Goal: Task Accomplishment & Management: Manage account settings

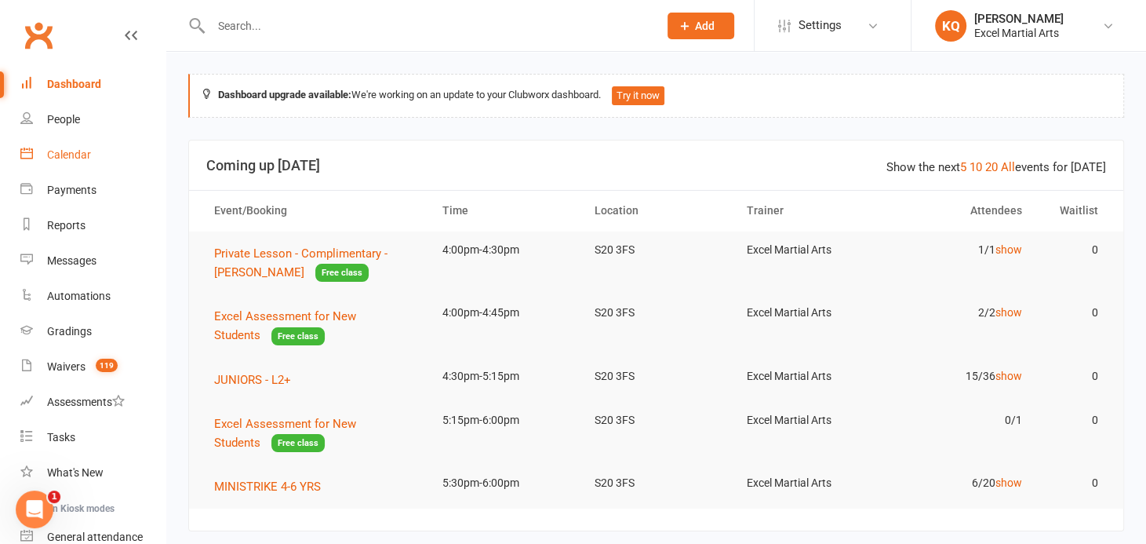
click at [73, 155] on div "Calendar" at bounding box center [69, 154] width 44 height 13
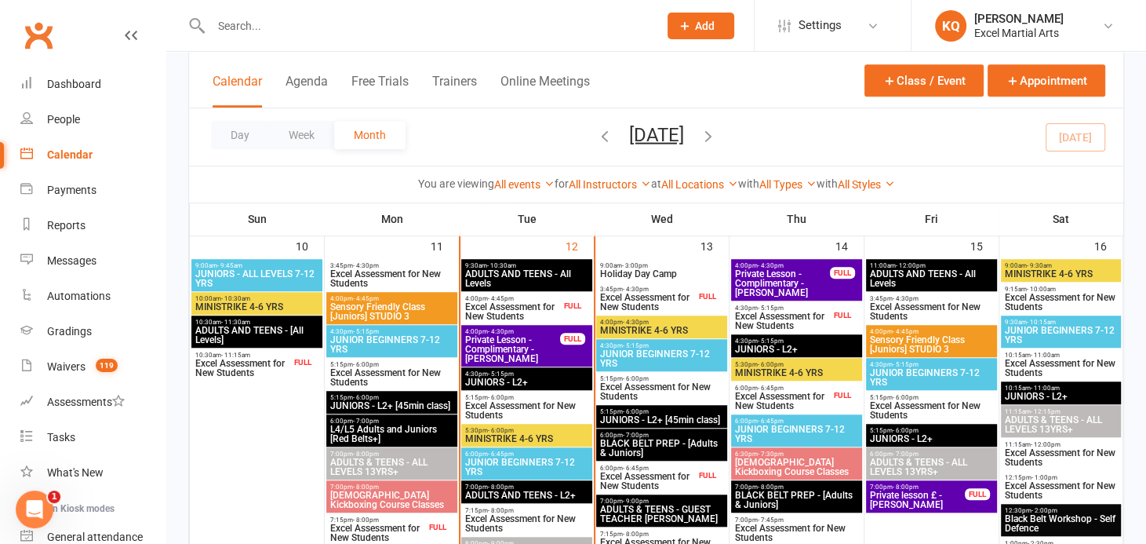
scroll to position [926, 0]
click at [364, 533] on span "Excel Assessment for New Students" at bounding box center [377, 532] width 96 height 19
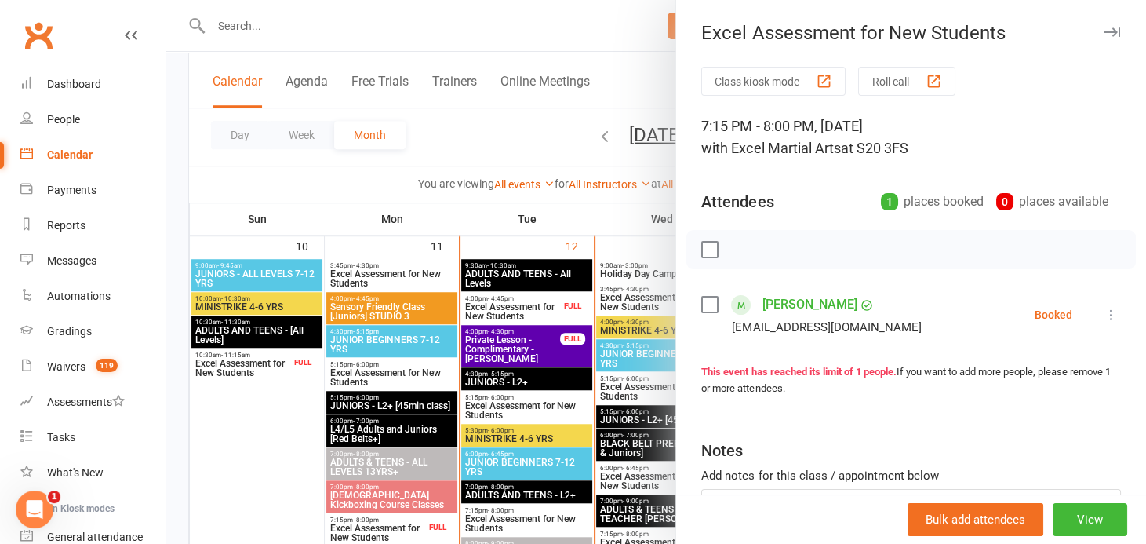
click at [780, 307] on link "[PERSON_NAME]" at bounding box center [809, 304] width 95 height 25
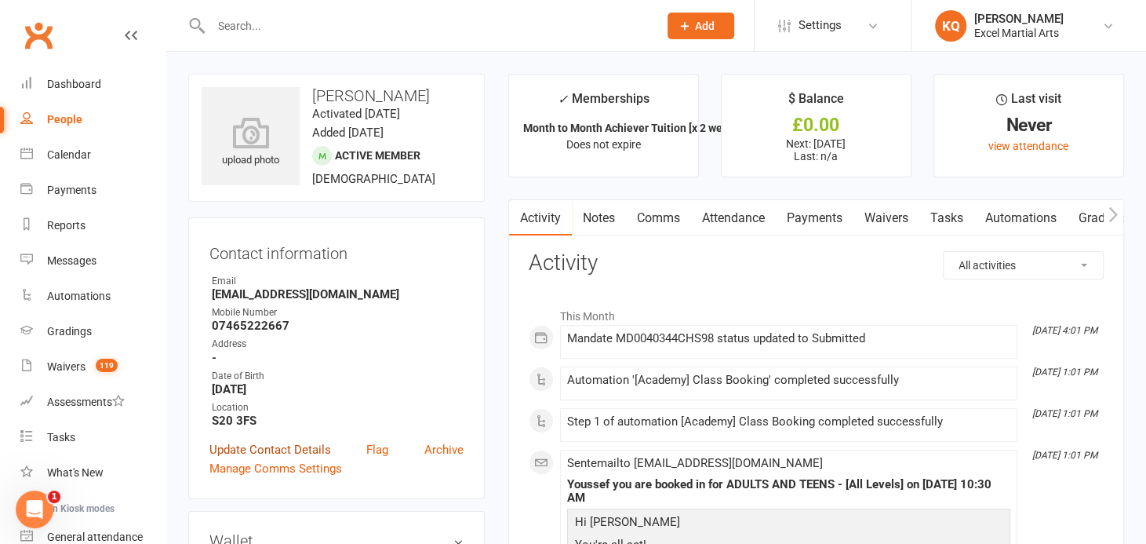
click at [253, 450] on link "Update Contact Details" at bounding box center [270, 449] width 122 height 19
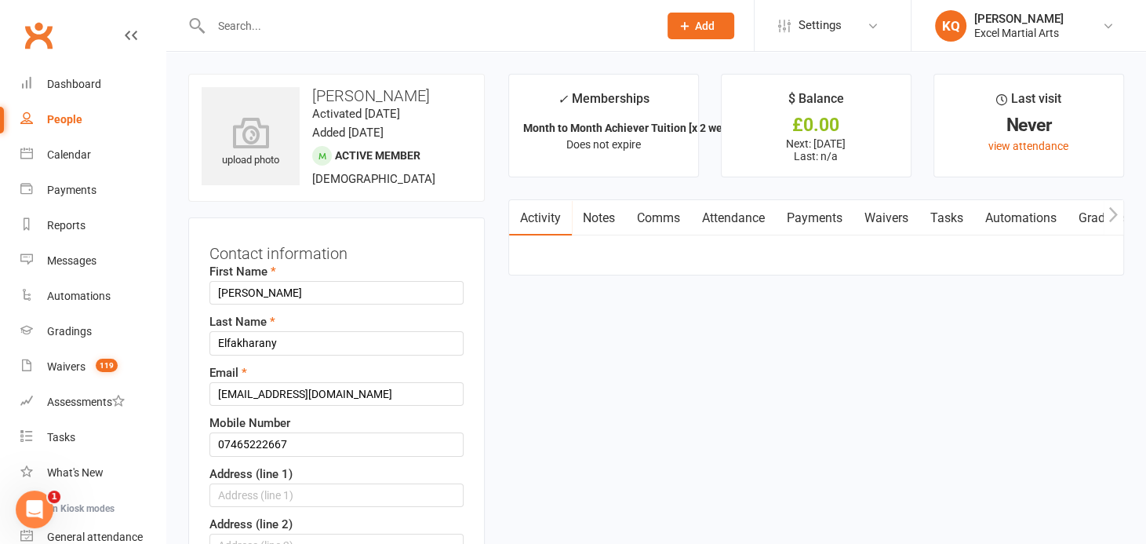
scroll to position [74, 0]
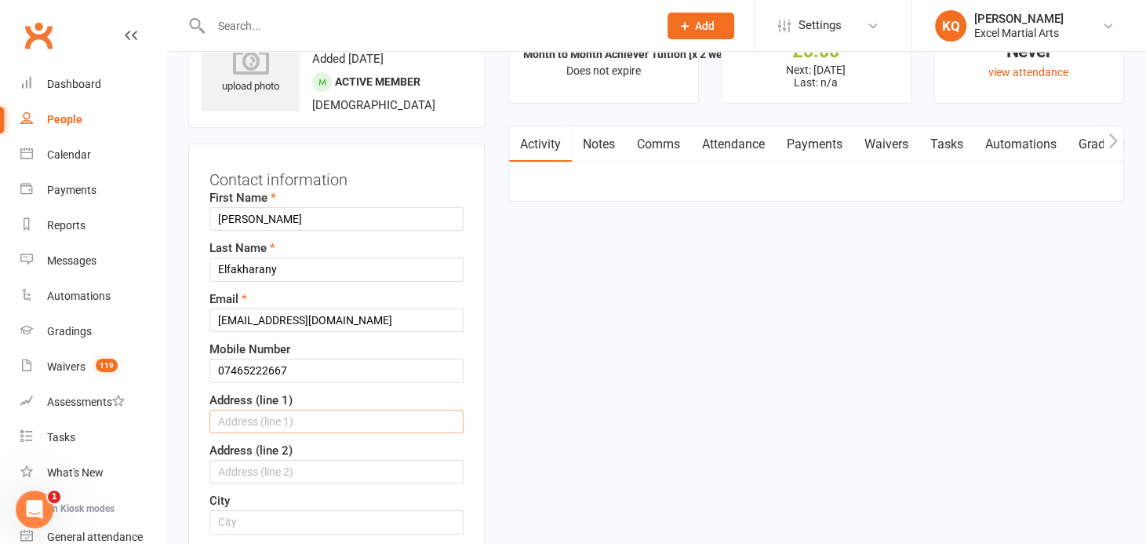
click at [243, 419] on input "text" at bounding box center [336, 421] width 254 height 24
type input "27 St Oswalds Way"
click at [252, 463] on input "text" at bounding box center [336, 472] width 254 height 24
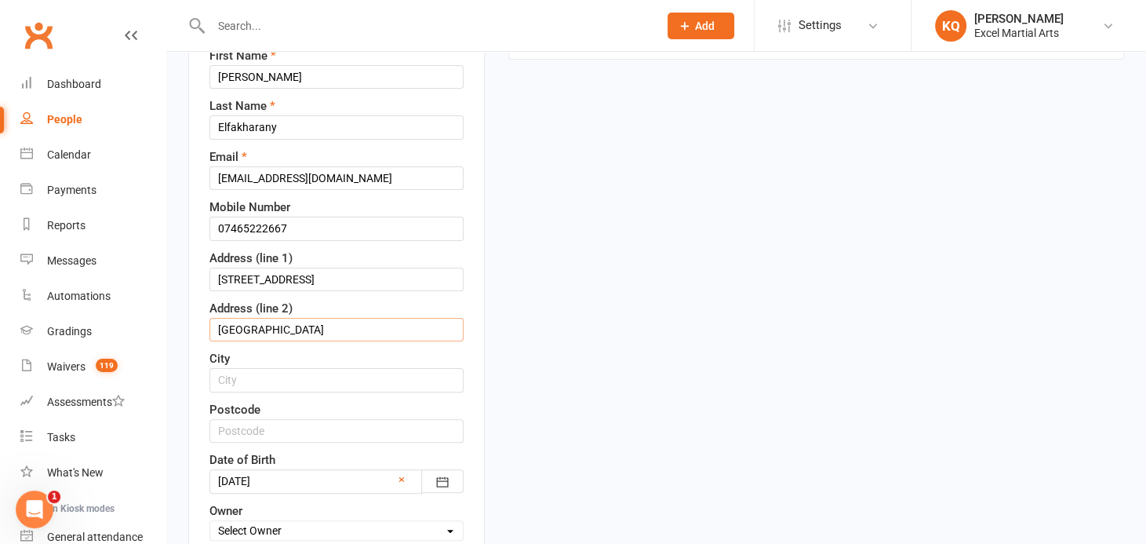
scroll to position [216, 0]
type input "Sheffield"
click at [234, 383] on input "text" at bounding box center [336, 380] width 254 height 24
drag, startPoint x: 268, startPoint y: 326, endPoint x: 148, endPoint y: 325, distance: 120.0
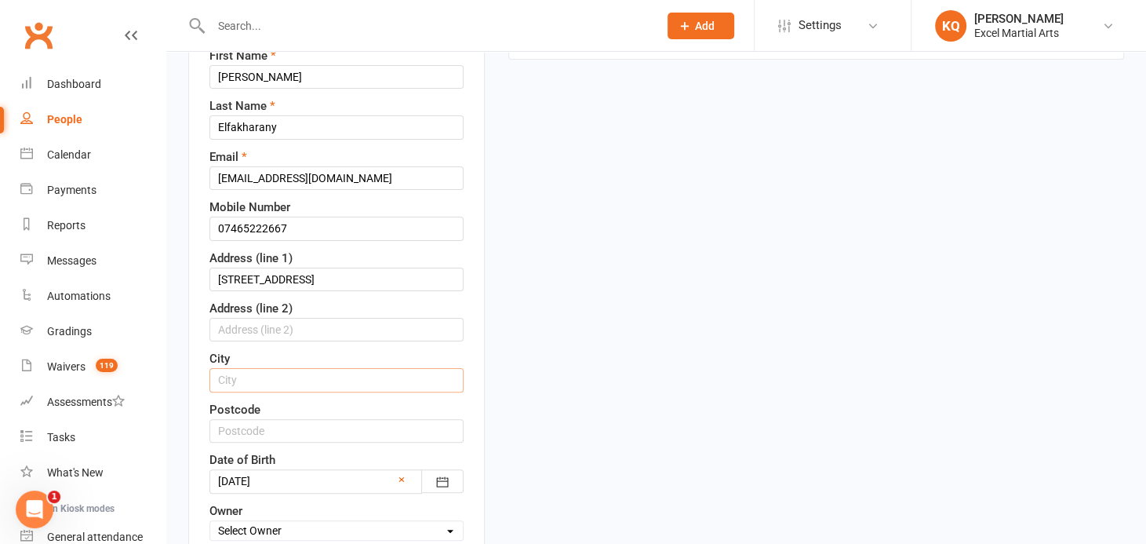
click at [240, 386] on input "text" at bounding box center [336, 380] width 254 height 24
type input "Sheffield"
click at [226, 424] on input "text" at bounding box center [336, 431] width 254 height 24
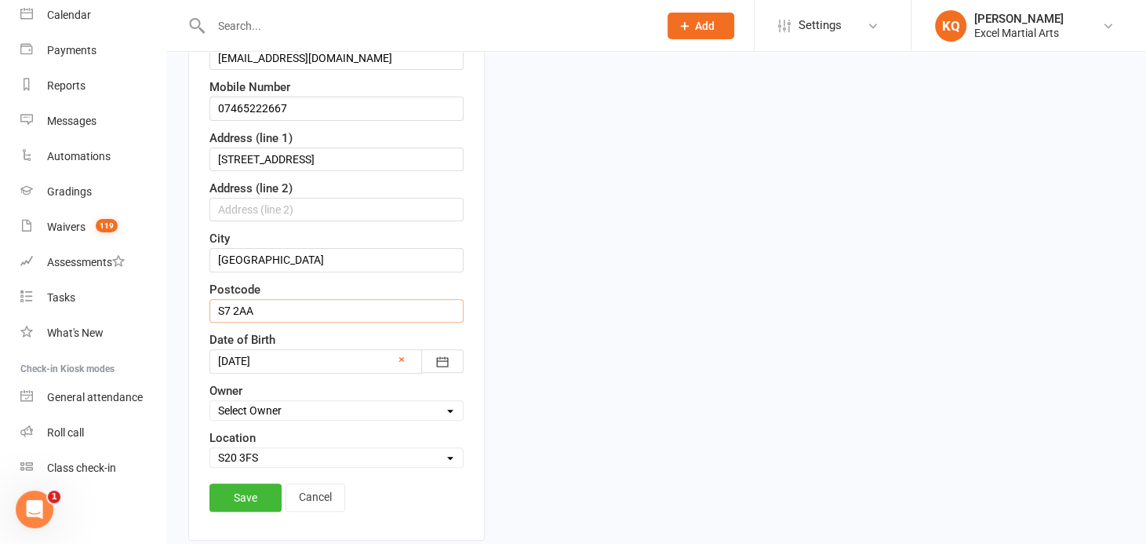
scroll to position [358, 0]
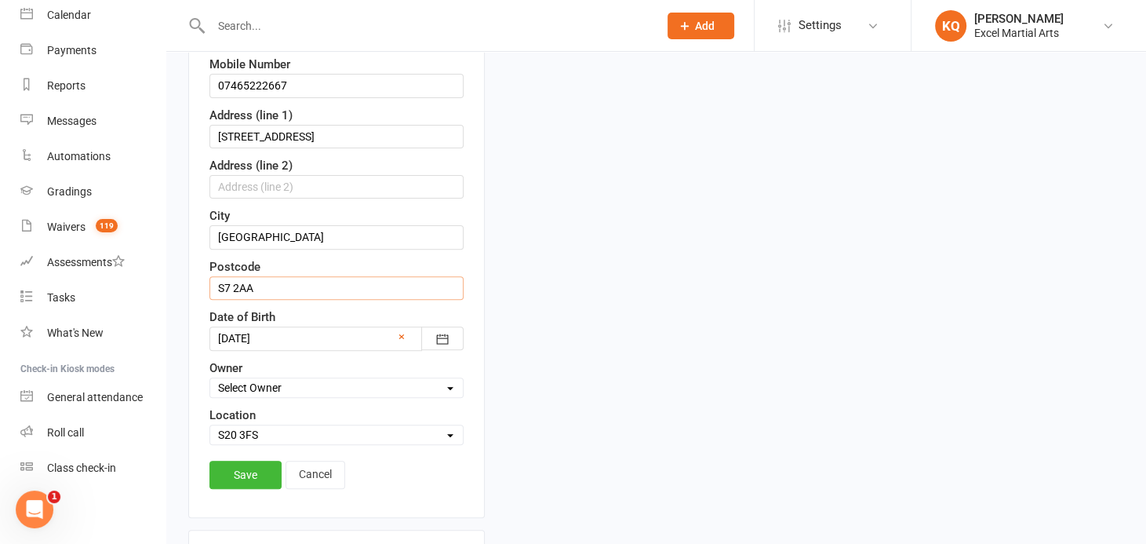
type input "S7 2AA"
click at [282, 379] on select "Select Owner Excel Martial Arts Katie Quirke Caleb Bastock Lewis Pawley Liam Ri…" at bounding box center [336, 387] width 253 height 17
drag, startPoint x: 592, startPoint y: 344, endPoint x: 594, endPoint y: 331, distance: 12.6
click at [246, 464] on link "Save" at bounding box center [245, 474] width 72 height 28
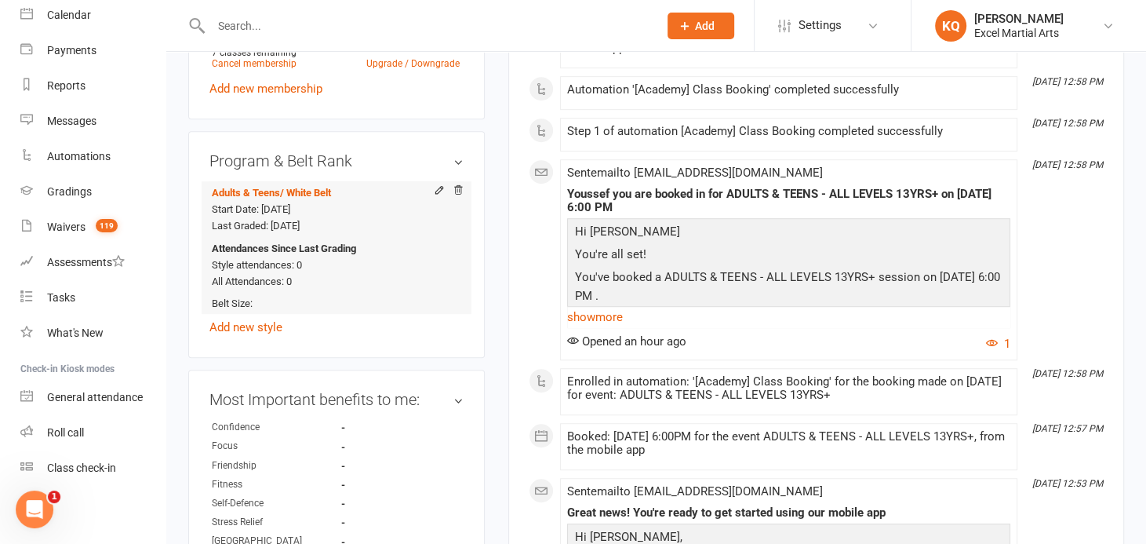
scroll to position [858, 0]
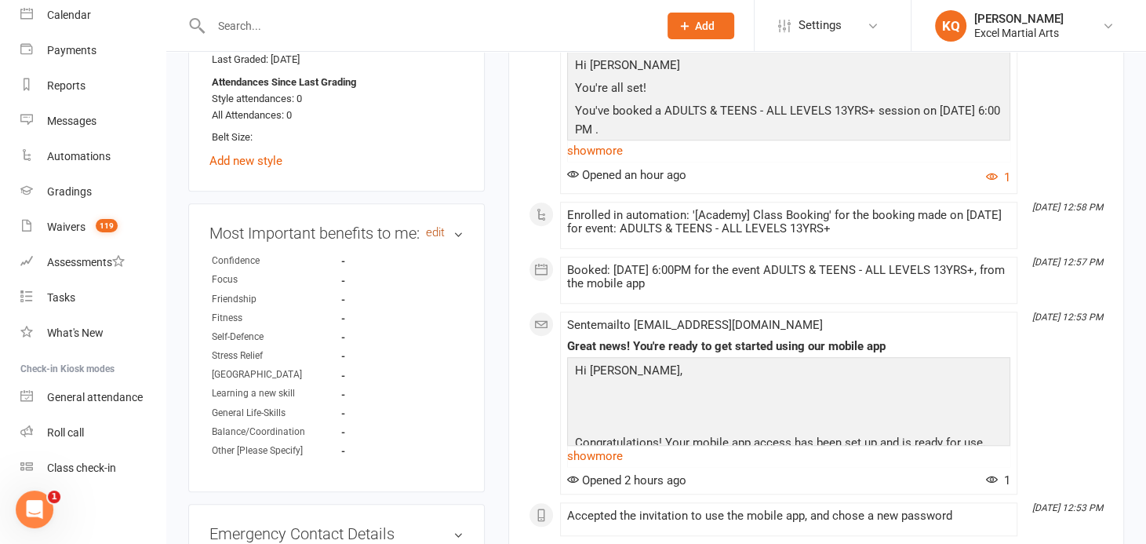
click at [441, 239] on link "edit" at bounding box center [435, 232] width 19 height 13
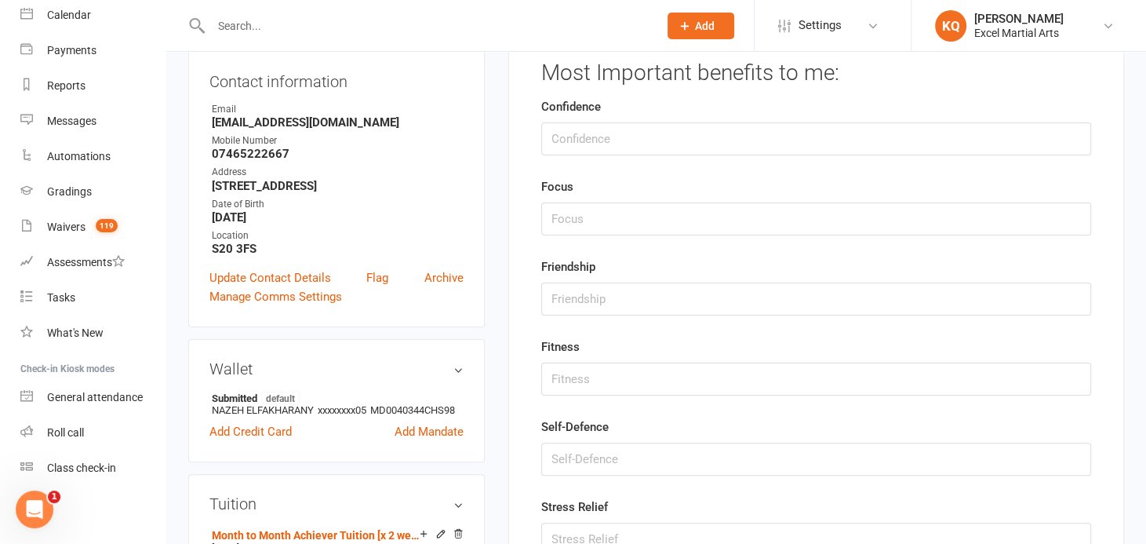
scroll to position [262, 0]
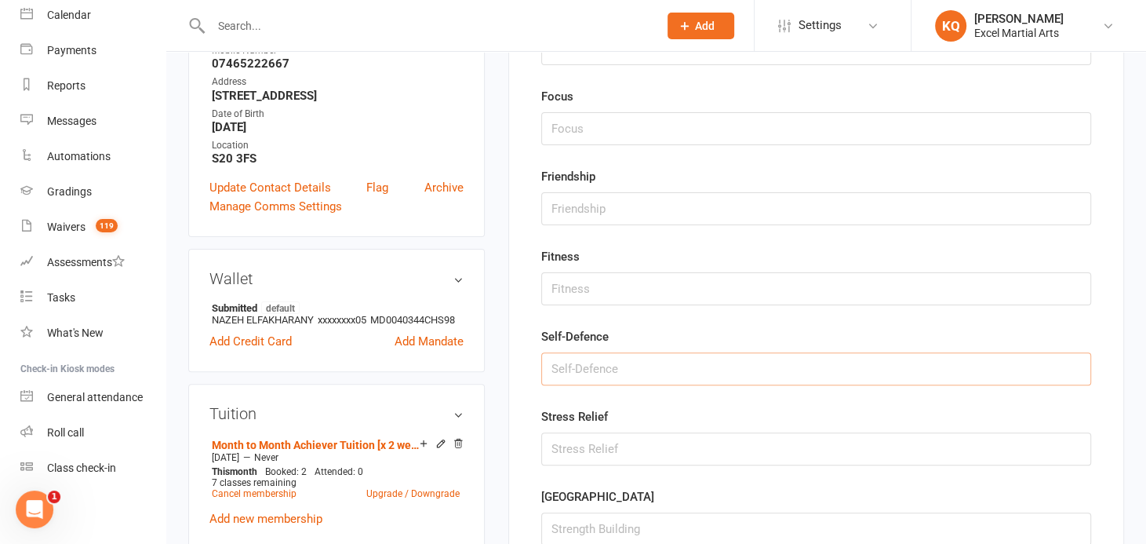
click at [551, 377] on input "string" at bounding box center [816, 368] width 550 height 33
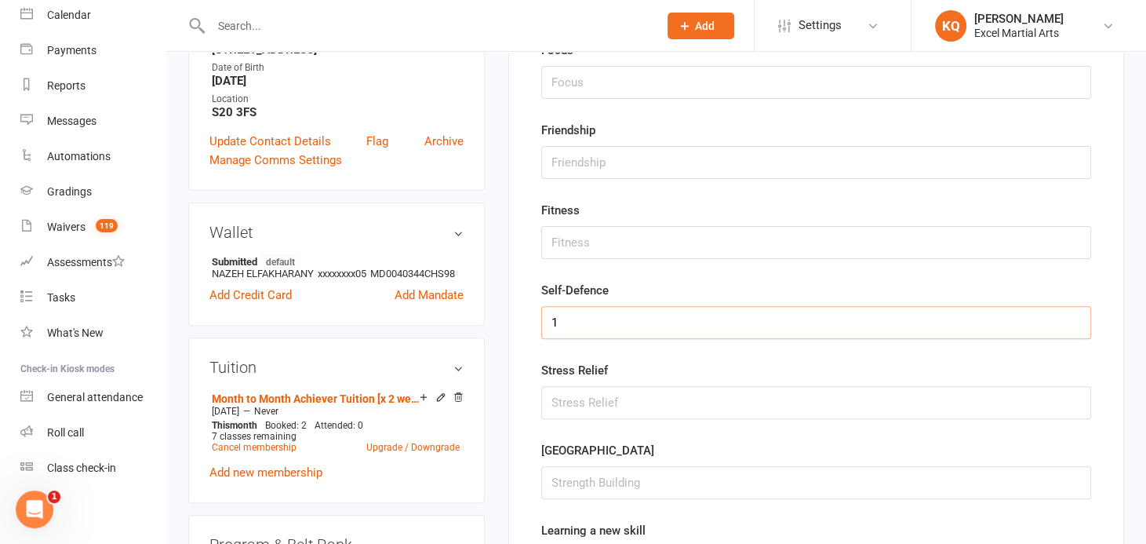
scroll to position [333, 0]
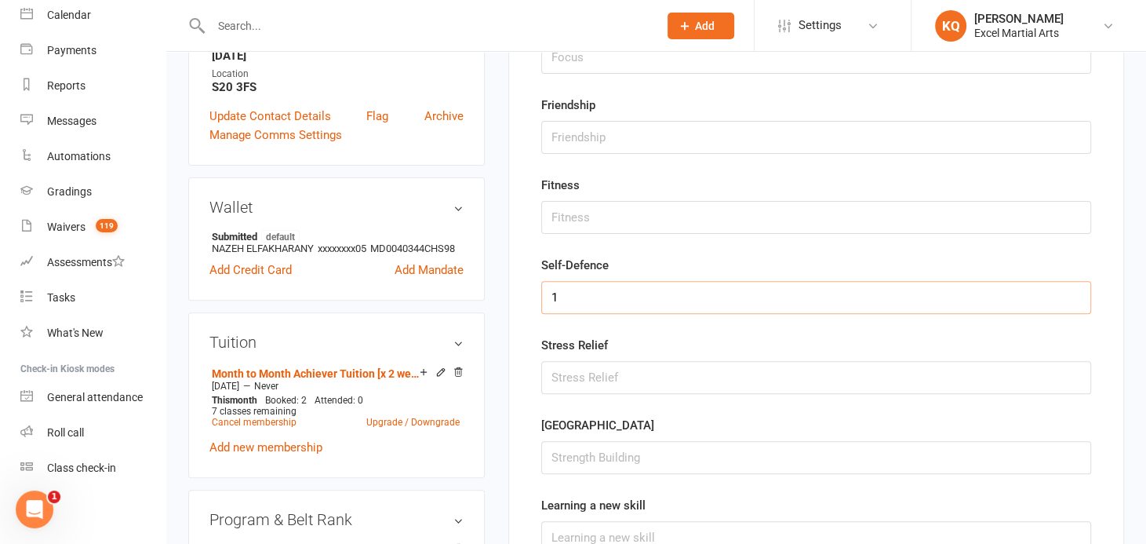
type input "1"
click at [571, 460] on input "string" at bounding box center [816, 457] width 550 height 33
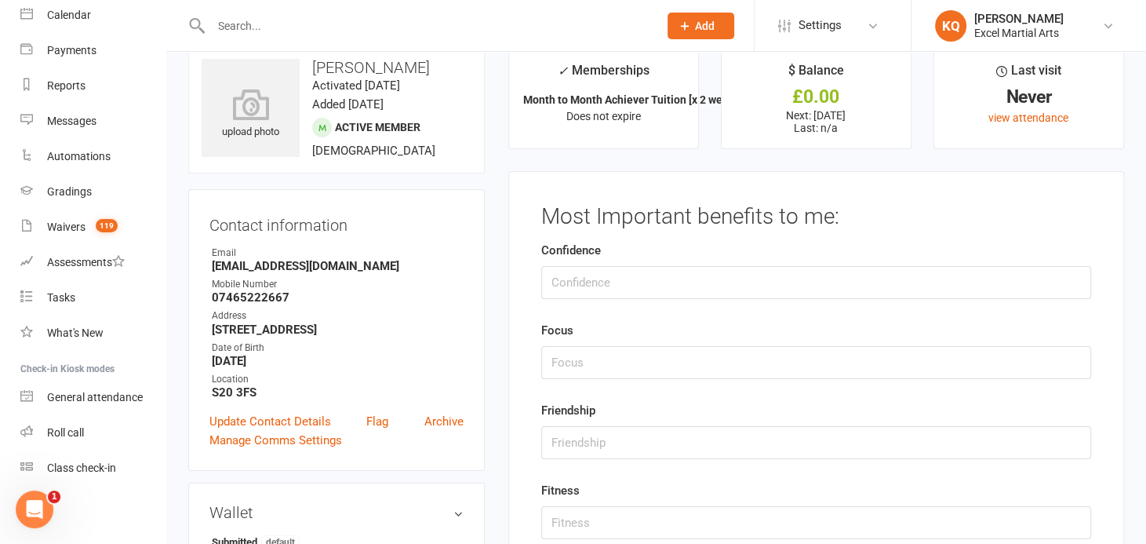
scroll to position [0, 0]
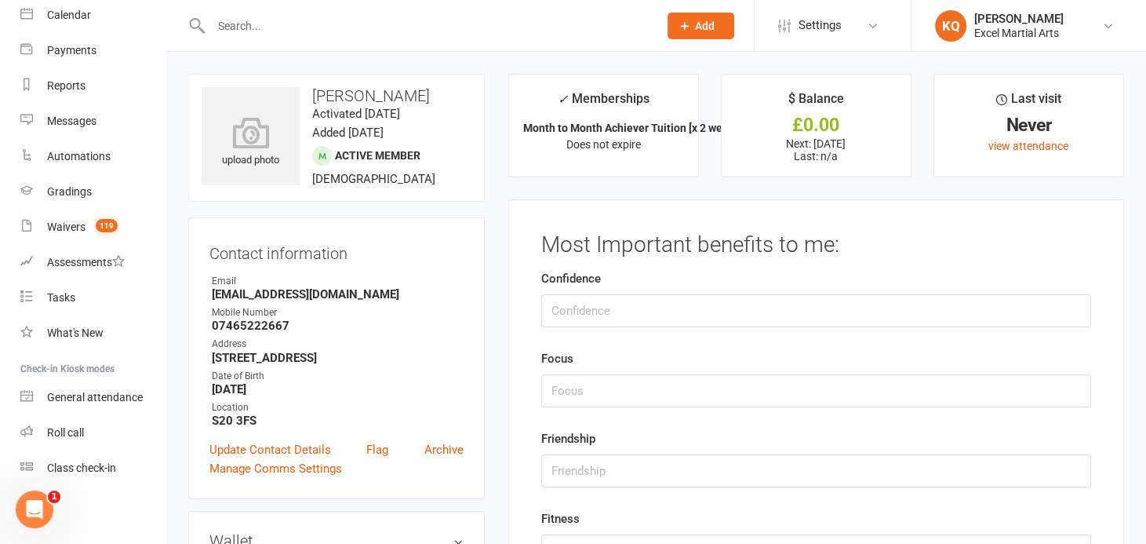
type input "2"
click at [574, 313] on input "string" at bounding box center [816, 310] width 550 height 33
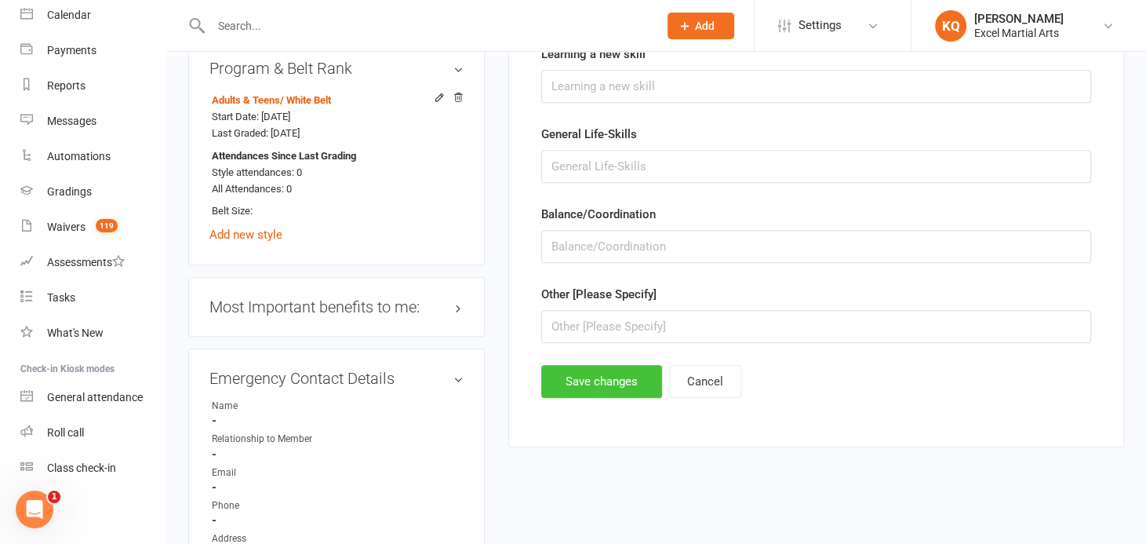
type input "3"
click at [594, 382] on button "Save changes" at bounding box center [601, 381] width 121 height 33
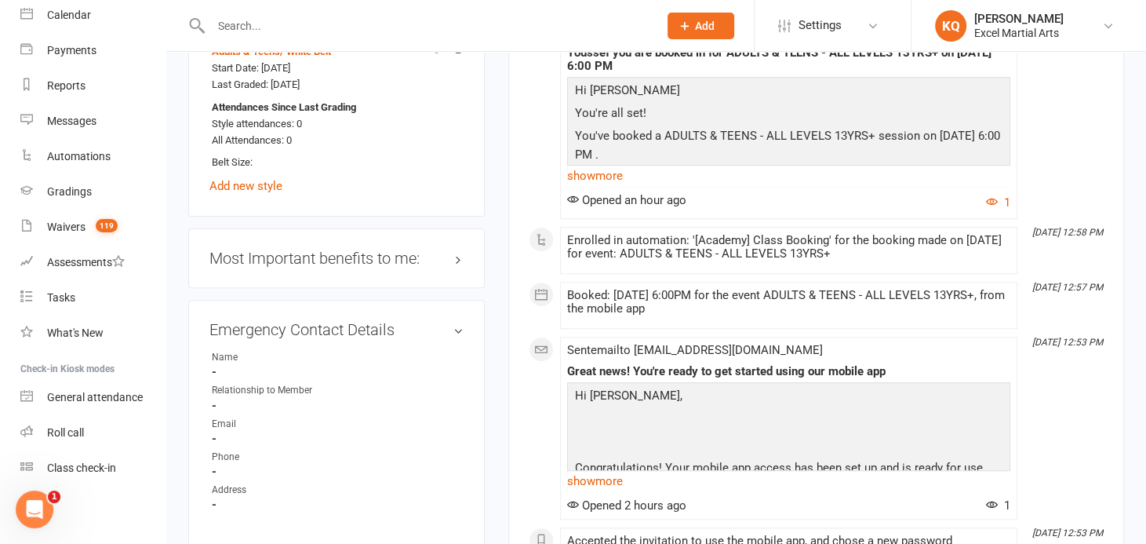
scroll to position [855, 0]
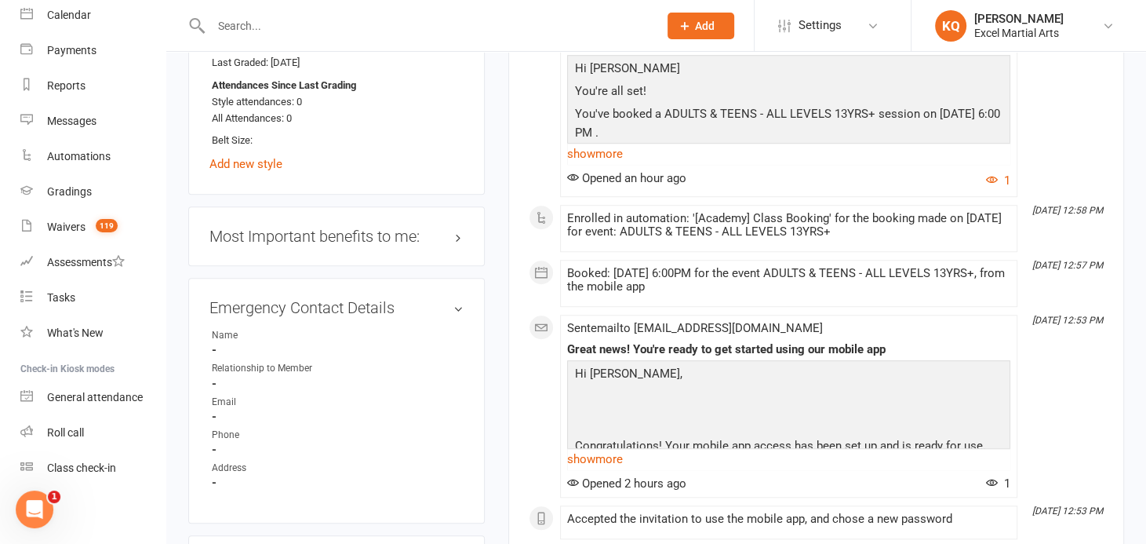
click at [466, 245] on div "Most Important benefits to me: edit" at bounding box center [336, 236] width 296 height 60
click at [460, 245] on h3 "Most Important benefits to me: edit" at bounding box center [336, 235] width 254 height 17
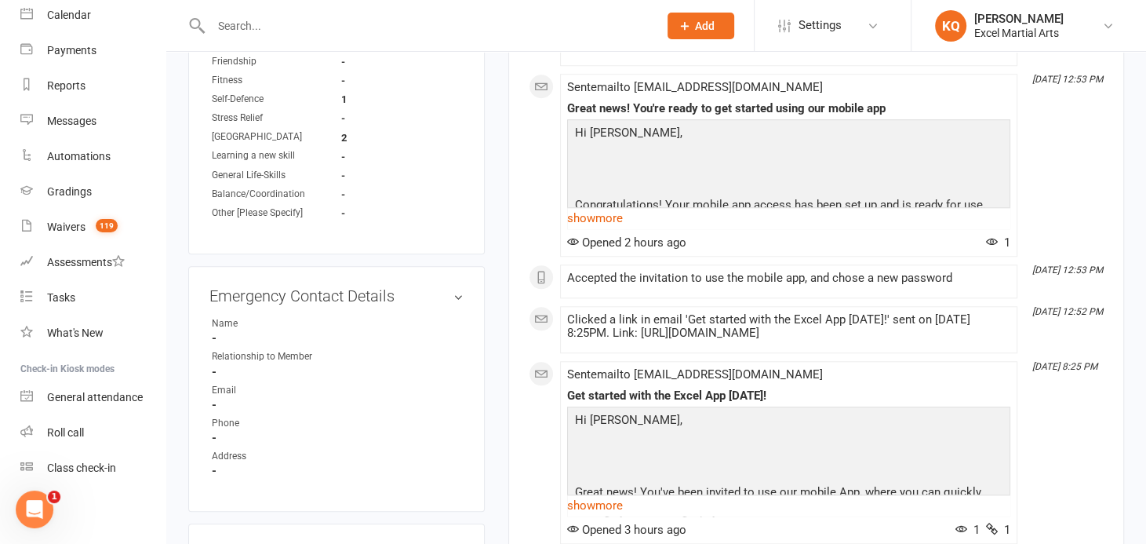
scroll to position [1212, 0]
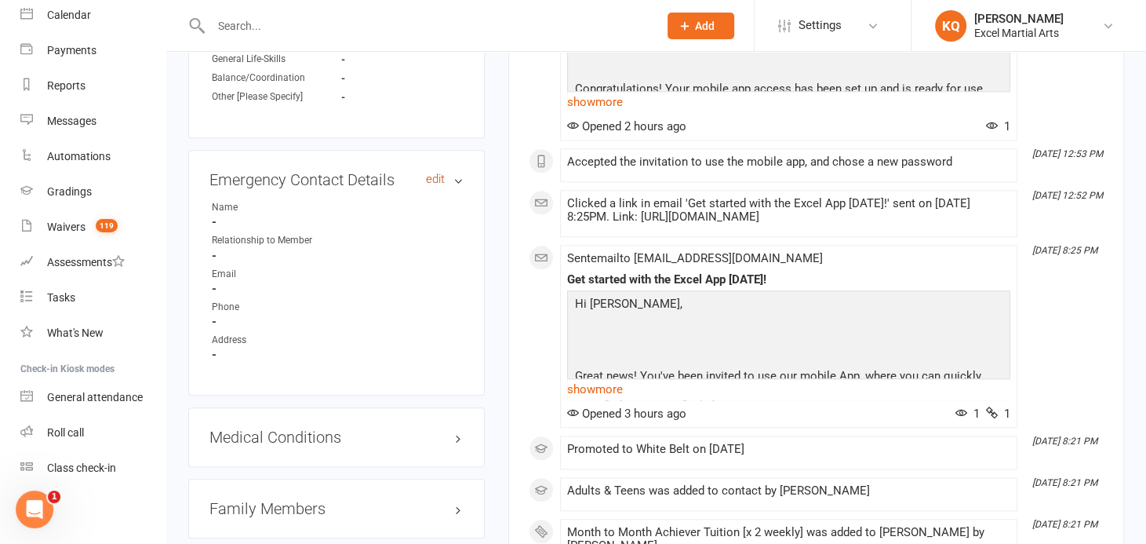
click at [434, 186] on link "edit" at bounding box center [435, 179] width 19 height 13
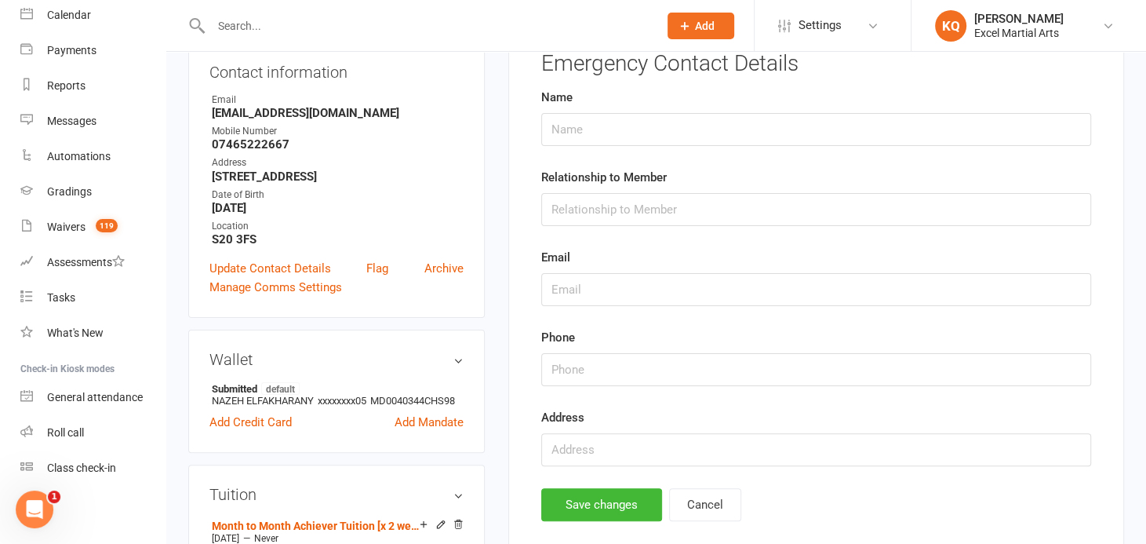
scroll to position [120, 0]
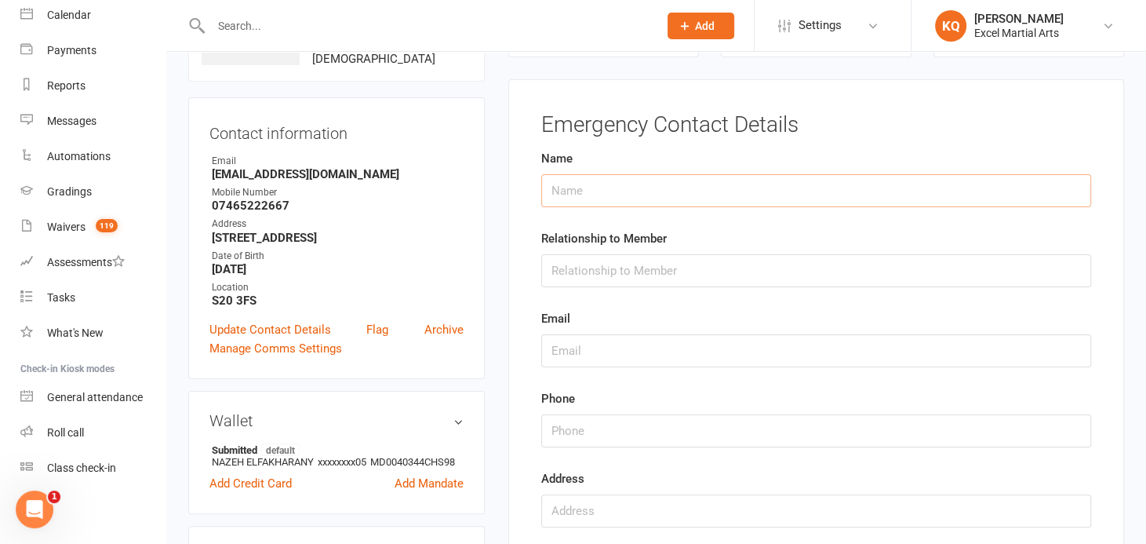
click at [564, 199] on input "text" at bounding box center [816, 190] width 550 height 33
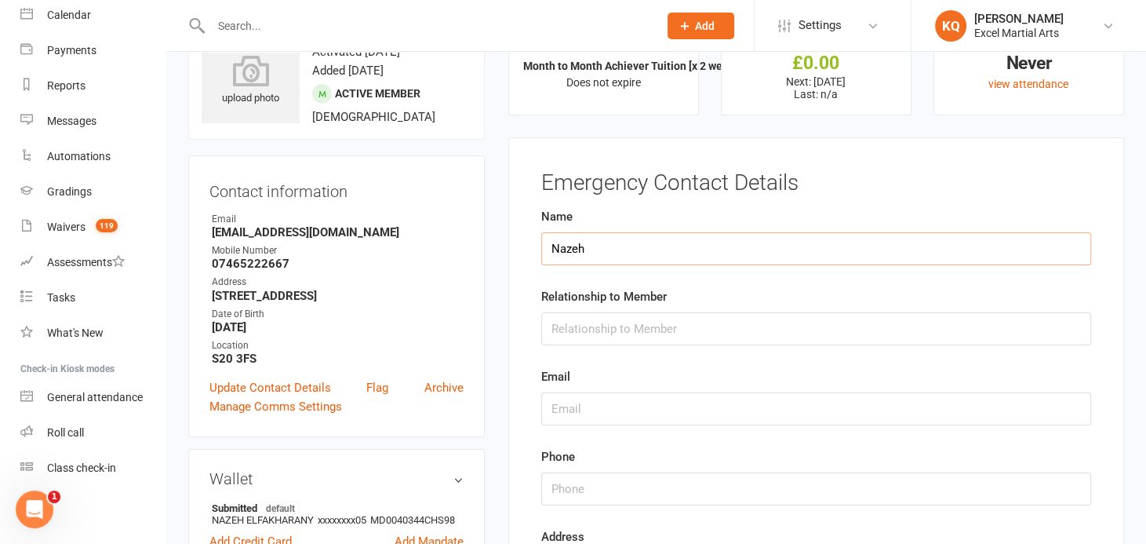
scroll to position [0, 0]
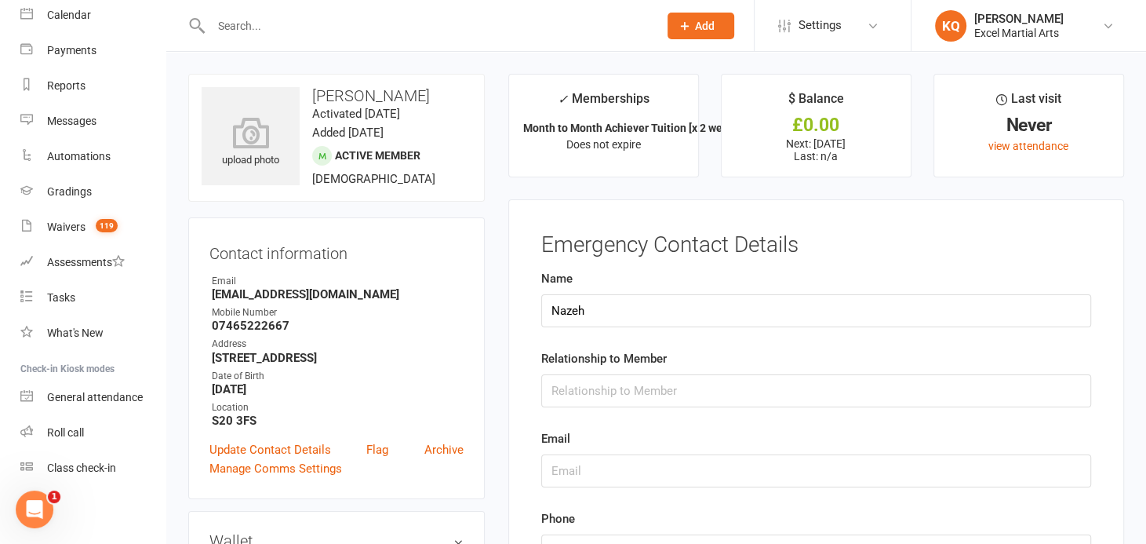
drag, startPoint x: 471, startPoint y: 93, endPoint x: 370, endPoint y: 87, distance: 101.4
click at [370, 87] on div "upload photo Youssef Elfakharany Activated 11 August, 2025 Added 7 August, 2025…" at bounding box center [336, 138] width 296 height 128
drag, startPoint x: 370, startPoint y: 87, endPoint x: 413, endPoint y: 145, distance: 71.9
click at [413, 147] on div "upload photo Youssef Elfakharany Activated 11 August, 2025 Added 7 August, 2025…" at bounding box center [336, 138] width 296 height 128
drag, startPoint x: 456, startPoint y: 95, endPoint x: 375, endPoint y: 90, distance: 80.9
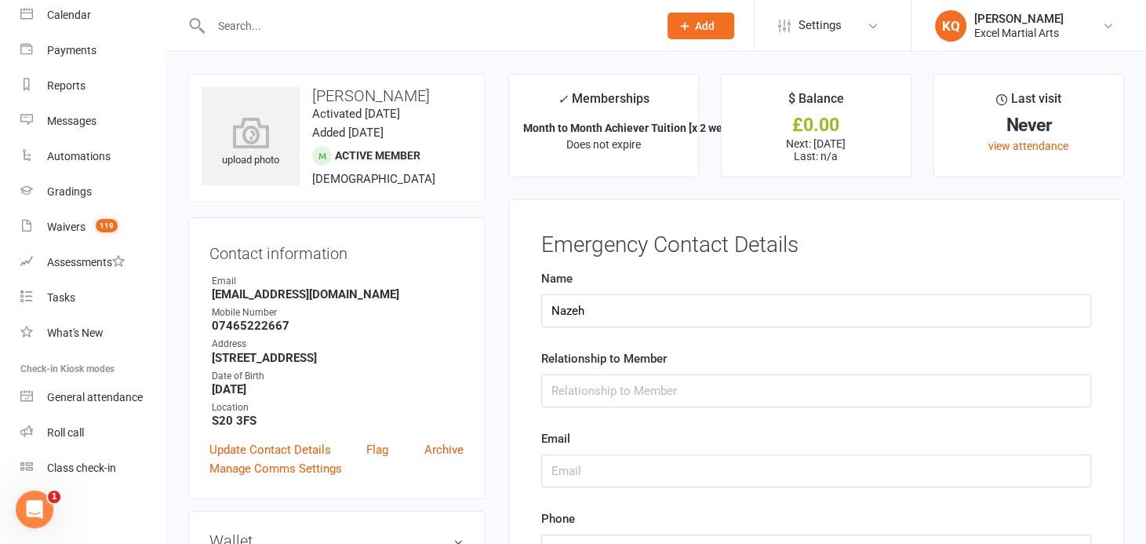
click at [375, 90] on h3 "Youssef Elfakharany" at bounding box center [337, 95] width 270 height 17
click at [415, 171] on div "upload photo Youssef Elfakharany Activated 11 August, 2025 Added 7 August, 2025…" at bounding box center [336, 138] width 296 height 128
drag, startPoint x: 373, startPoint y: 96, endPoint x: 454, endPoint y: 95, distance: 81.6
click at [454, 95] on h3 "Youssef Elfakharany" at bounding box center [337, 95] width 270 height 17
drag, startPoint x: 454, startPoint y: 95, endPoint x: 422, endPoint y: 98, distance: 32.3
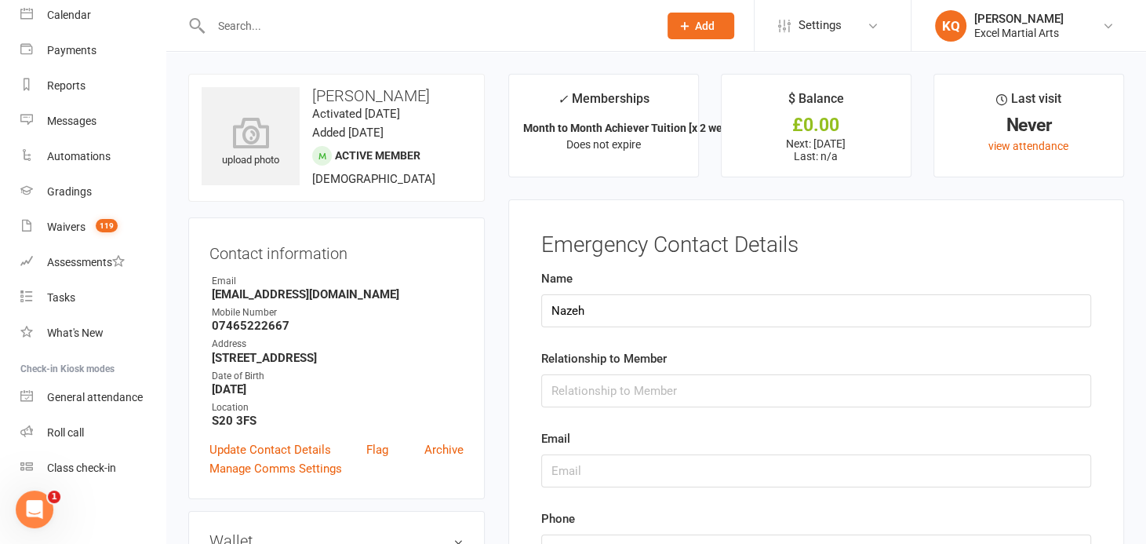
copy h3 "Elfakharany"
click at [620, 307] on input "Nazeh" at bounding box center [816, 310] width 550 height 33
paste input "Elfakharany"
type input "Nazeh Elfakharany"
click at [580, 402] on input "text" at bounding box center [816, 390] width 550 height 33
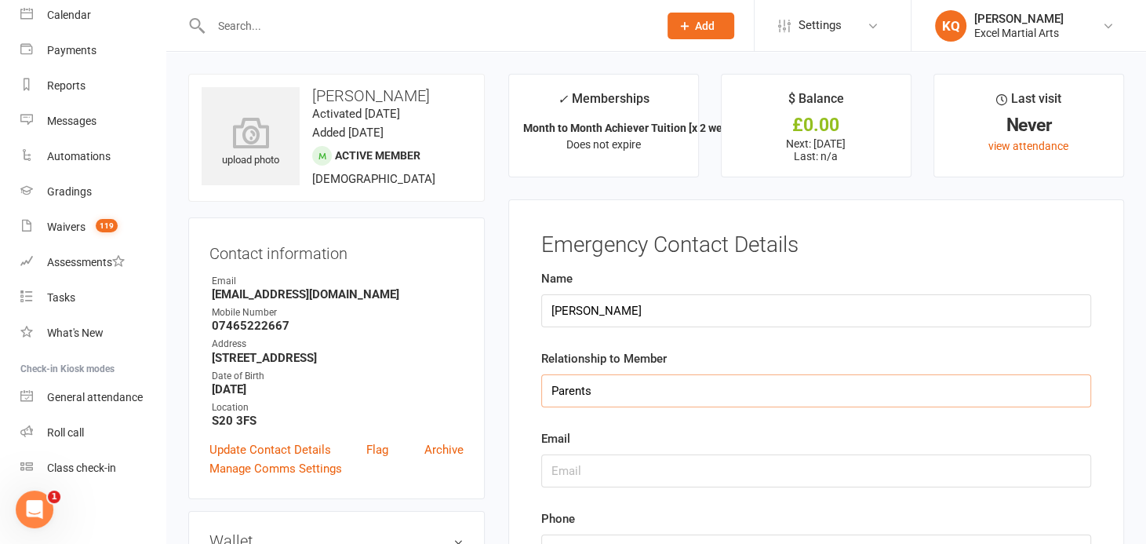
type input "Parents"
click at [661, 470] on input "text" at bounding box center [816, 470] width 550 height 33
drag, startPoint x: 347, startPoint y: 293, endPoint x: 213, endPoint y: 293, distance: 134.1
click at [213, 293] on strong "Nazehbadr@yahoo.com" at bounding box center [338, 294] width 252 height 14
copy strong "Nazehbadr@yahoo.com"
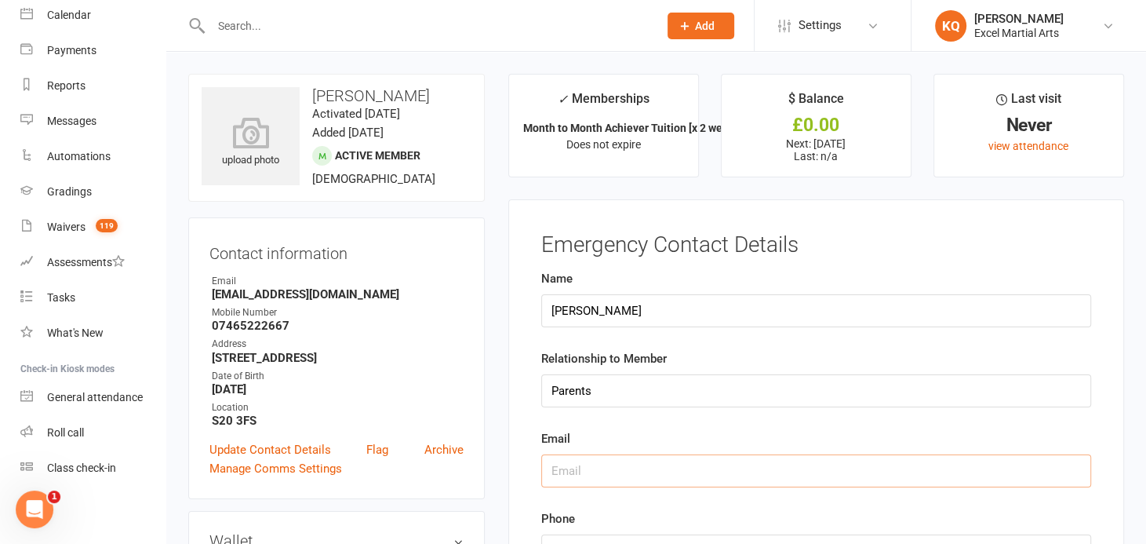
click at [578, 463] on input "text" at bounding box center [816, 470] width 550 height 33
paste input "Nazehbadr@yahoo.com"
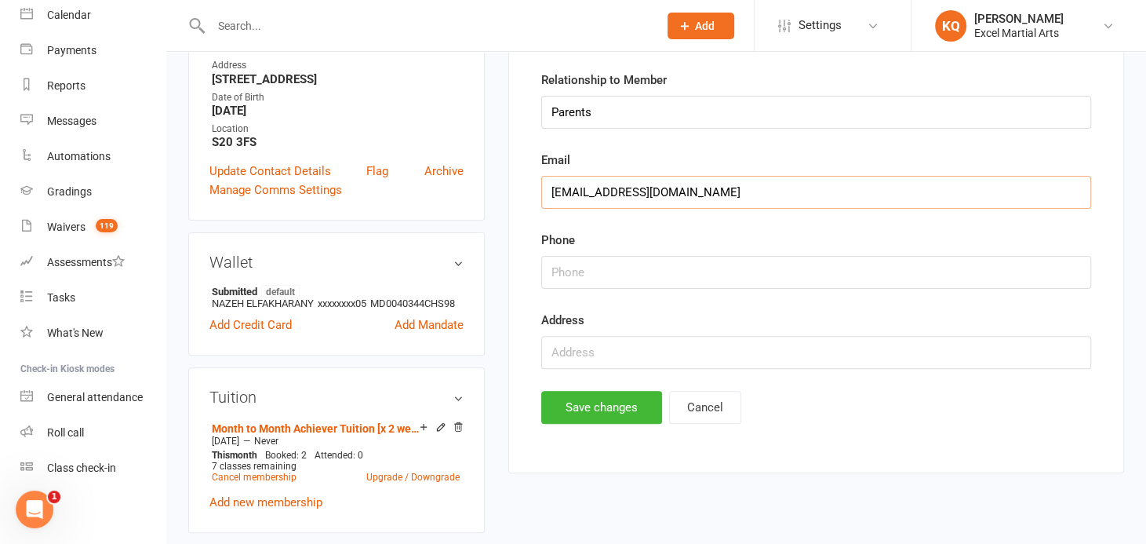
scroll to position [285, 0]
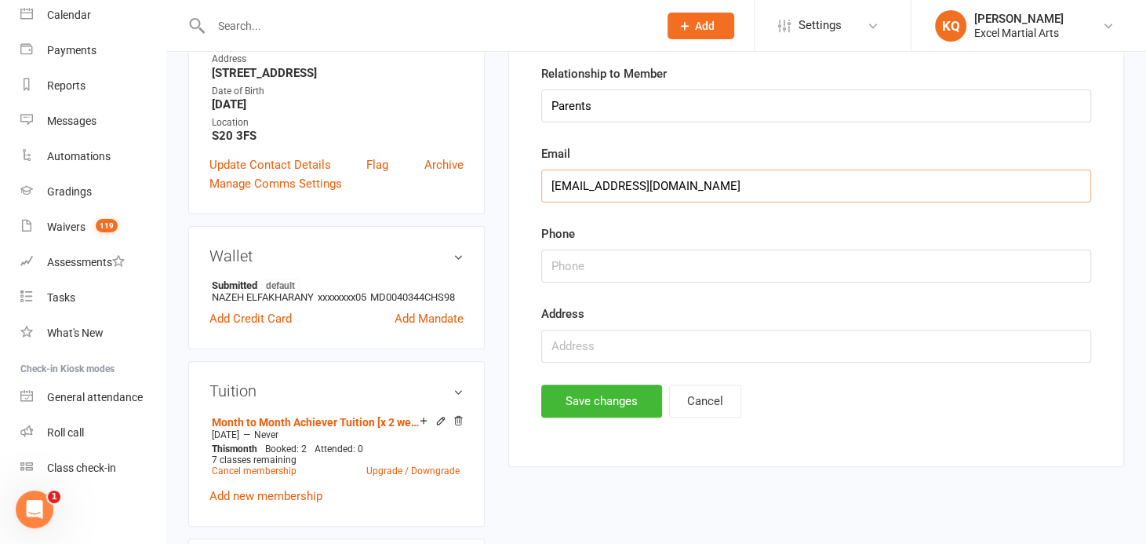
type input "Nazehbadr@yahoo.com"
click at [566, 277] on input "string" at bounding box center [816, 265] width 550 height 33
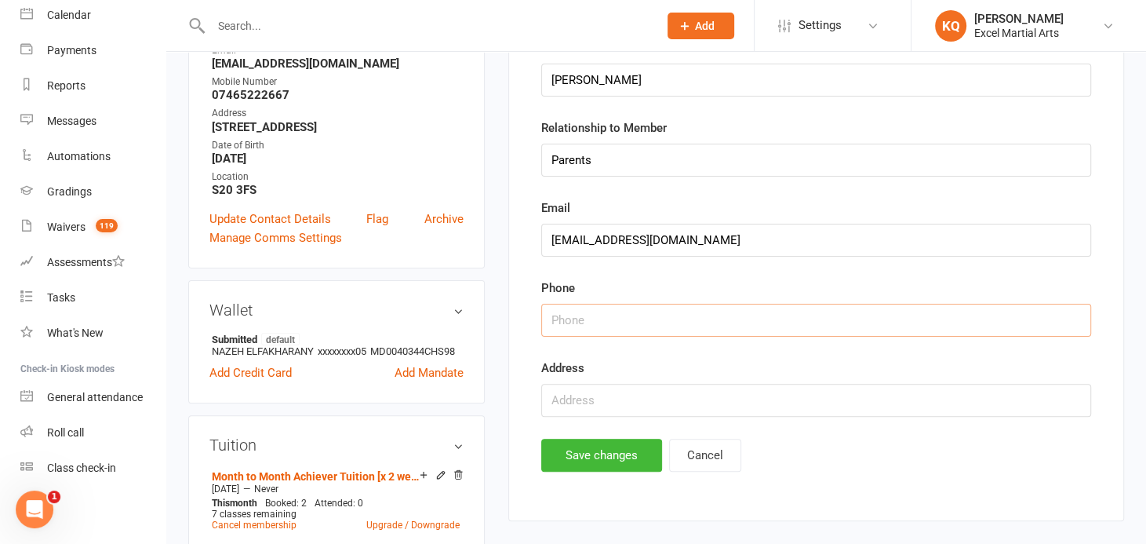
scroll to position [142, 0]
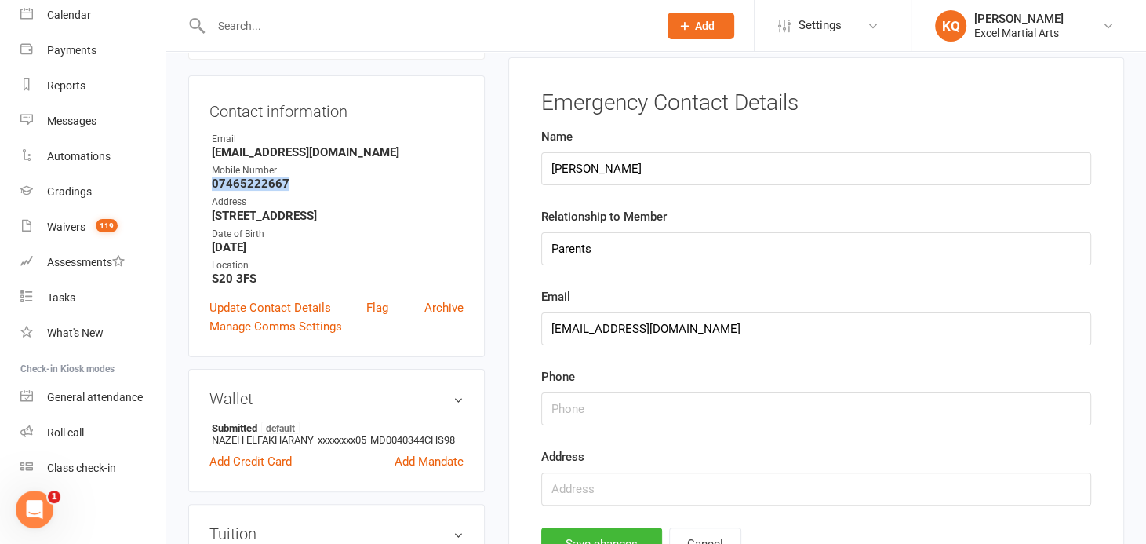
drag, startPoint x: 307, startPoint y: 182, endPoint x: 209, endPoint y: 184, distance: 98.1
click at [209, 184] on li "Mobile Number 07465222667" at bounding box center [336, 176] width 254 height 27
drag, startPoint x: 209, startPoint y: 184, endPoint x: 237, endPoint y: 182, distance: 28.3
copy strong "07465222667"
click at [573, 410] on input "string" at bounding box center [816, 408] width 550 height 33
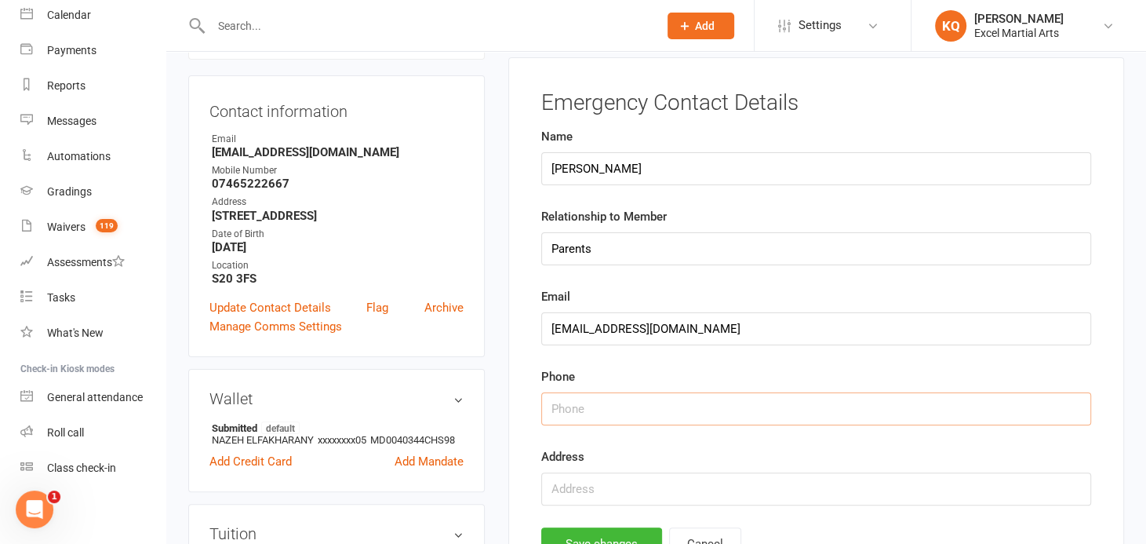
paste input "07465222667"
type input "07465222667"
click at [591, 497] on input "text" at bounding box center [816, 488] width 550 height 33
drag, startPoint x: 325, startPoint y: 216, endPoint x: 210, endPoint y: 216, distance: 115.3
click at [210, 216] on li "Address 27 St Oswalds Way Sheffield S7 2AA" at bounding box center [336, 208] width 254 height 27
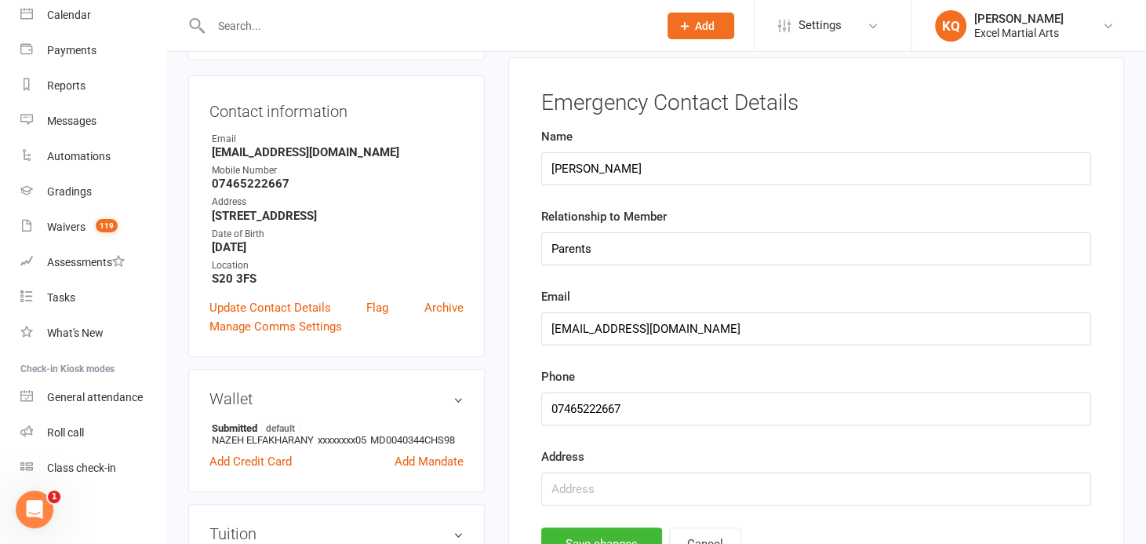
drag, startPoint x: 210, startPoint y: 216, endPoint x: 223, endPoint y: 213, distance: 12.8
copy strong "27 St Oswalds Way Sheffield S7 2AA"
click at [600, 486] on input "text" at bounding box center [816, 488] width 550 height 33
paste input "27 St Oswalds Way Sheffield S7 2AA"
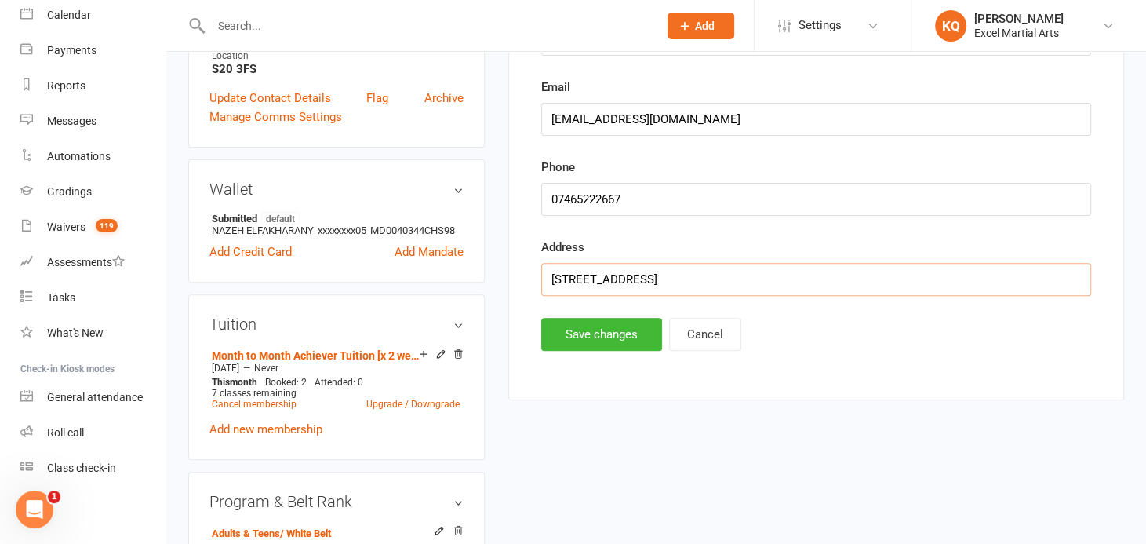
scroll to position [356, 0]
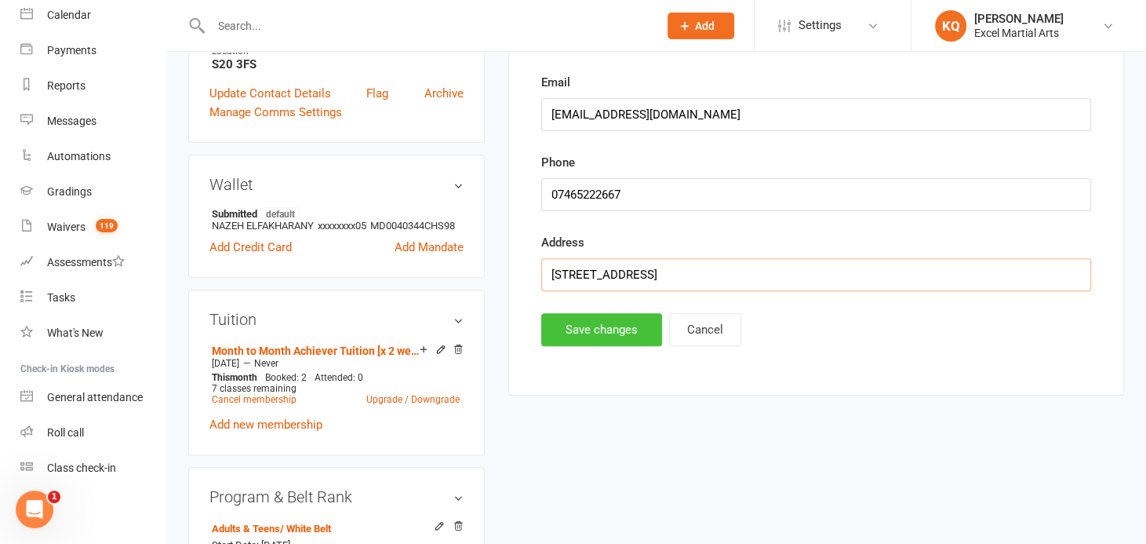
type input "27 St Oswalds Way Sheffield S7 2AA"
click at [569, 335] on button "Save changes" at bounding box center [601, 329] width 121 height 33
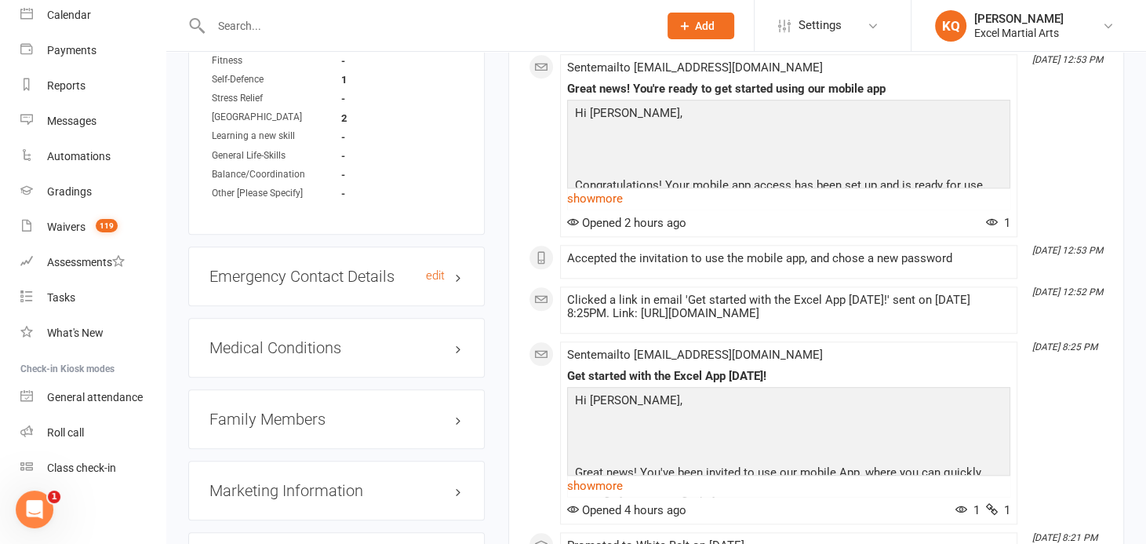
scroll to position [1140, 0]
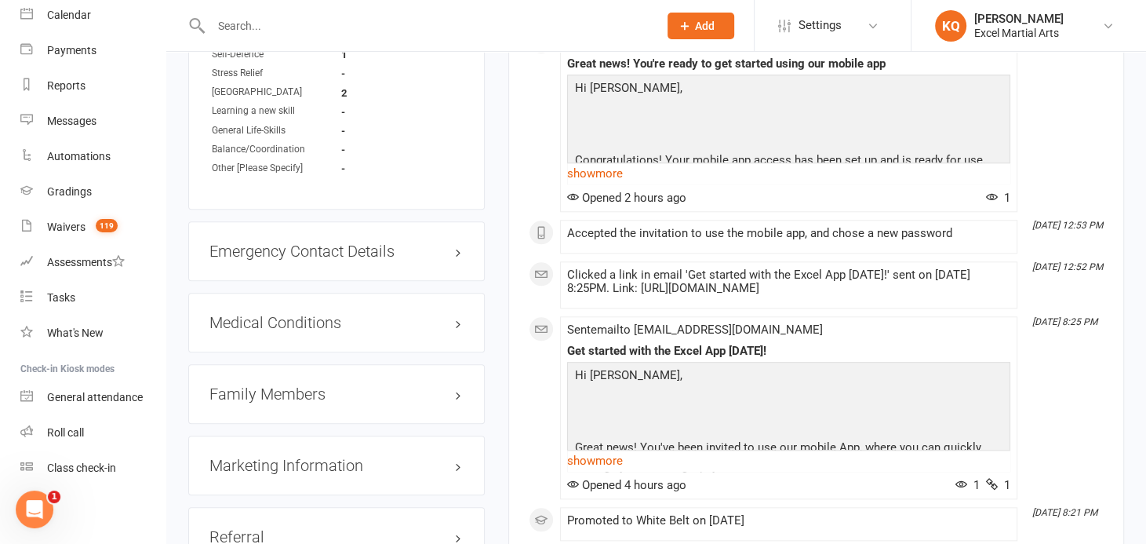
click at [460, 271] on div "Emergency Contact Details edit" at bounding box center [336, 251] width 296 height 60
click at [454, 260] on h3 "Emergency Contact Details edit" at bounding box center [336, 250] width 254 height 17
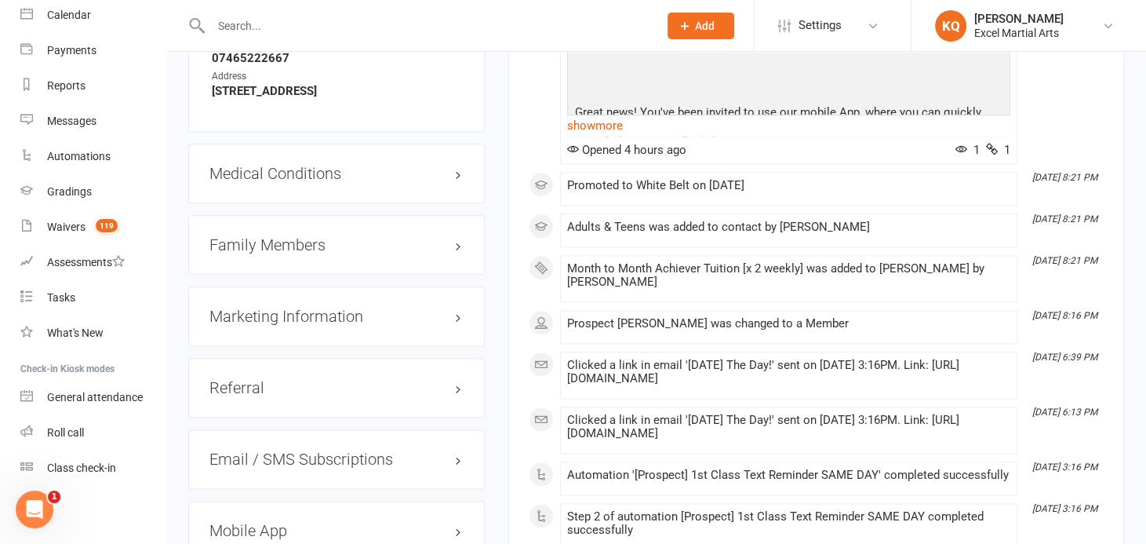
scroll to position [1497, 0]
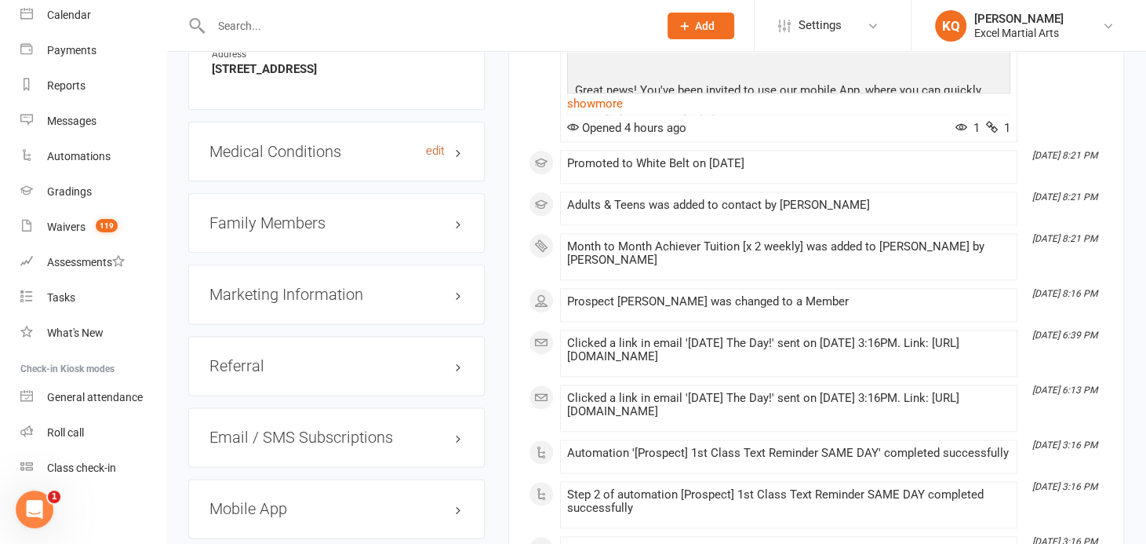
click at [435, 158] on link "edit" at bounding box center [435, 150] width 19 height 13
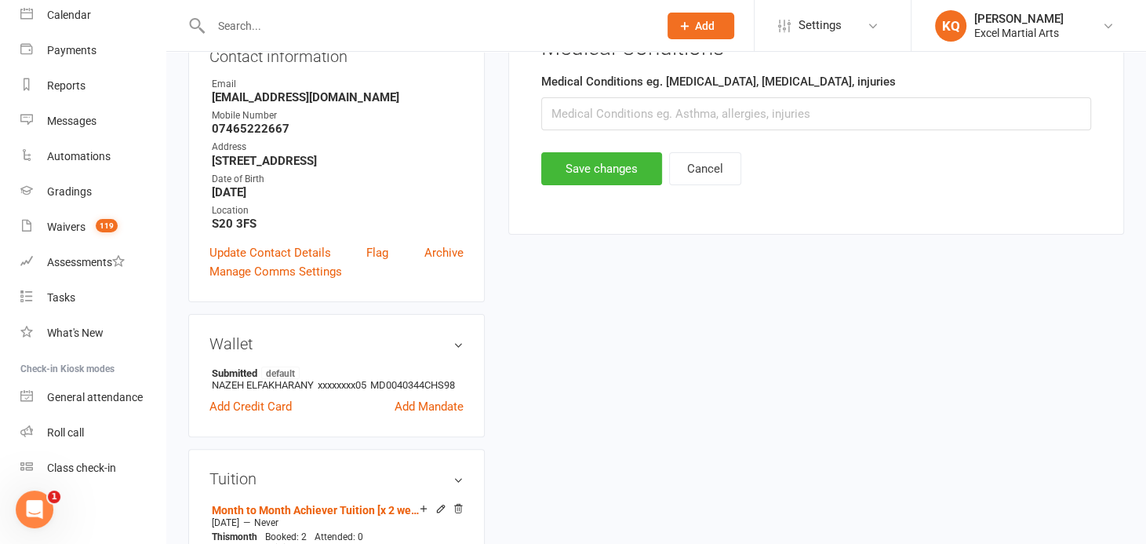
scroll to position [120, 0]
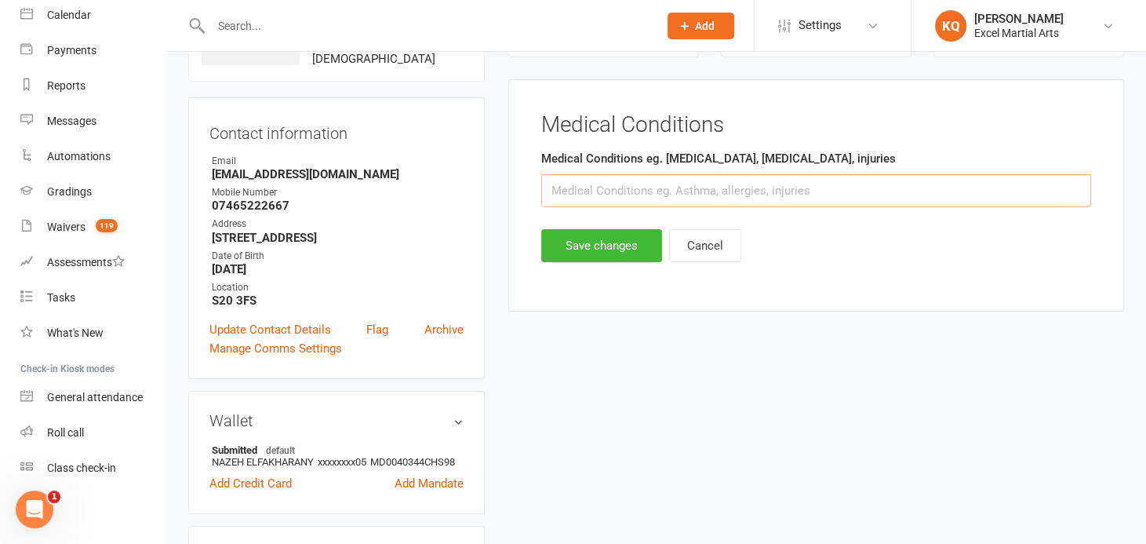
click at [579, 185] on input "text" at bounding box center [816, 190] width 550 height 33
type input "NA"
click at [584, 253] on button "Save changes" at bounding box center [601, 245] width 121 height 33
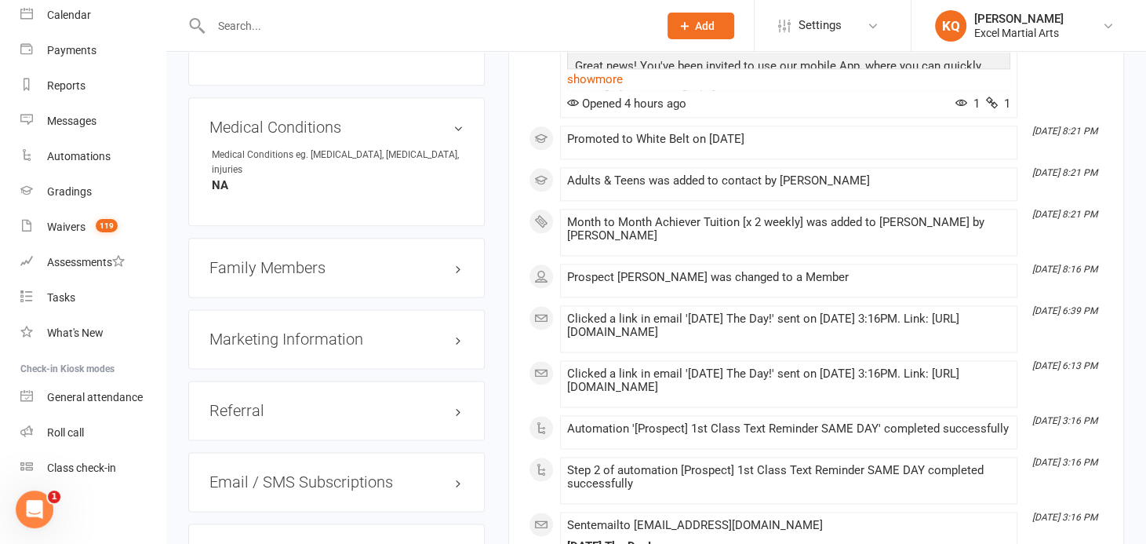
scroll to position [1546, 0]
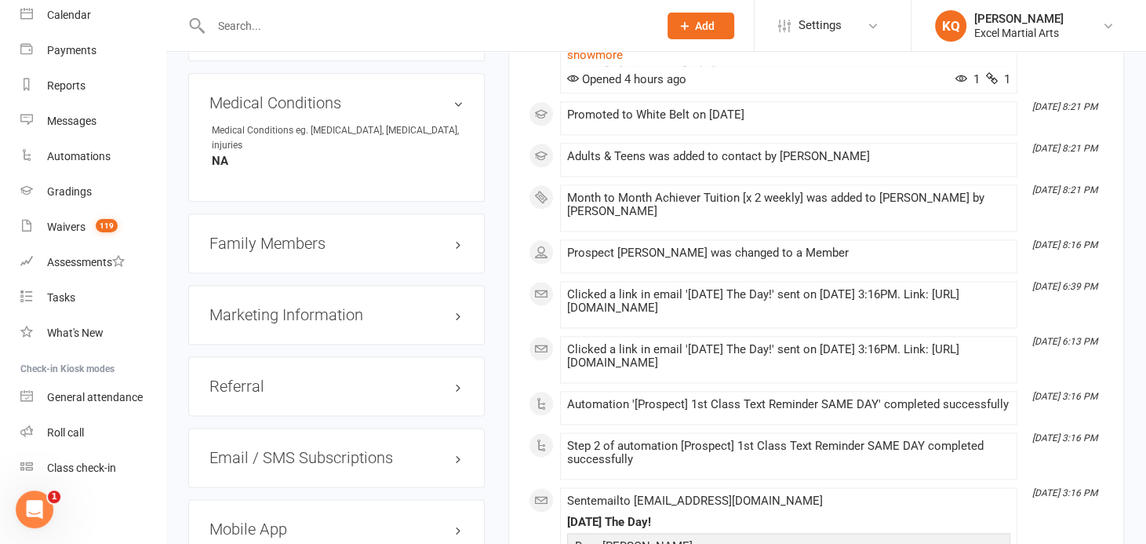
click at [460, 236] on h3 "Family Members" at bounding box center [336, 243] width 254 height 17
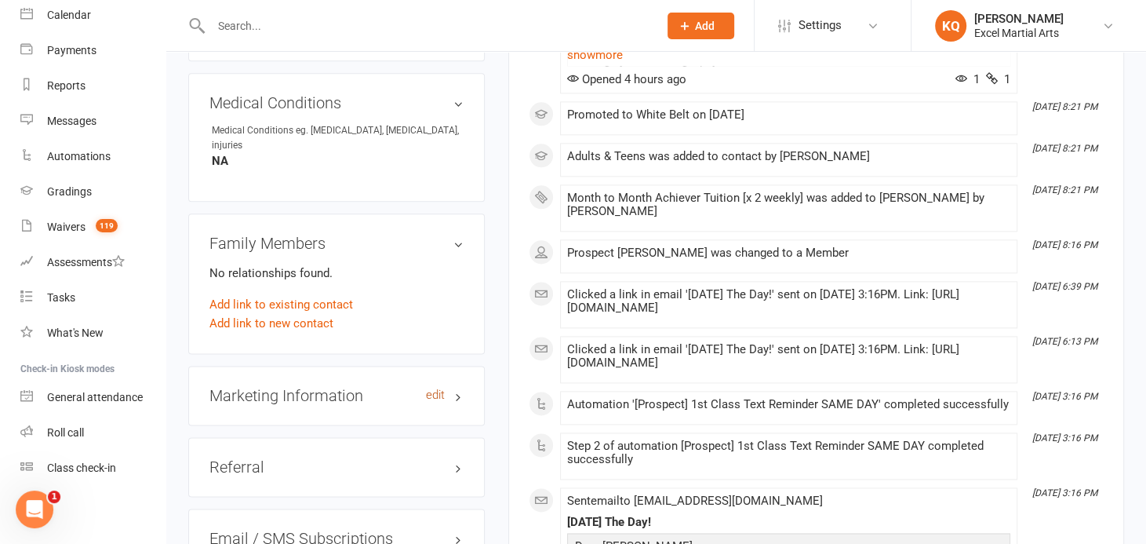
click at [443, 390] on link "edit" at bounding box center [435, 394] width 19 height 13
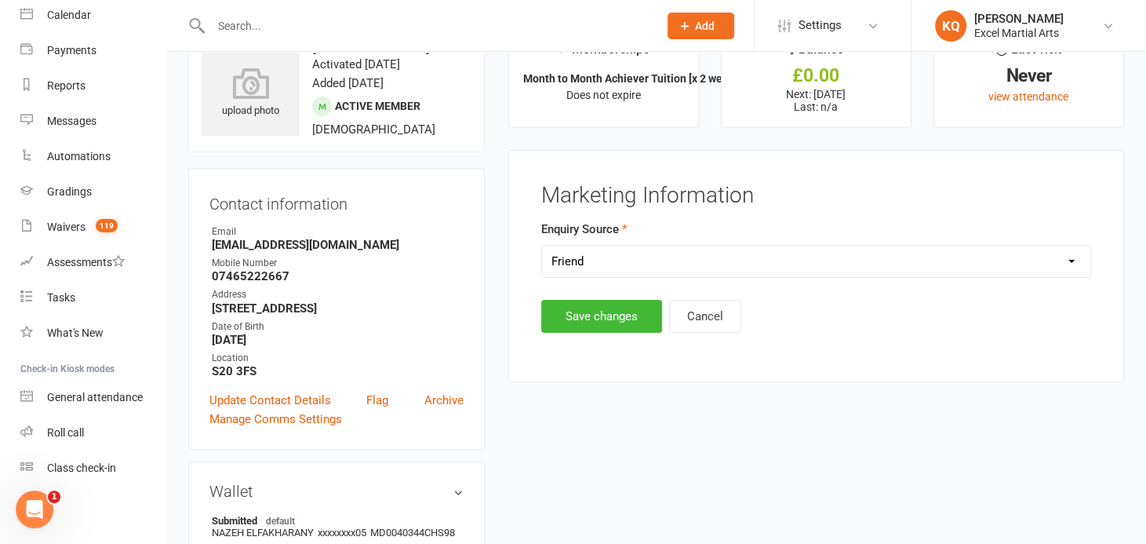
scroll to position [49, 0]
click at [713, 324] on button "Cancel" at bounding box center [705, 316] width 72 height 33
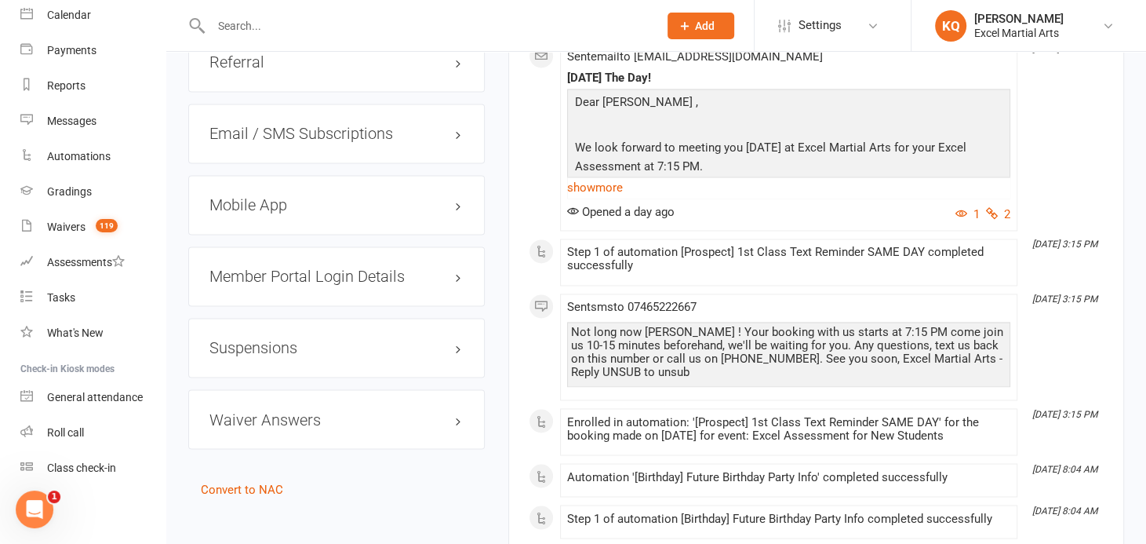
scroll to position [2045, 0]
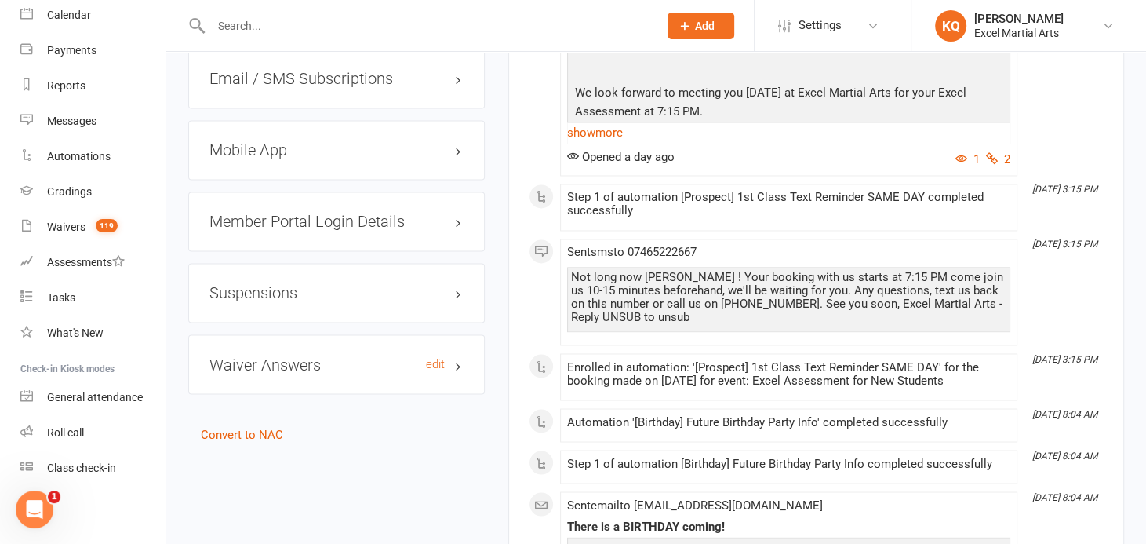
click at [458, 359] on h3 "Waiver Answers edit" at bounding box center [336, 363] width 254 height 17
drag, startPoint x: 458, startPoint y: 359, endPoint x: 460, endPoint y: 285, distance: 73.7
click at [460, 285] on h3 "Suspensions" at bounding box center [336, 292] width 254 height 17
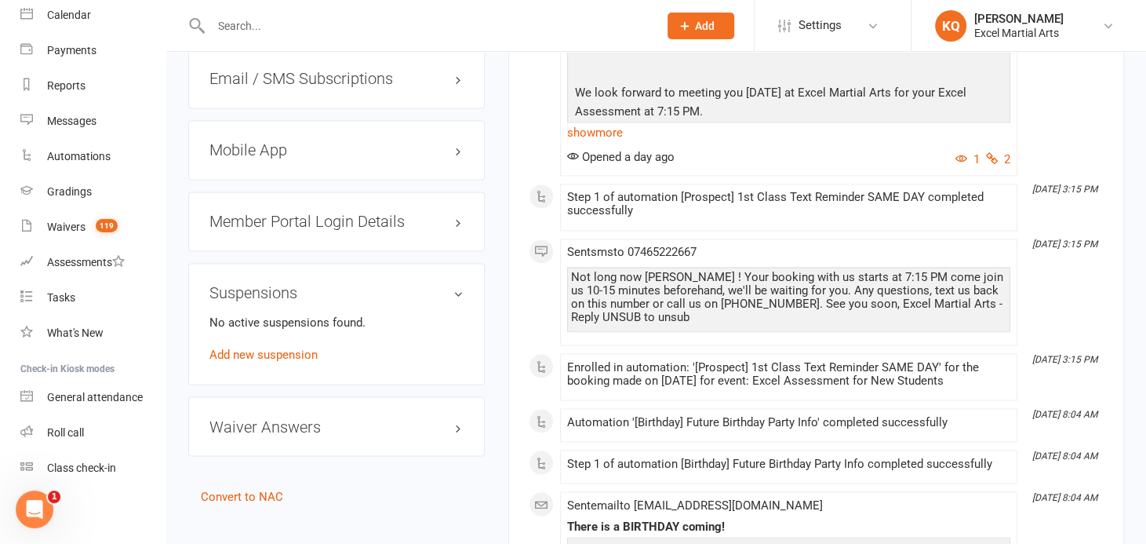
click at [460, 285] on h3 "Suspensions" at bounding box center [336, 292] width 254 height 17
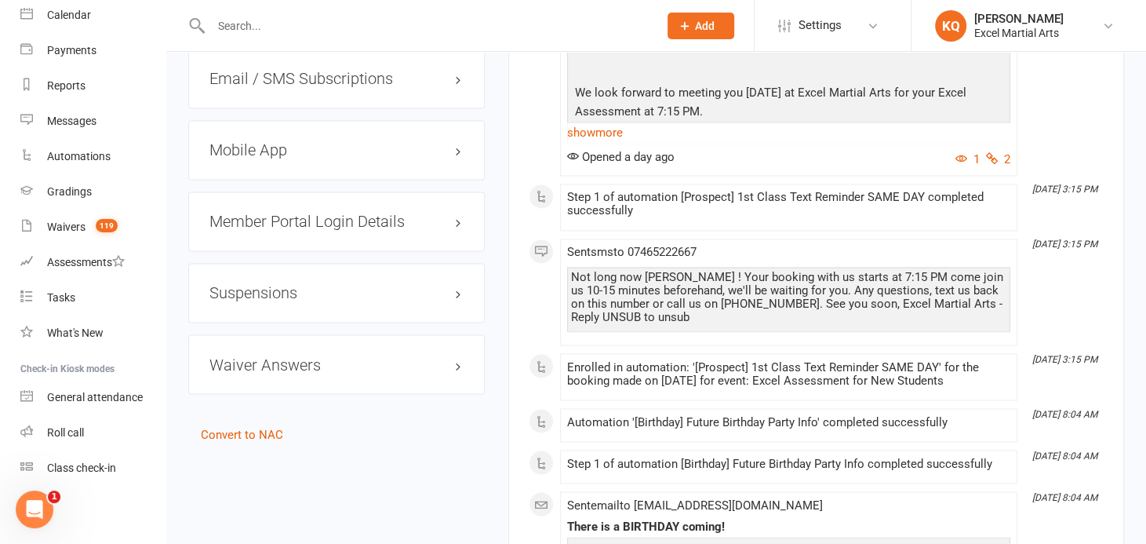
click at [460, 216] on h3 "Member Portal Login Details" at bounding box center [336, 221] width 254 height 17
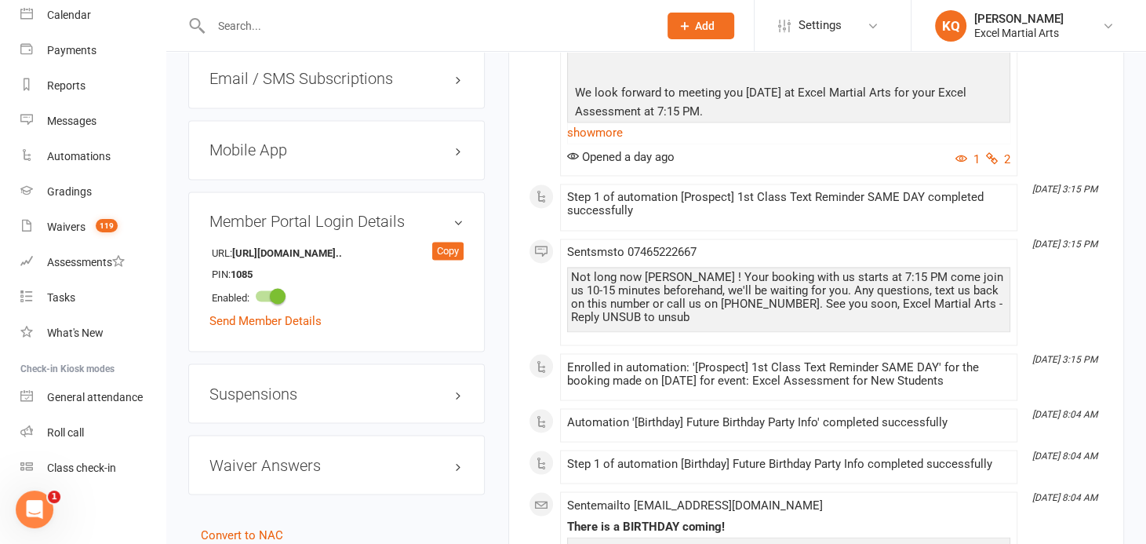
click at [460, 216] on h3 "Member Portal Login Details" at bounding box center [336, 221] width 254 height 17
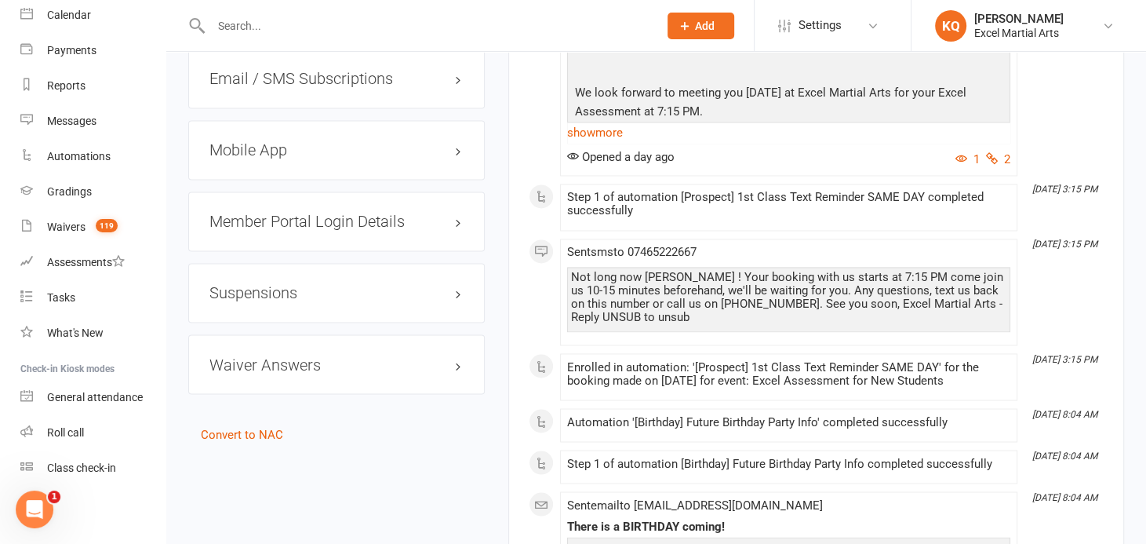
click at [463, 145] on h3 "Mobile App" at bounding box center [336, 149] width 254 height 17
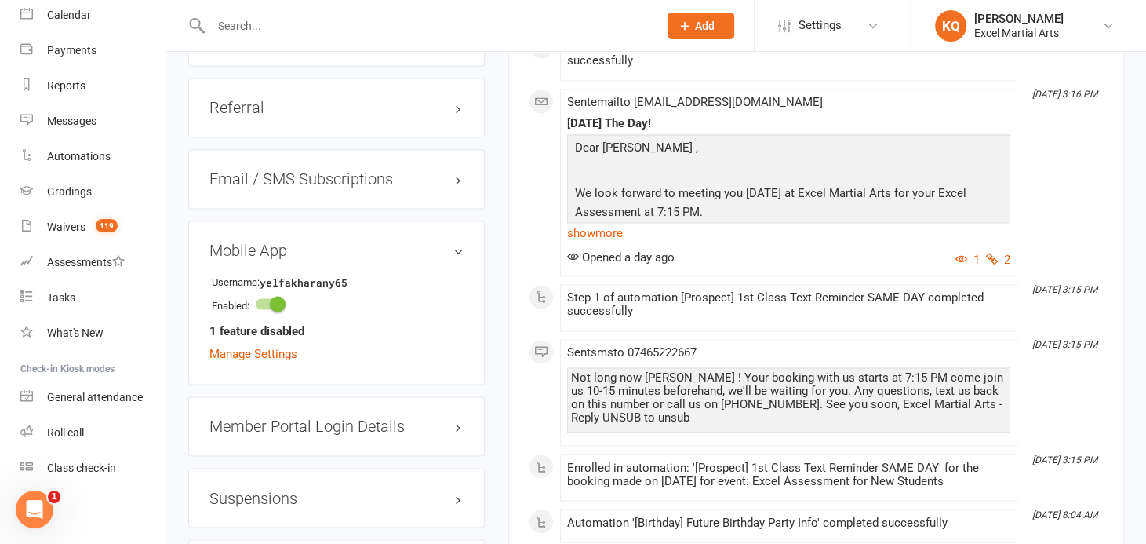
scroll to position [1902, 0]
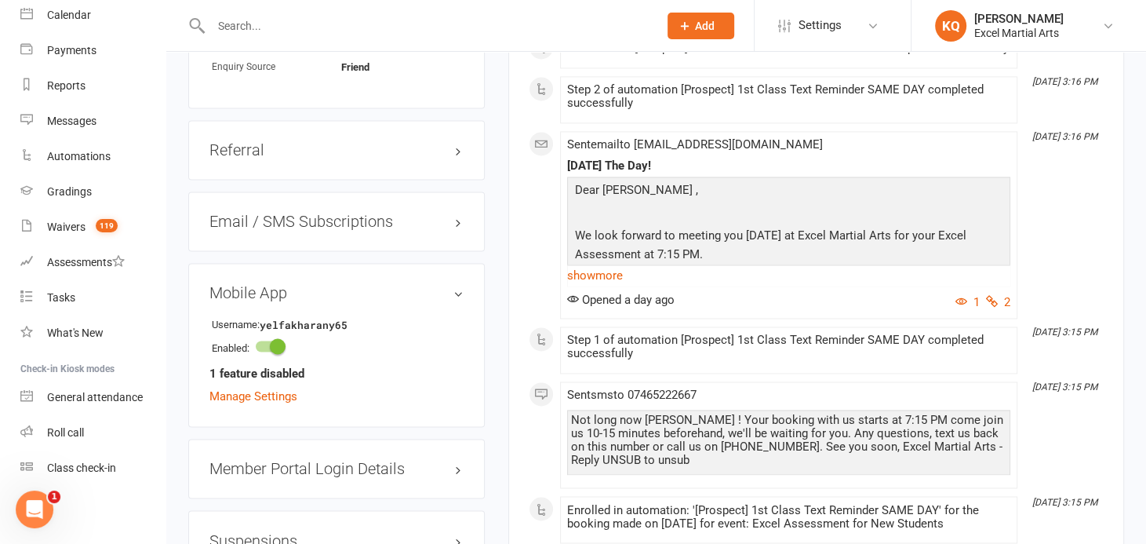
click at [454, 284] on h3 "Mobile App" at bounding box center [336, 292] width 254 height 17
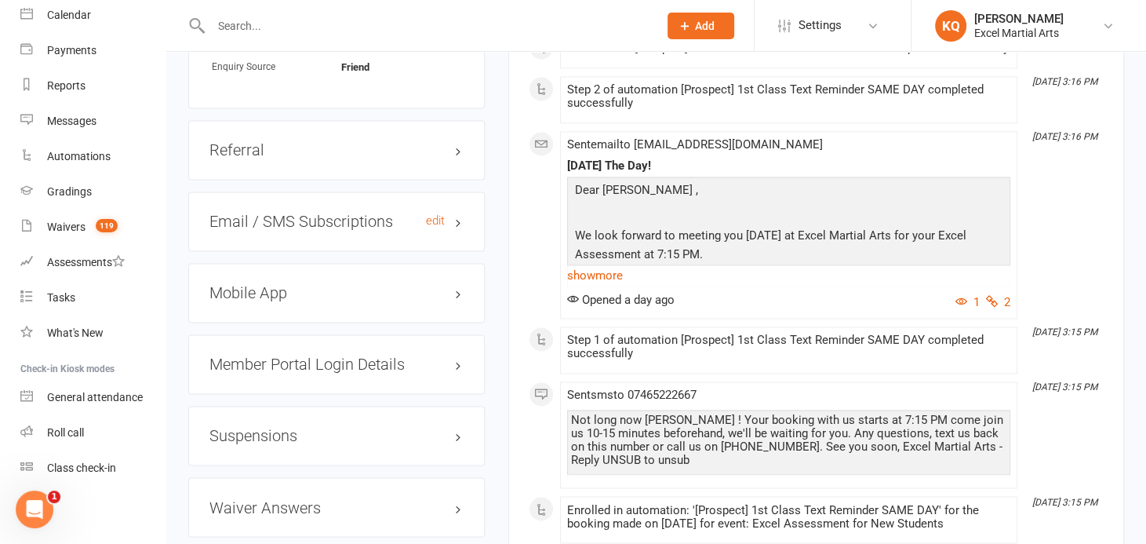
click at [456, 216] on h3 "Email / SMS Subscriptions edit" at bounding box center [336, 221] width 254 height 17
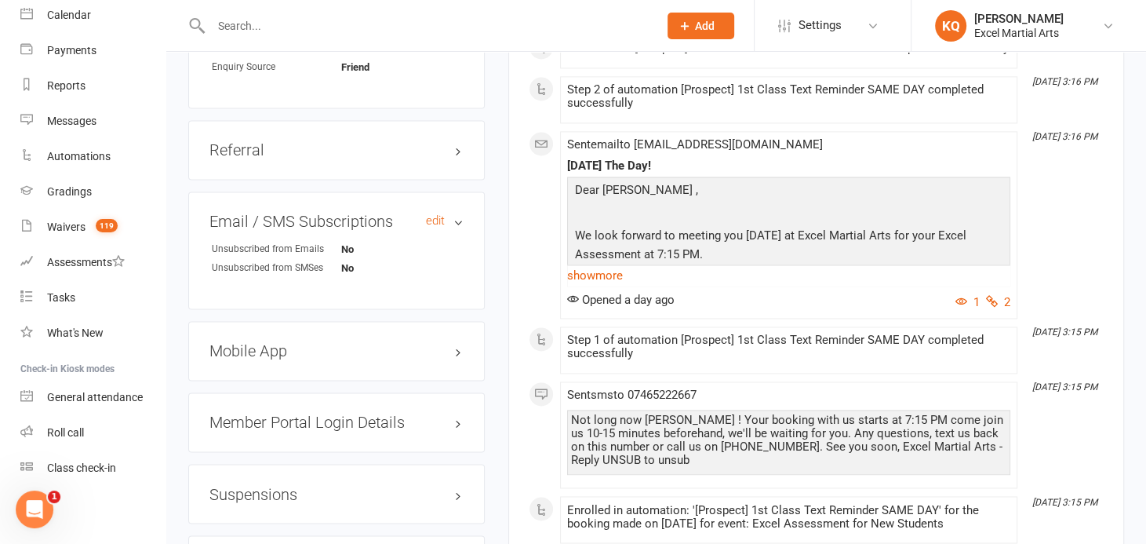
click at [456, 216] on h3 "Email / SMS Subscriptions edit" at bounding box center [336, 221] width 254 height 17
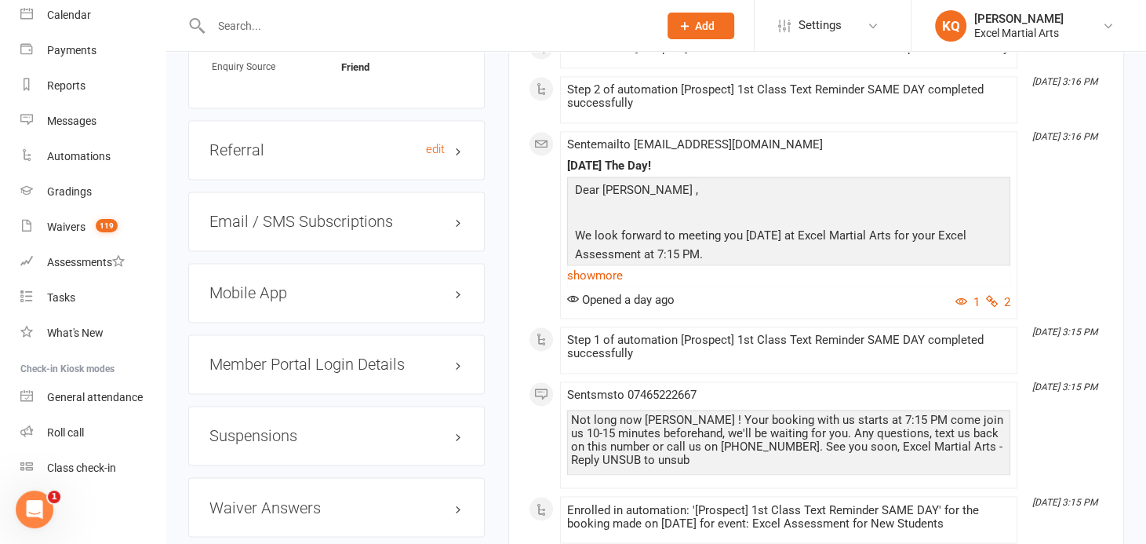
click at [459, 144] on h3 "Referral edit" at bounding box center [336, 149] width 254 height 17
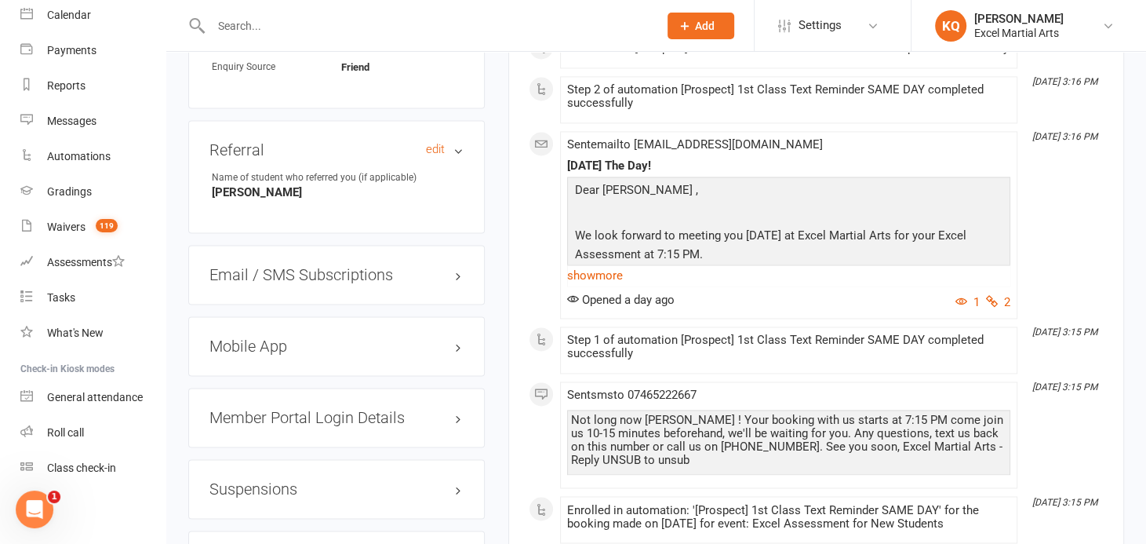
click at [456, 144] on h3 "Referral edit" at bounding box center [336, 149] width 254 height 17
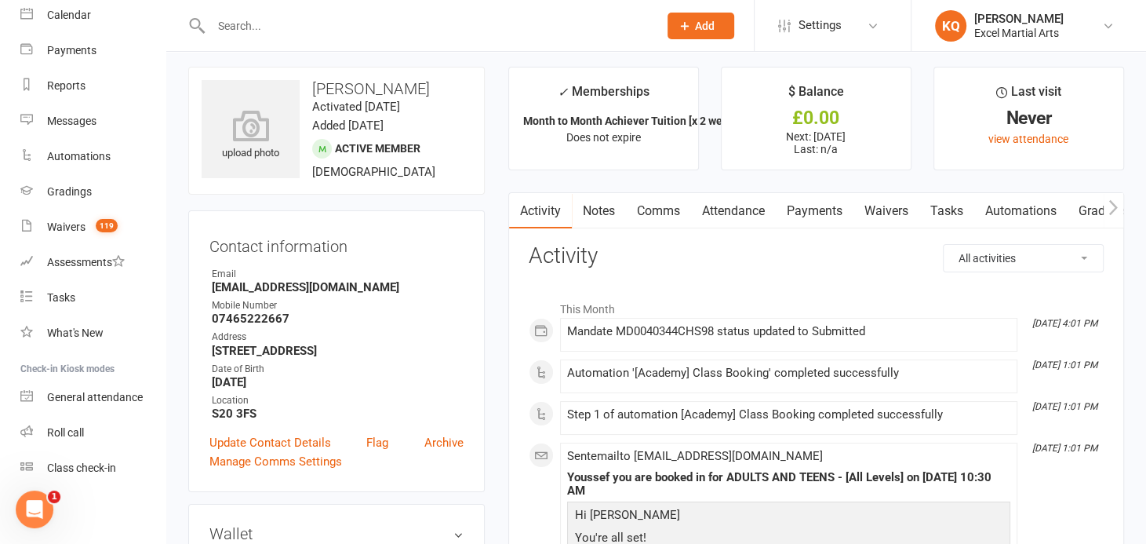
scroll to position [0, 0]
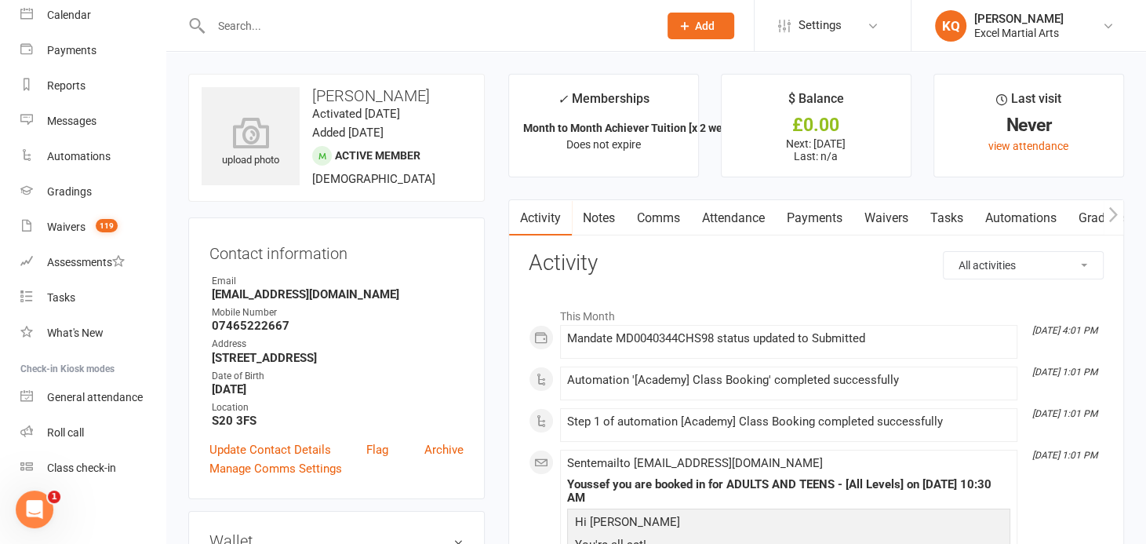
click at [605, 217] on link "Notes" at bounding box center [599, 218] width 54 height 36
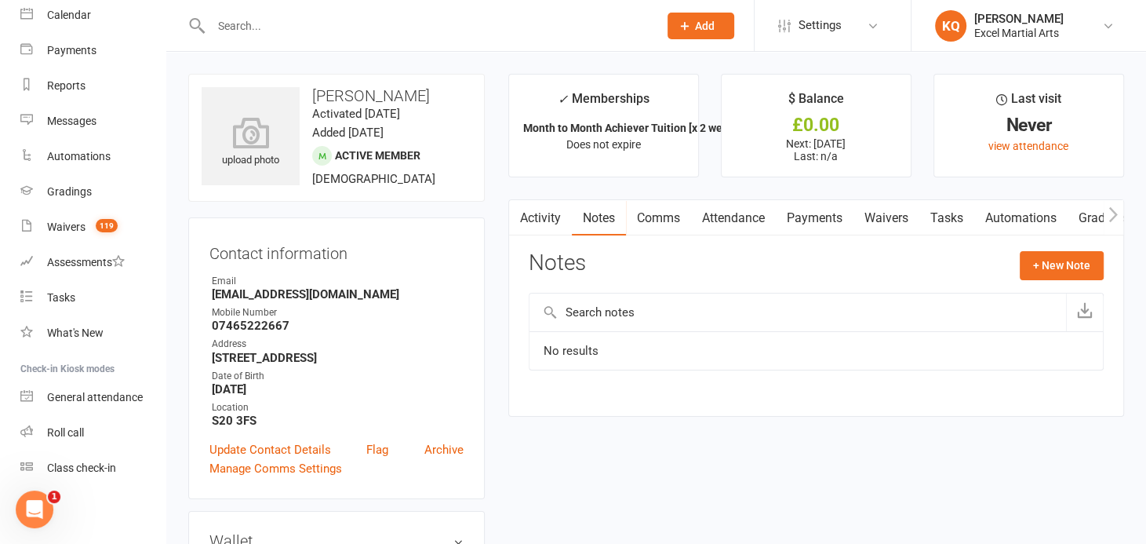
click at [532, 217] on link "Activity" at bounding box center [540, 218] width 63 height 36
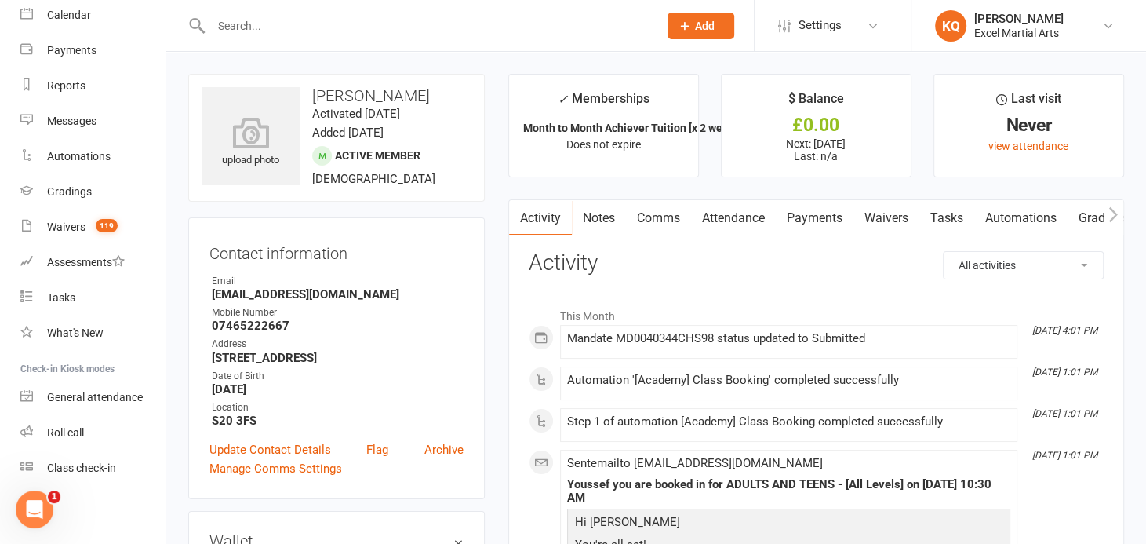
click at [653, 219] on link "Comms" at bounding box center [658, 218] width 65 height 36
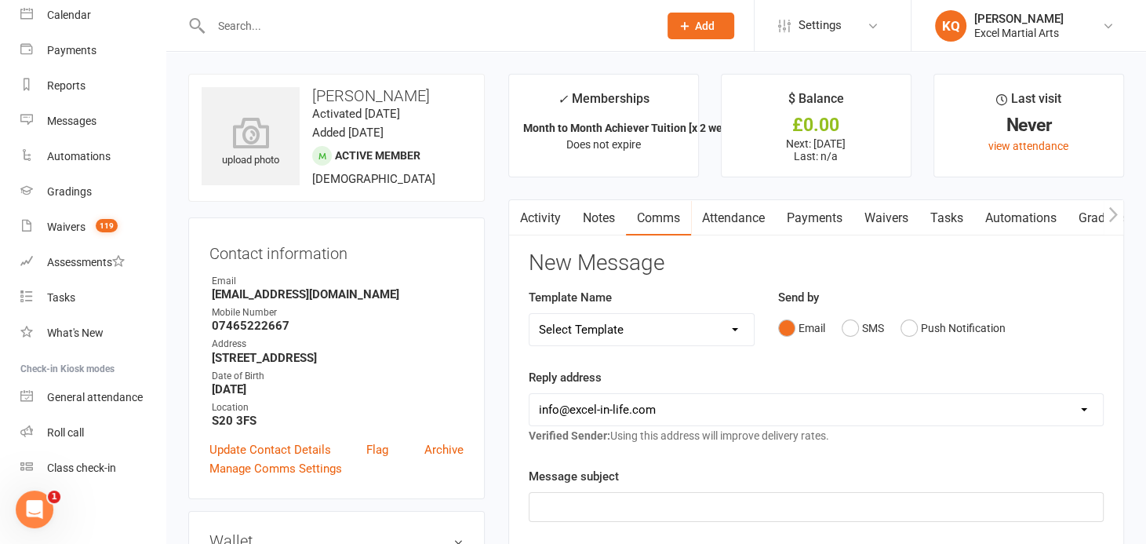
click at [527, 216] on button "button" at bounding box center [519, 217] width 20 height 35
click at [530, 216] on link "Activity" at bounding box center [540, 218] width 63 height 36
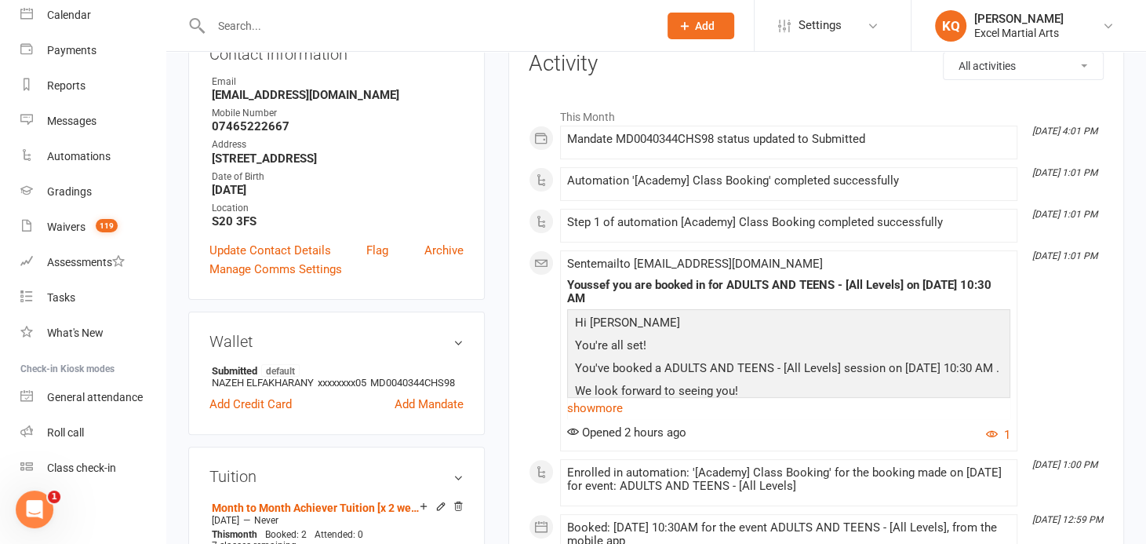
scroll to position [356, 0]
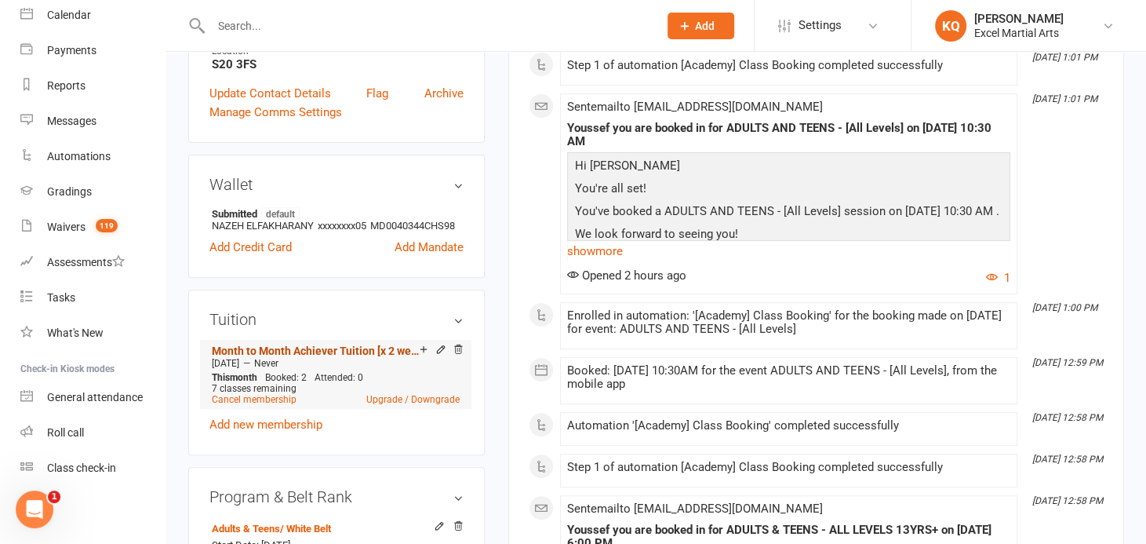
click at [303, 357] on link "Month to Month Achiever Tuition [x 2 weekly]" at bounding box center [316, 350] width 208 height 13
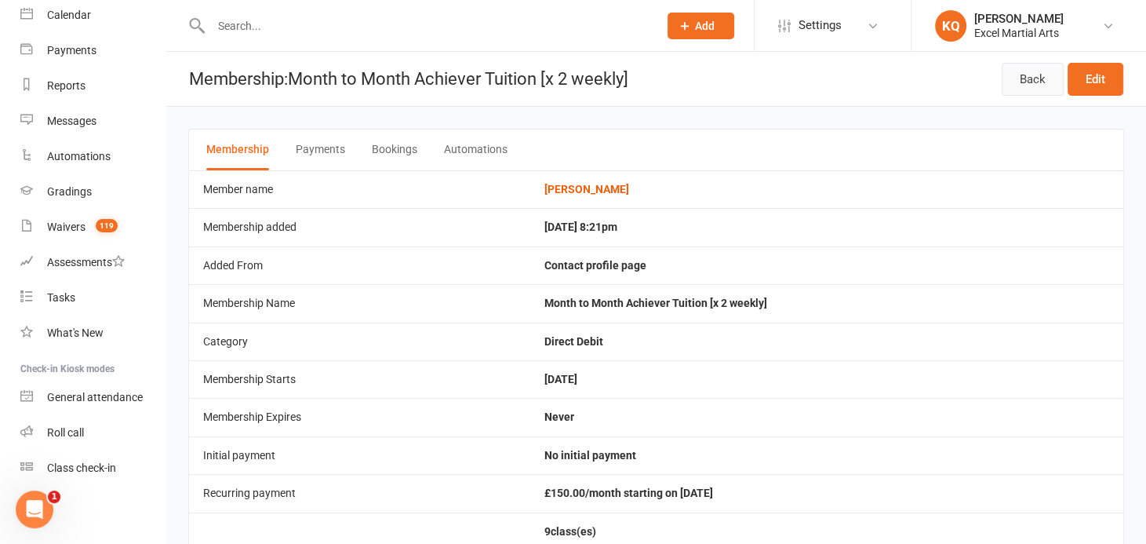
click at [1027, 83] on link "Back" at bounding box center [1033, 79] width 62 height 33
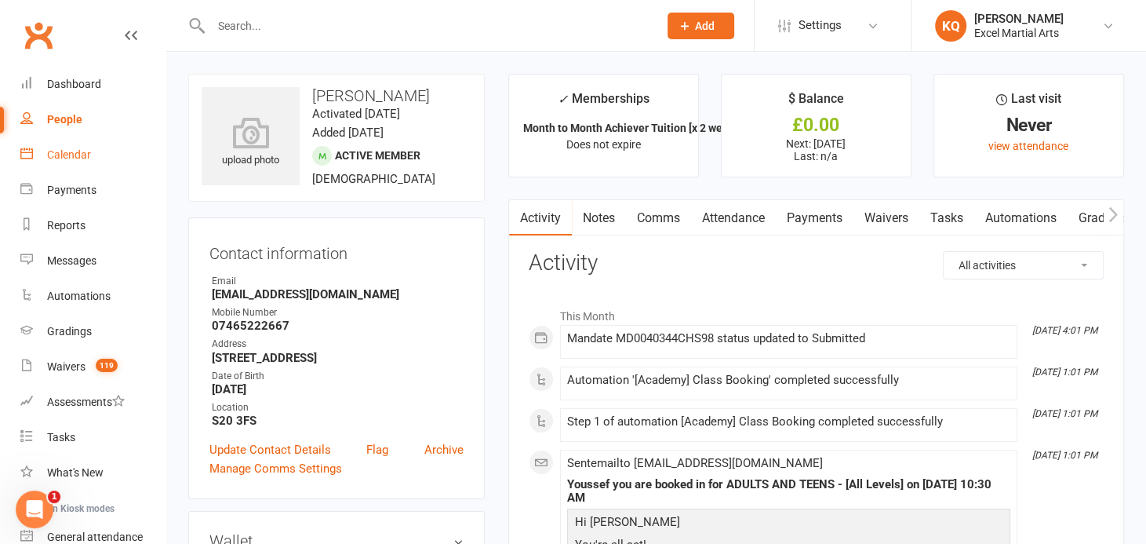
click at [66, 156] on div "Calendar" at bounding box center [69, 154] width 44 height 13
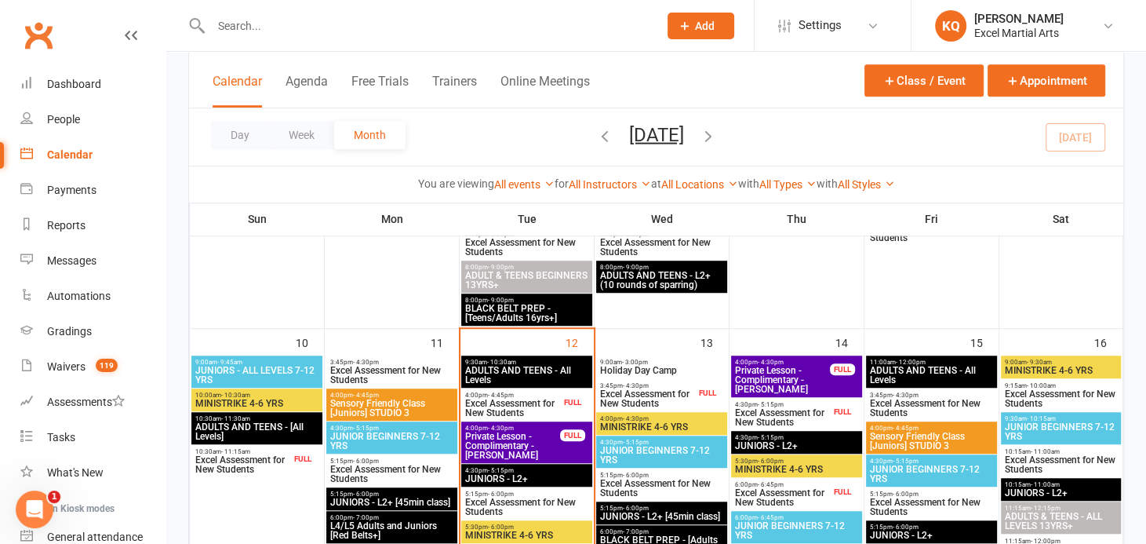
scroll to position [855, 0]
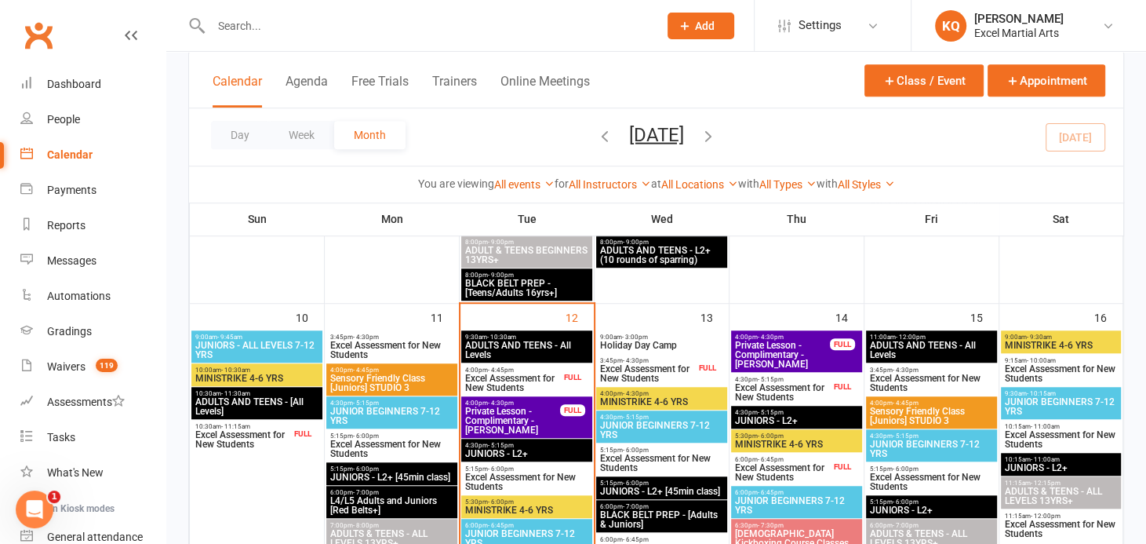
click at [528, 351] on span "ADULTS AND TEENS - All Levels" at bounding box center [526, 349] width 125 height 19
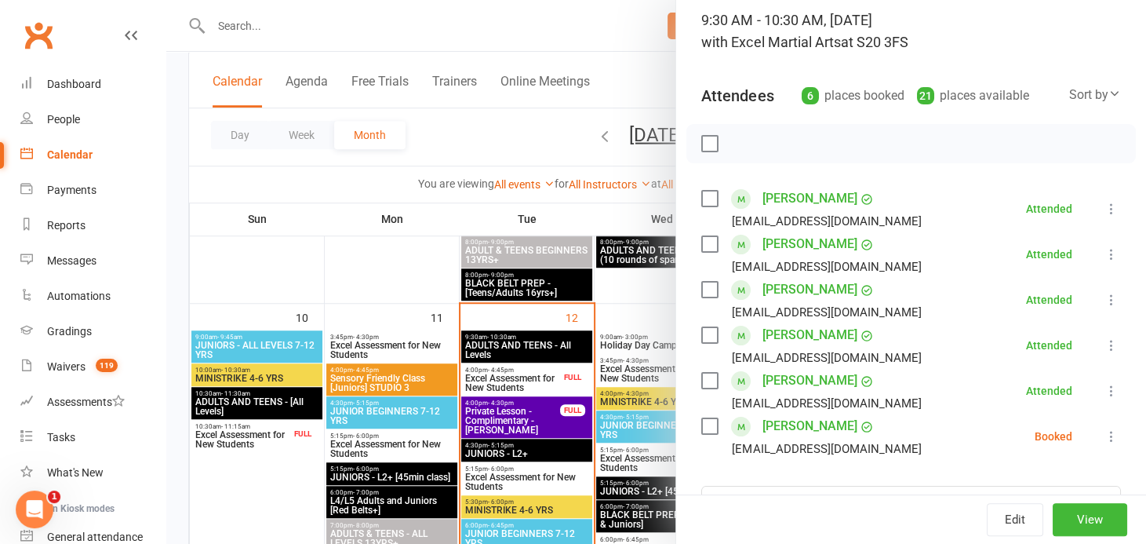
scroll to position [71, 0]
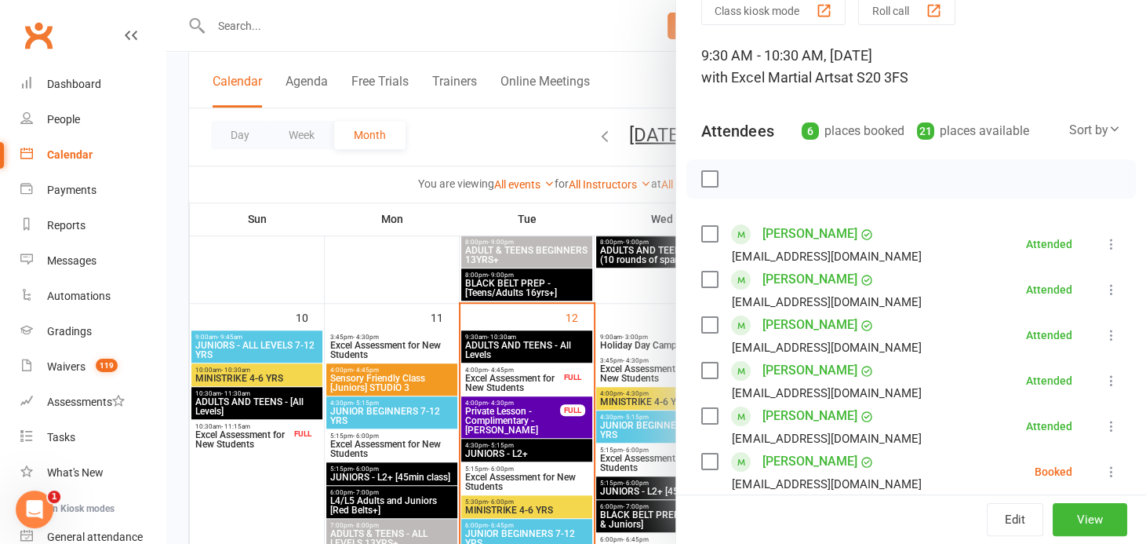
click at [539, 347] on div at bounding box center [656, 272] width 980 height 544
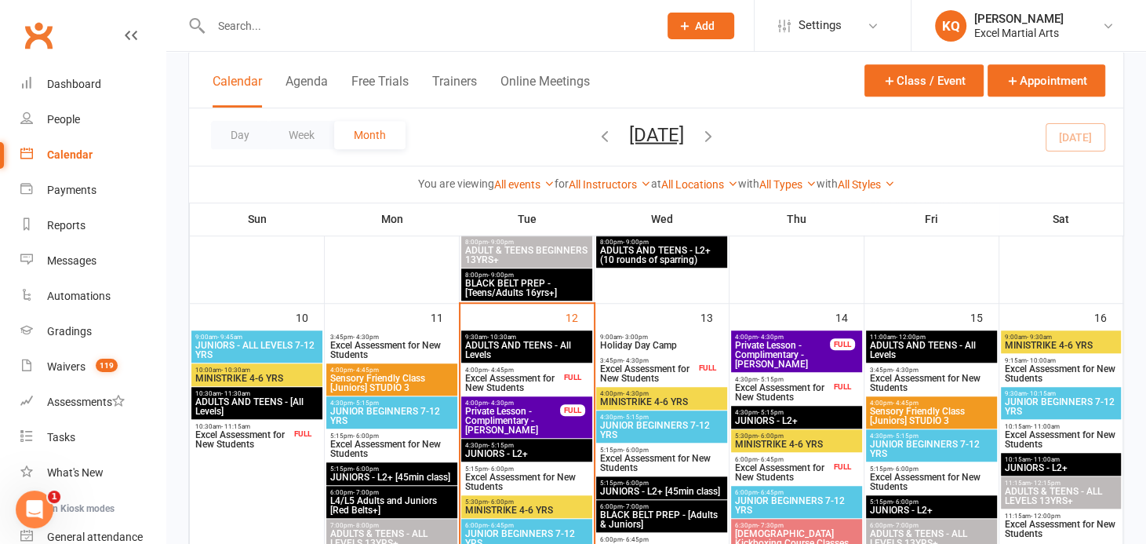
click at [536, 375] on span "Excel Assessment for New Students" at bounding box center [512, 382] width 96 height 19
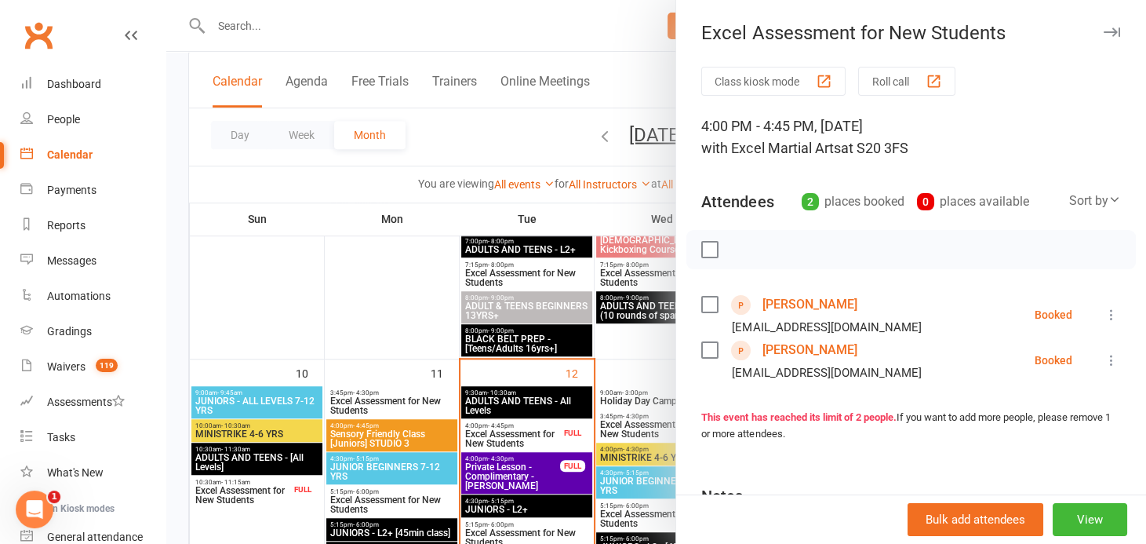
scroll to position [855, 0]
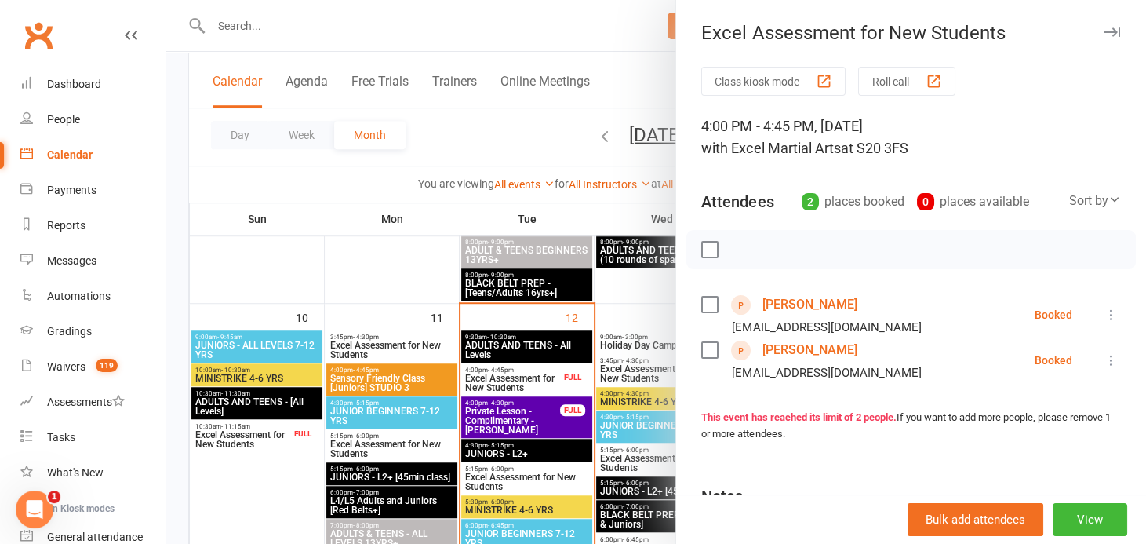
click at [798, 304] on link "Anisha Chohan" at bounding box center [809, 304] width 95 height 25
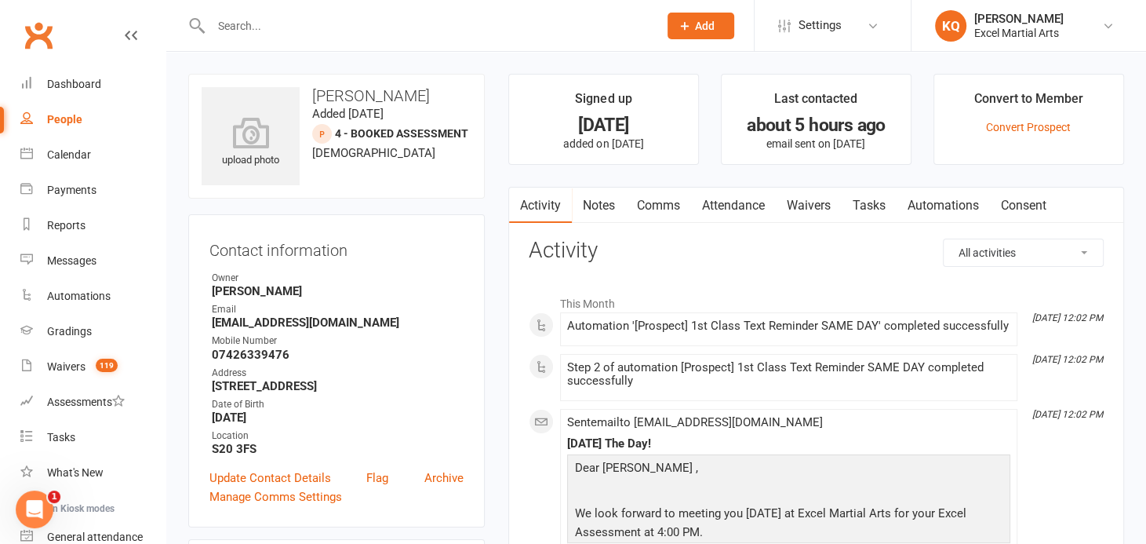
click at [599, 208] on link "Notes" at bounding box center [599, 205] width 54 height 36
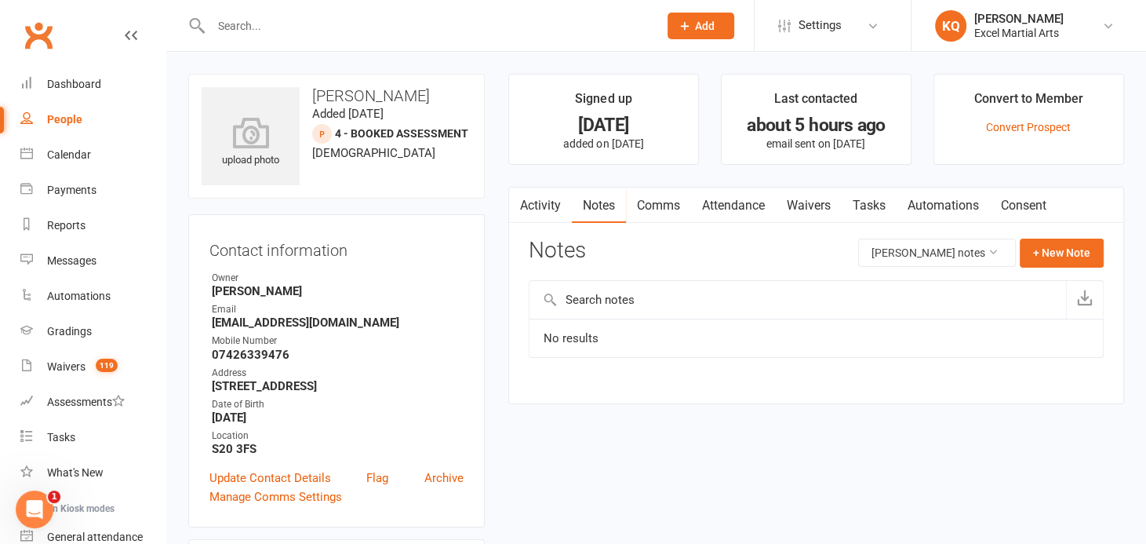
click at [548, 202] on link "Activity" at bounding box center [540, 205] width 63 height 36
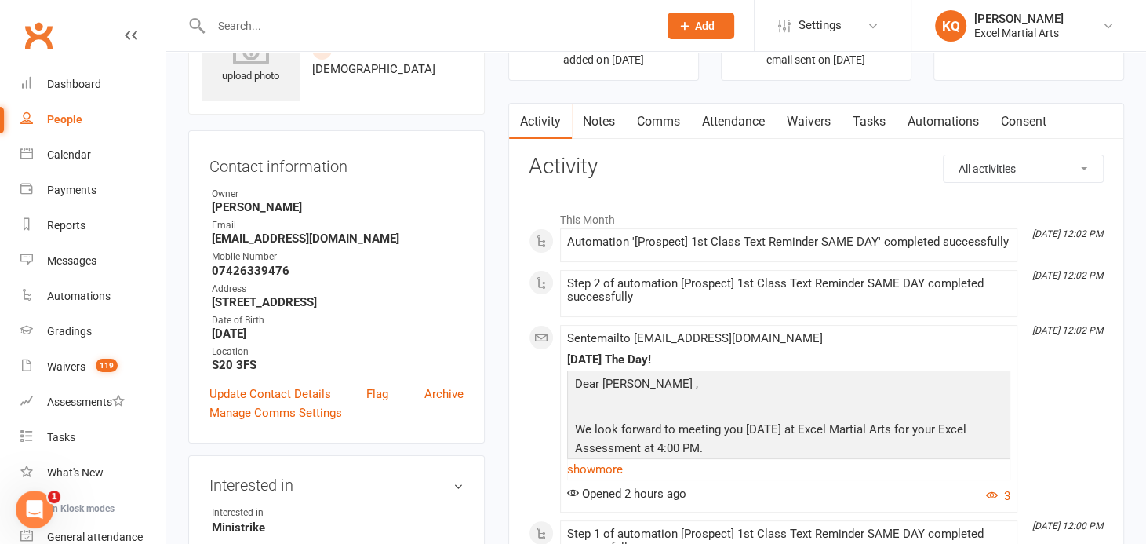
scroll to position [142, 0]
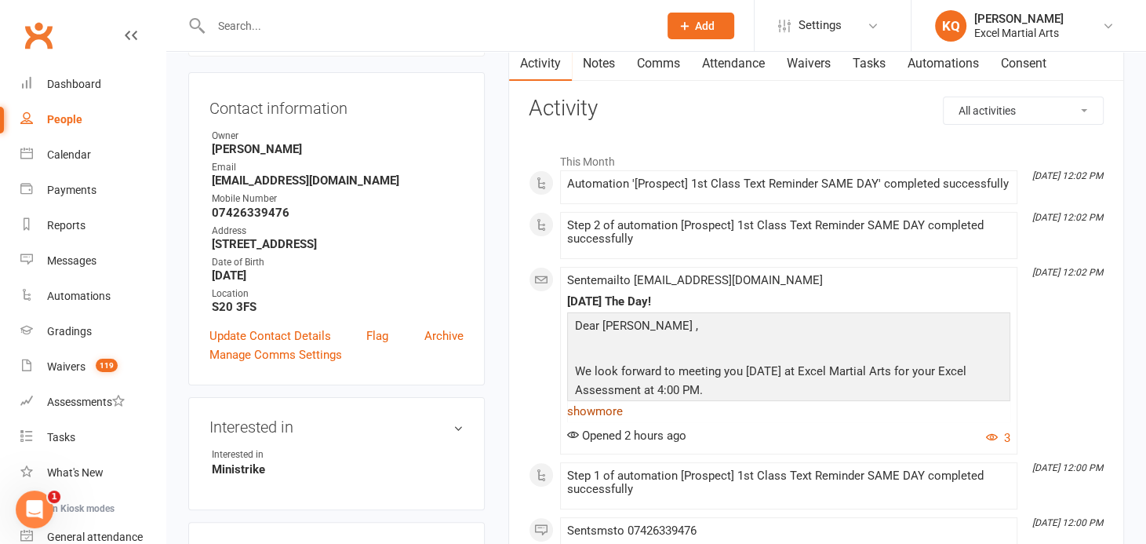
click at [591, 416] on link "show more" at bounding box center [788, 411] width 443 height 22
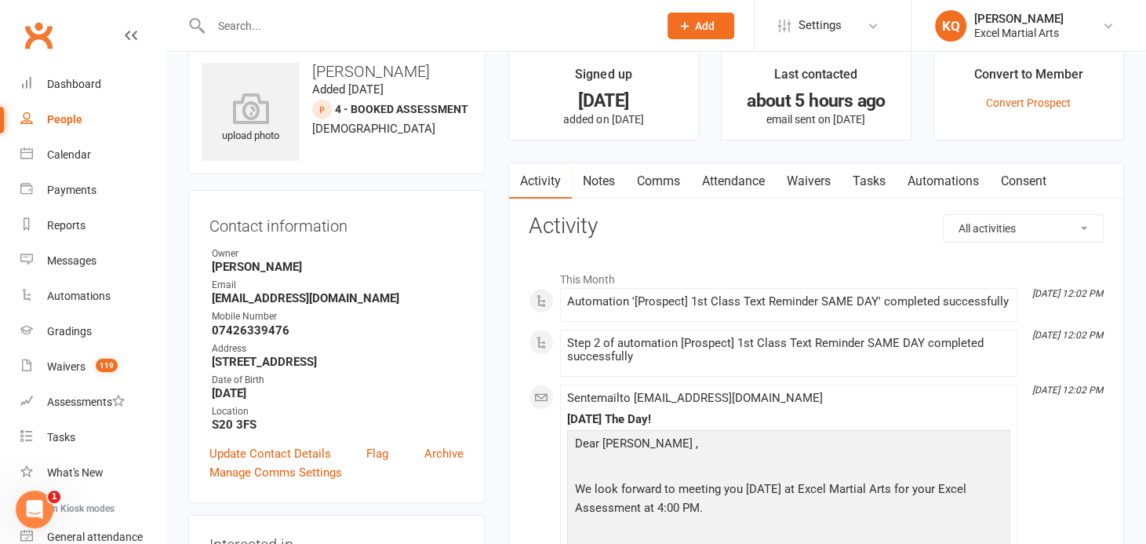
scroll to position [0, 0]
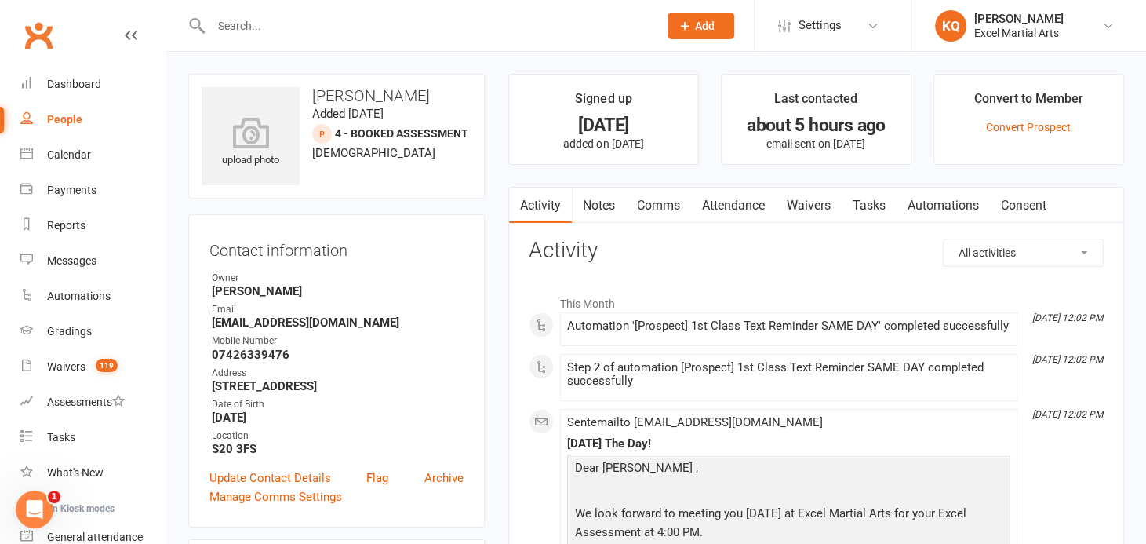
click at [546, 200] on link "Activity" at bounding box center [540, 205] width 63 height 36
click at [594, 209] on link "Notes" at bounding box center [599, 205] width 54 height 36
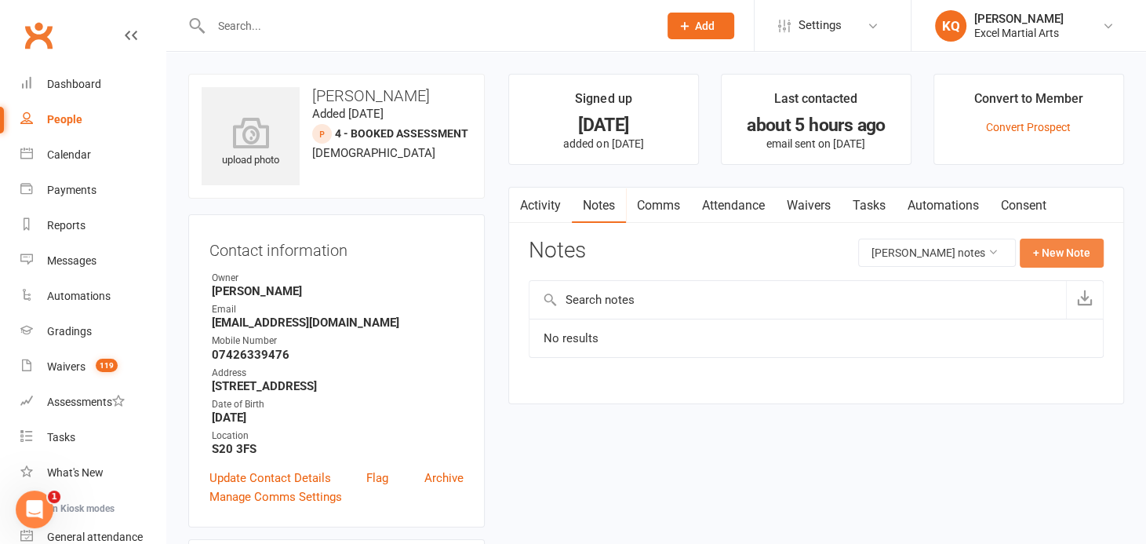
click at [1066, 257] on button "+ New Note" at bounding box center [1062, 252] width 84 height 28
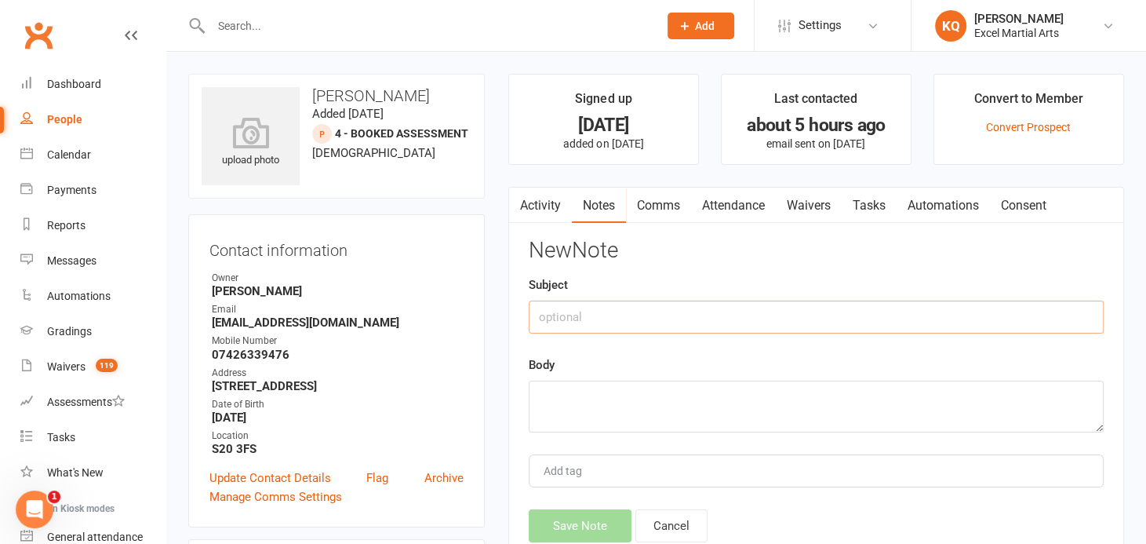
click at [573, 314] on input "text" at bounding box center [816, 316] width 575 height 33
type input "Assessment notes"
click at [543, 393] on textarea at bounding box center [816, 406] width 575 height 52
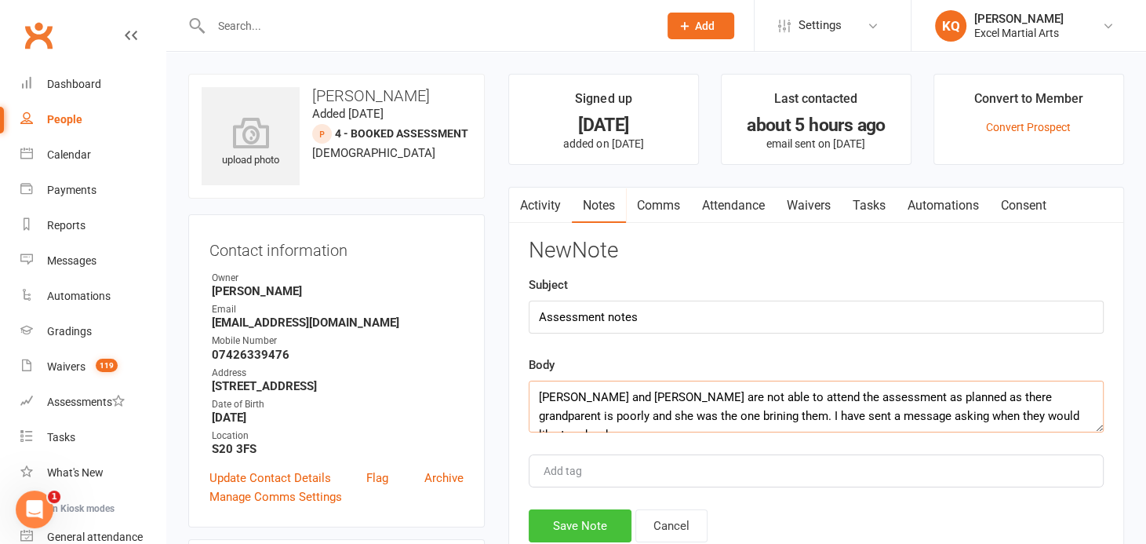
type textarea "Anisha and Priya are not able to attend the assessment as planned as there gran…"
click at [598, 530] on button "Save Note" at bounding box center [580, 525] width 103 height 33
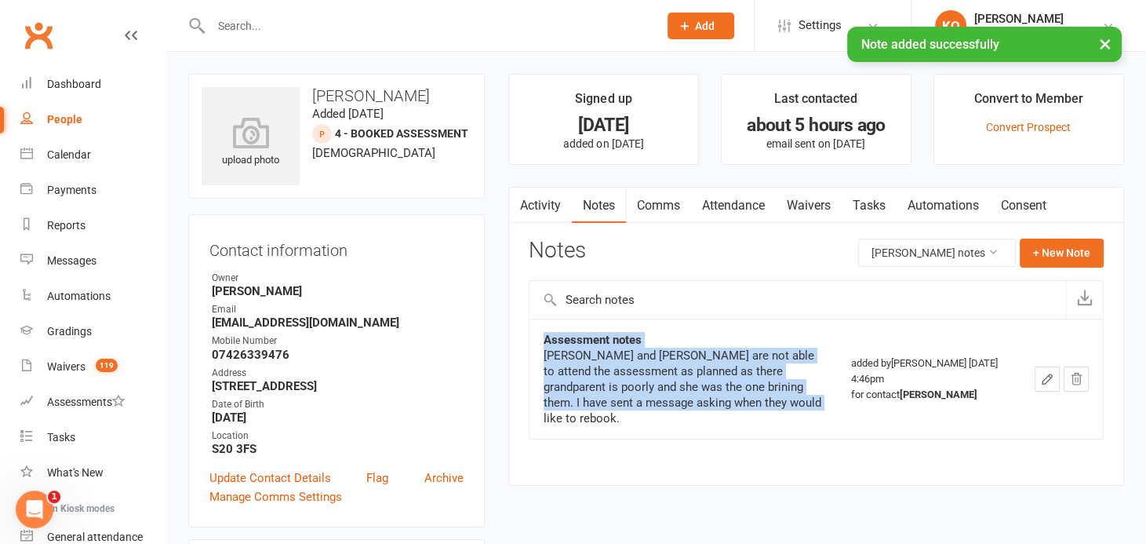
drag, startPoint x: 719, startPoint y: 409, endPoint x: 541, endPoint y: 341, distance: 190.4
click at [541, 341] on td "Assessment notes Anisha and Priya are not able to attend the assessment as plan…" at bounding box center [682, 378] width 307 height 120
copy div "Assessment notes Anisha and Priya are not able to attend the assessment as plan…"
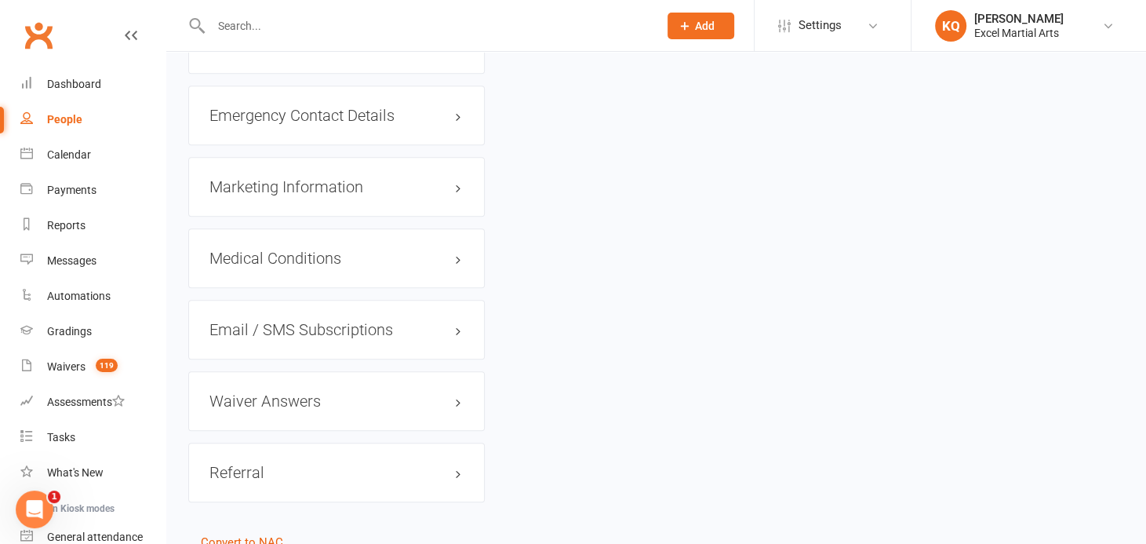
scroll to position [1215, 0]
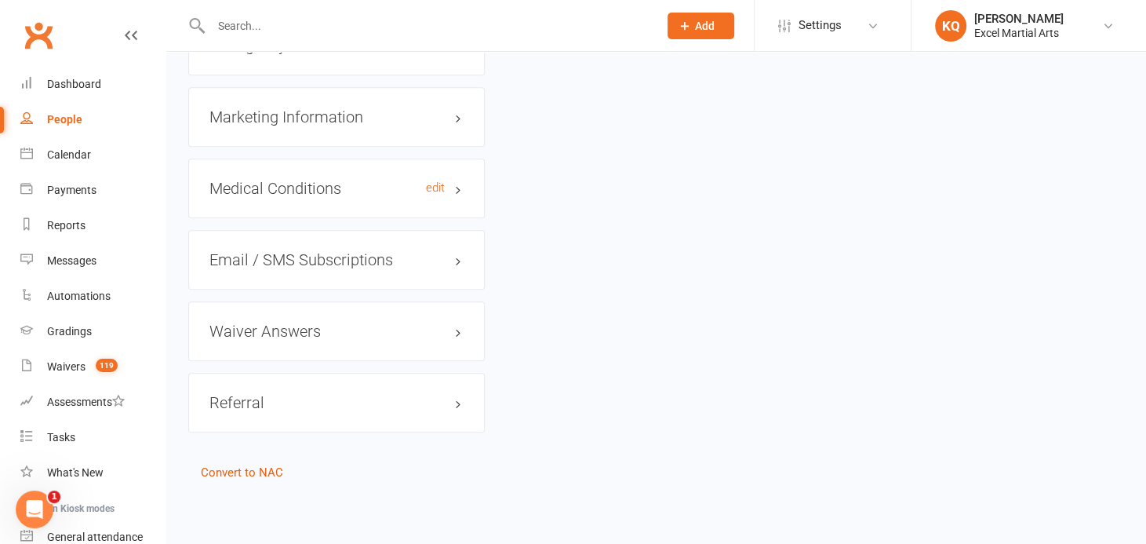
click at [264, 186] on h3 "Medical Conditions edit" at bounding box center [336, 188] width 254 height 17
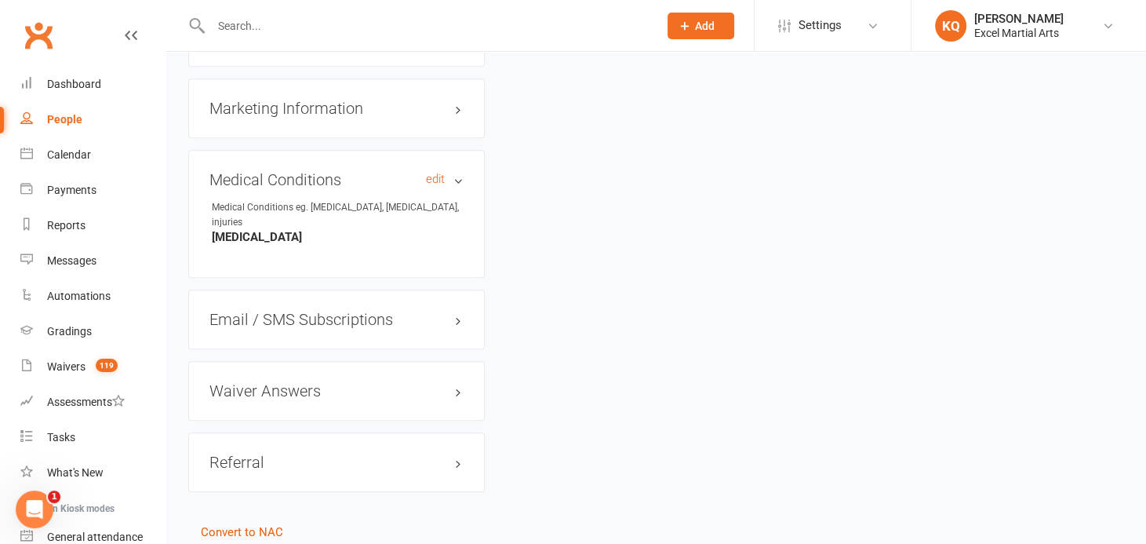
click at [270, 188] on h3 "Medical Conditions edit" at bounding box center [336, 179] width 254 height 17
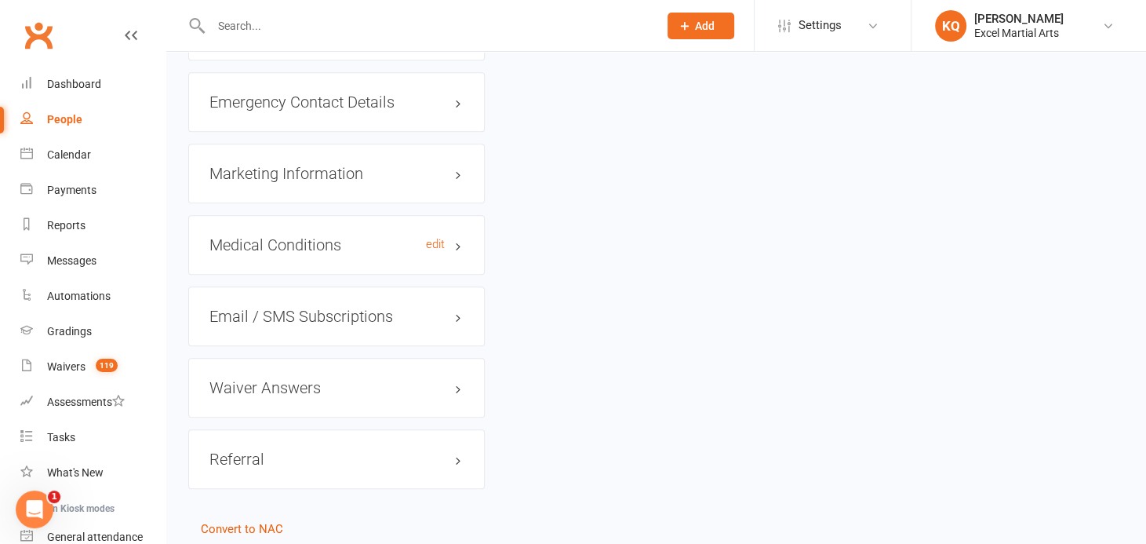
scroll to position [1072, 0]
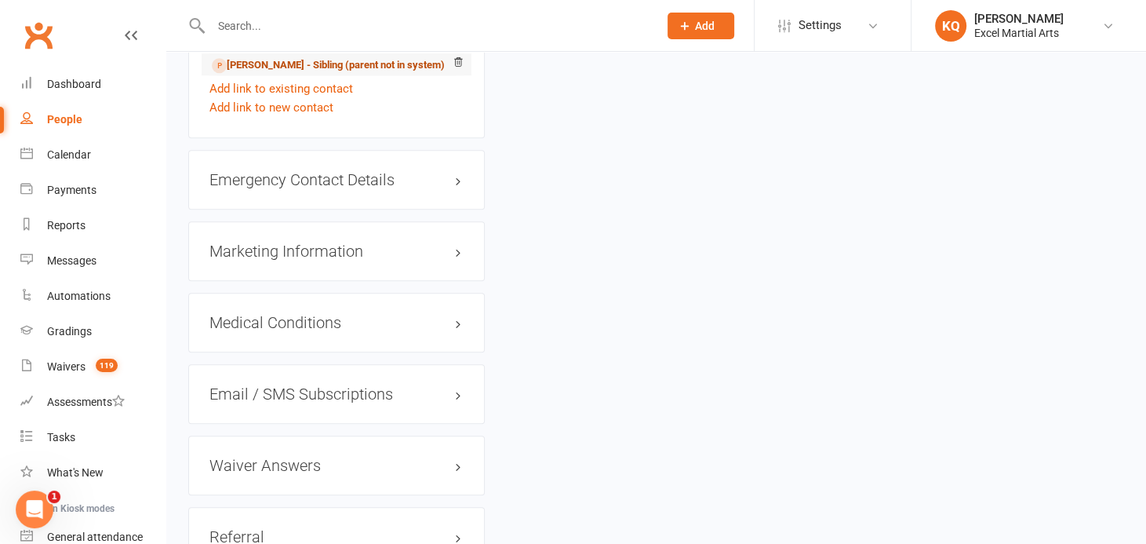
click at [272, 74] on link "Priya Chohan - Sibling (parent not in system)" at bounding box center [328, 65] width 233 height 16
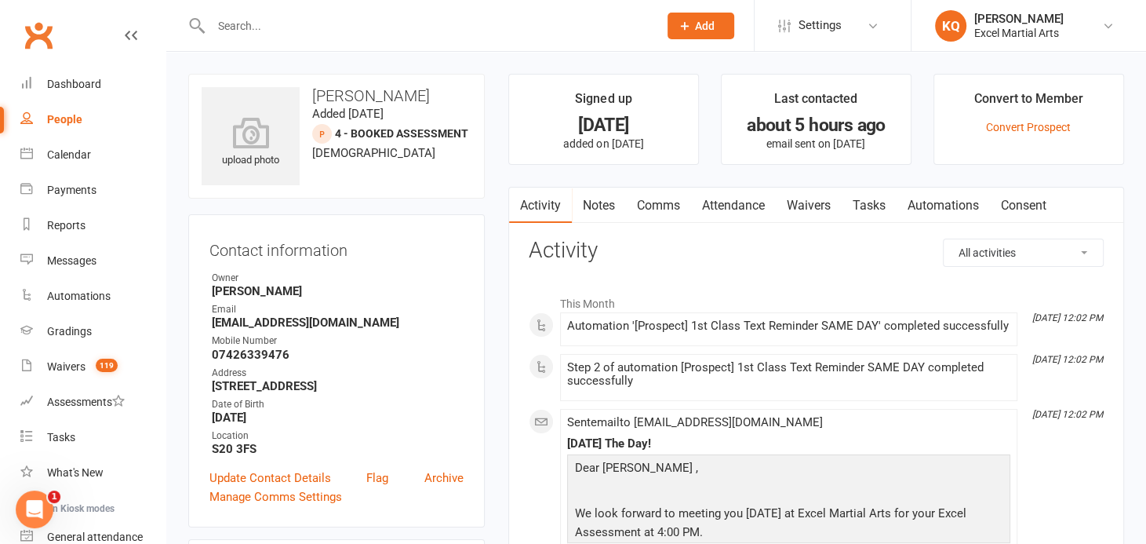
click at [726, 205] on link "Attendance" at bounding box center [733, 205] width 85 height 36
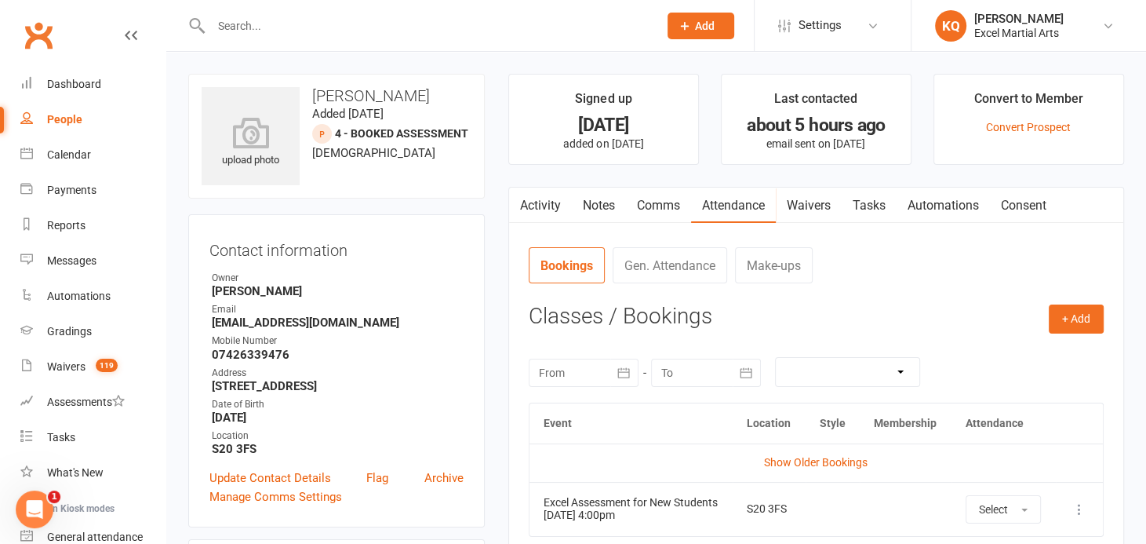
click at [591, 205] on link "Notes" at bounding box center [599, 205] width 54 height 36
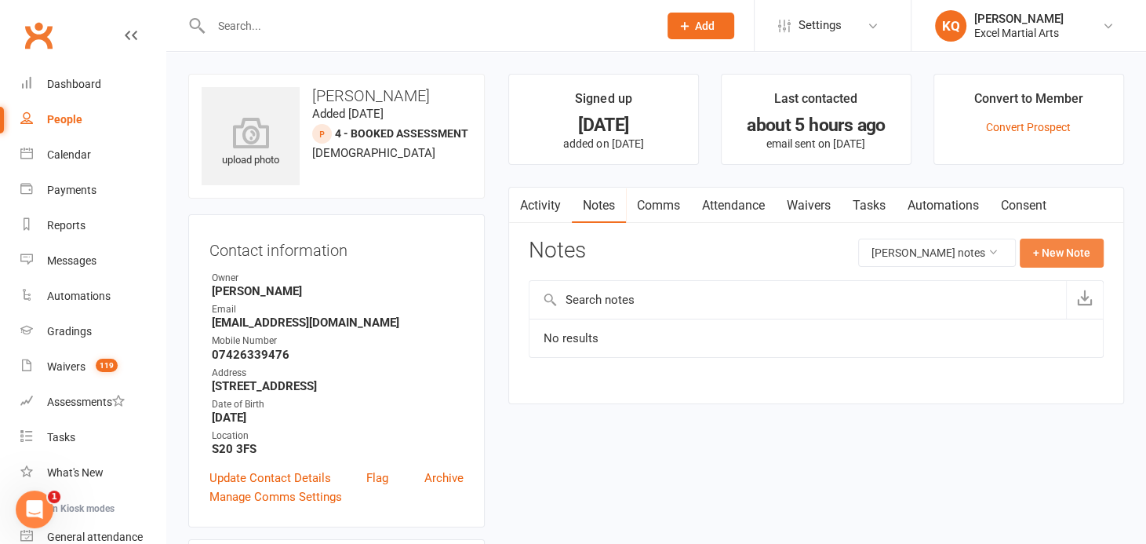
drag, startPoint x: 1060, startPoint y: 254, endPoint x: 1055, endPoint y: 247, distance: 8.9
drag, startPoint x: 1055, startPoint y: 247, endPoint x: 650, endPoint y: 328, distance: 412.7
click at [654, 333] on td "No results" at bounding box center [815, 337] width 573 height 39
click at [1048, 254] on button "+ New Note" at bounding box center [1062, 252] width 84 height 28
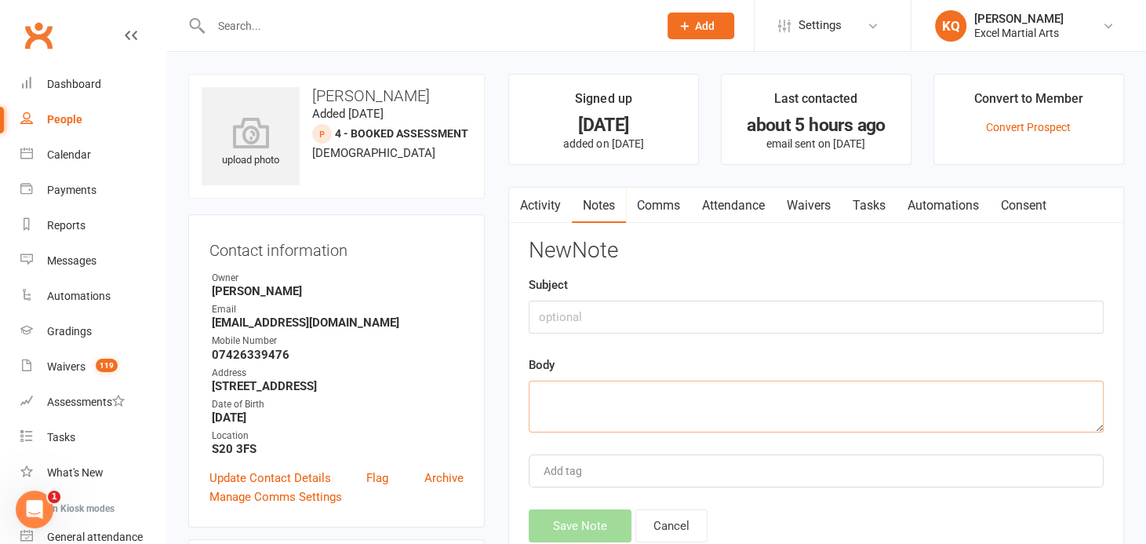
click at [543, 398] on textarea at bounding box center [816, 406] width 575 height 52
paste textarea "Assessment notes Anisha and Priya are not able to attend the assessment as plan…"
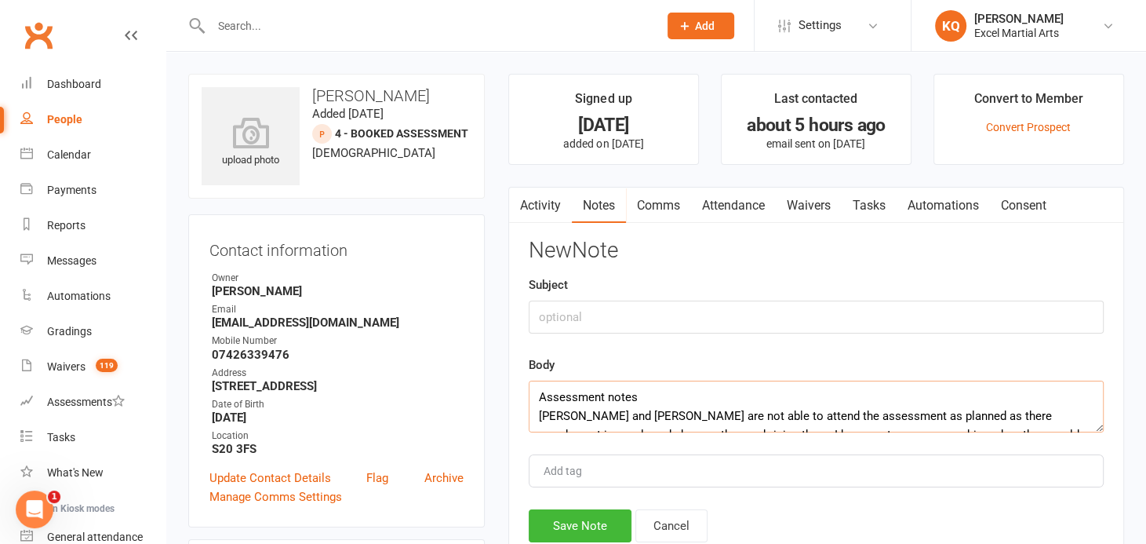
drag, startPoint x: 653, startPoint y: 379, endPoint x: 471, endPoint y: 384, distance: 182.0
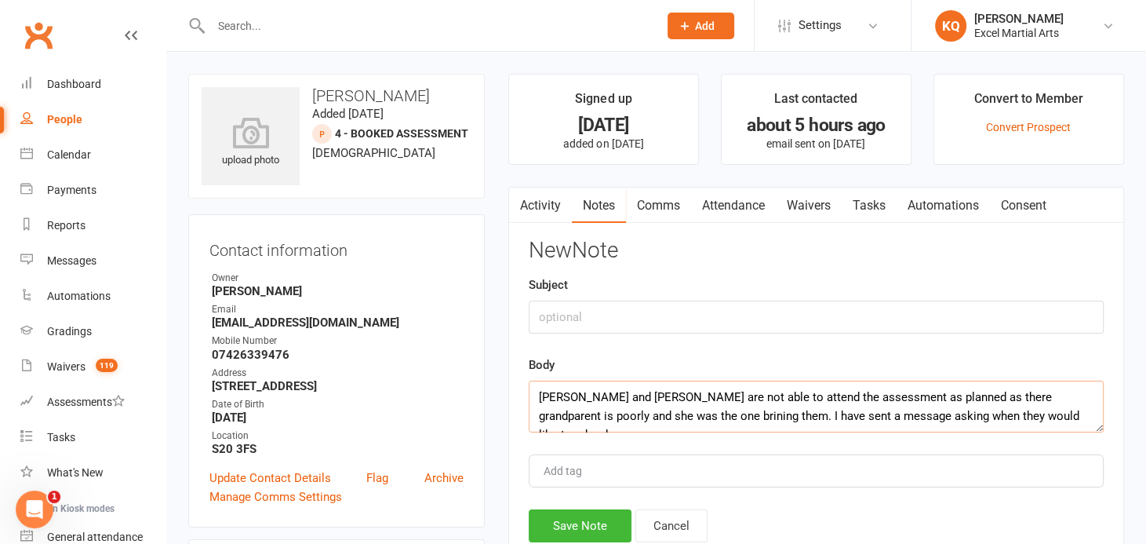
click at [533, 413] on textarea "Anisha and Priya are not able to attend the assessment as planned as there gran…" at bounding box center [816, 406] width 575 height 52
type textarea "Anisha and Priya are not able to attend the assessment as planned as there gran…"
click at [554, 311] on input "text" at bounding box center [816, 316] width 575 height 33
paste input "Assessment notes"
type input "Assessment notes"
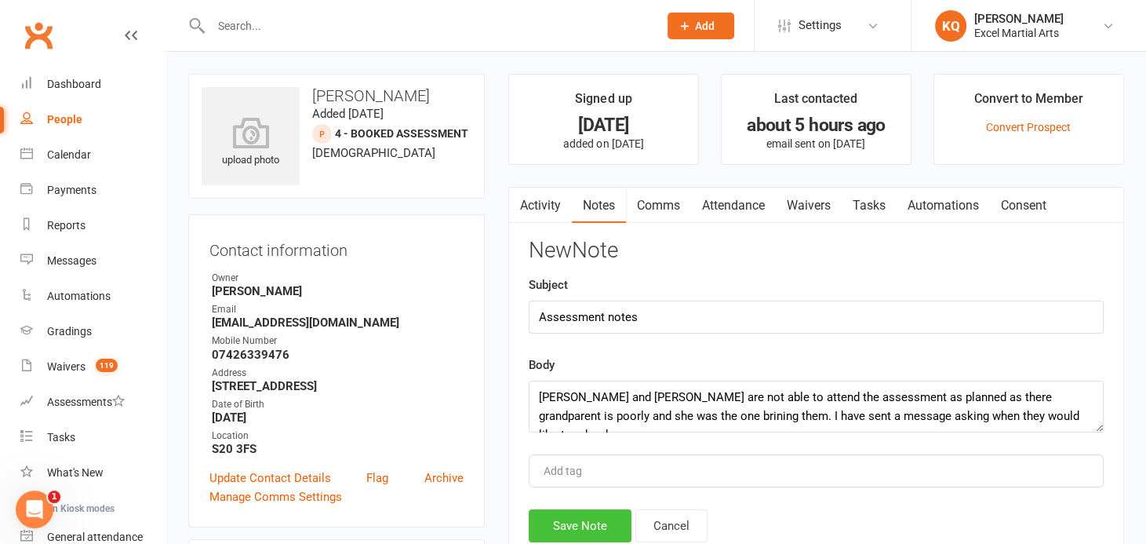
click at [548, 518] on button "Save Note" at bounding box center [580, 525] width 103 height 33
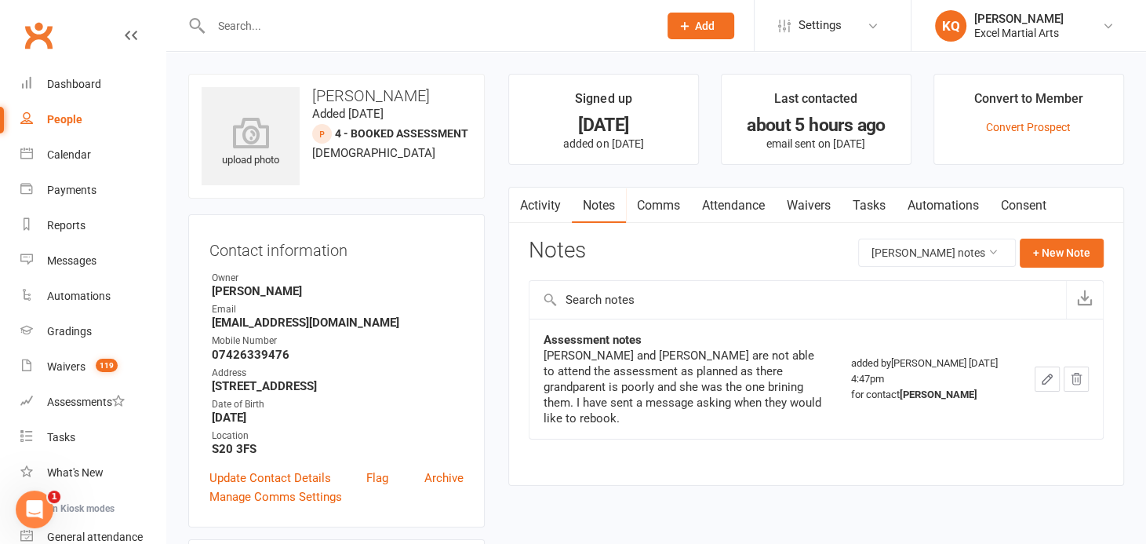
click at [551, 202] on link "Activity" at bounding box center [540, 205] width 63 height 36
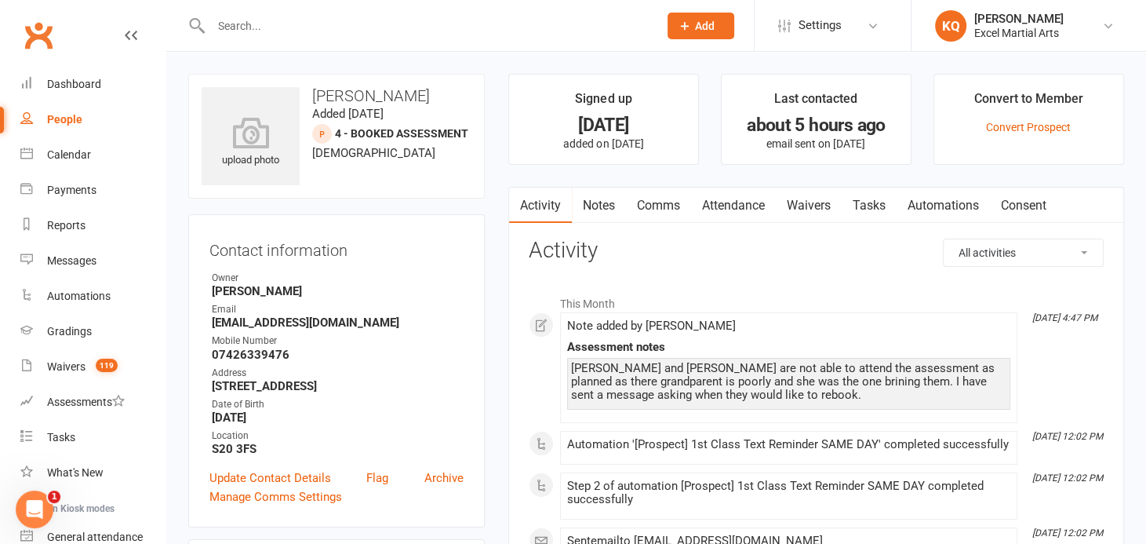
click at [716, 204] on link "Attendance" at bounding box center [733, 205] width 85 height 36
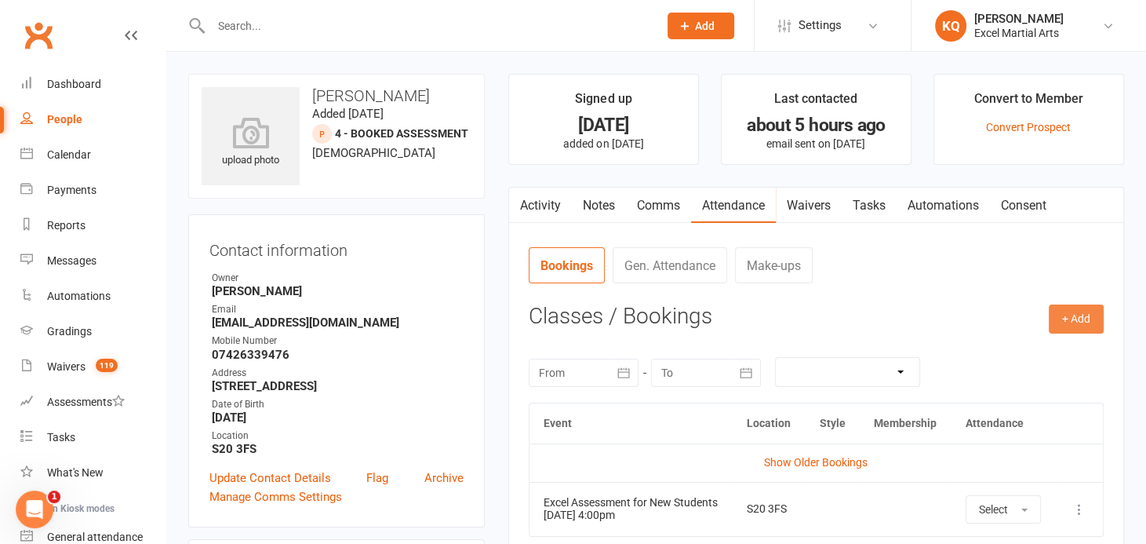
click at [1071, 324] on button "+ Add" at bounding box center [1076, 318] width 55 height 28
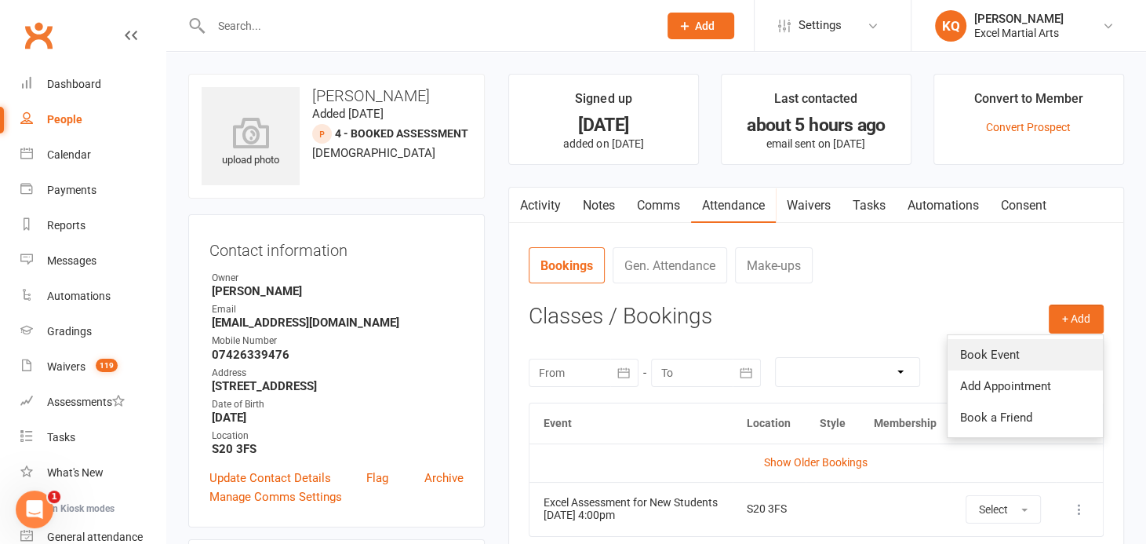
click at [1030, 356] on link "Book Event" at bounding box center [1024, 354] width 155 height 31
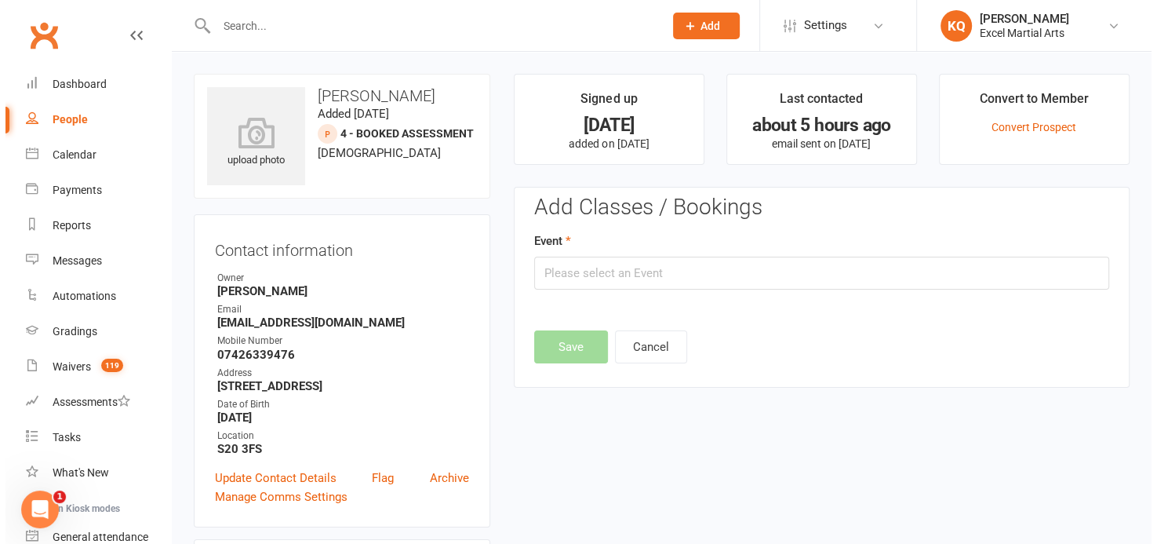
scroll to position [107, 0]
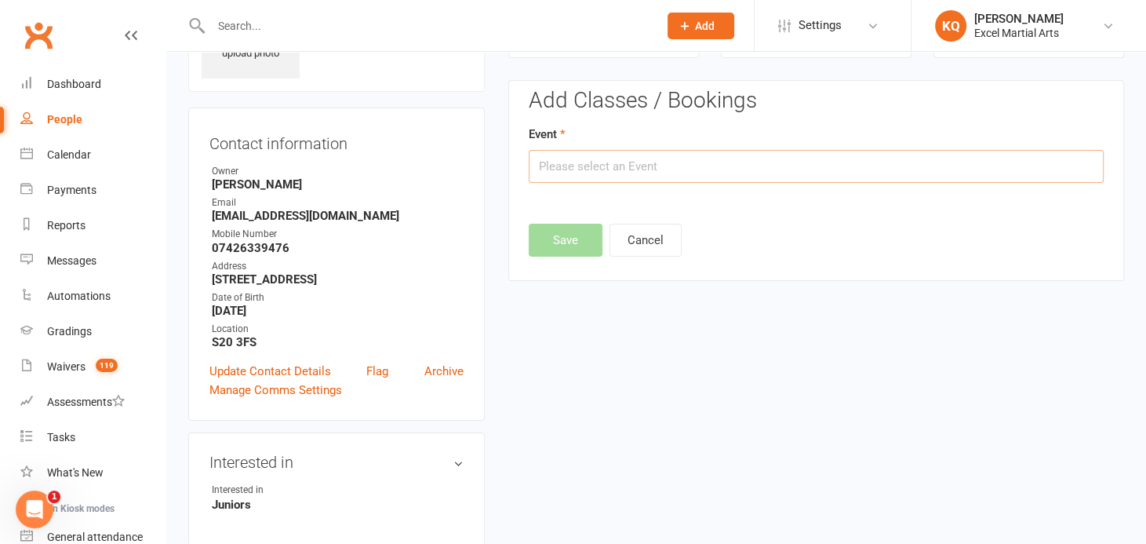
click at [641, 169] on input "text" at bounding box center [816, 166] width 575 height 33
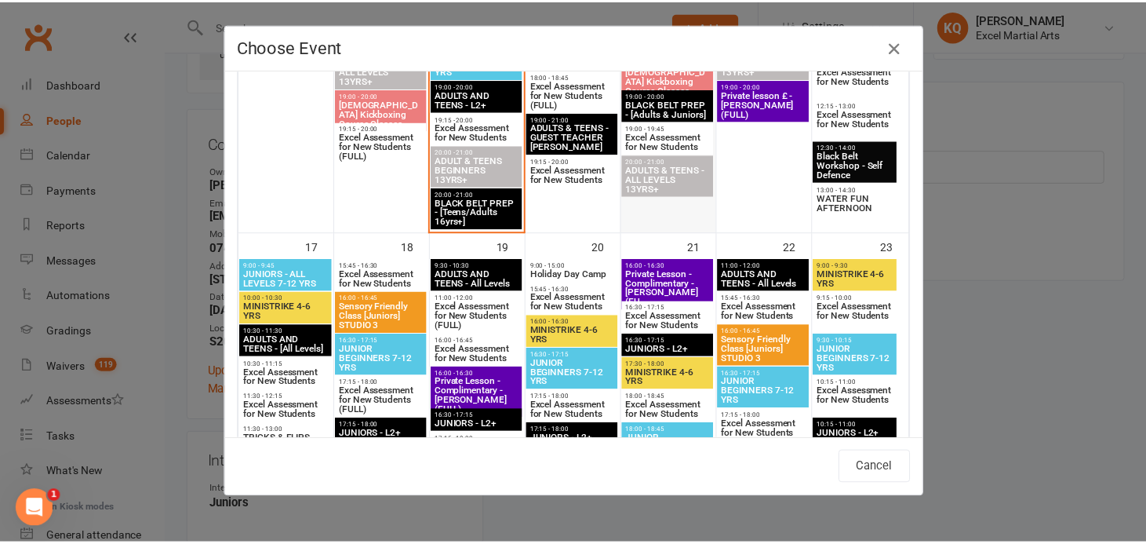
scroll to position [1355, 0]
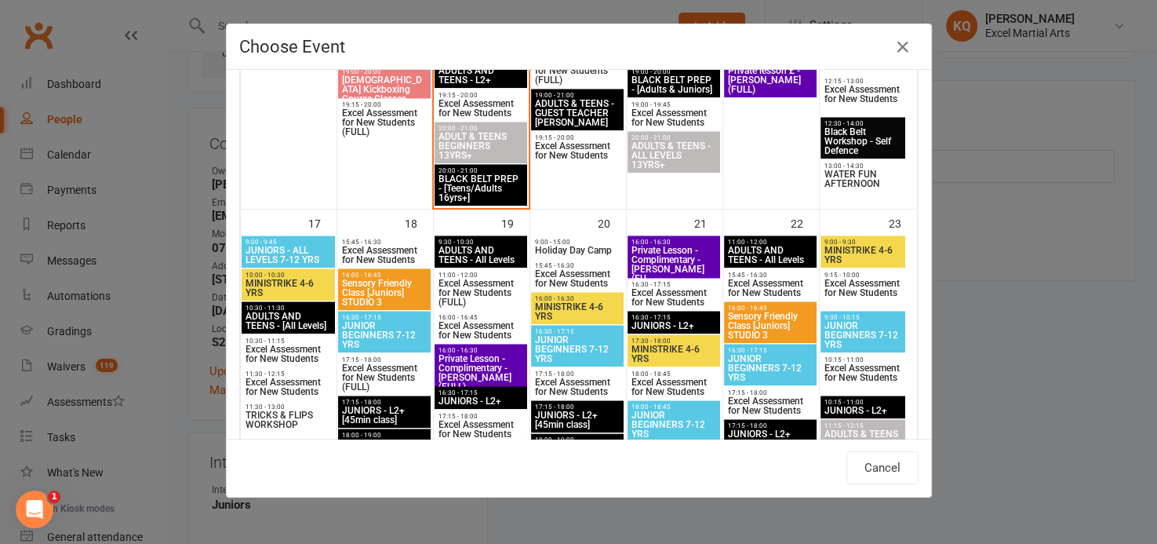
click at [470, 328] on span "Excel Assessment for New Students" at bounding box center [481, 330] width 86 height 19
type input "Excel Assessment for New Students - Aug 19, 2025 4:00:00 PM"
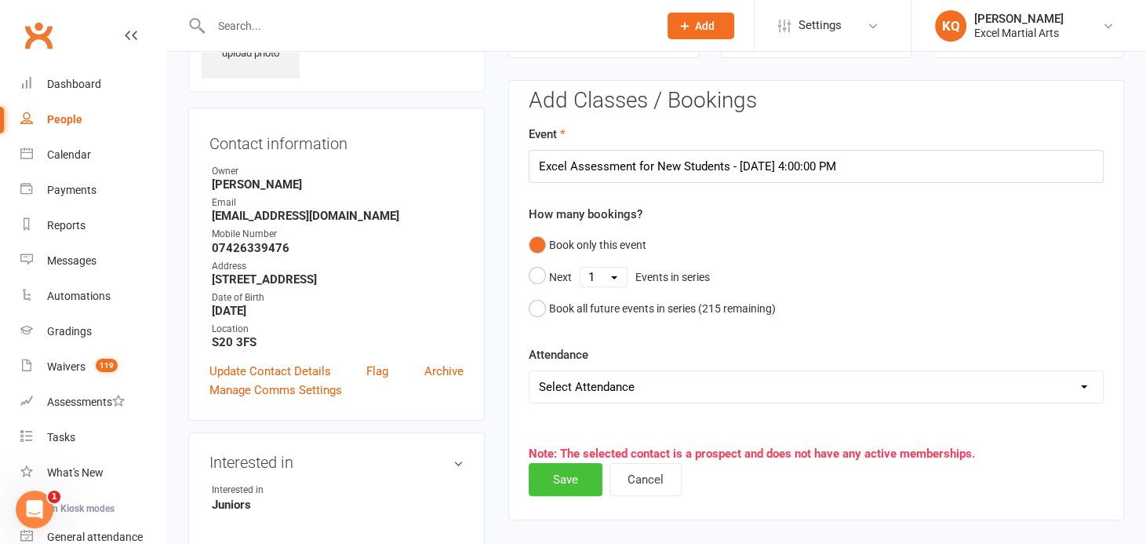
click at [547, 486] on button "Save" at bounding box center [566, 479] width 74 height 33
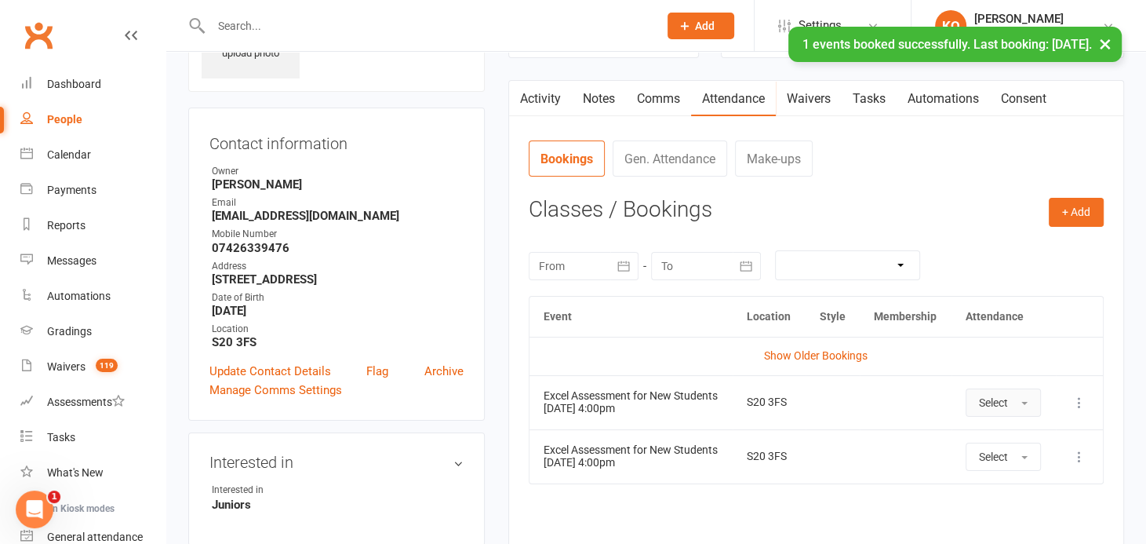
click at [1014, 404] on button "Select" at bounding box center [1003, 402] width 75 height 28
click at [1007, 467] on span "Absent" at bounding box center [997, 469] width 37 height 14
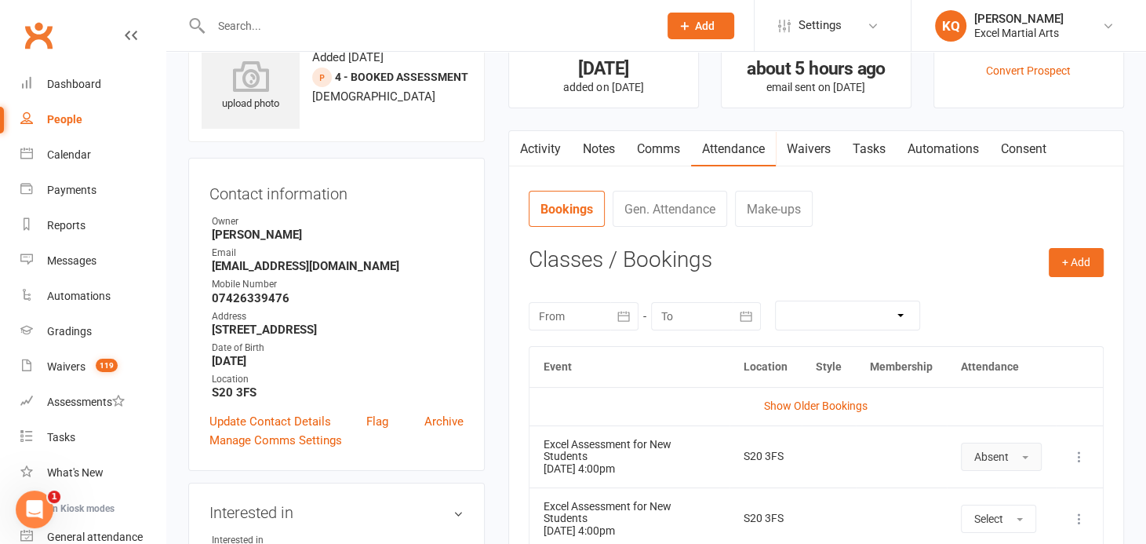
scroll to position [0, 0]
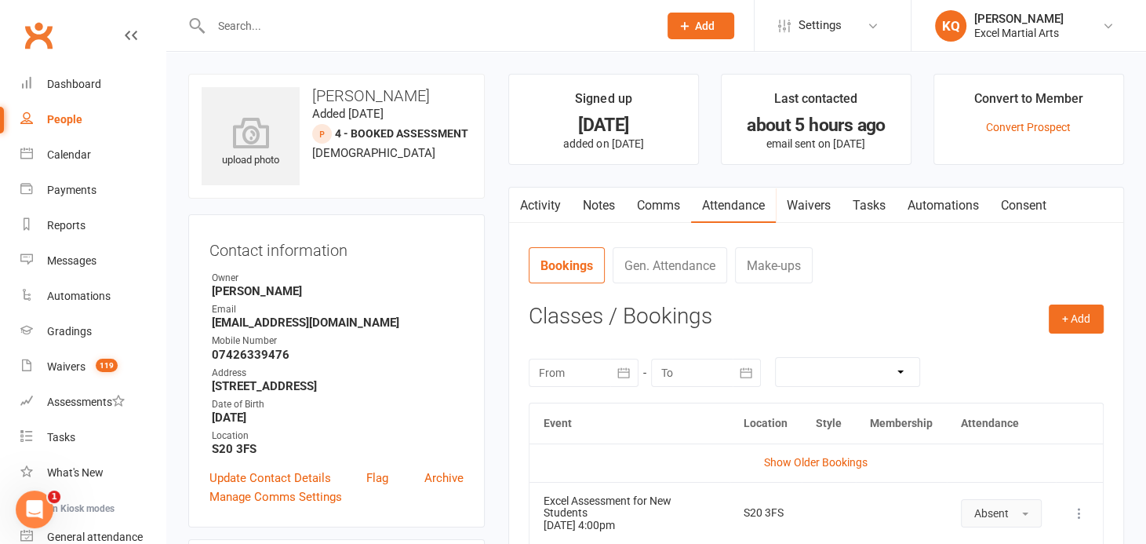
click at [598, 196] on link "Notes" at bounding box center [599, 205] width 54 height 36
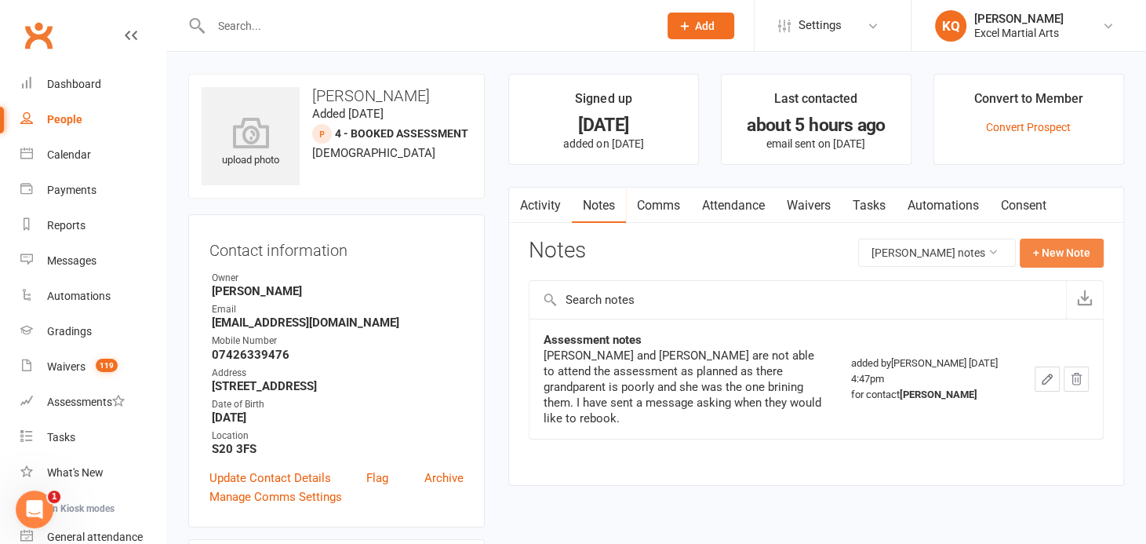
click at [1056, 251] on button "+ New Note" at bounding box center [1062, 252] width 84 height 28
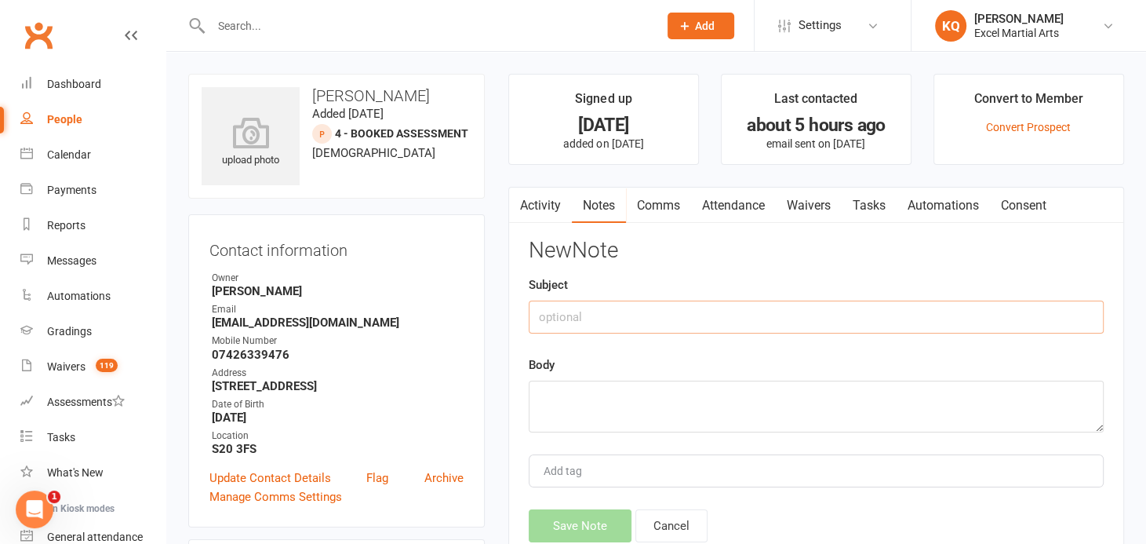
click at [638, 325] on input "text" at bounding box center [816, 316] width 575 height 33
click at [537, 317] on input "Assessment follow up notes" at bounding box center [816, 316] width 575 height 33
type input "rebooking Assessment follow up notes"
click at [577, 398] on textarea at bounding box center [816, 406] width 575 height 52
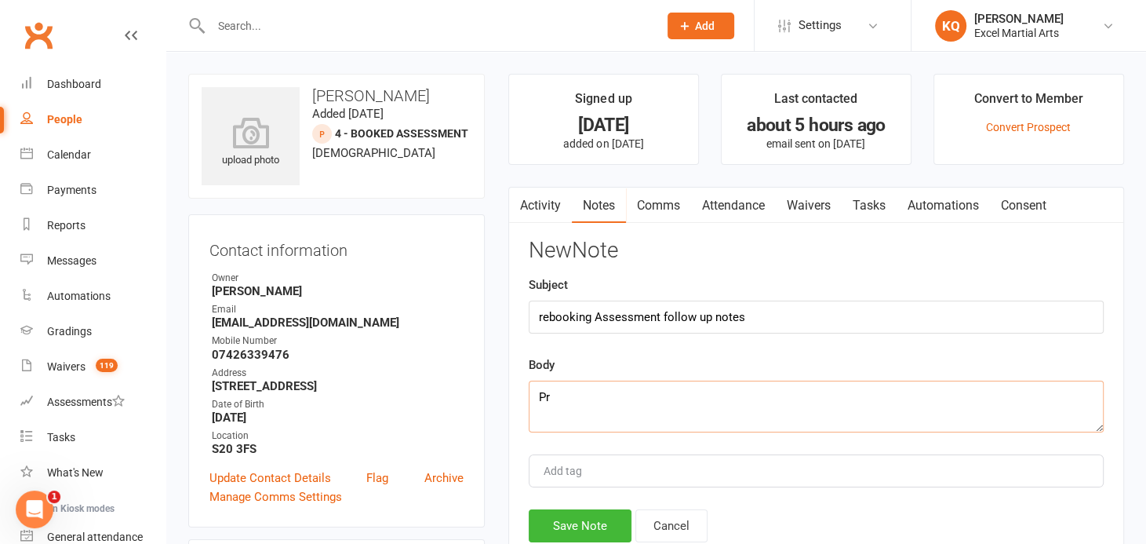
type textarea "P"
type textarea "t"
click at [693, 401] on textarea "They have rebooked for next tuesday at" at bounding box center [816, 406] width 575 height 52
click at [750, 399] on textarea "They have rebooked for next Tuesday at" at bounding box center [816, 406] width 575 height 52
type textarea "They have rebooked for next Tuesday at 4pm."
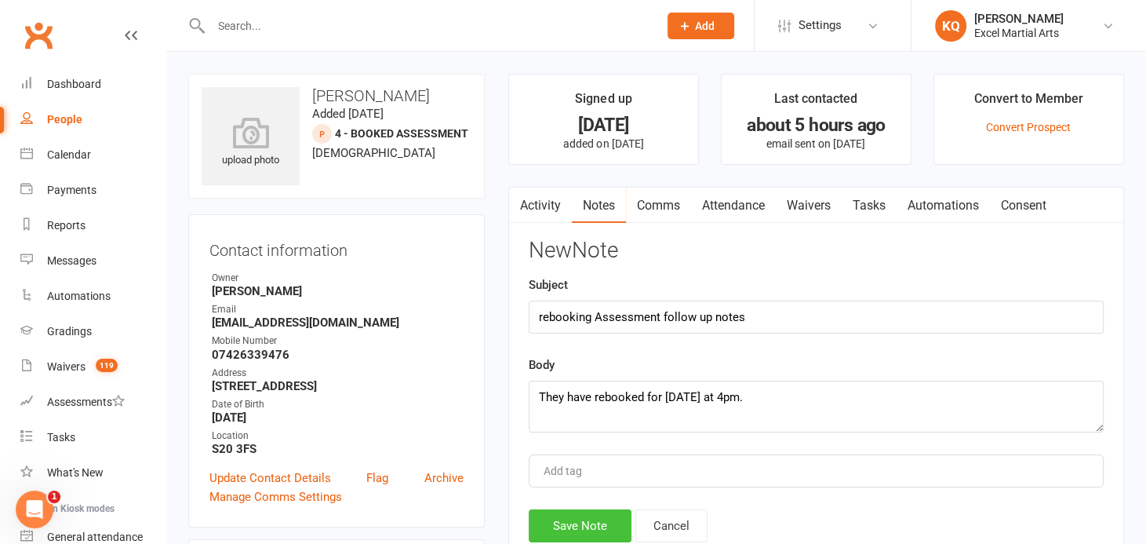
click at [571, 522] on button "Save Note" at bounding box center [580, 525] width 103 height 33
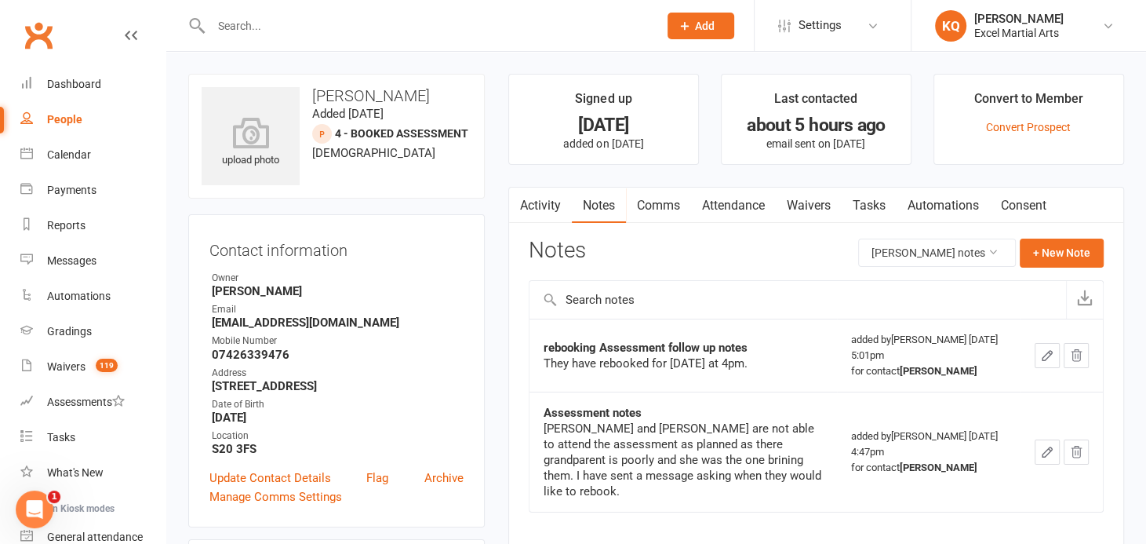
click at [696, 30] on span "Add" at bounding box center [705, 26] width 20 height 13
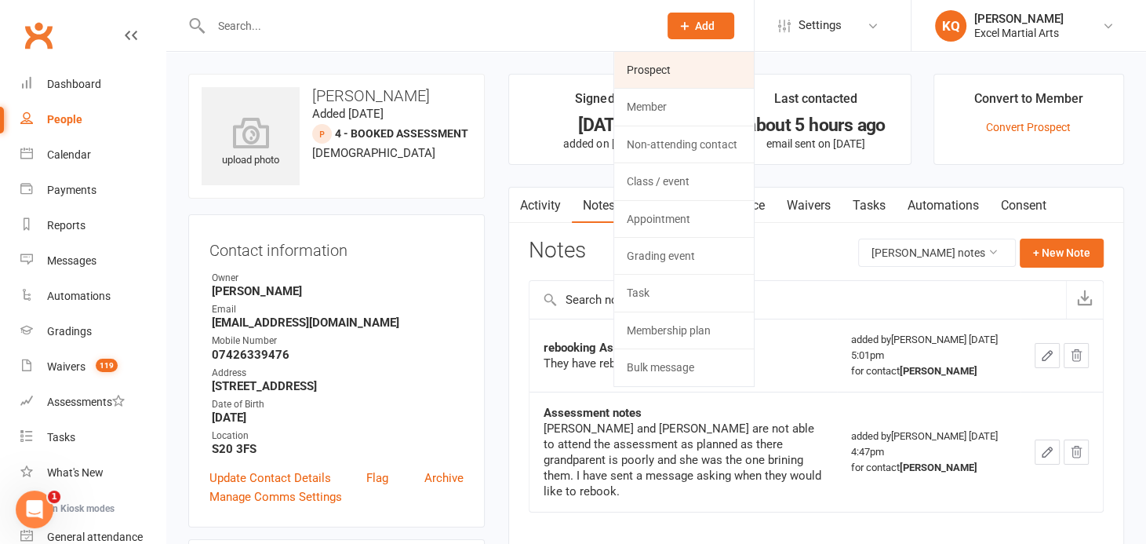
click at [696, 66] on link "Prospect" at bounding box center [684, 70] width 140 height 36
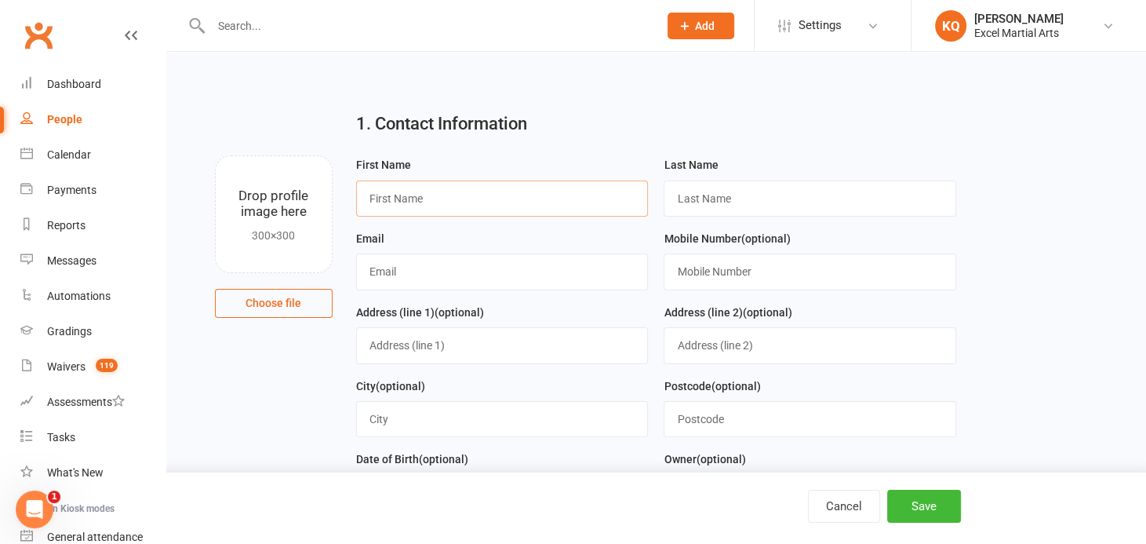
click at [440, 208] on input "text" at bounding box center [502, 198] width 293 height 36
type input "Ella"
click at [736, 204] on input "text" at bounding box center [810, 198] width 293 height 36
type input "Fogerty"
click at [511, 271] on input "text" at bounding box center [502, 271] width 293 height 36
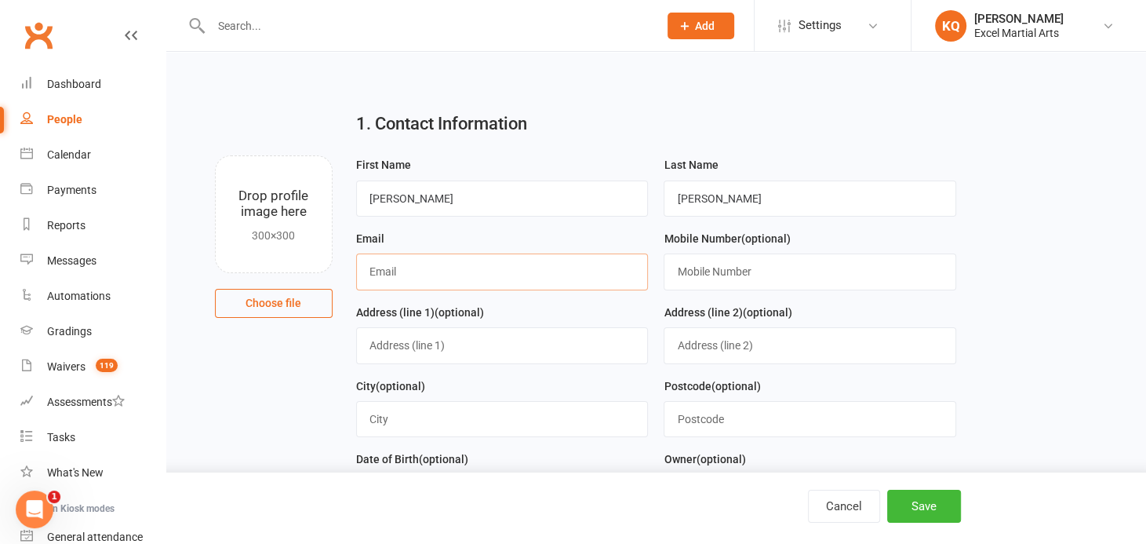
paste input "mfogerty@live.co.uk"
type input "mfogerty@live.co.uk"
click at [707, 273] on input "text" at bounding box center [810, 271] width 293 height 36
type input "07525631976"
click at [462, 354] on input "text" at bounding box center [502, 345] width 293 height 36
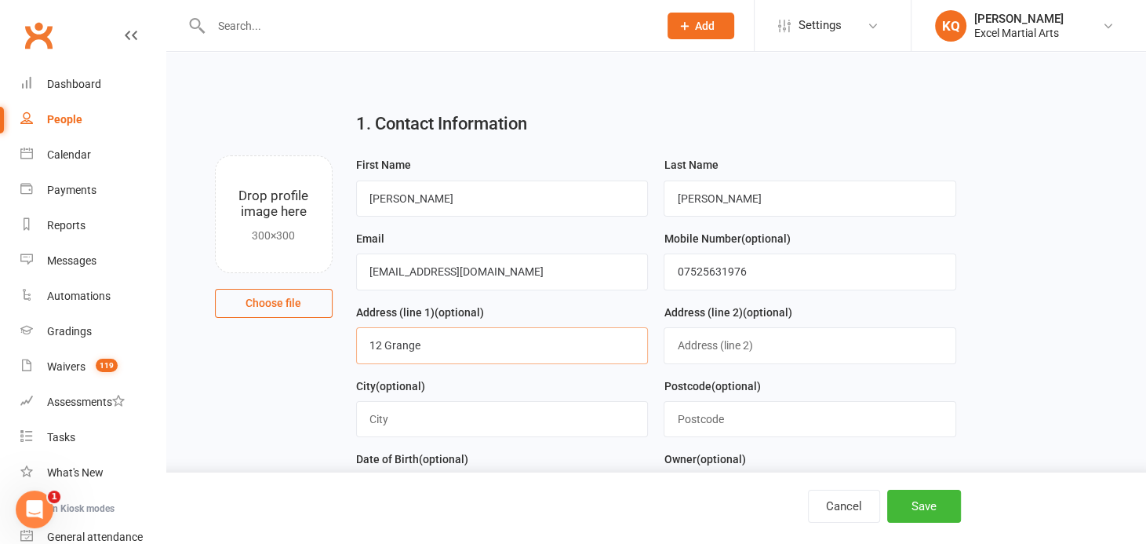
click at [462, 354] on input "12 Grange" at bounding box center [502, 345] width 293 height 36
type input "12 Grange Farm Drive"
click at [697, 344] on input "text" at bounding box center [810, 345] width 293 height 36
type input "Aston"
click at [442, 413] on input "text" at bounding box center [502, 419] width 293 height 36
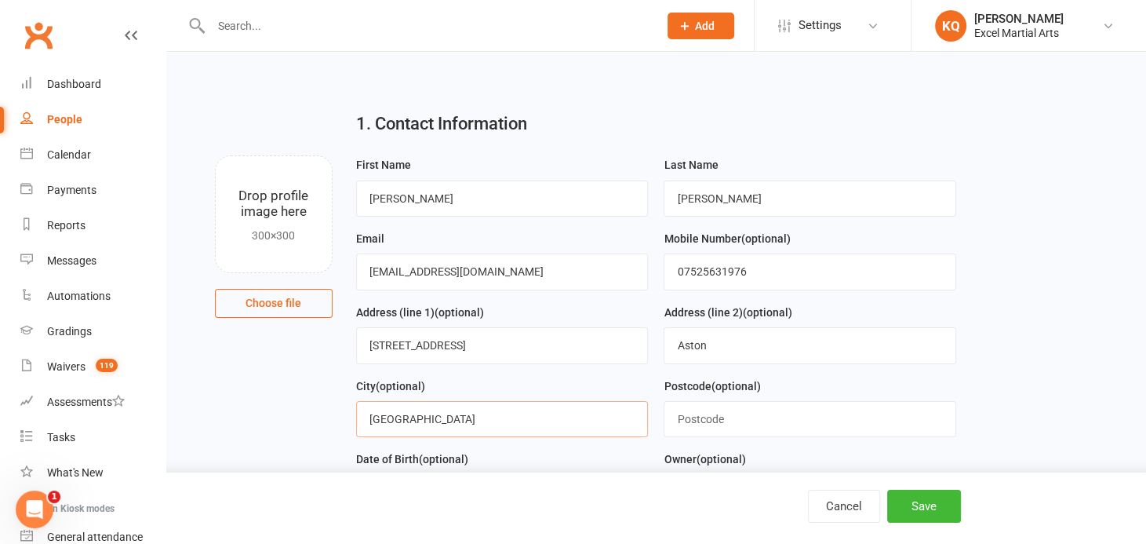
type input "[GEOGRAPHIC_DATA]"
click at [749, 421] on input "text" at bounding box center [810, 419] width 293 height 36
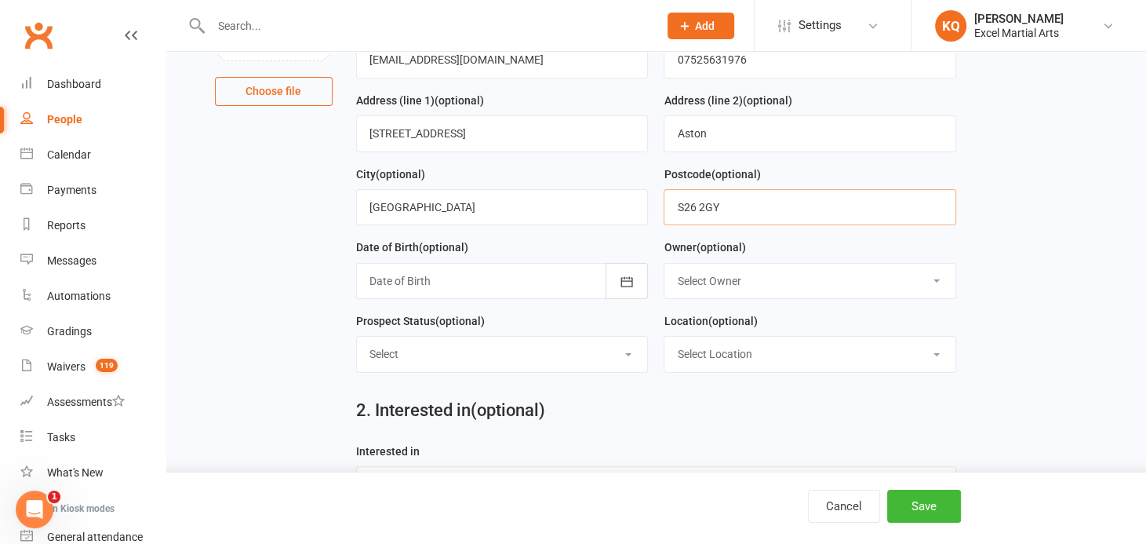
scroll to position [213, 0]
type input "S26 2GY"
click at [622, 284] on icon "button" at bounding box center [627, 280] width 16 height 16
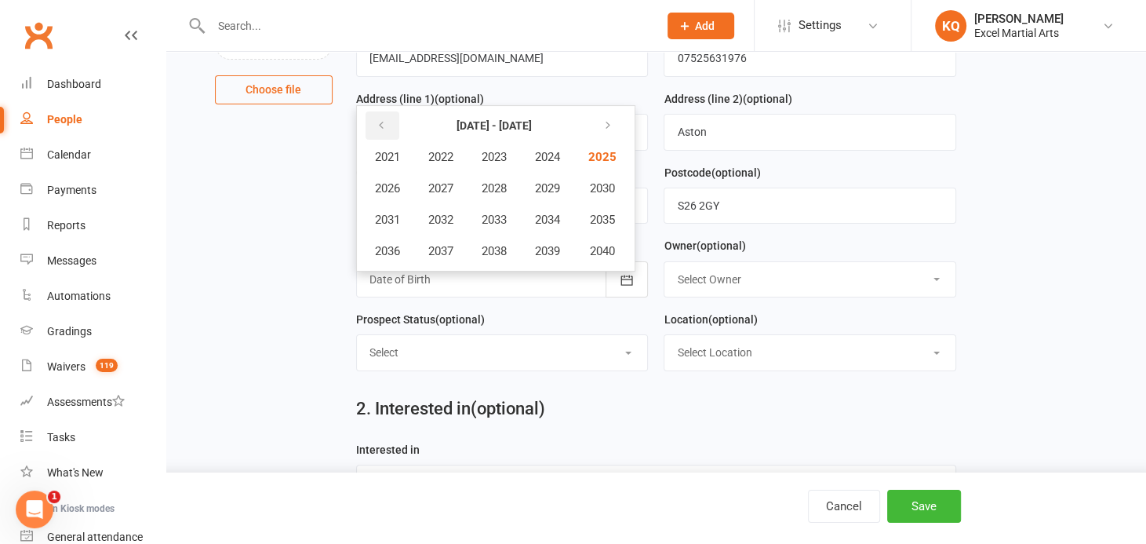
click at [383, 120] on icon "button" at bounding box center [381, 125] width 11 height 13
click at [591, 246] on span "2020" at bounding box center [600, 251] width 25 height 14
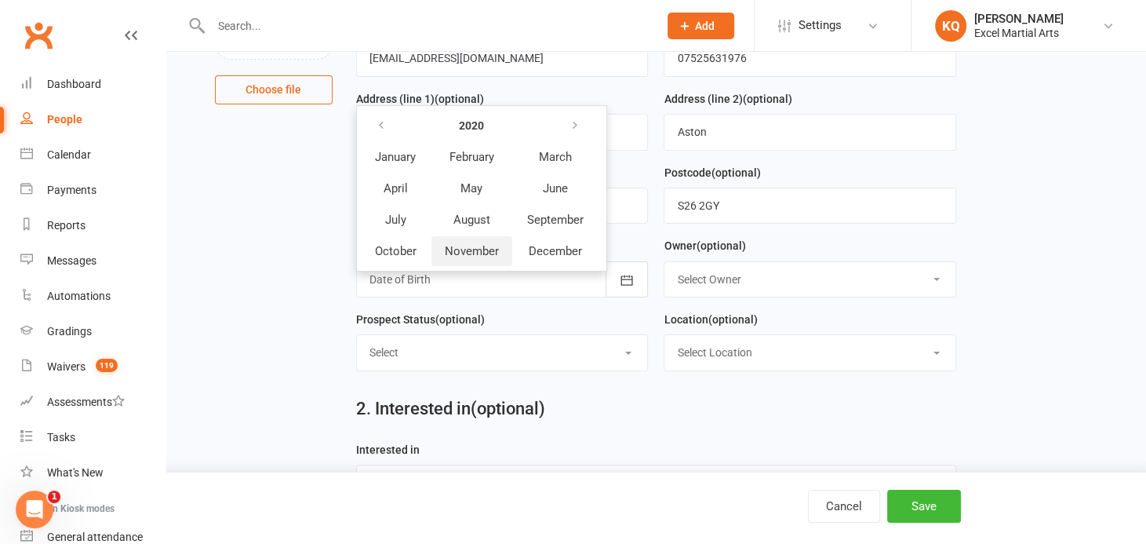
click at [458, 248] on span "November" at bounding box center [472, 251] width 54 height 14
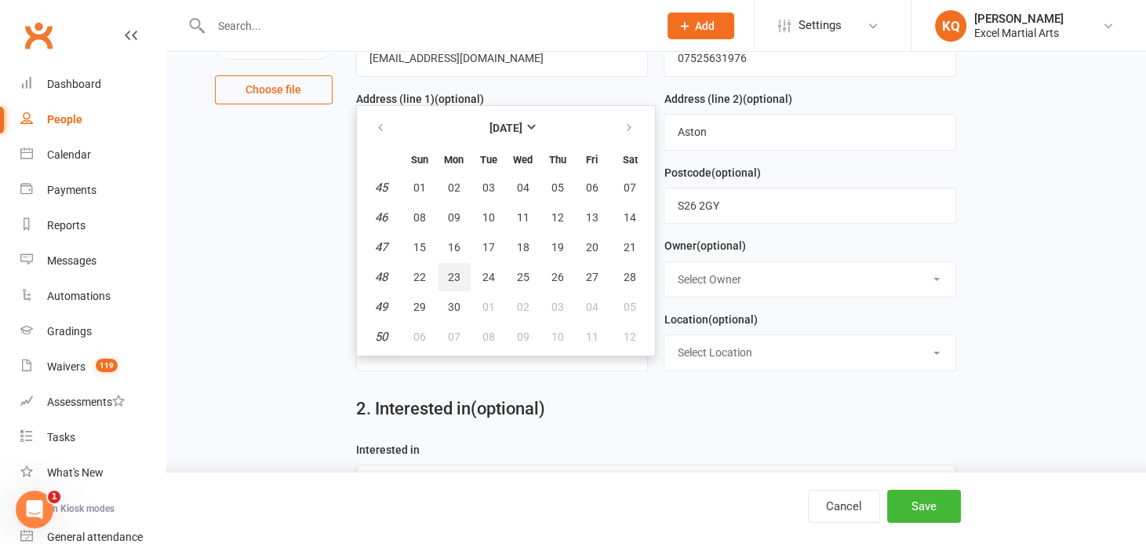
click at [454, 275] on span "23" at bounding box center [454, 277] width 13 height 13
type input "23 Nov 2020"
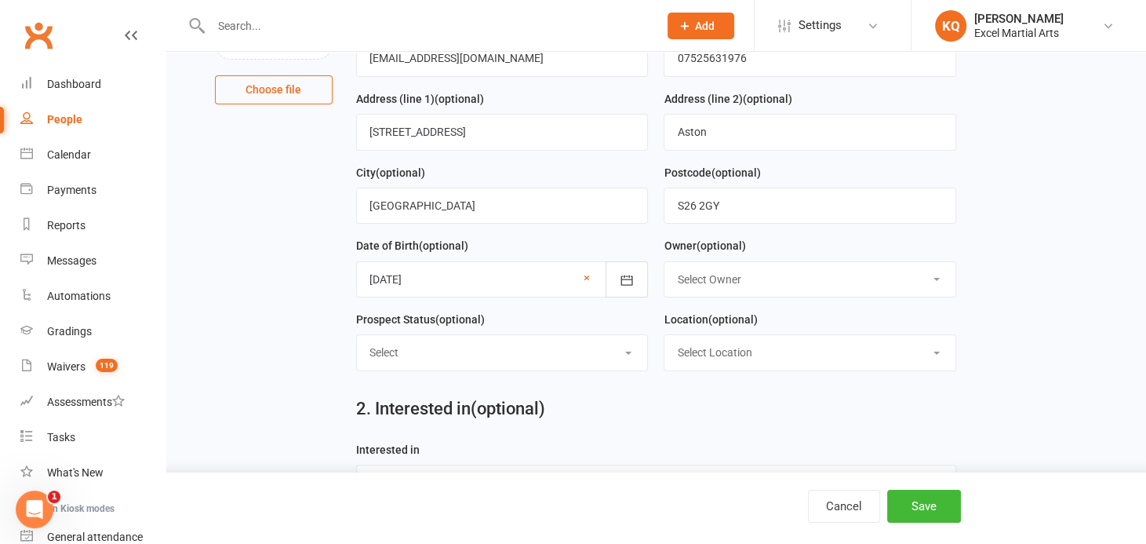
click at [711, 276] on select "Select Owner Excel Martial Arts [PERSON_NAME] [PERSON_NAME] [PERSON_NAME] [PERS…" at bounding box center [809, 279] width 291 height 35
select select "10"
click at [664, 262] on select "Select Owner Excel Martial Arts [PERSON_NAME] [PERSON_NAME] [PERSON_NAME] [PERS…" at bounding box center [809, 279] width 291 height 35
click at [740, 277] on select "Select Owner Excel Martial Arts [PERSON_NAME] [PERSON_NAME] [PERSON_NAME] [PERS…" at bounding box center [809, 279] width 291 height 35
select select
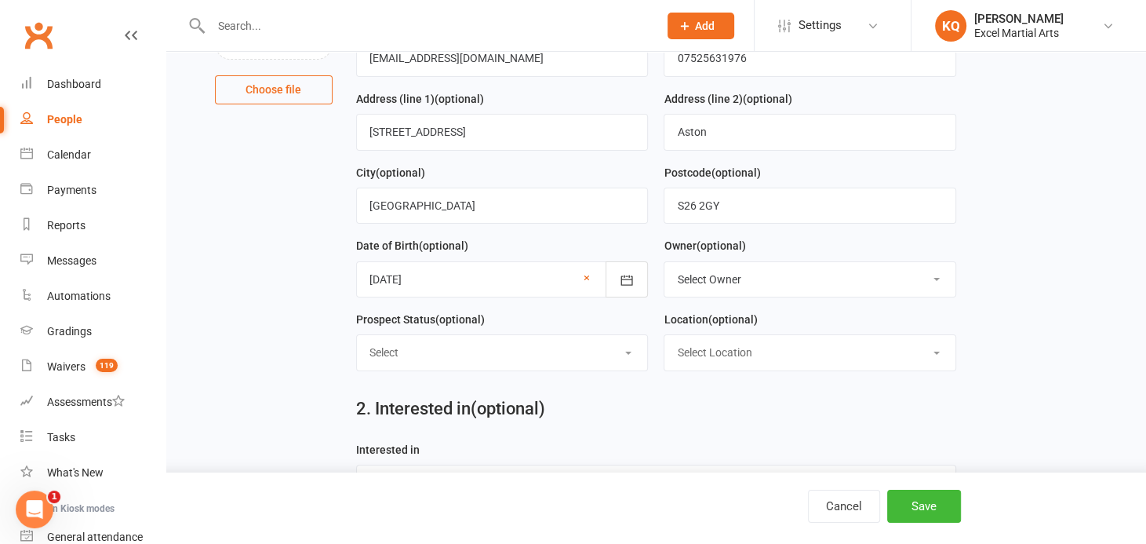
click at [664, 262] on select "Select Owner Excel Martial Arts [PERSON_NAME] [PERSON_NAME] [PERSON_NAME] [PERS…" at bounding box center [809, 279] width 291 height 35
click at [460, 355] on select "Select 1 - Enquiry Received 1a- Event Enquiry Received 2 - Contact Attempted 3 …" at bounding box center [502, 352] width 291 height 35
select select "3 - Meaningful Contact"
click at [357, 335] on select "Select 1 - Enquiry Received 1a- Event Enquiry Received 2 - Contact Attempted 3 …" at bounding box center [502, 352] width 291 height 35
click at [710, 362] on select "Select Location Phone call Phone call Rothervalley S20 3FS Studio 3" at bounding box center [809, 352] width 291 height 35
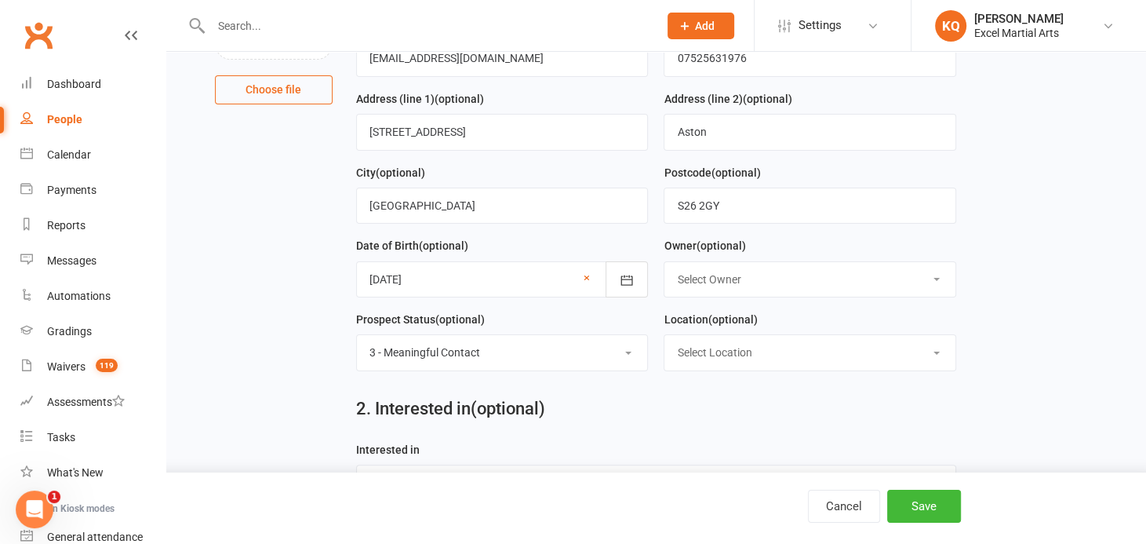
select select "3"
click at [664, 335] on select "Select Location Phone call Phone call Rothervalley S20 3FS Studio 3" at bounding box center [809, 352] width 291 height 35
click at [607, 349] on select "Select 1 - Enquiry Received 1a- Event Enquiry Received 2 - Contact Attempted 3 …" at bounding box center [502, 352] width 291 height 35
select select
click at [357, 335] on select "Select 1 - Enquiry Received 1a- Event Enquiry Received 2 - Contact Attempted 3 …" at bounding box center [502, 352] width 291 height 35
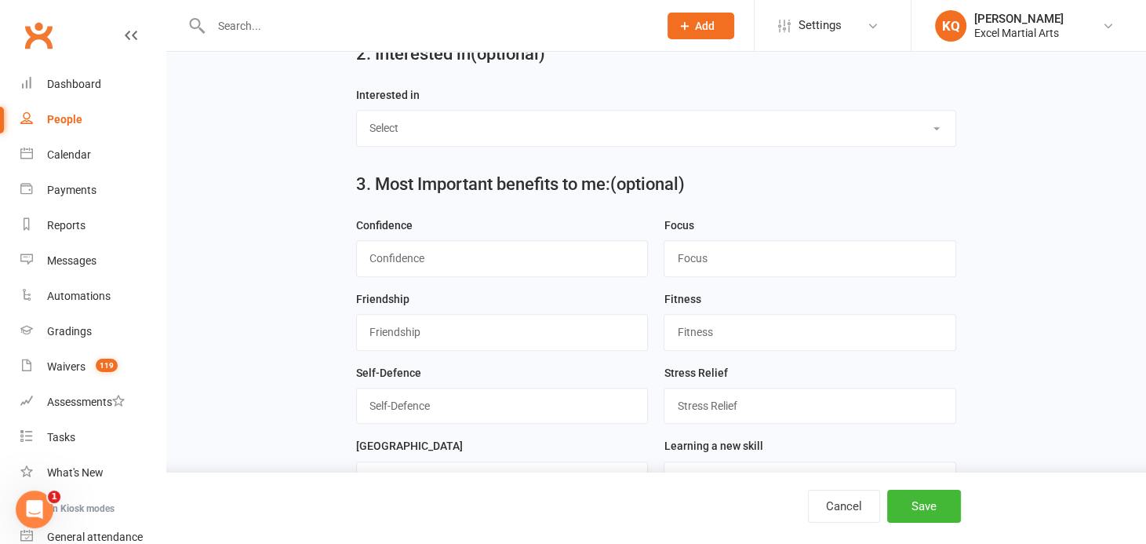
scroll to position [570, 0]
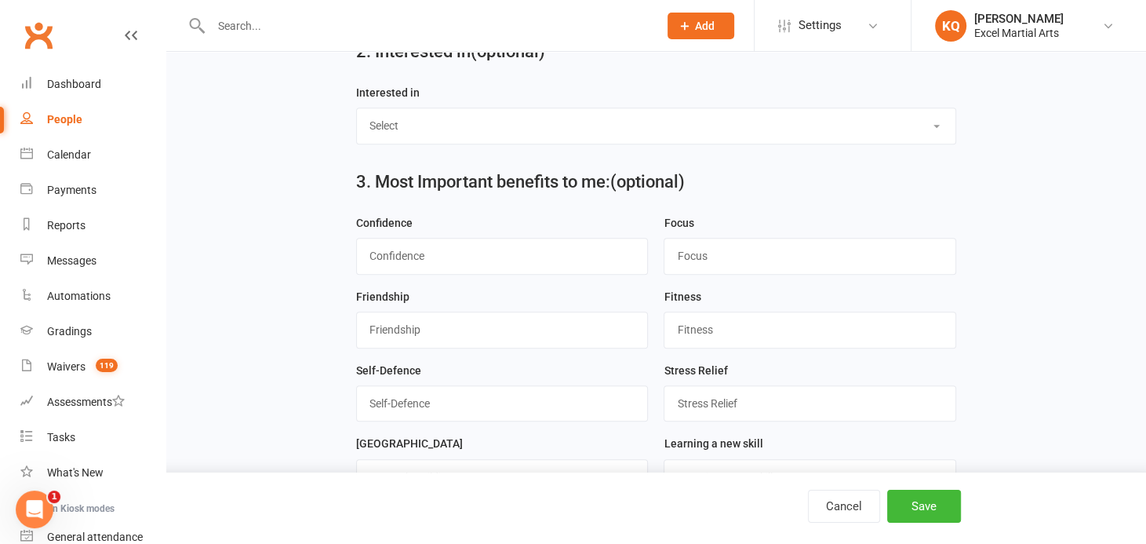
click at [450, 120] on select "Select Ministrike Juniors Adults/Teens Yoga Birthday Parties" at bounding box center [656, 125] width 598 height 35
select select "Ministrike"
click at [357, 108] on select "Select Ministrike Juniors Adults/Teens Yoga Birthday Parties" at bounding box center [656, 125] width 598 height 35
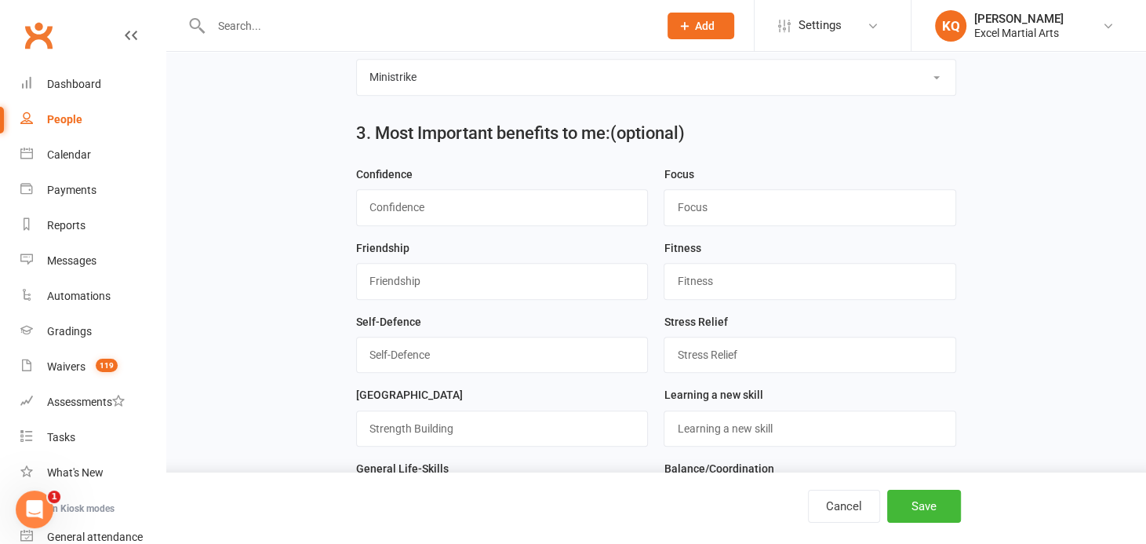
scroll to position [713, 0]
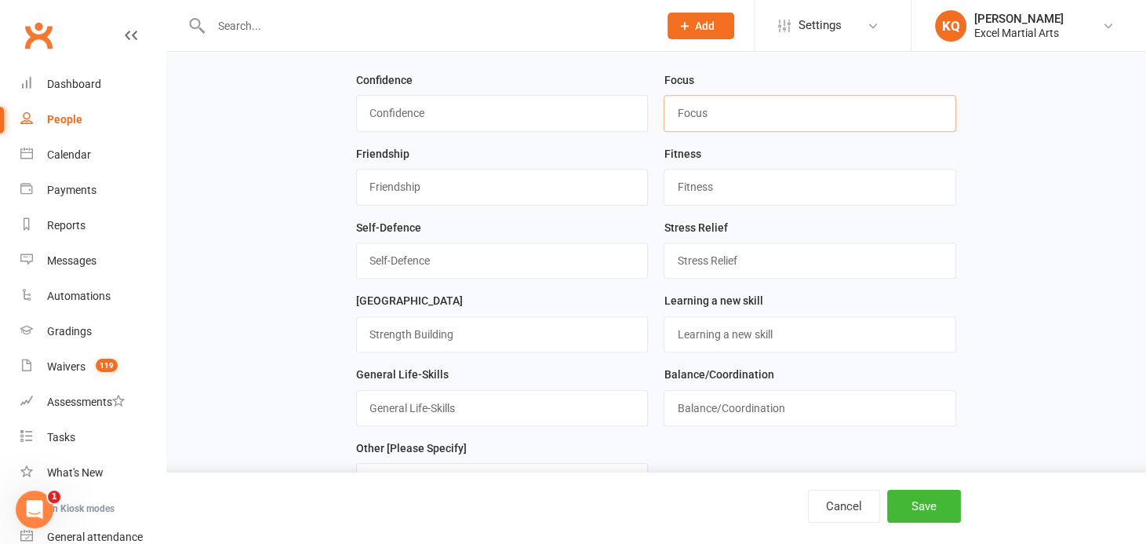
click at [697, 107] on input "string" at bounding box center [810, 113] width 293 height 36
type input "1"
click at [424, 415] on input "string" at bounding box center [502, 408] width 293 height 36
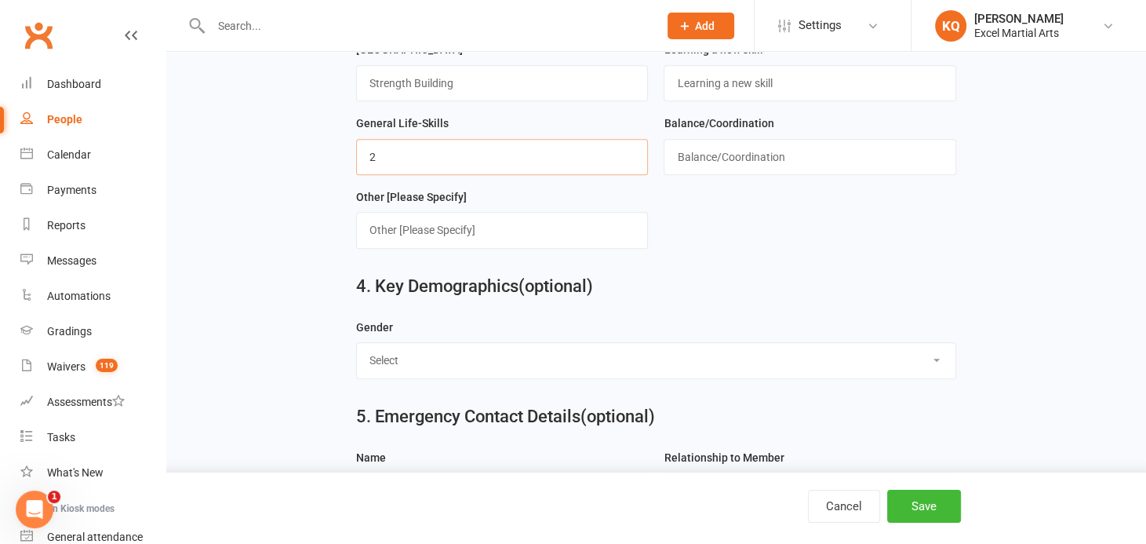
scroll to position [998, 0]
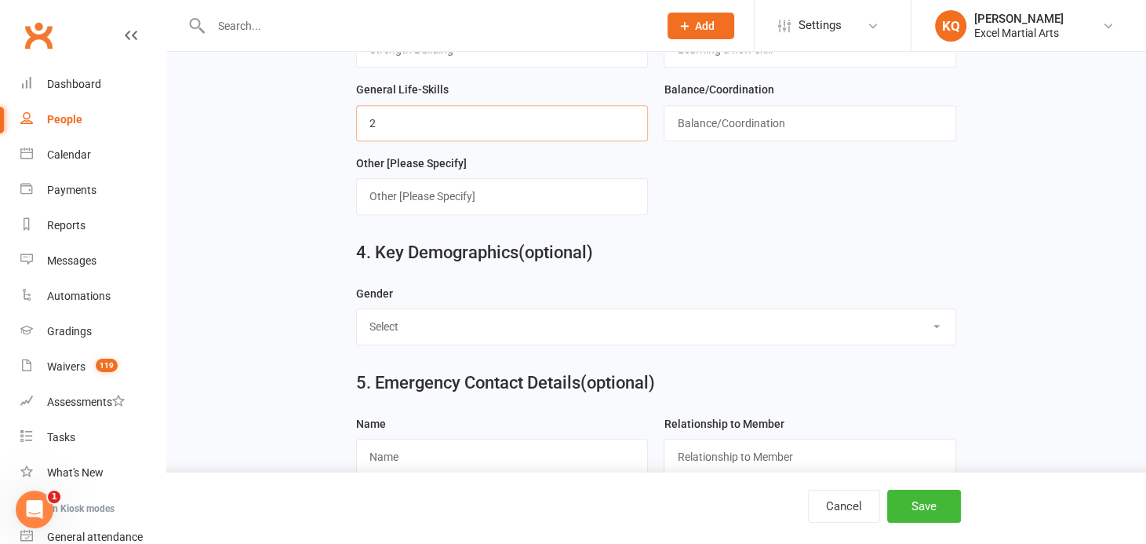
type input "2"
click at [413, 324] on select "Select [DEMOGRAPHIC_DATA] [DEMOGRAPHIC_DATA]" at bounding box center [656, 326] width 598 height 35
select select "[DEMOGRAPHIC_DATA]"
click at [357, 309] on select "Select [DEMOGRAPHIC_DATA] [DEMOGRAPHIC_DATA]" at bounding box center [656, 326] width 598 height 35
click at [427, 442] on input "text" at bounding box center [502, 456] width 293 height 36
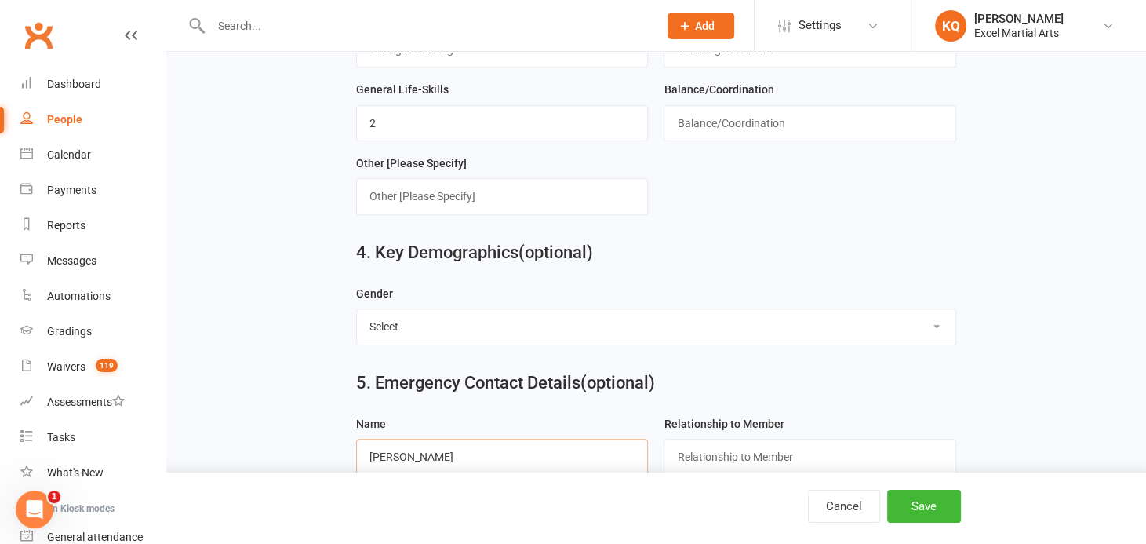
type input "Michael Fogerty"
click at [700, 455] on input "text" at bounding box center [810, 456] width 293 height 36
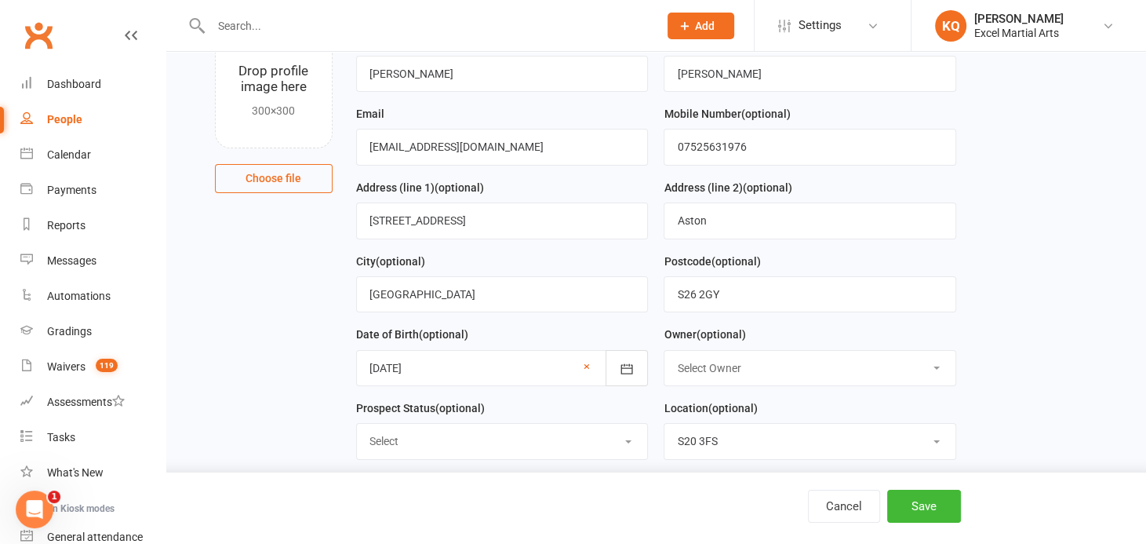
scroll to position [0, 0]
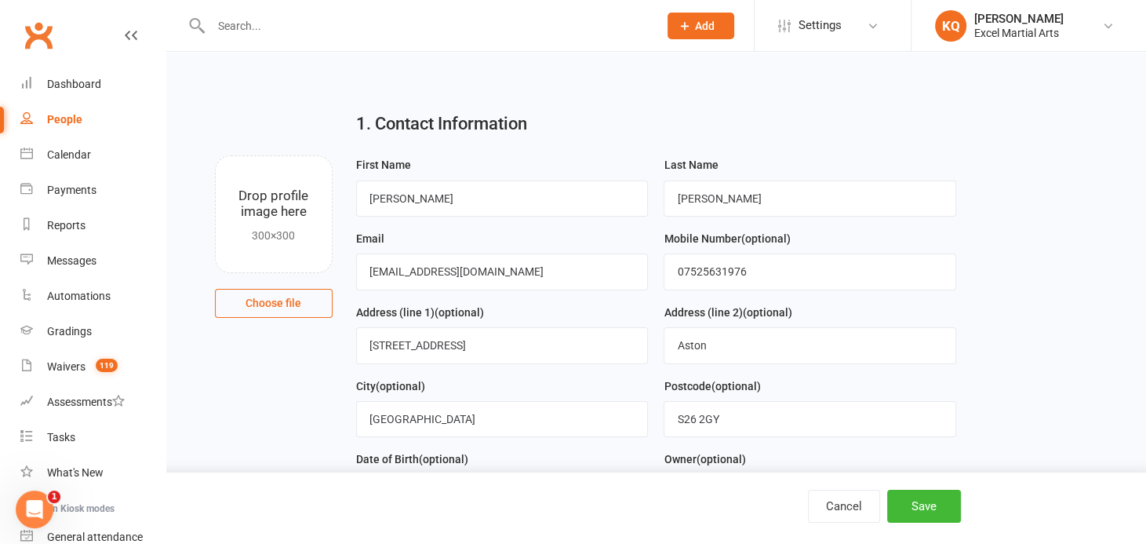
type input "Dad"
drag, startPoint x: 500, startPoint y: 269, endPoint x: 341, endPoint y: 273, distance: 159.3
click at [341, 155] on div "Drop profile image here 300×300 Choose file First Name Ella Last Name Fogerty E…" at bounding box center [656, 155] width 936 height 0
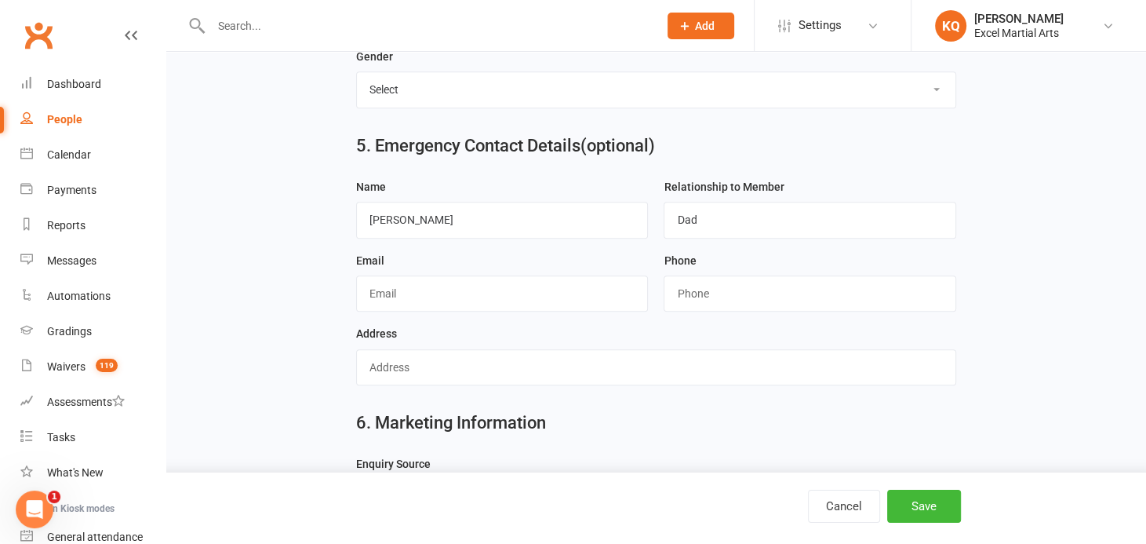
scroll to position [1355, 0]
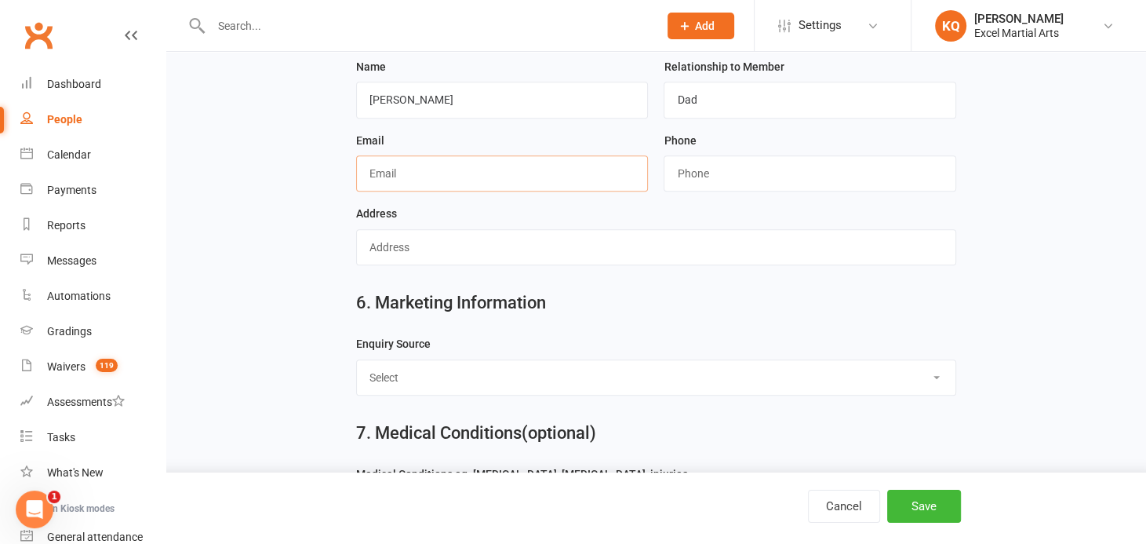
click at [382, 169] on input "text" at bounding box center [502, 173] width 293 height 36
paste input "mfogerty@live.co.uk"
type input "mfogerty@live.co.uk"
click at [715, 170] on input "string" at bounding box center [810, 173] width 293 height 36
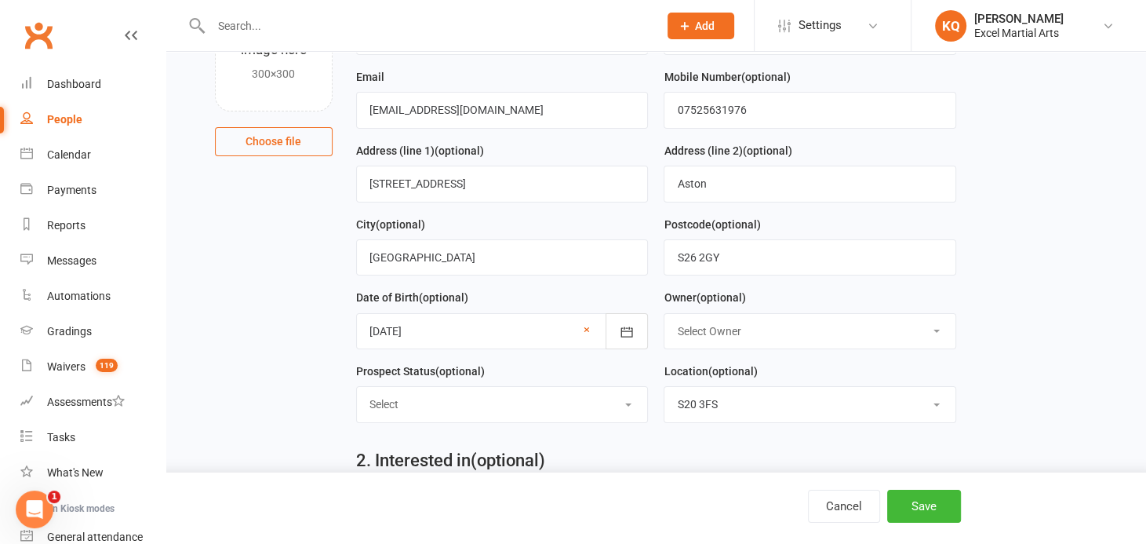
scroll to position [142, 0]
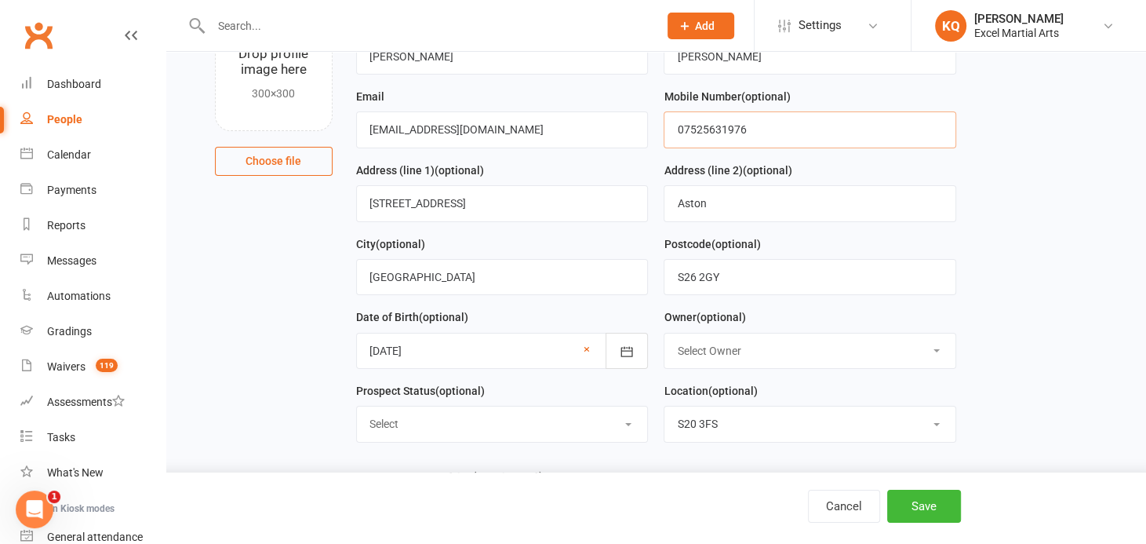
drag, startPoint x: 773, startPoint y: 128, endPoint x: 643, endPoint y: 129, distance: 130.2
click at [643, 129] on form "First Name Ella Last Name Fogerty Email mfogerty@live.co.uk Mobile Number (opti…" at bounding box center [656, 234] width 616 height 442
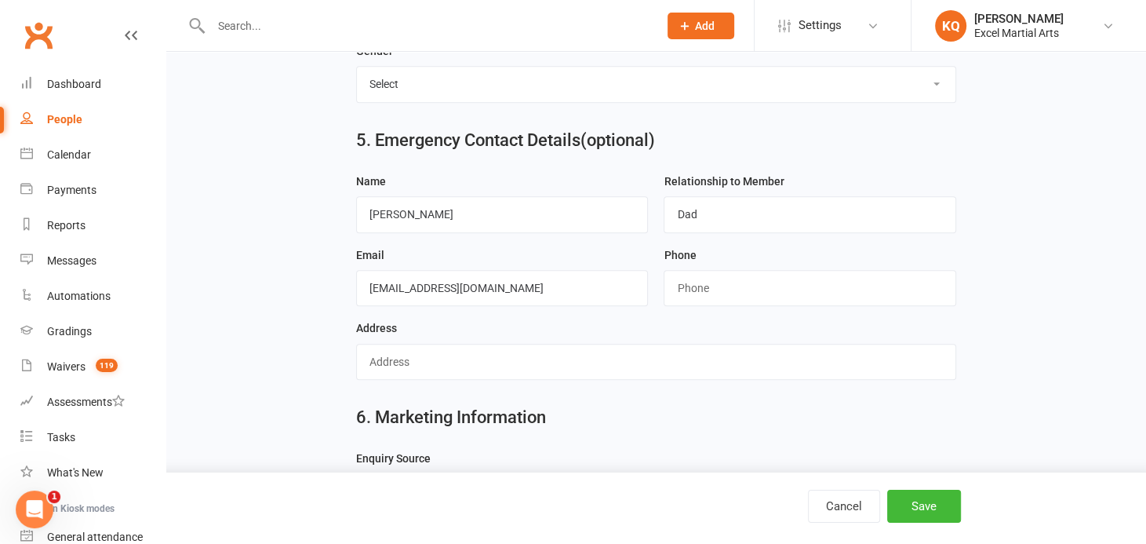
scroll to position [1283, 0]
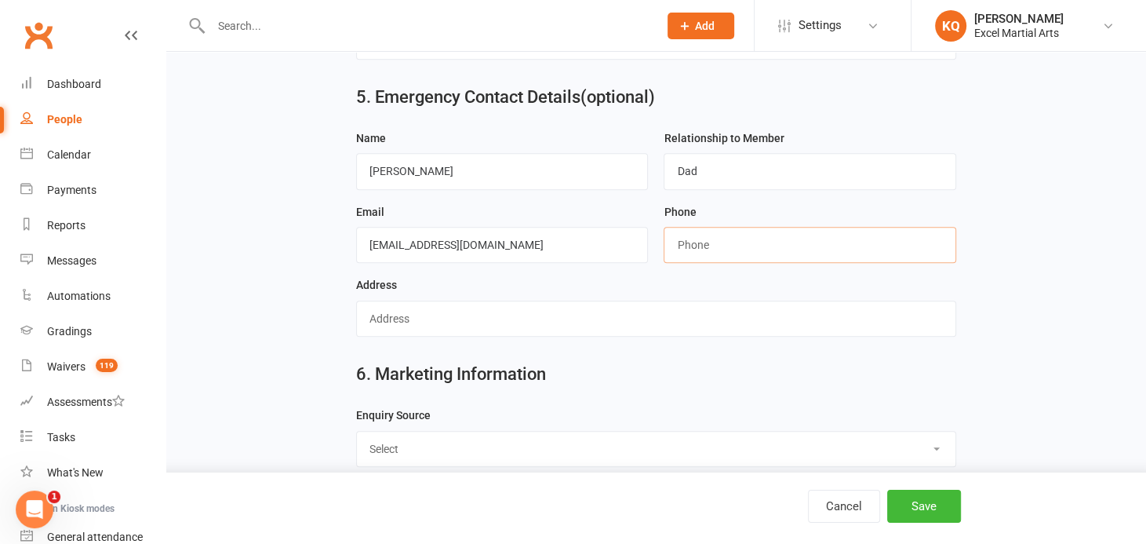
click at [738, 238] on input "string" at bounding box center [810, 245] width 293 height 36
paste input "07525631976"
type input "07525631976"
click at [510, 307] on input "text" at bounding box center [656, 318] width 600 height 36
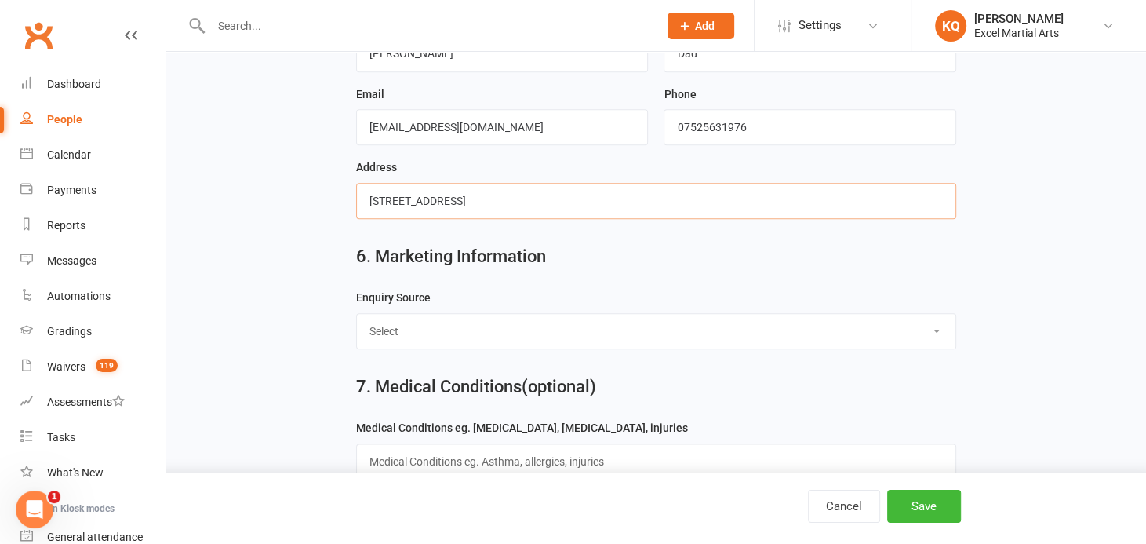
scroll to position [1426, 0]
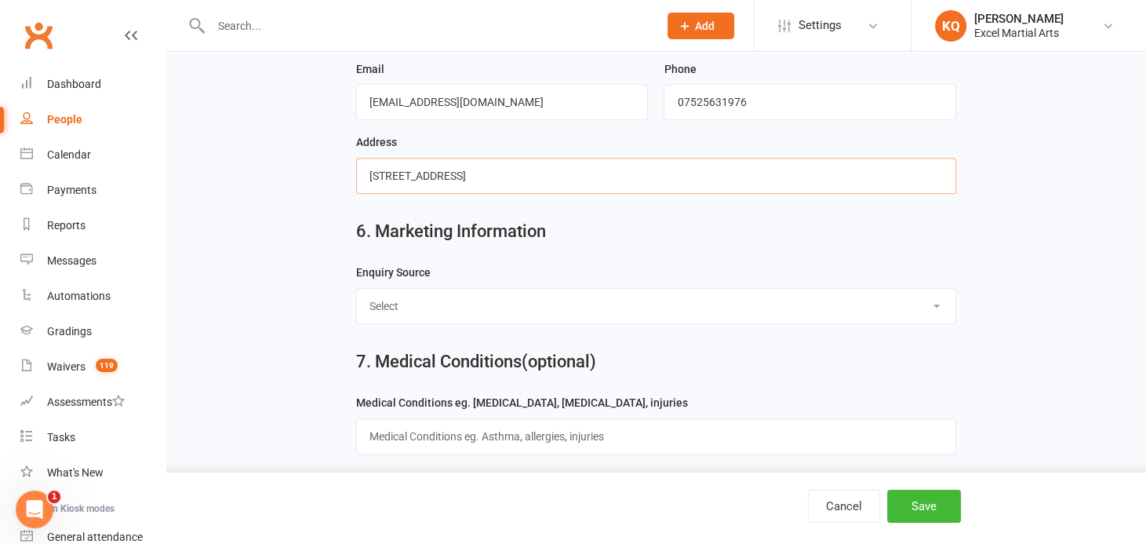
type input "12 Grange Farm Drive, Aston, Sheffield, S26 2GY"
click at [510, 300] on select "Select Birthday Party Coach/Staff Referral Dance Driven by/Walk In Event [Commu…" at bounding box center [656, 306] width 598 height 35
select select "Family Member"
click at [357, 289] on select "Select Birthday Party Coach/Staff Referral Dance Driven by/Walk In Event [Commu…" at bounding box center [656, 306] width 598 height 35
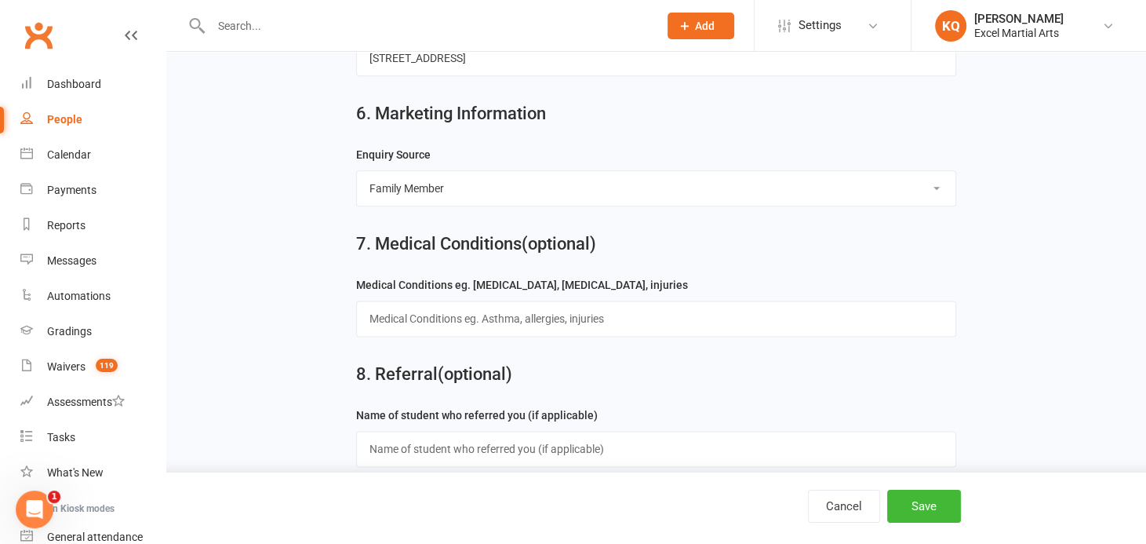
scroll to position [1555, 0]
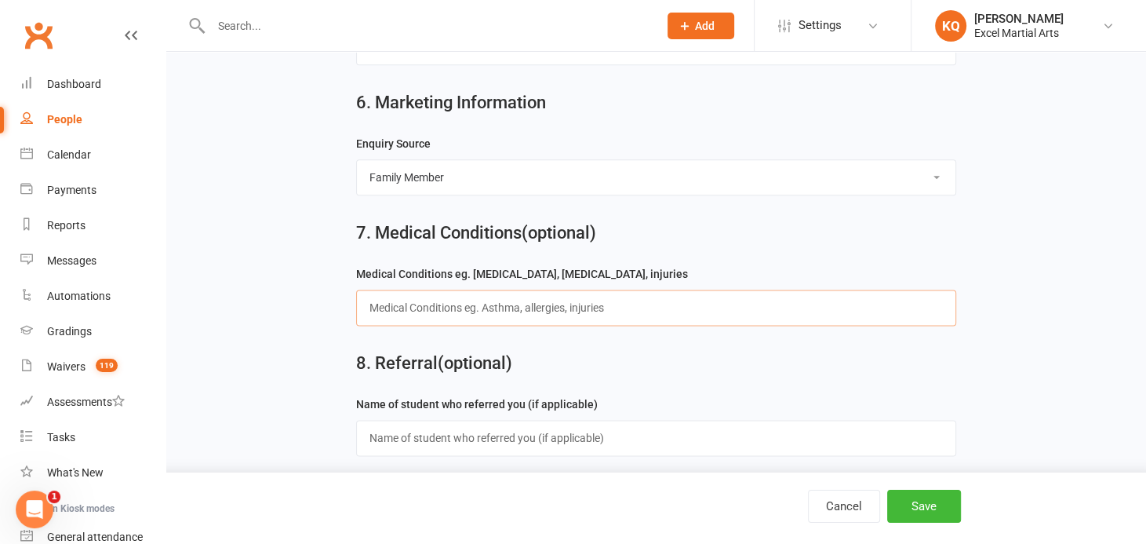
click at [367, 295] on input "text" at bounding box center [656, 307] width 600 height 36
type input "N/A"
click at [563, 440] on input "text" at bounding box center [656, 438] width 600 height 36
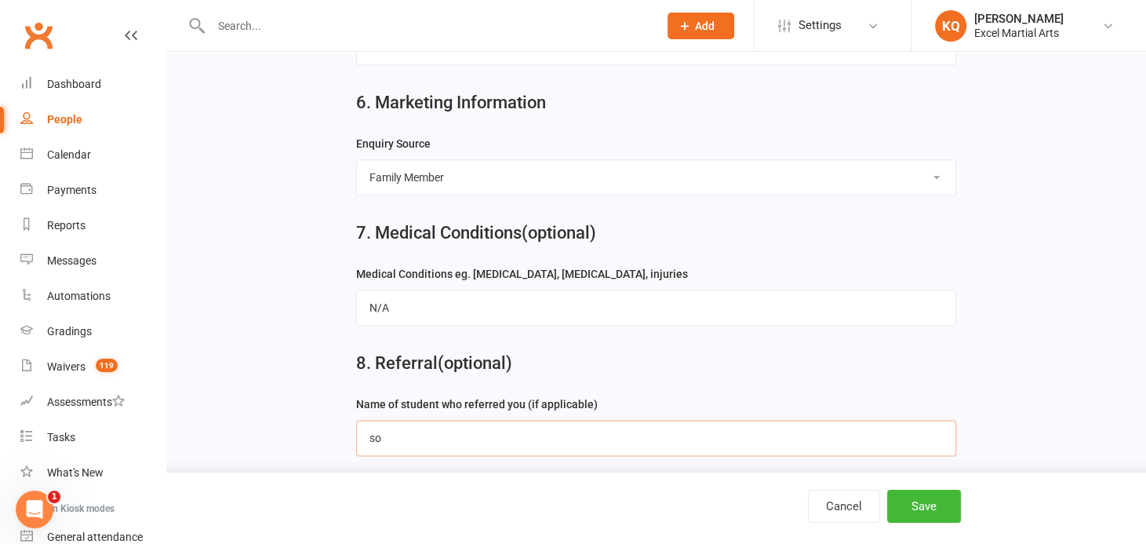
type input "s"
click at [922, 503] on button "Save" at bounding box center [924, 505] width 74 height 33
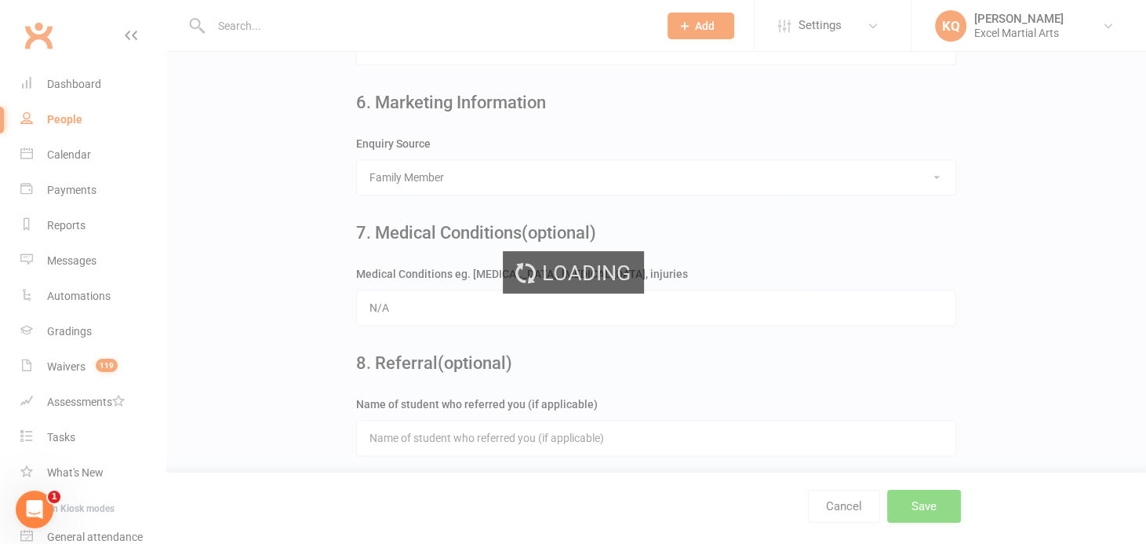
scroll to position [0, 0]
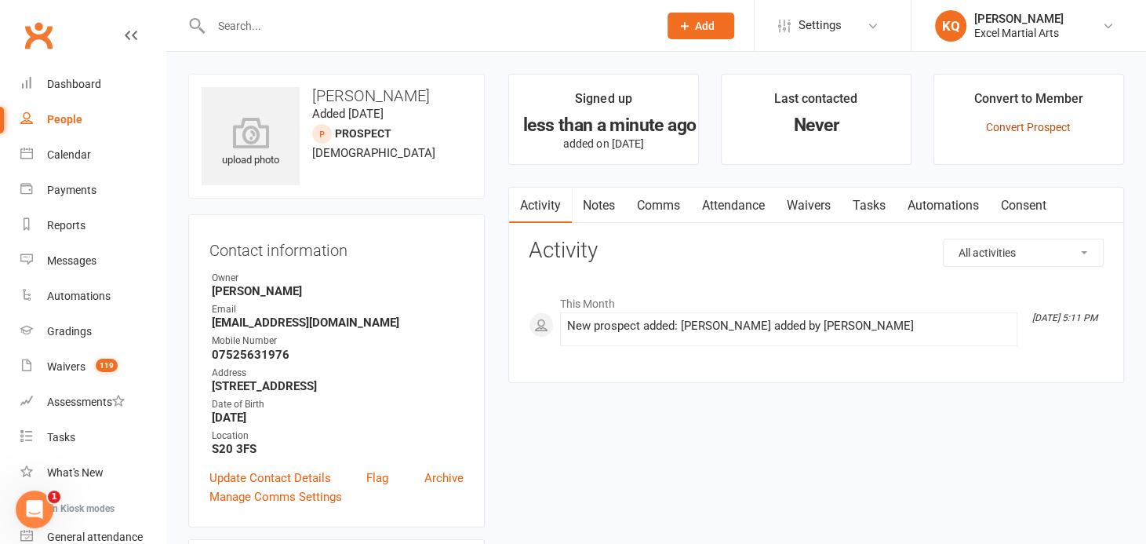
click at [1018, 130] on link "Convert Prospect" at bounding box center [1028, 127] width 85 height 13
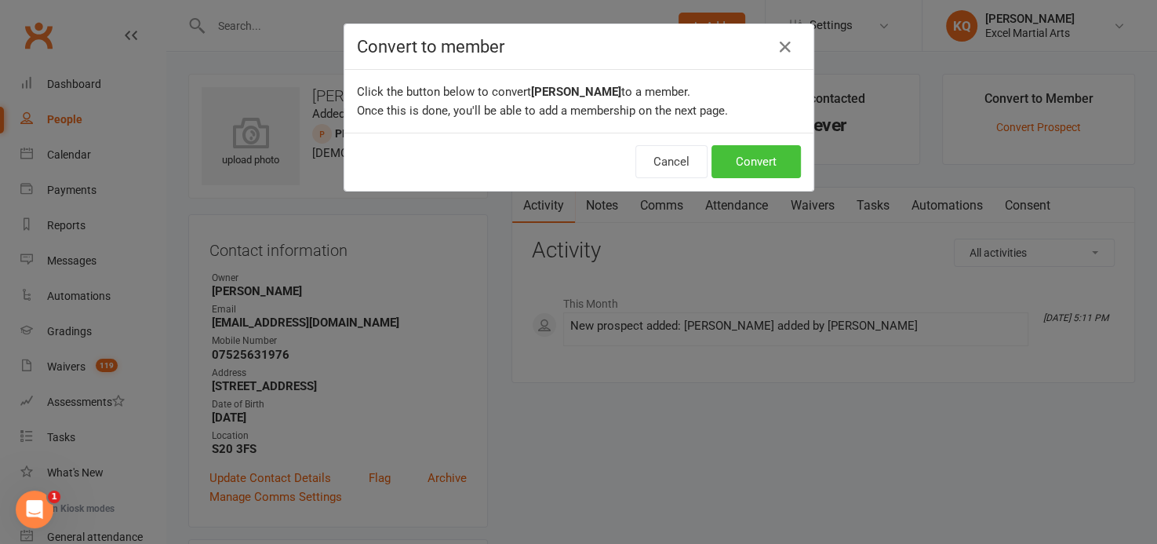
click at [736, 165] on button "Convert" at bounding box center [755, 161] width 89 height 33
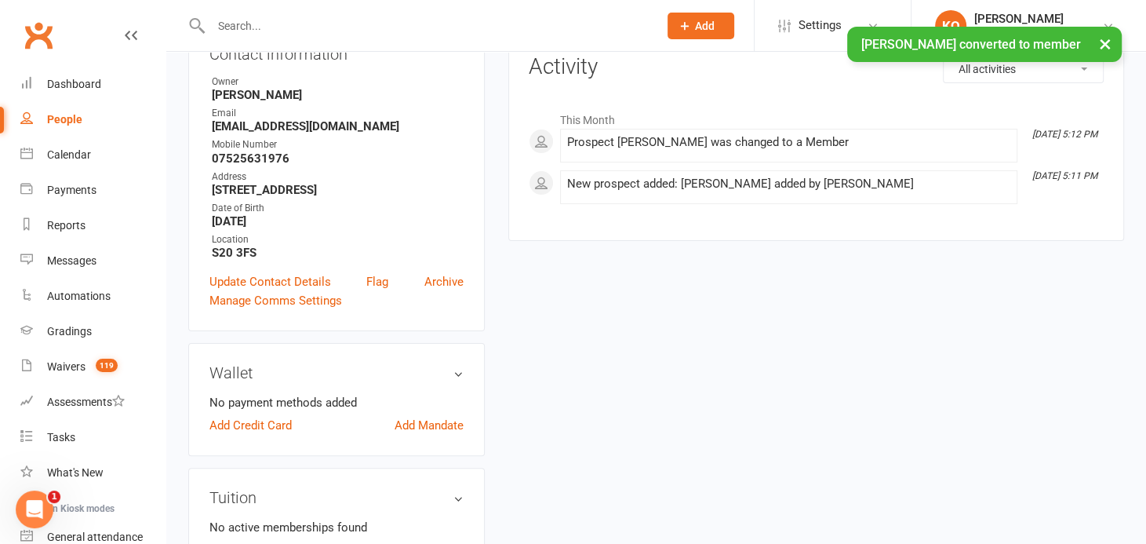
scroll to position [356, 0]
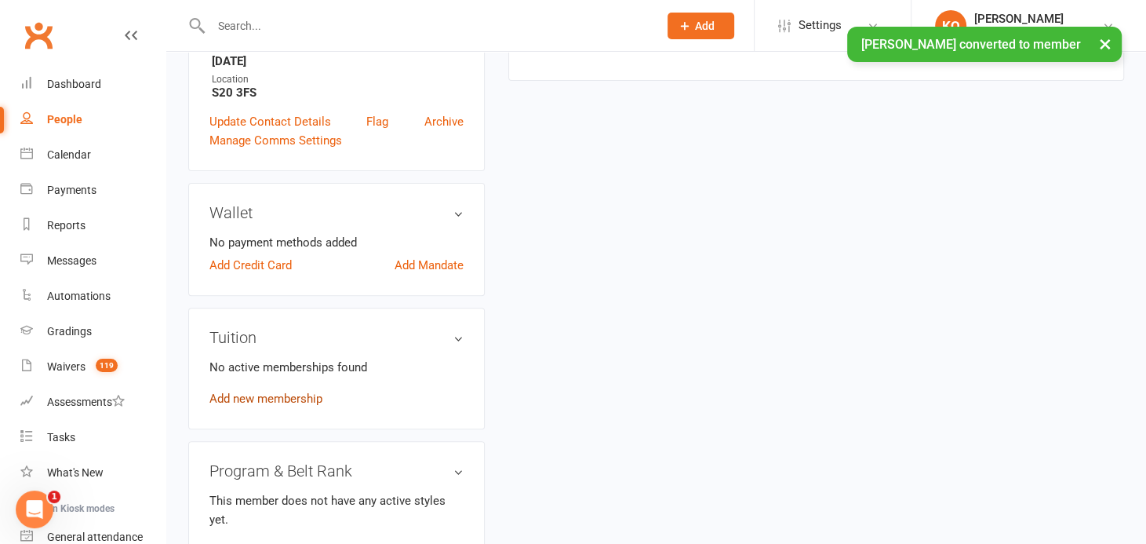
click at [280, 395] on link "Add new membership" at bounding box center [265, 398] width 113 height 14
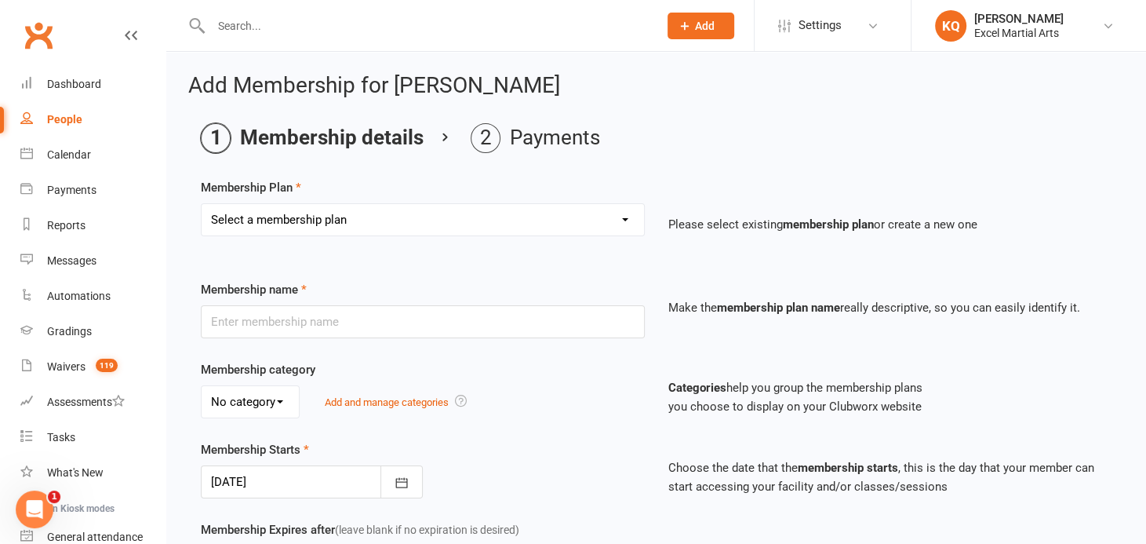
click at [383, 221] on select "Select a membership plan Create new Membership Plan EE Sibling Pass [2 Wk] EE -…" at bounding box center [423, 219] width 442 height 31
select select "1"
click at [202, 204] on select "Select a membership plan Create new Membership Plan EE Sibling Pass [2 Wk] EE -…" at bounding box center [423, 219] width 442 height 31
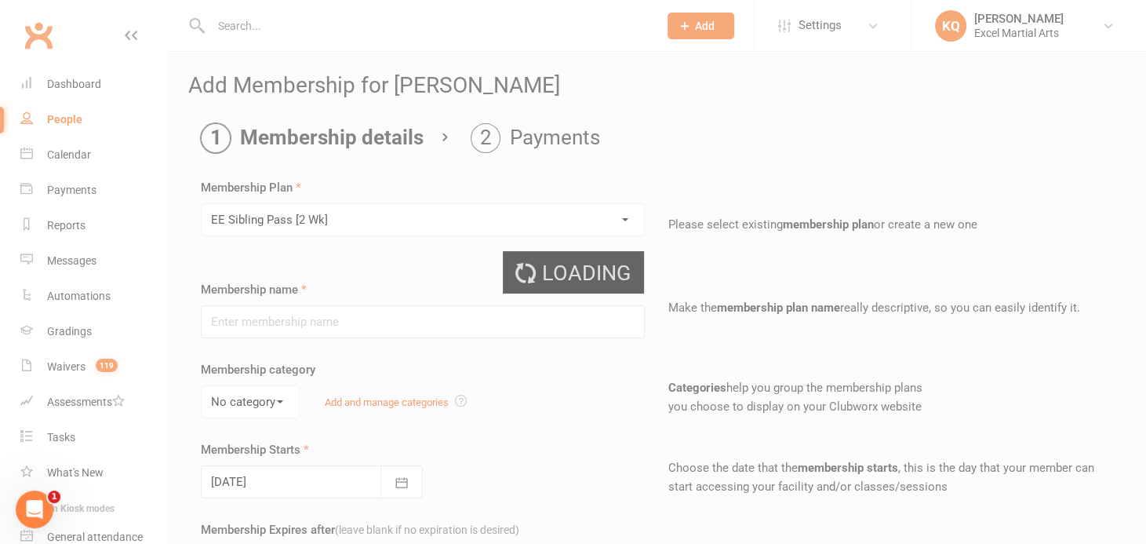
type input "EE Sibling Pass [2 Wk]"
type input "2"
select select "1"
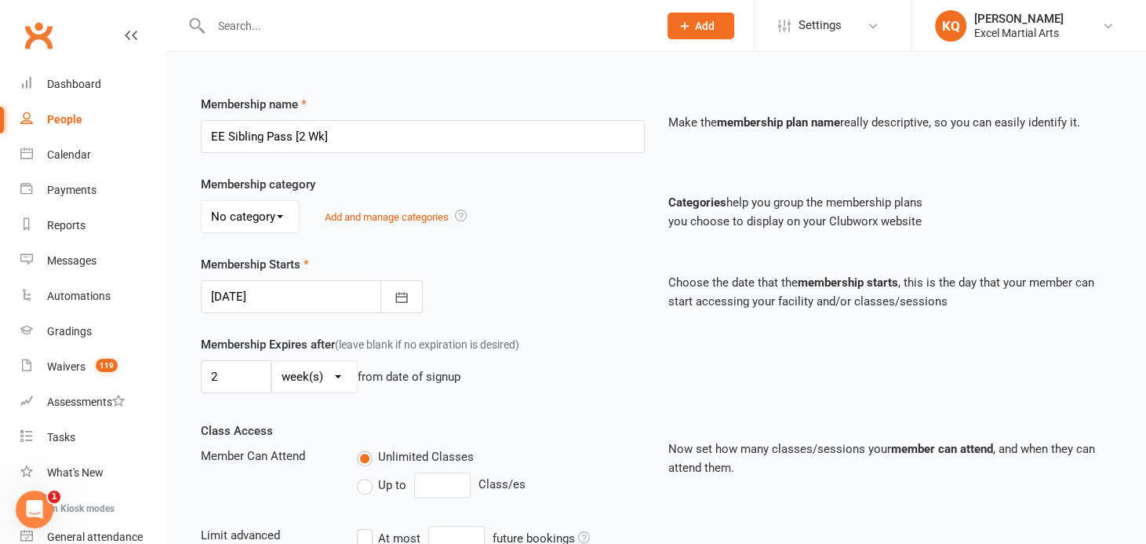
scroll to position [213, 0]
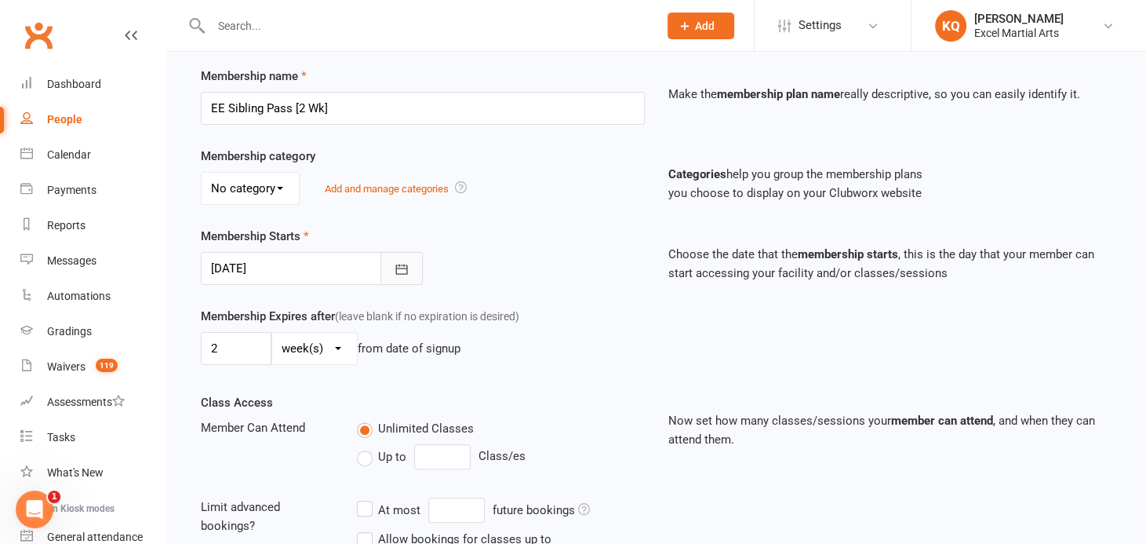
click at [398, 271] on icon "button" at bounding box center [401, 269] width 12 height 10
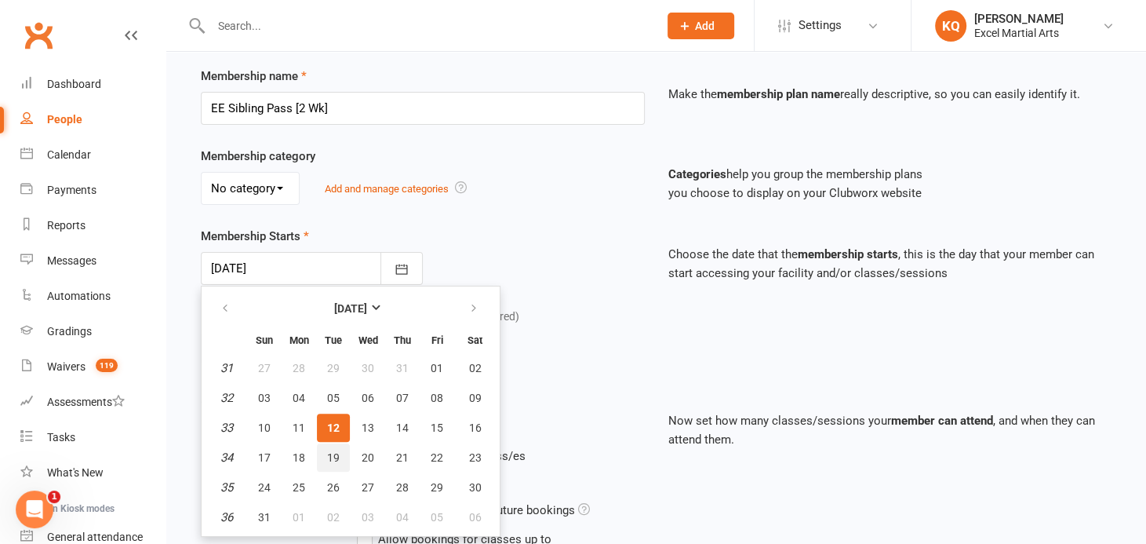
click at [327, 458] on span "19" at bounding box center [333, 457] width 13 height 13
type input "19 Aug 2025"
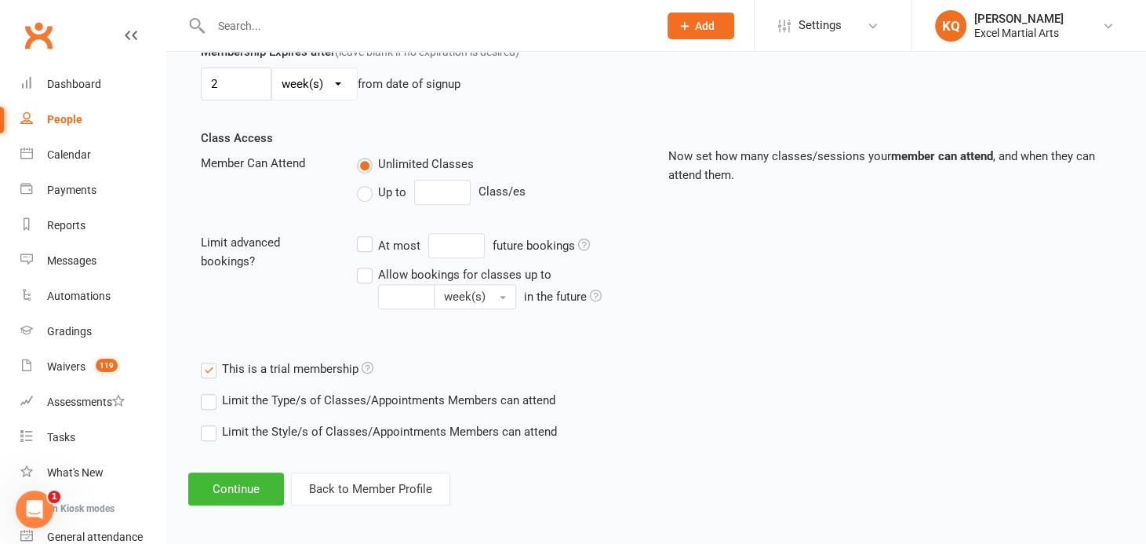
scroll to position [479, 0]
click at [235, 486] on button "Continue" at bounding box center [236, 487] width 96 height 33
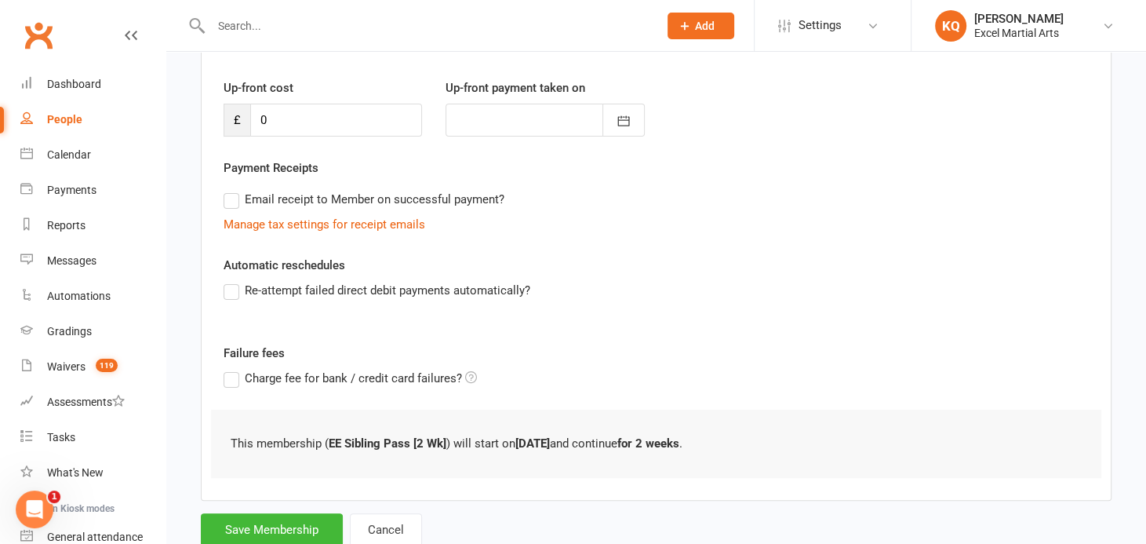
scroll to position [245, 0]
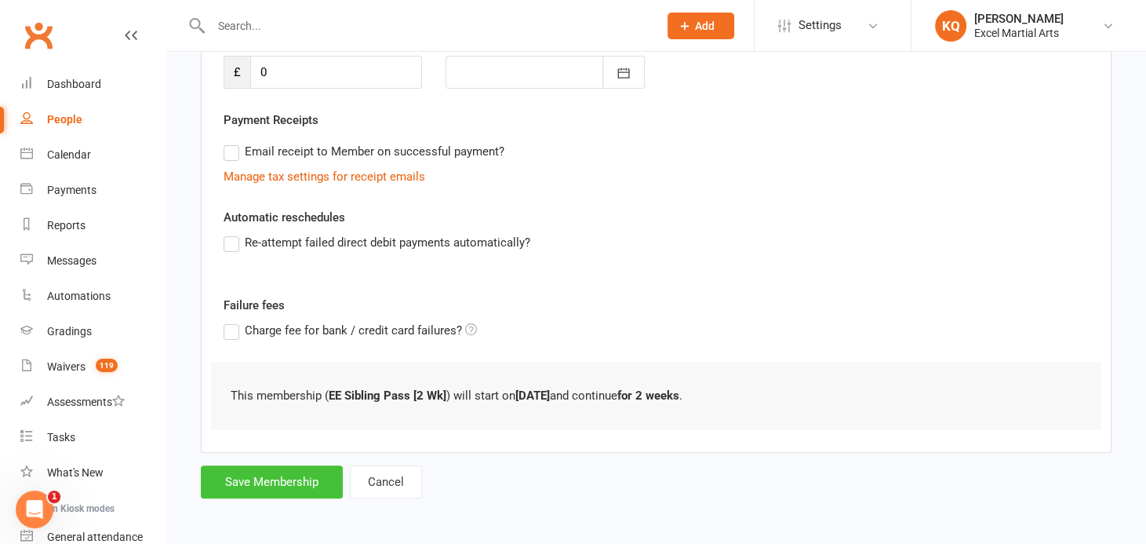
click at [231, 481] on button "Save Membership" at bounding box center [272, 481] width 142 height 33
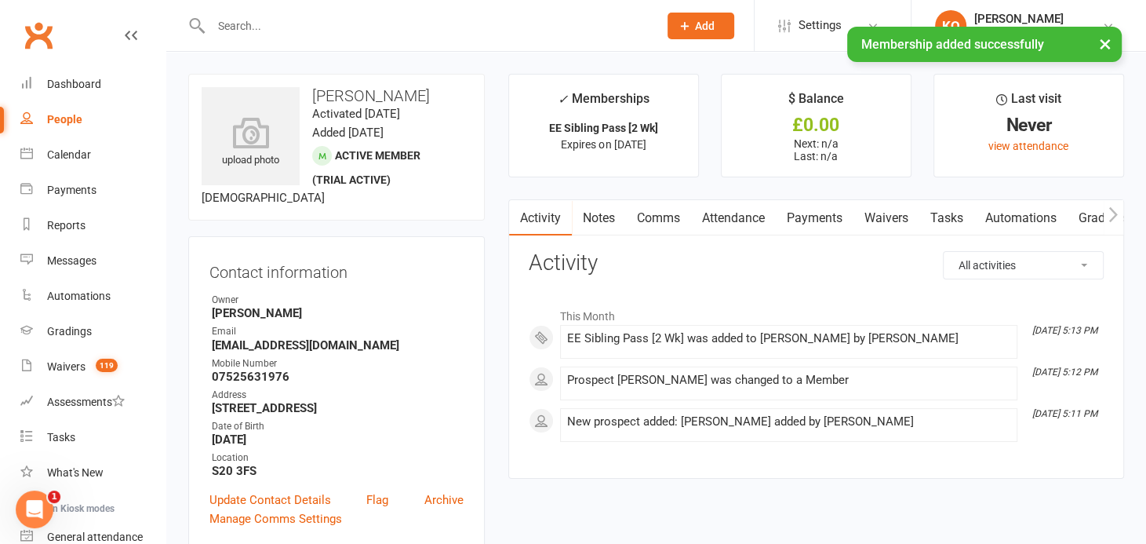
click at [609, 219] on link "Notes" at bounding box center [599, 218] width 54 height 36
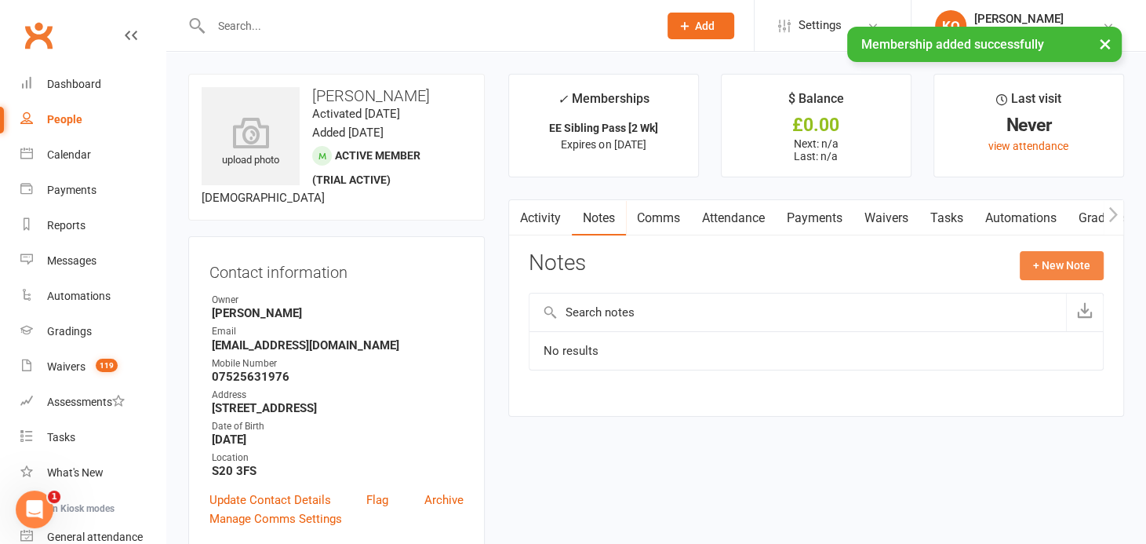
click at [1045, 262] on button "+ New Note" at bounding box center [1062, 265] width 84 height 28
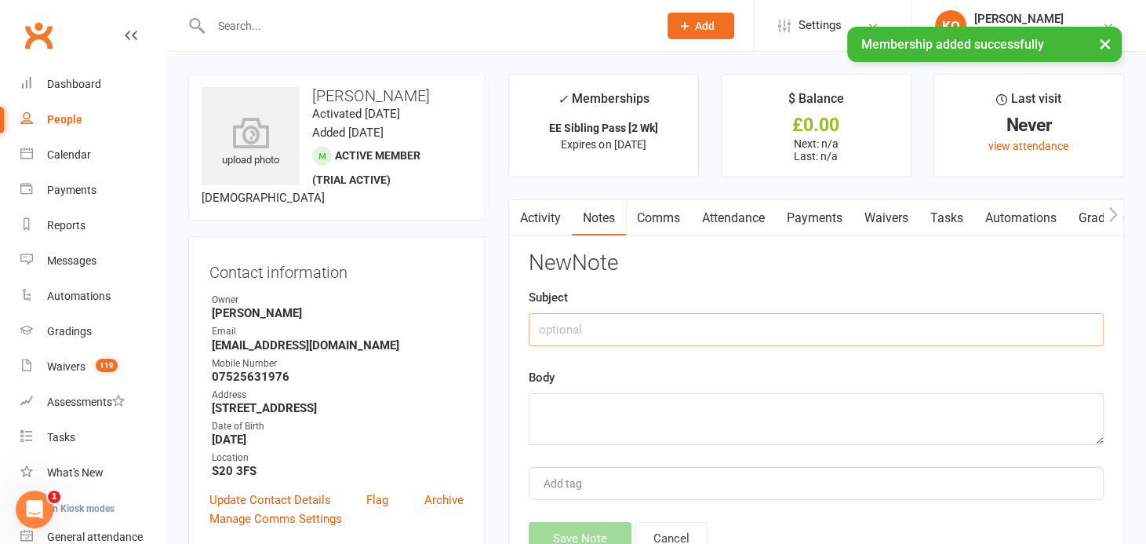
click at [540, 325] on input "text" at bounding box center [816, 329] width 575 height 33
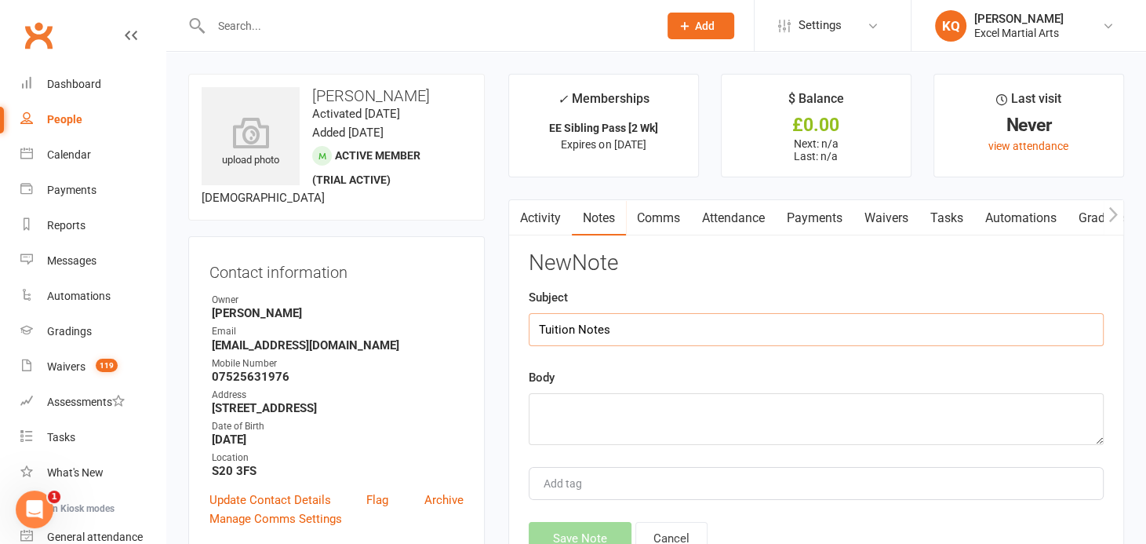
type input "Tuition Notes"
click at [569, 416] on textarea at bounding box center [816, 419] width 575 height 52
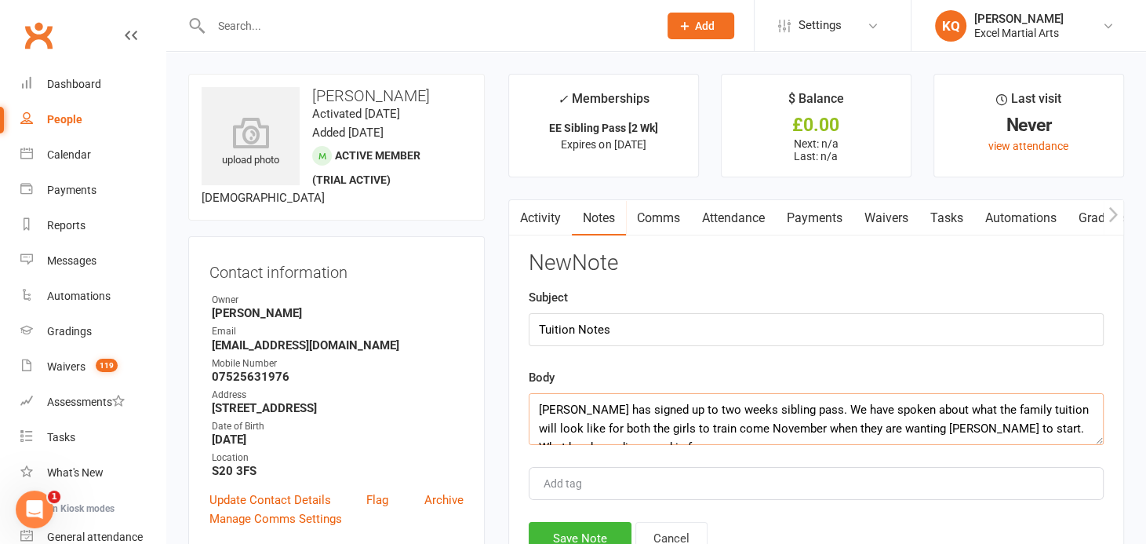
scroll to position [10, 0]
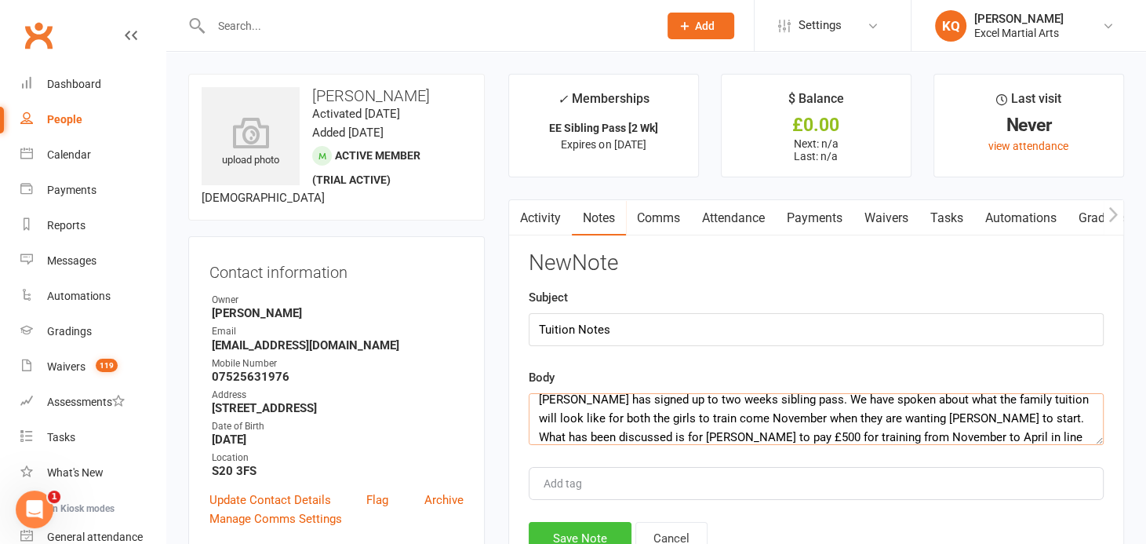
type textarea "Ella has signed up to two weeks sibling pass. We have spoken about what the fam…"
click at [569, 529] on button "Save Note" at bounding box center [580, 538] width 103 height 33
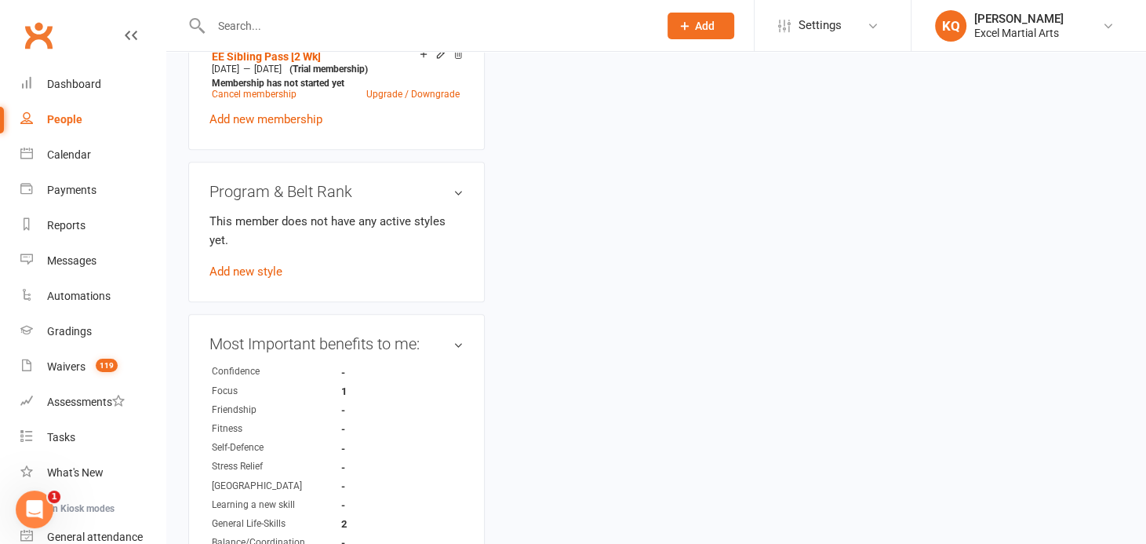
scroll to position [713, 0]
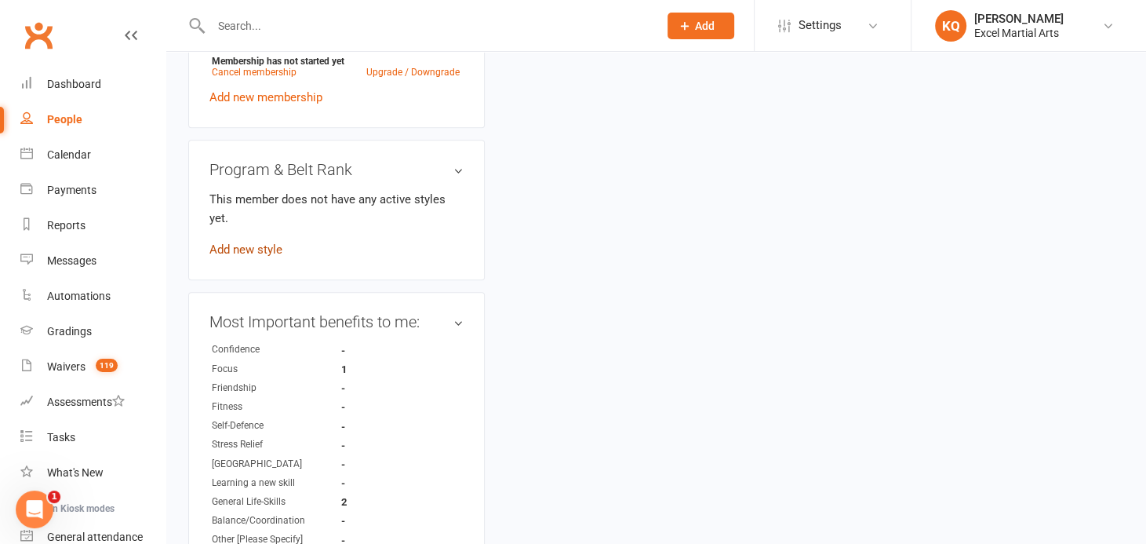
click at [256, 256] on link "Add new style" at bounding box center [245, 249] width 73 height 14
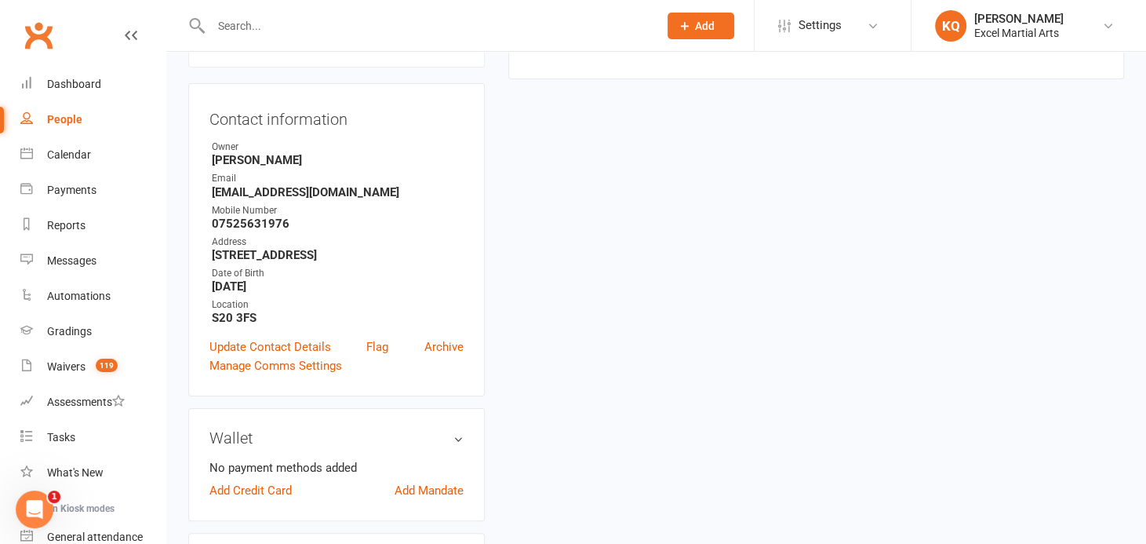
scroll to position [120, 0]
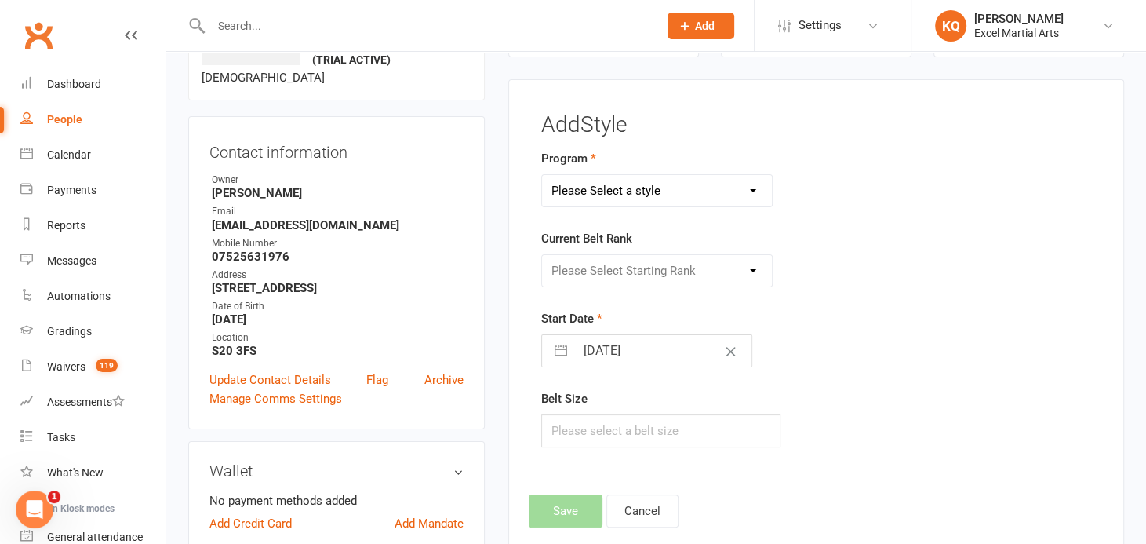
click at [704, 197] on select "Please Select a style Adults & Teens Juniors Ministrike" at bounding box center [657, 190] width 230 height 31
select select "1541"
click at [542, 175] on select "Please Select a style Adults & Teens Juniors Ministrike" at bounding box center [657, 190] width 230 height 31
click at [686, 282] on select "Please Select Starting Rank Excel Experience White Belt White Yellow Stripe Bel…" at bounding box center [657, 270] width 230 height 31
click at [881, 304] on form "Program Adults & Teens Juniors Ministrike Current Belt Rank Please Select Start…" at bounding box center [720, 298] width 359 height 298
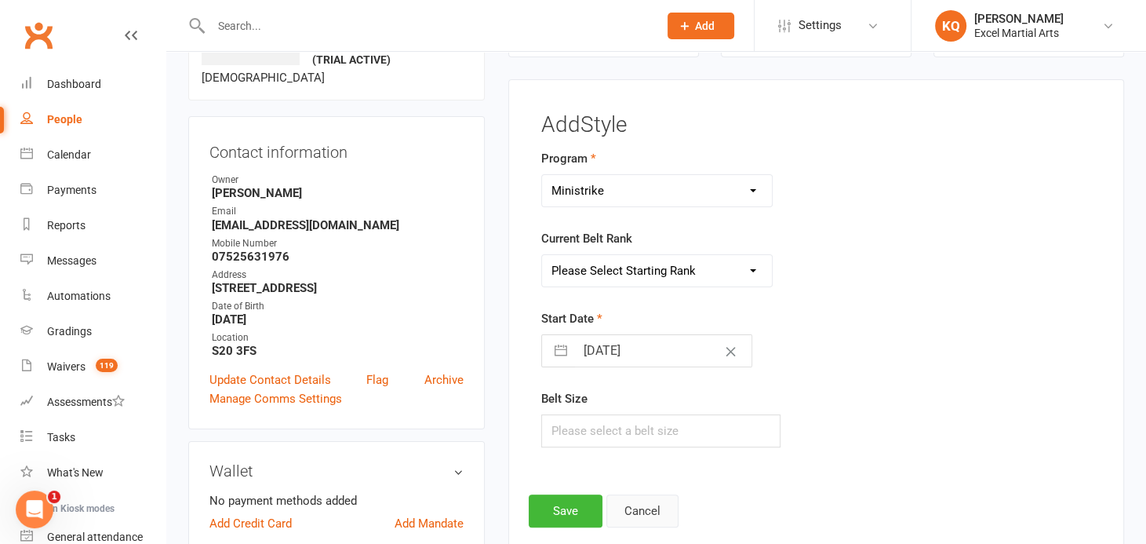
click at [653, 512] on button "Cancel" at bounding box center [642, 510] width 72 height 33
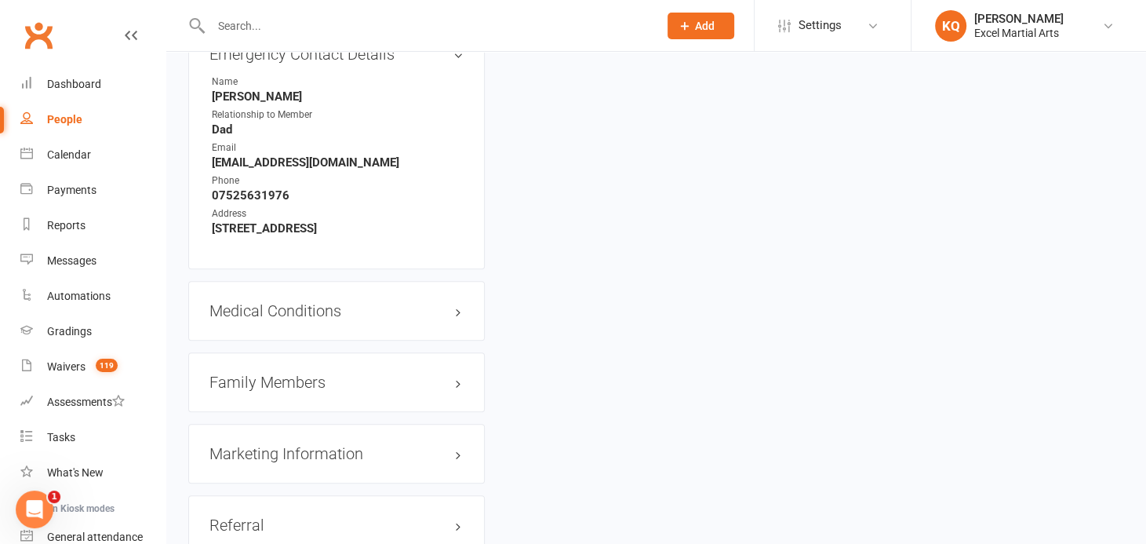
scroll to position [1332, 0]
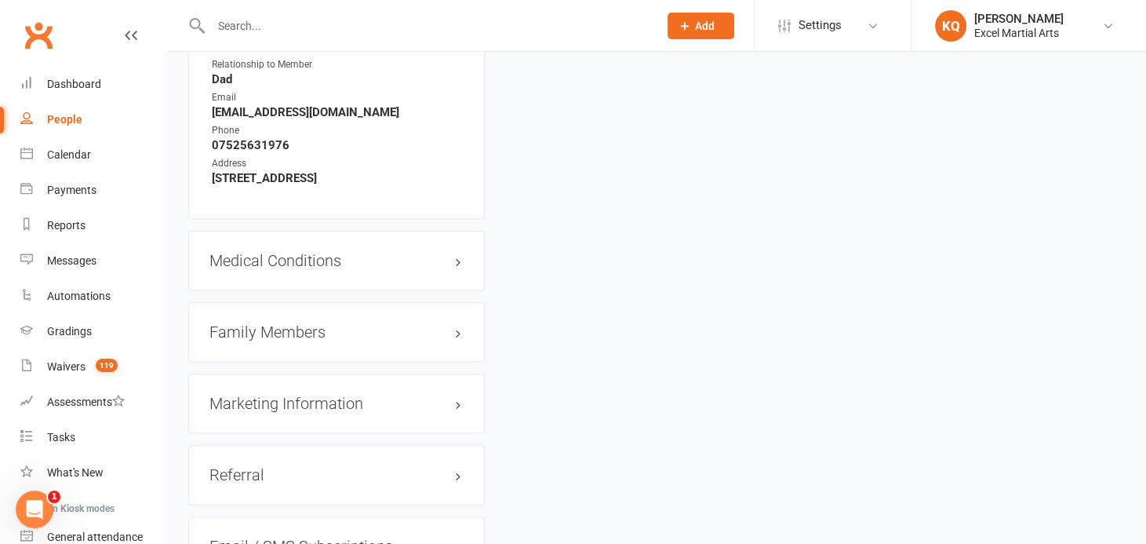
click at [298, 340] on h3 "Family Members" at bounding box center [336, 331] width 254 height 17
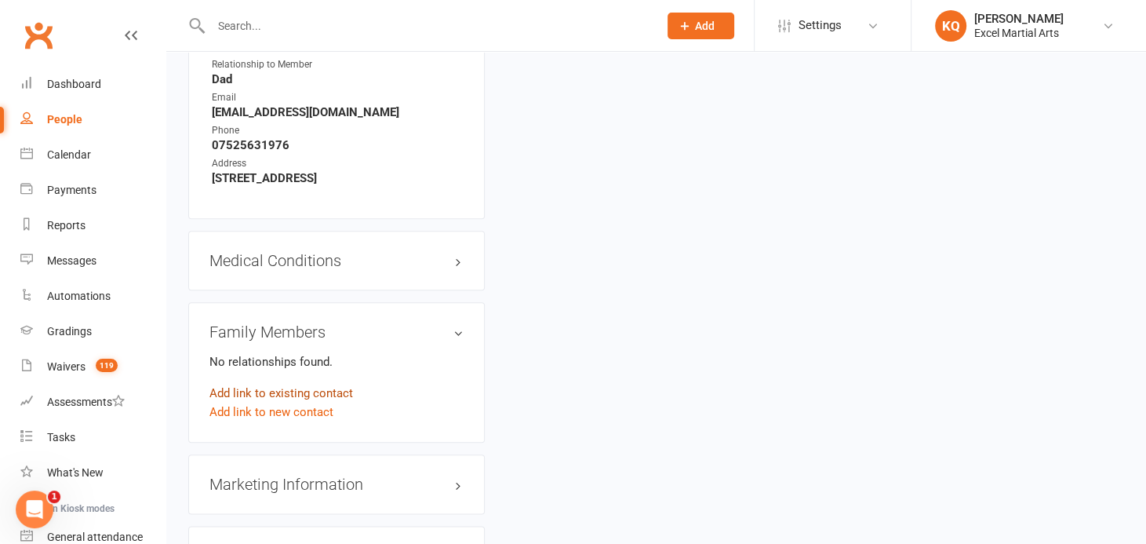
click at [283, 402] on link "Add link to existing contact" at bounding box center [281, 393] width 144 height 19
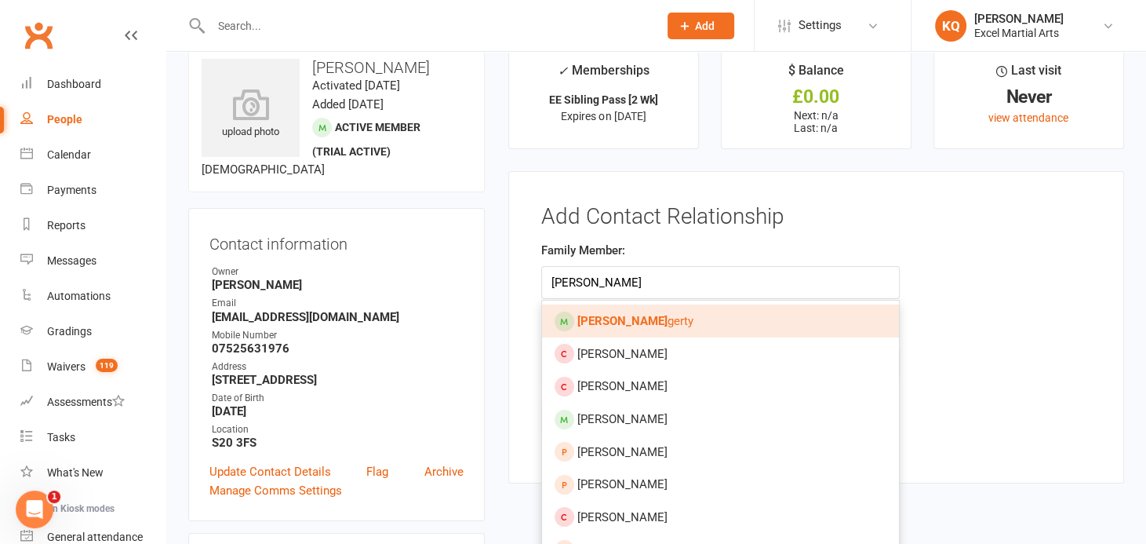
type input "Sophia Fo"
click at [635, 325] on span "Sophia Fo gerty" at bounding box center [635, 321] width 116 height 14
type input "Sophia Fogerty"
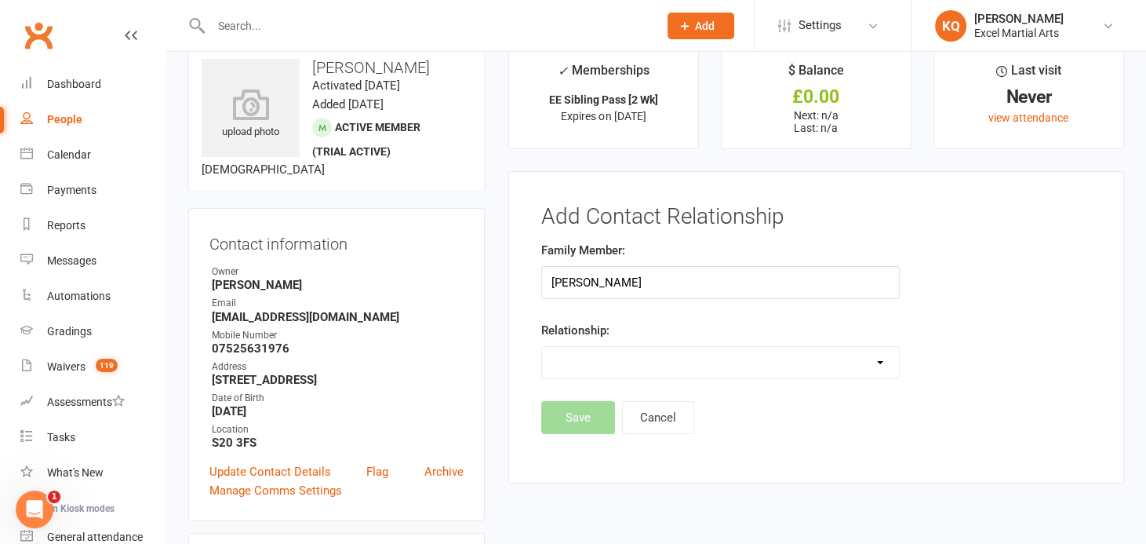
click at [642, 351] on select "Parent / Guardian Child Sibling (parent not in system) Spouse / Partner Cousin …" at bounding box center [721, 362] width 358 height 31
select select "2"
click at [542, 347] on select "Parent / Guardian Child Sibling (parent not in system) Spouse / Partner Cousin …" at bounding box center [721, 362] width 358 height 31
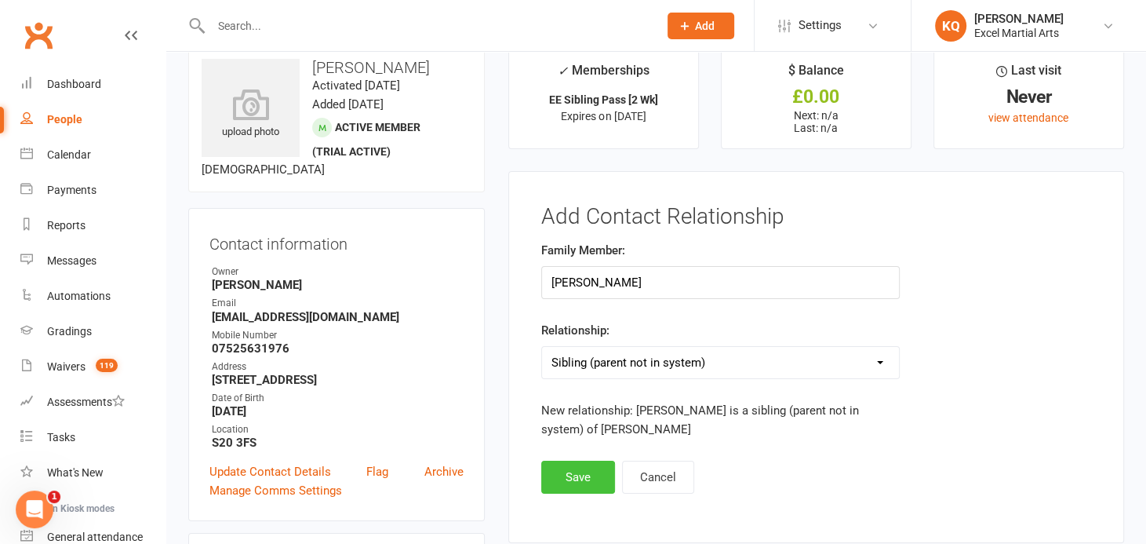
click at [573, 466] on button "Save" at bounding box center [578, 476] width 74 height 33
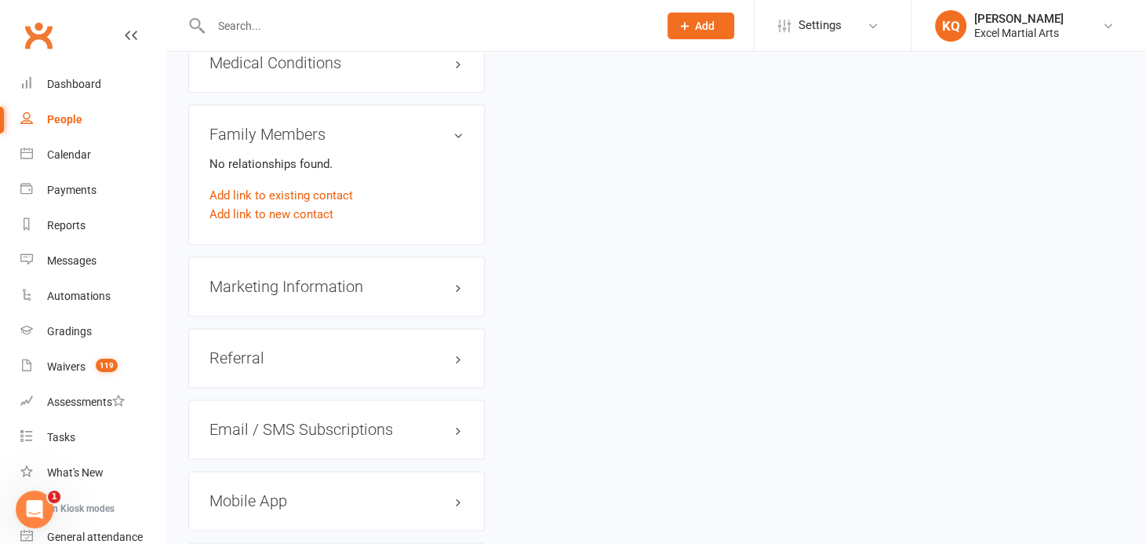
scroll to position [1526, 0]
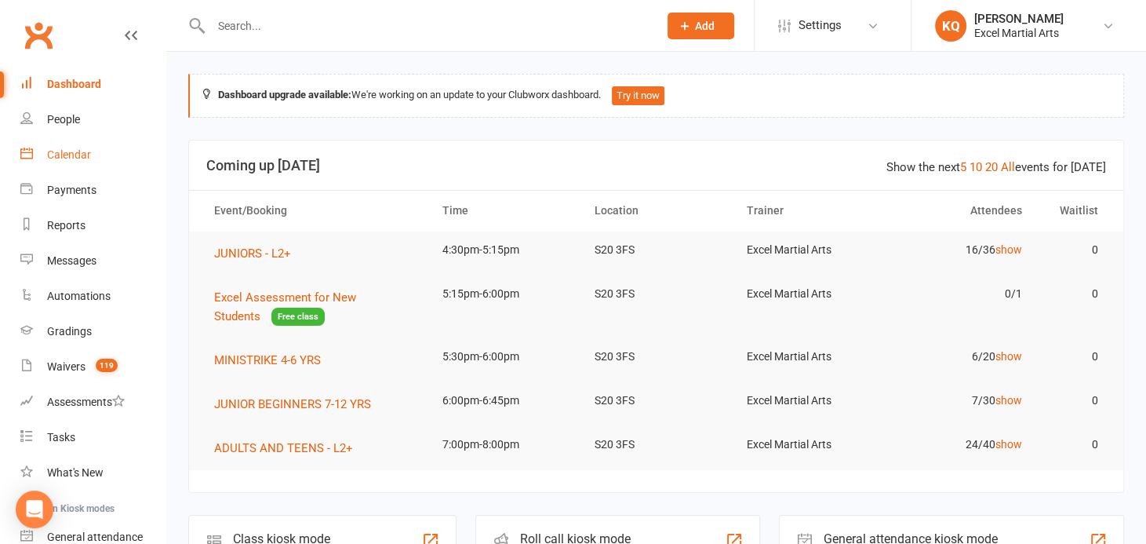
click at [78, 156] on div "Calendar" at bounding box center [69, 154] width 44 height 13
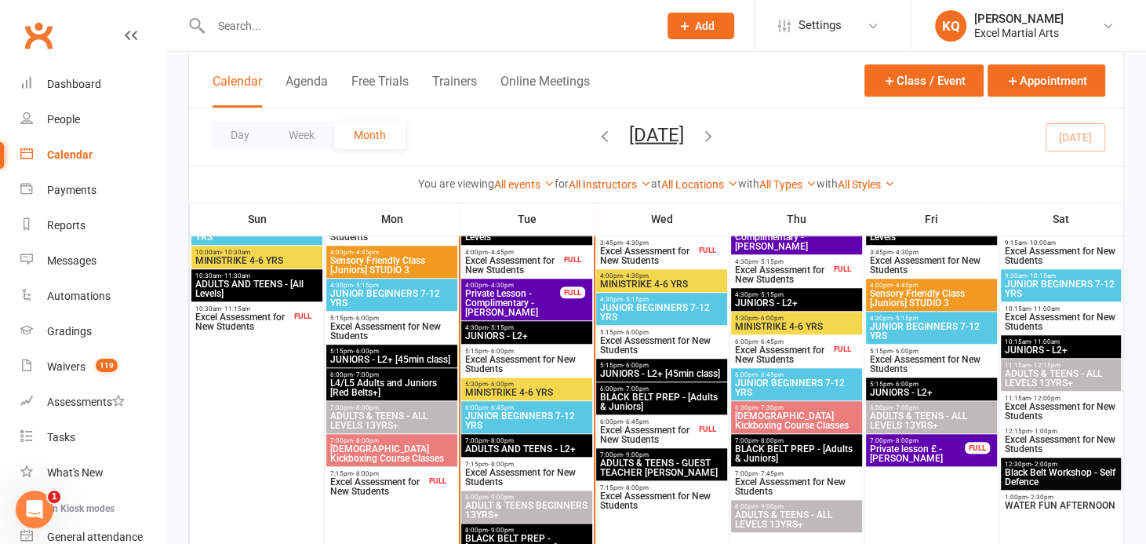
scroll to position [998, 0]
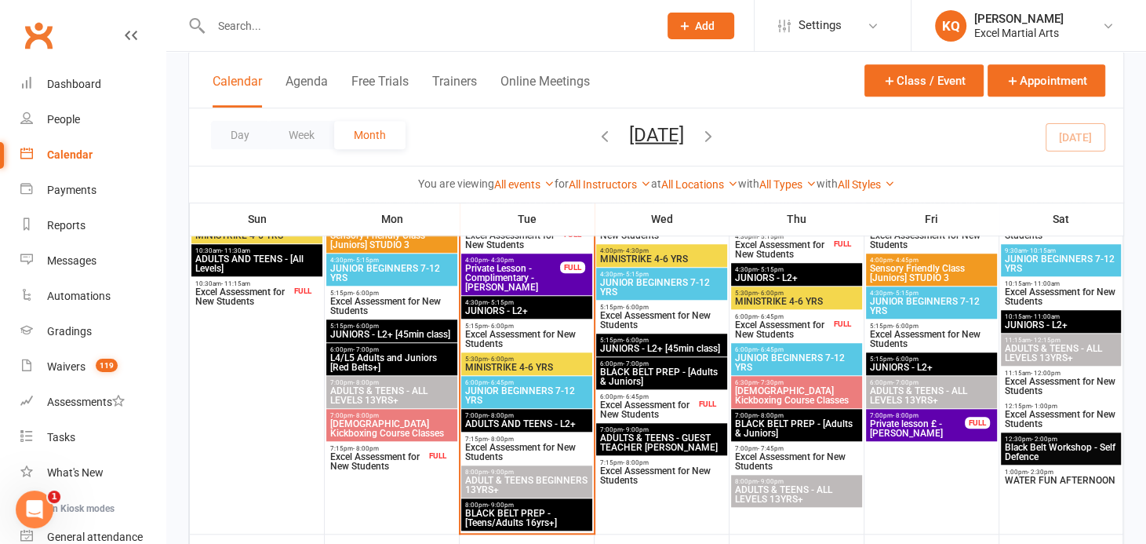
click at [508, 368] on span "MINISTRIKE 4-6 YRS" at bounding box center [526, 366] width 125 height 9
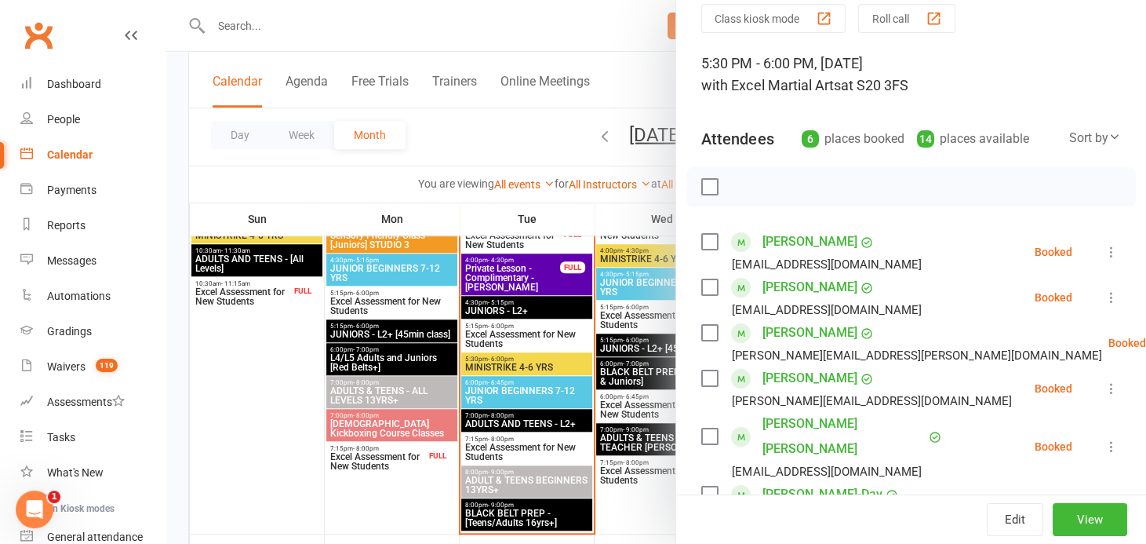
scroll to position [142, 0]
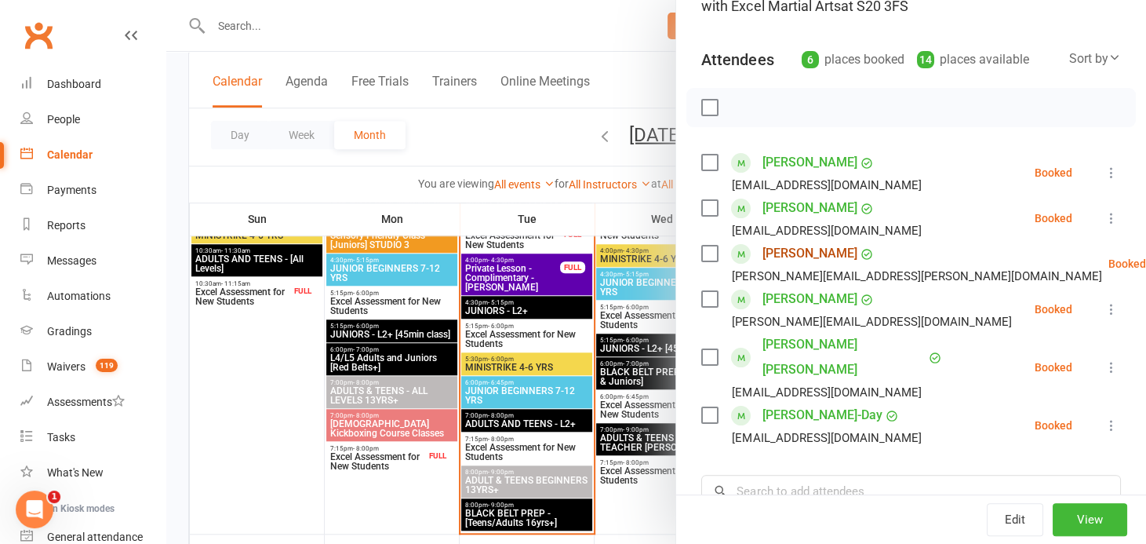
click at [767, 257] on link "Matilda Gillan" at bounding box center [809, 253] width 95 height 25
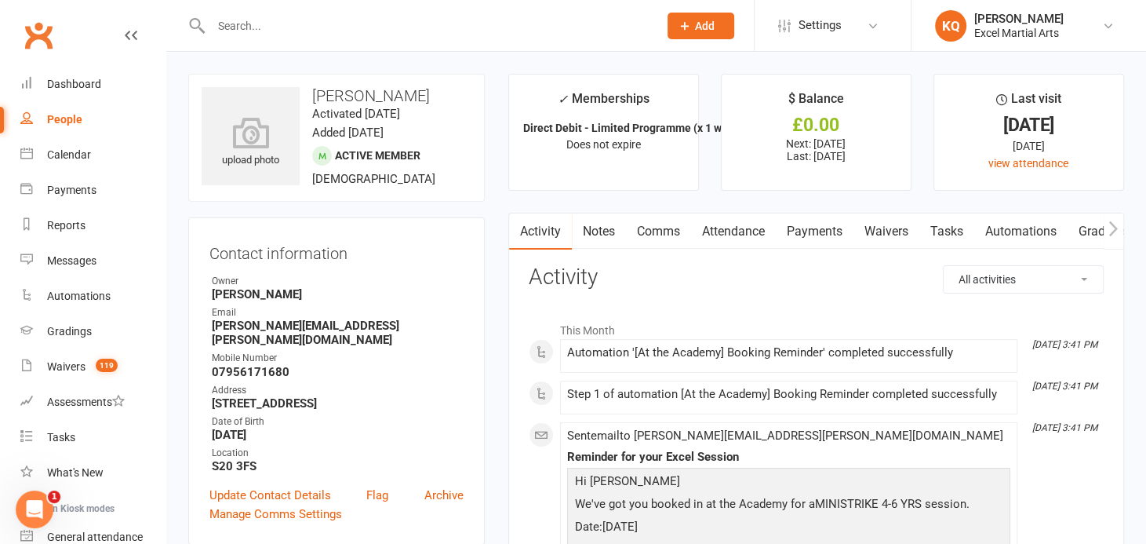
click at [413, 242] on h3 "Contact information" at bounding box center [336, 250] width 254 height 24
click at [51, 150] on div "Calendar" at bounding box center [69, 154] width 44 height 13
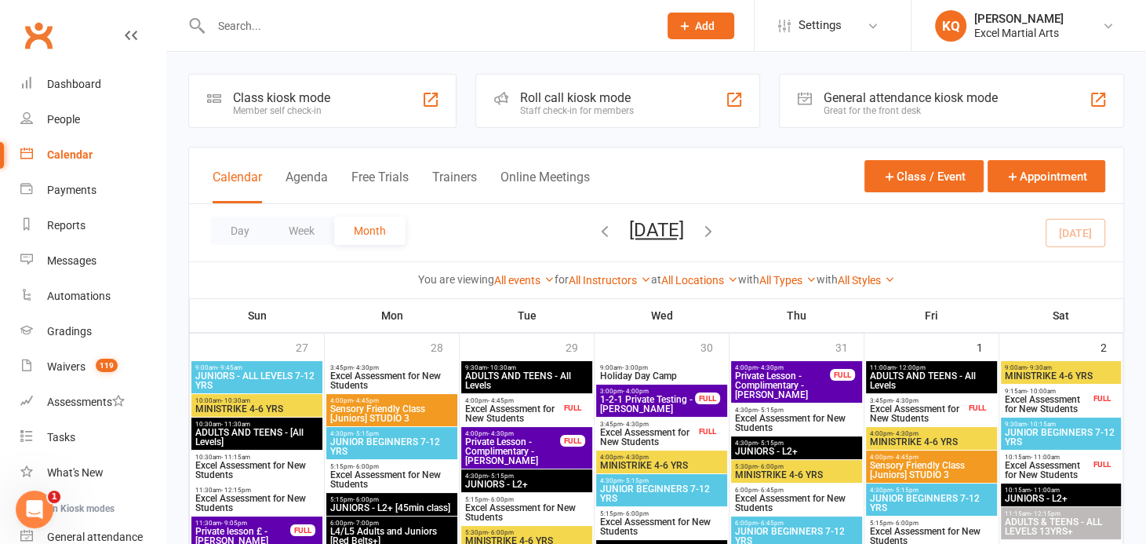
click at [304, 24] on input "text" at bounding box center [426, 26] width 441 height 22
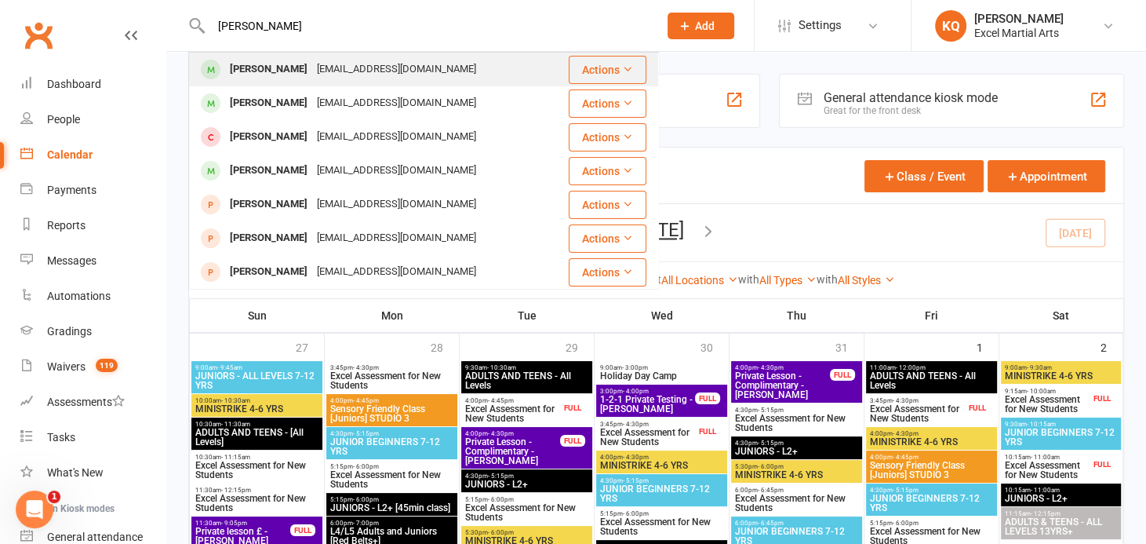
type input "Fogerty"
click at [255, 77] on div "Sophia Fogerty" at bounding box center [268, 69] width 87 height 23
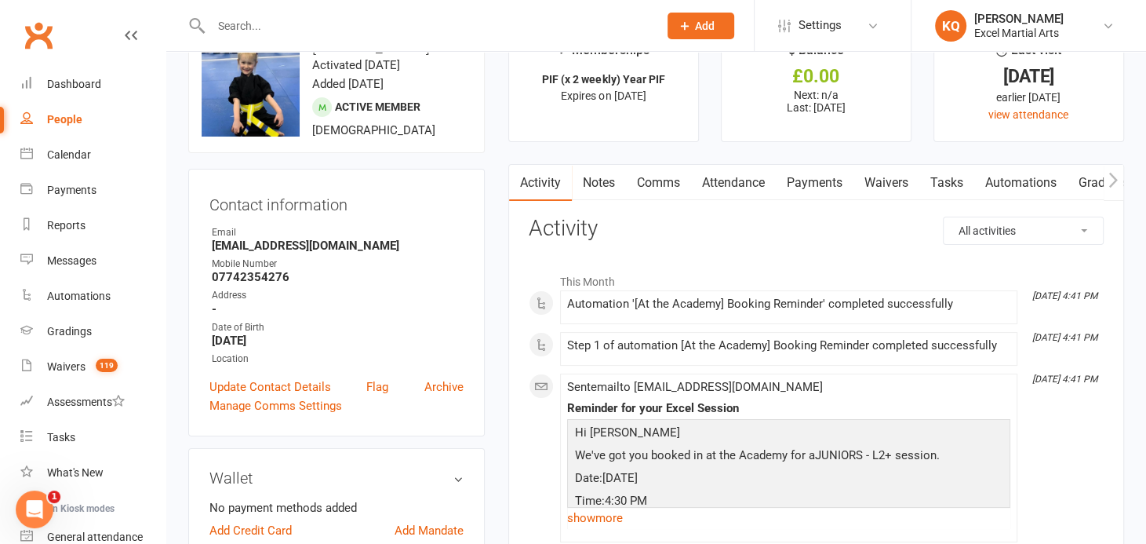
scroll to position [71, 0]
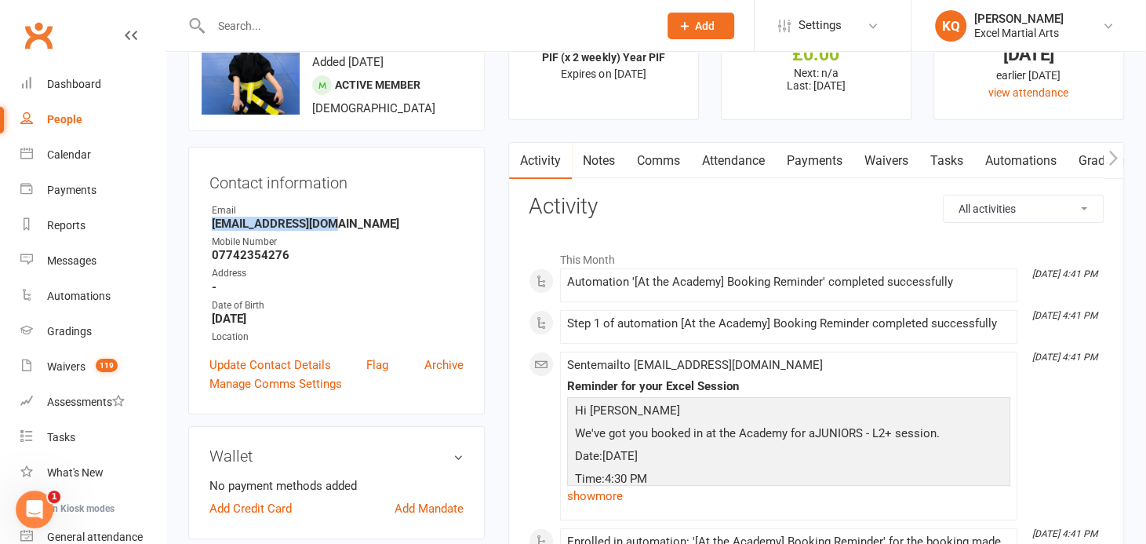
drag, startPoint x: 328, startPoint y: 223, endPoint x: 211, endPoint y: 225, distance: 116.9
click at [212, 225] on strong "mfogerty@live.co.uk" at bounding box center [338, 223] width 252 height 14
drag, startPoint x: 211, startPoint y: 225, endPoint x: 266, endPoint y: 220, distance: 55.2
copy strong "mfogerty@live.co.uk"
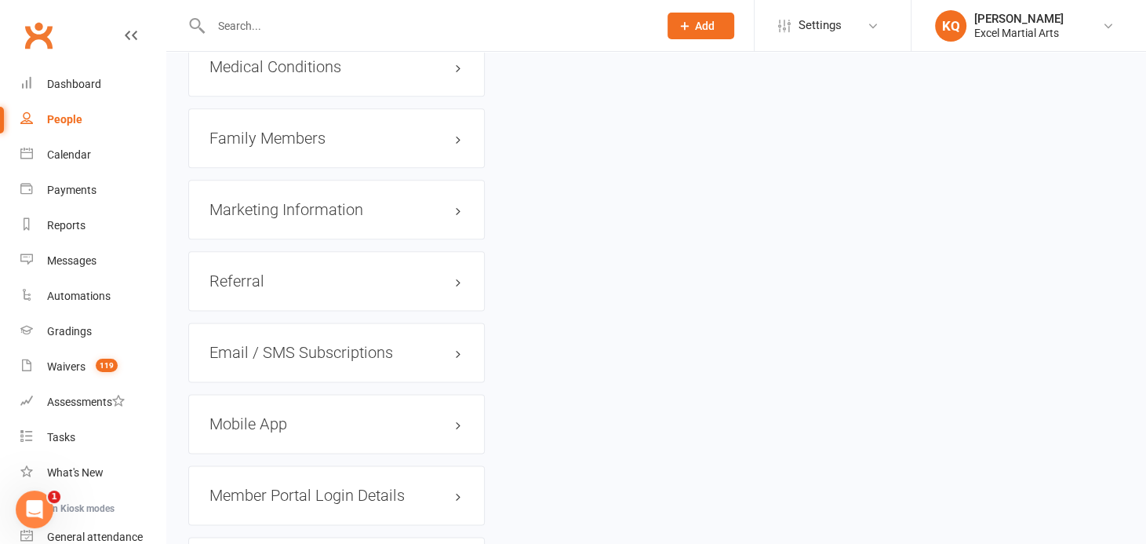
click at [286, 147] on h3 "Family Members" at bounding box center [336, 137] width 254 height 17
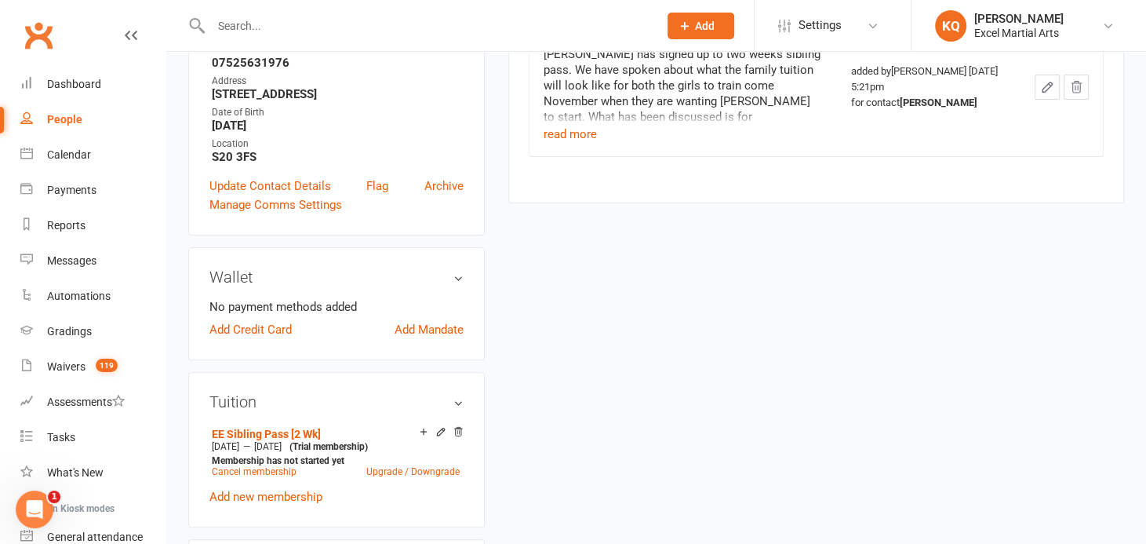
scroll to position [28, 0]
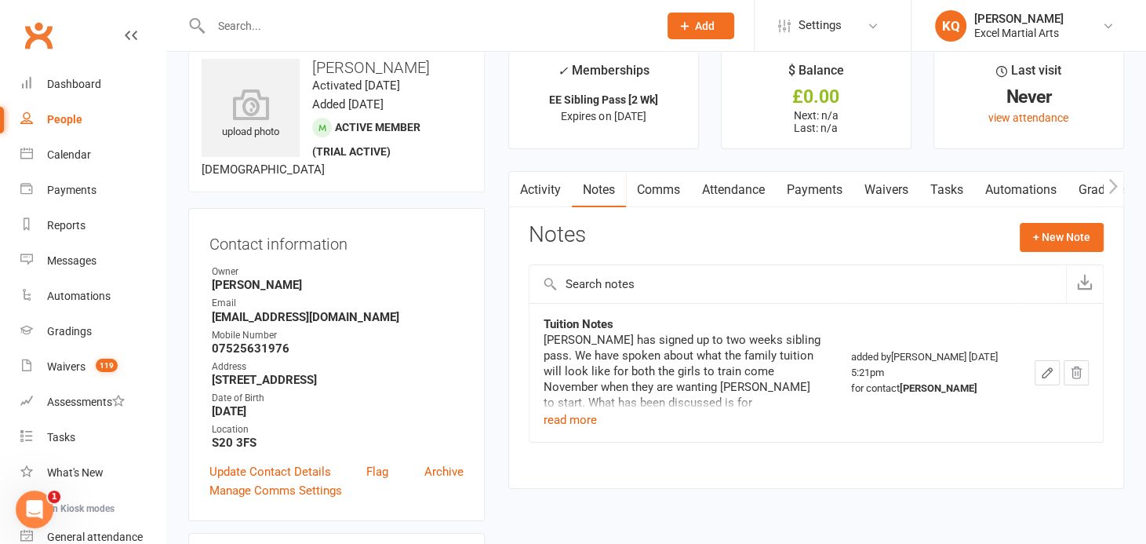
click at [555, 188] on link "Activity" at bounding box center [540, 190] width 63 height 36
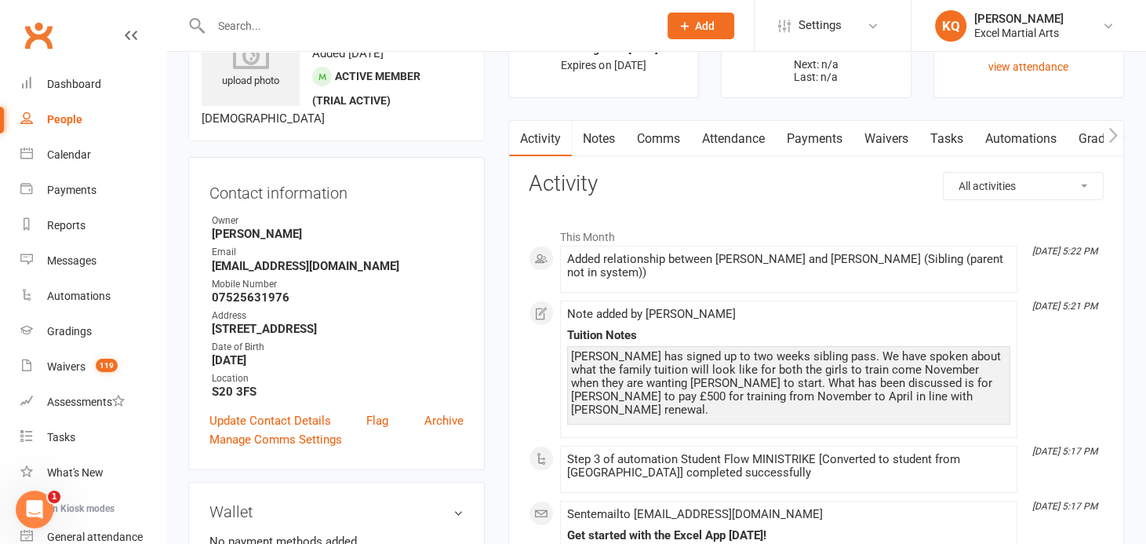
scroll to position [100, 0]
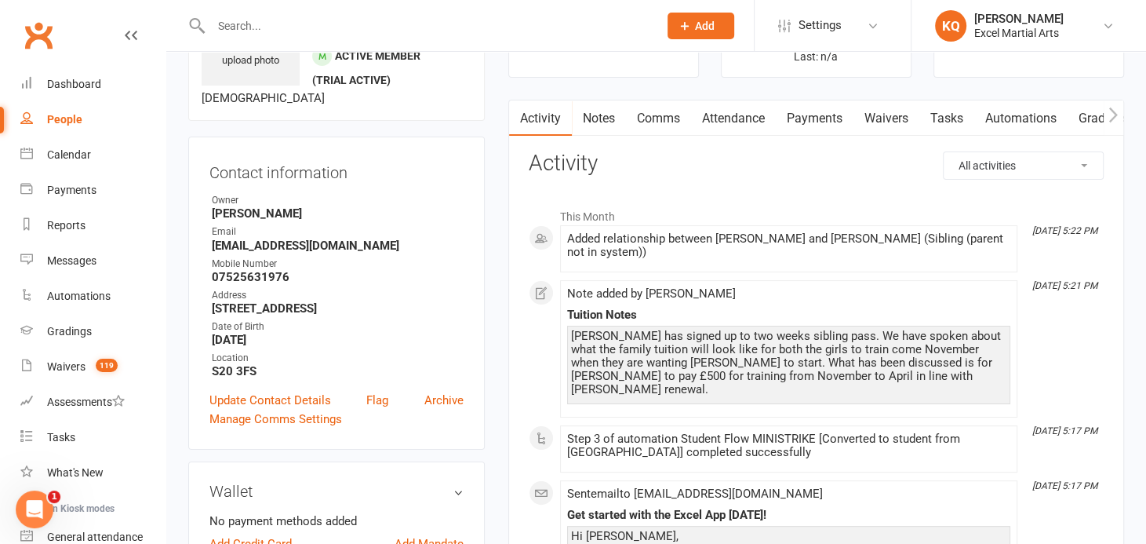
click at [602, 125] on link "Notes" at bounding box center [599, 118] width 54 height 36
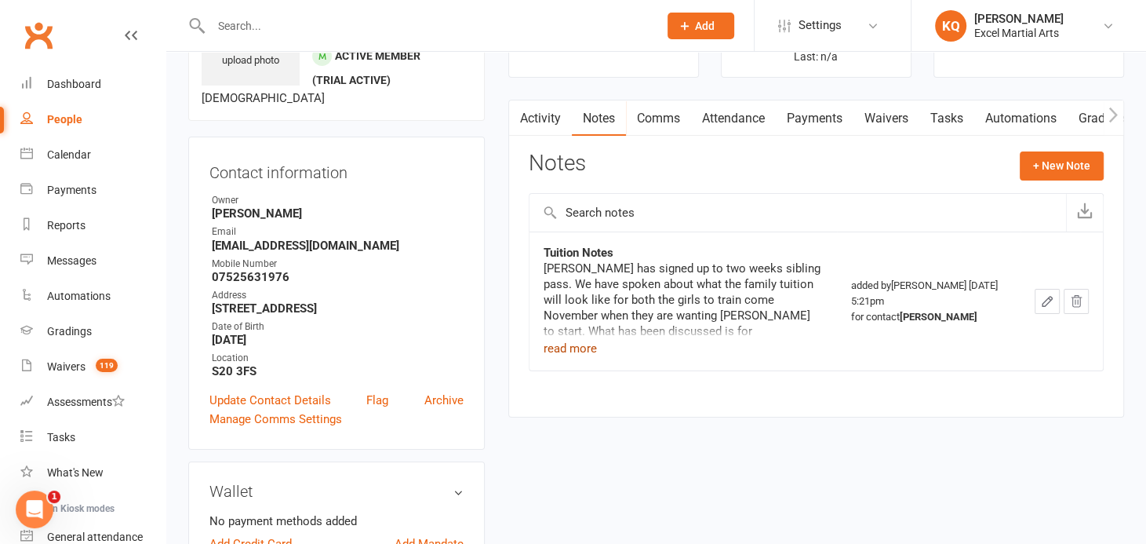
click at [570, 348] on button "read more" at bounding box center [570, 348] width 53 height 19
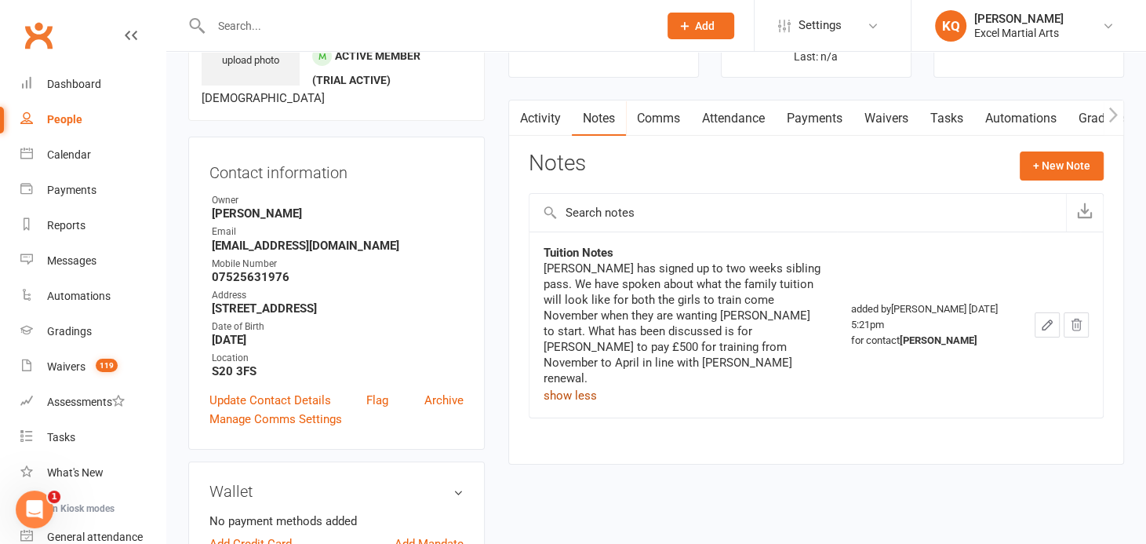
click at [539, 115] on link "Activity" at bounding box center [540, 118] width 63 height 36
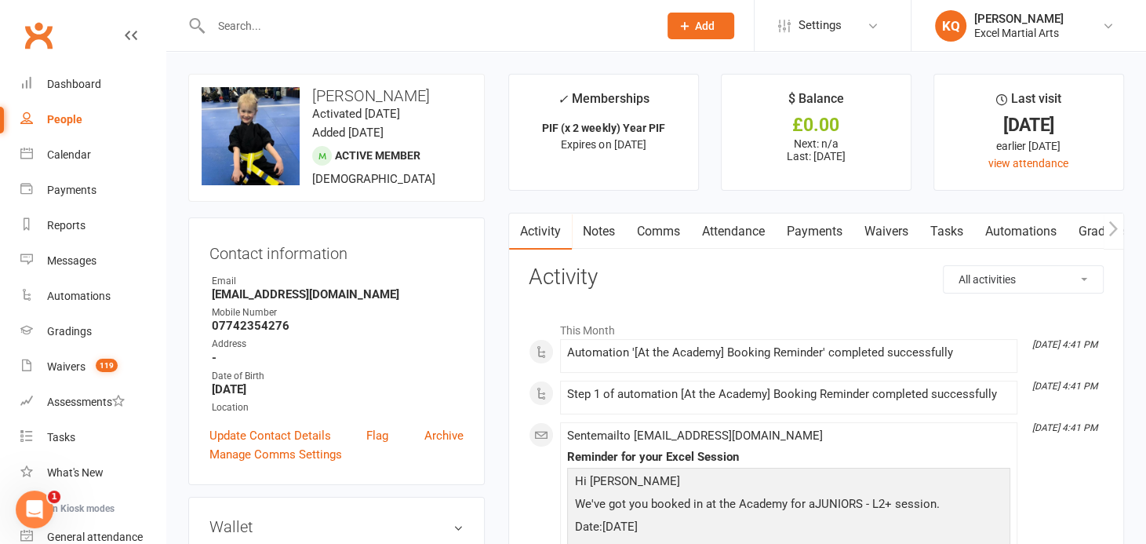
click at [409, 303] on ul "Owner Email mfogerty@live.co.uk Mobile Number 07742354276 Address - Date of Bir…" at bounding box center [336, 344] width 254 height 141
click at [78, 161] on link "Calendar" at bounding box center [92, 154] width 145 height 35
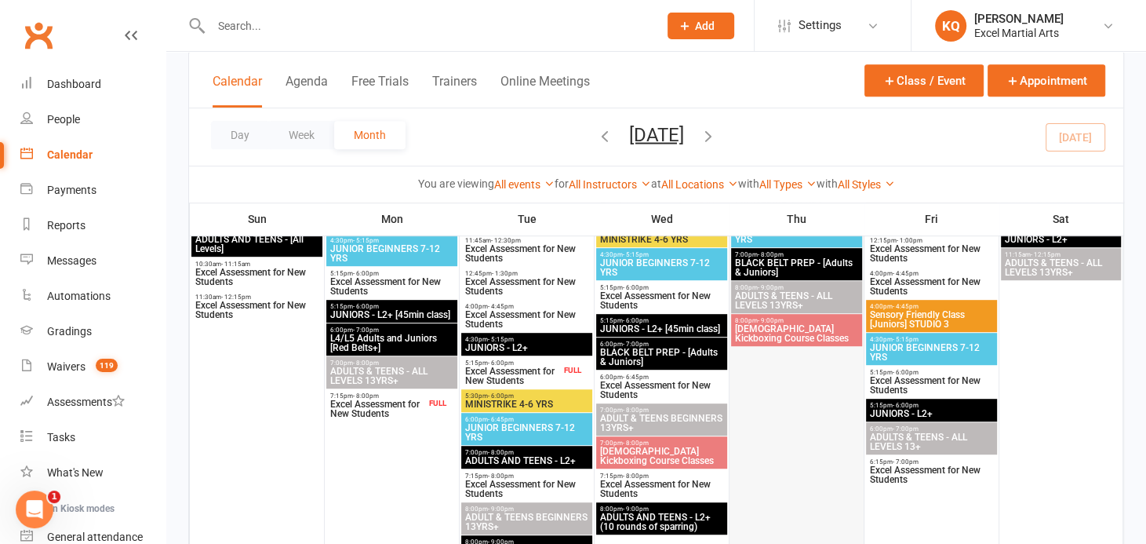
scroll to position [570, 0]
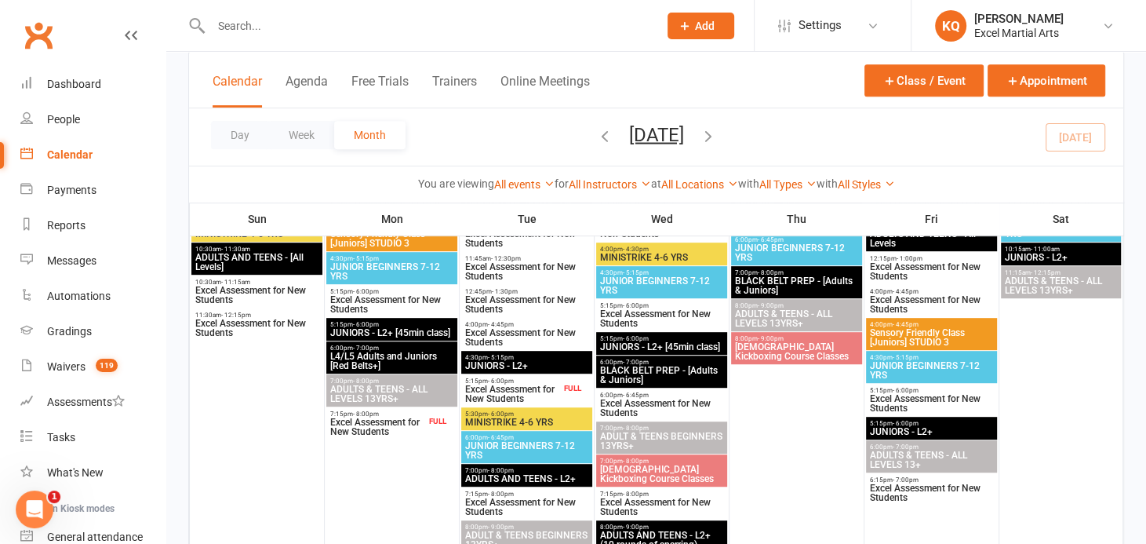
click at [695, 29] on span "Add" at bounding box center [705, 26] width 20 height 13
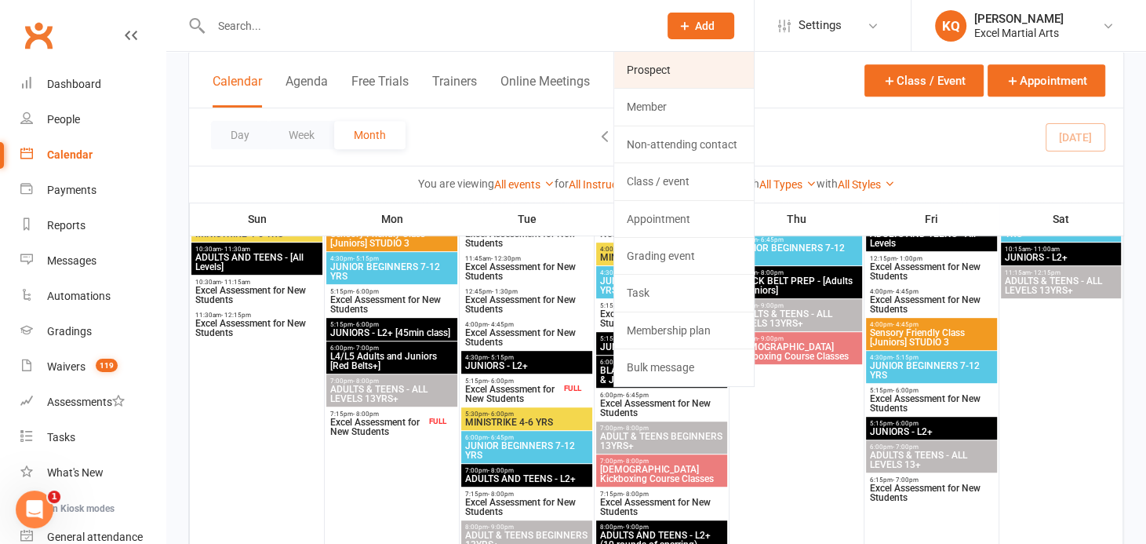
click at [633, 73] on link "Prospect" at bounding box center [684, 70] width 140 height 36
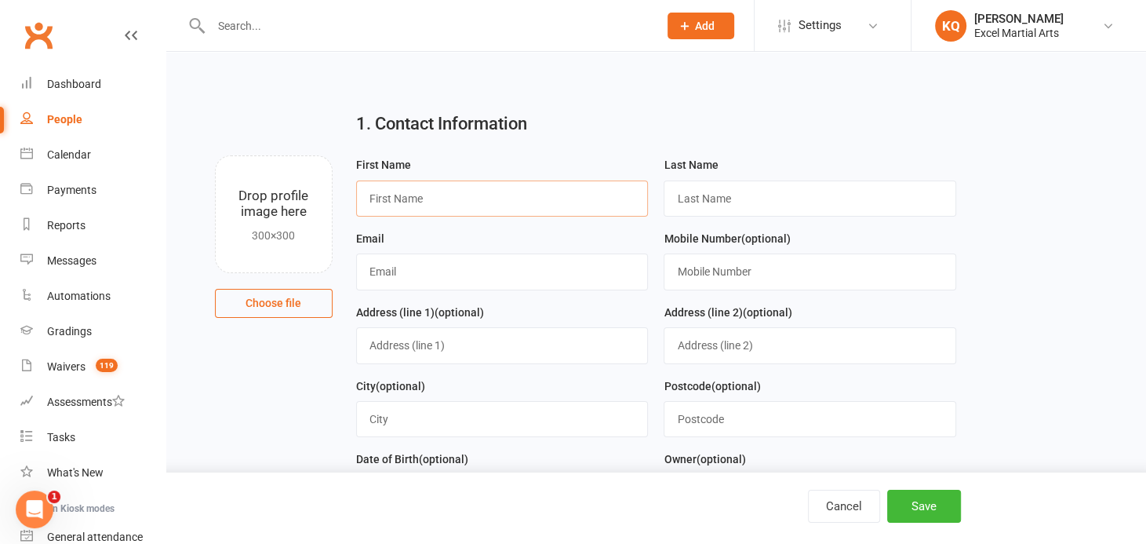
click at [389, 204] on input "text" at bounding box center [502, 198] width 293 height 36
type input "Zoe"
click at [774, 202] on input "text" at bounding box center [810, 198] width 293 height 36
type input "Barrow"
click at [298, 33] on input "text" at bounding box center [426, 26] width 441 height 22
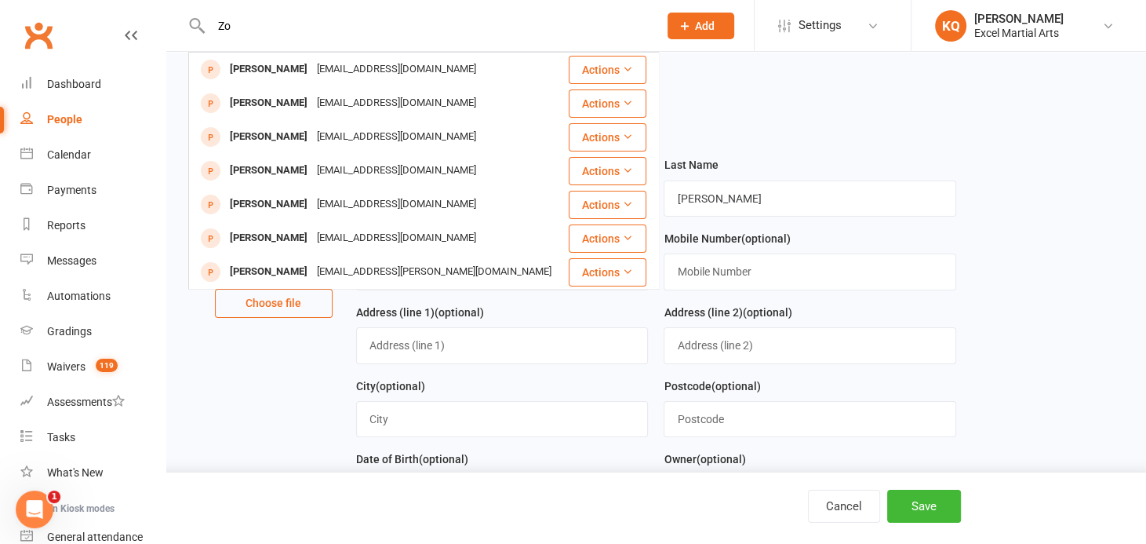
type input "Z"
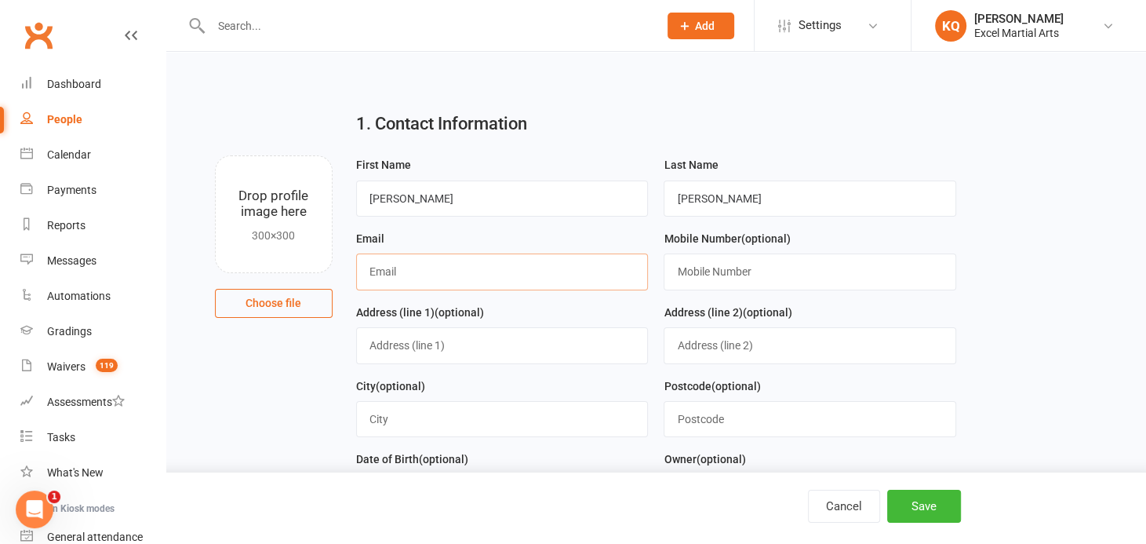
click at [373, 263] on input "text" at bounding box center [502, 271] width 293 height 36
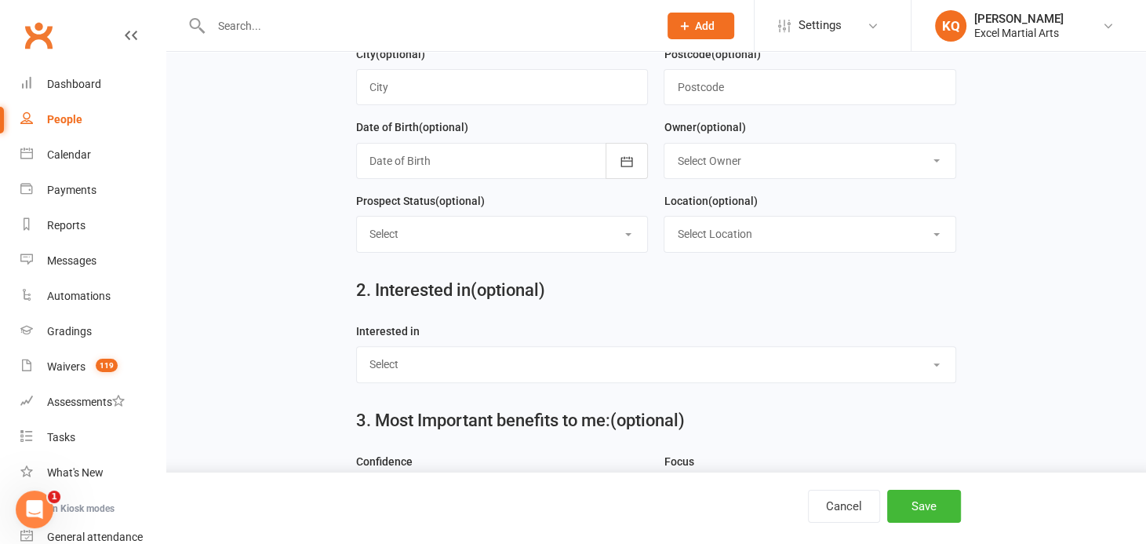
scroll to position [356, 0]
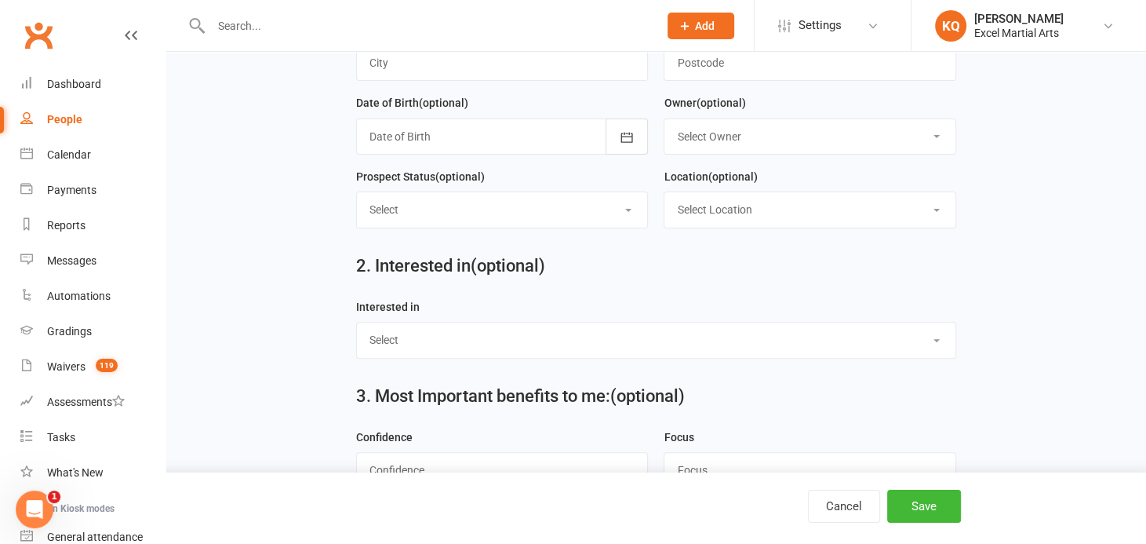
type input "[EMAIL_ADDRESS][DOMAIN_NAME]"
click at [463, 341] on select "Select Ministrike Juniors Adults/Teens Yoga Birthday Parties" at bounding box center [656, 339] width 598 height 35
select select "Adults/Teens"
click at [357, 322] on select "Select Ministrike Juniors Adults/Teens Yoga Birthday Parties" at bounding box center [656, 339] width 598 height 35
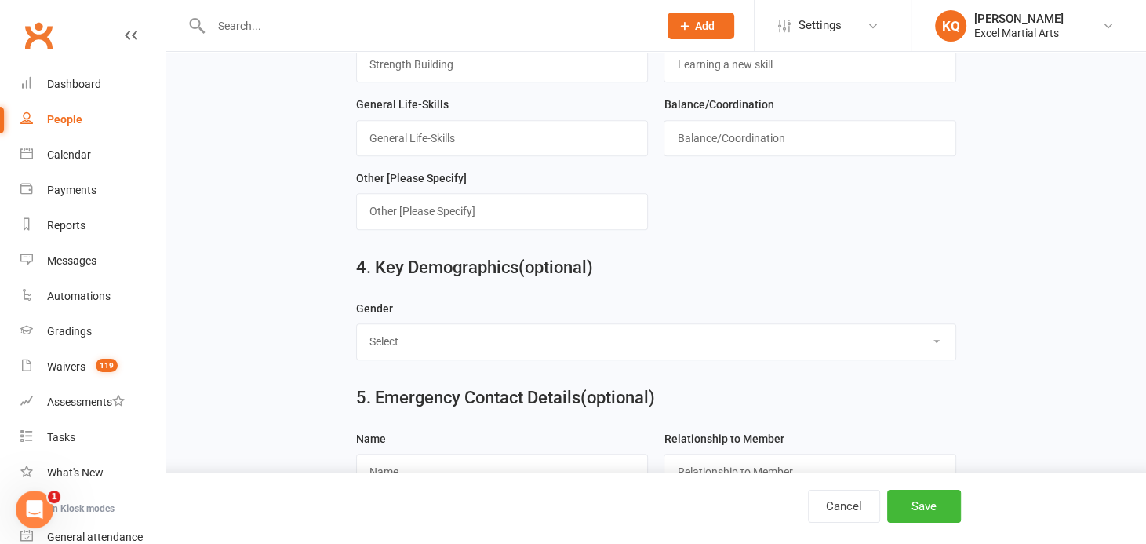
scroll to position [998, 0]
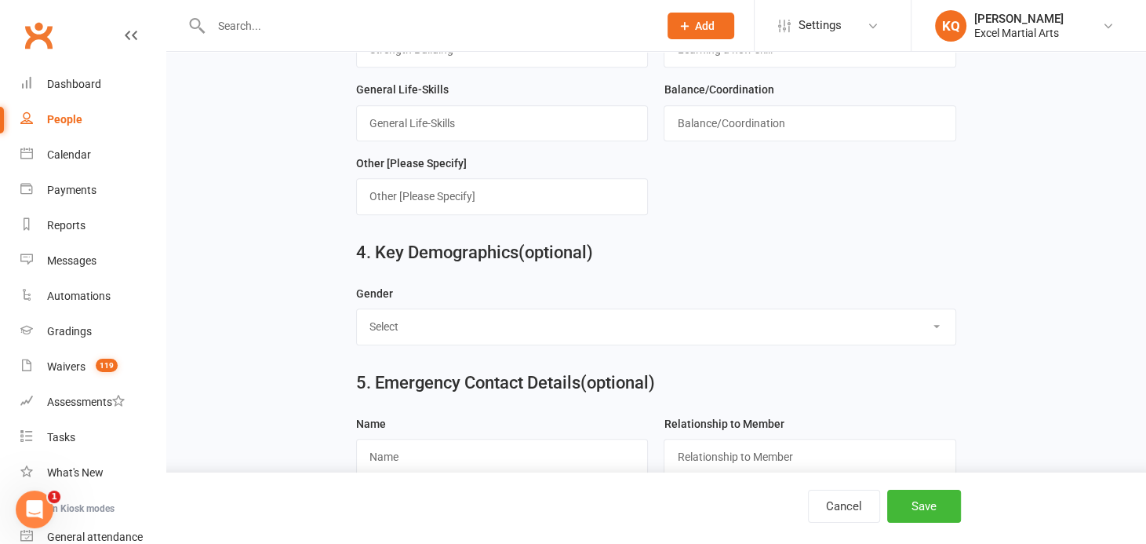
click at [452, 317] on select "Select Male Female" at bounding box center [656, 326] width 598 height 35
select select "Female"
click at [357, 309] on select "Select Male Female" at bounding box center [656, 326] width 598 height 35
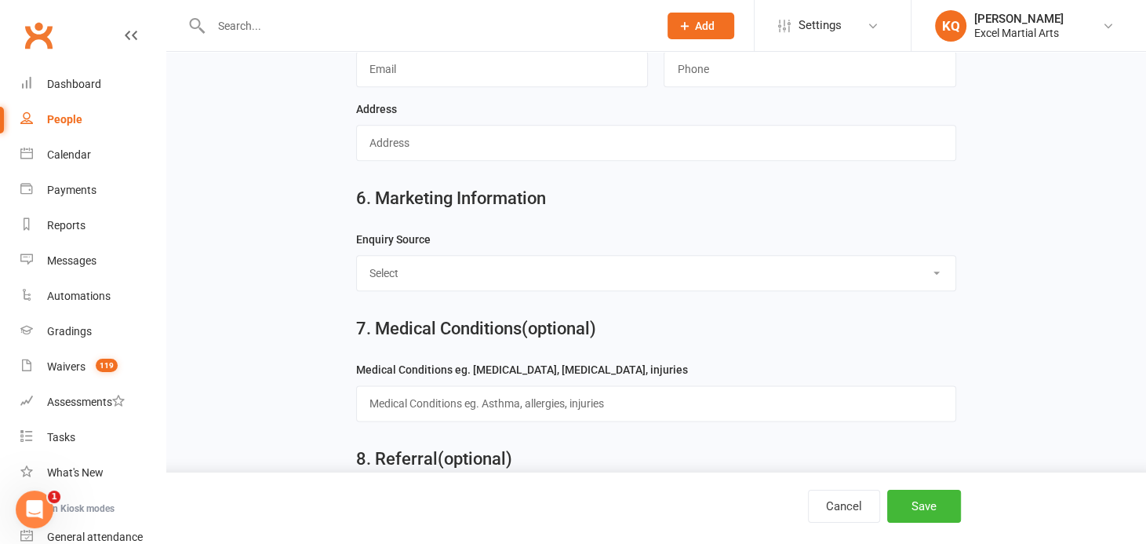
scroll to position [1555, 0]
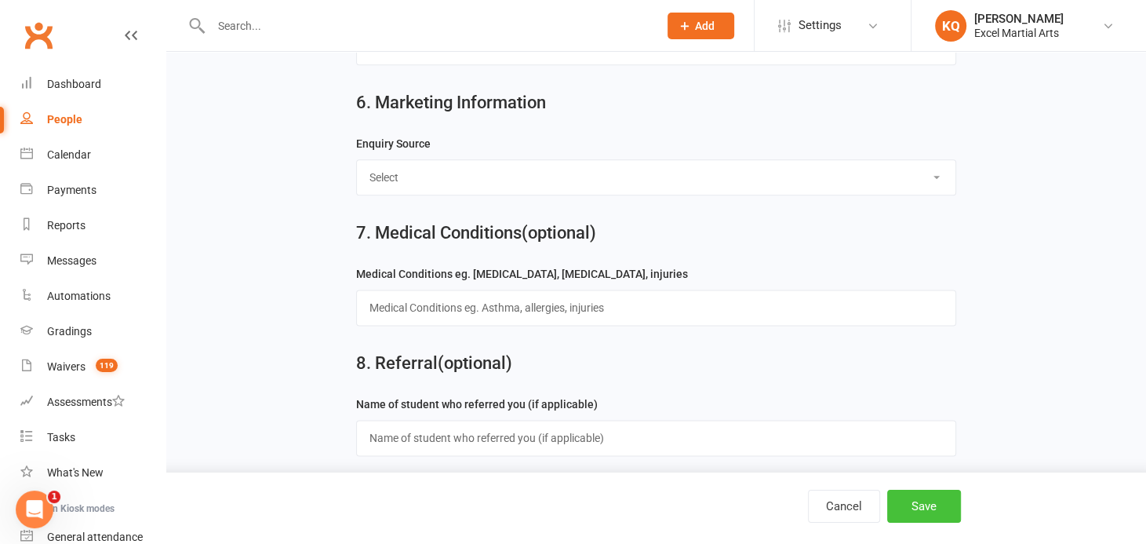
click at [935, 514] on button "Save" at bounding box center [924, 505] width 74 height 33
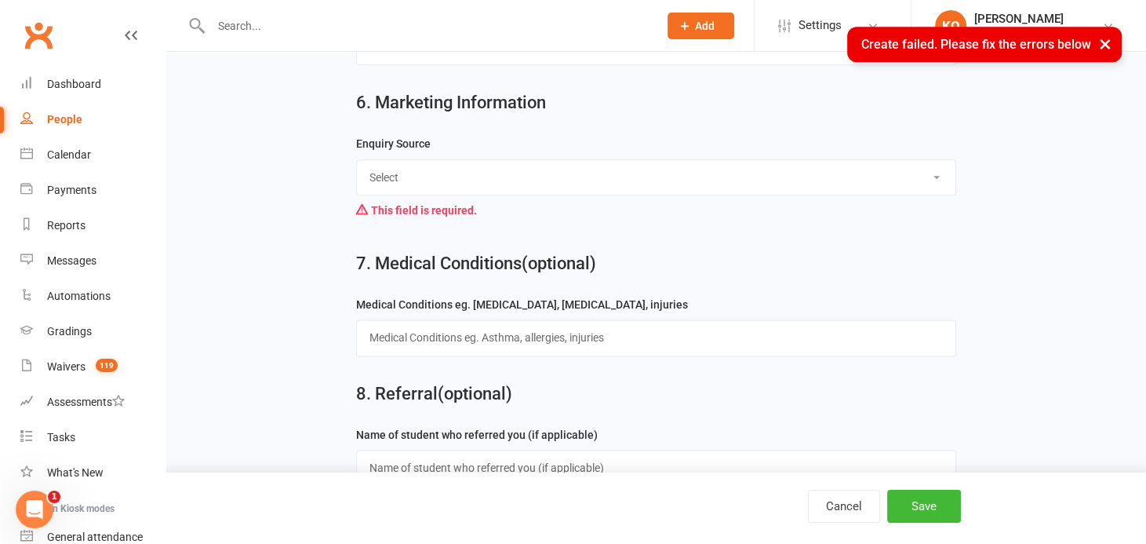
click at [427, 163] on select "Select Birthday Party Coach/Staff Referral Dance Driven by/Walk In Event [Commu…" at bounding box center [656, 177] width 598 height 35
select select "Other/Unknown"
click at [357, 160] on select "Select Birthday Party Coach/Staff Referral Dance Driven by/Walk In Event [Commu…" at bounding box center [656, 177] width 598 height 35
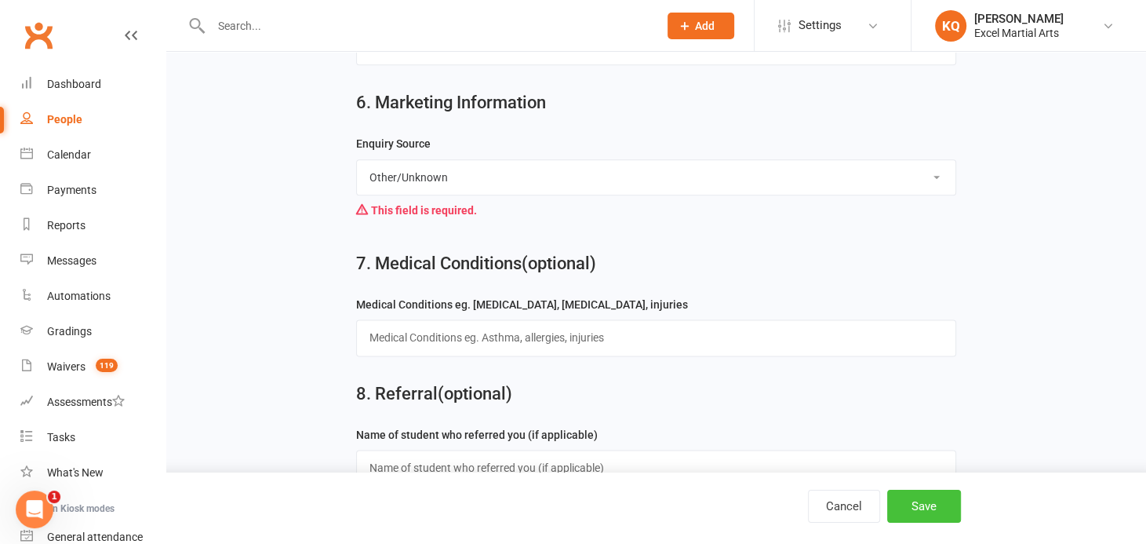
click at [922, 508] on button "Save" at bounding box center [924, 505] width 74 height 33
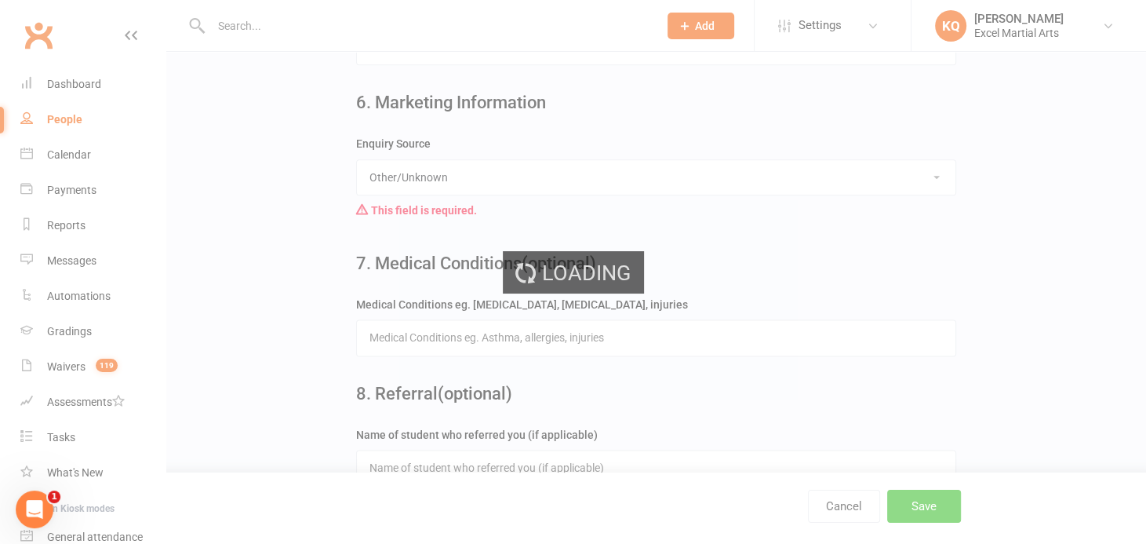
scroll to position [0, 0]
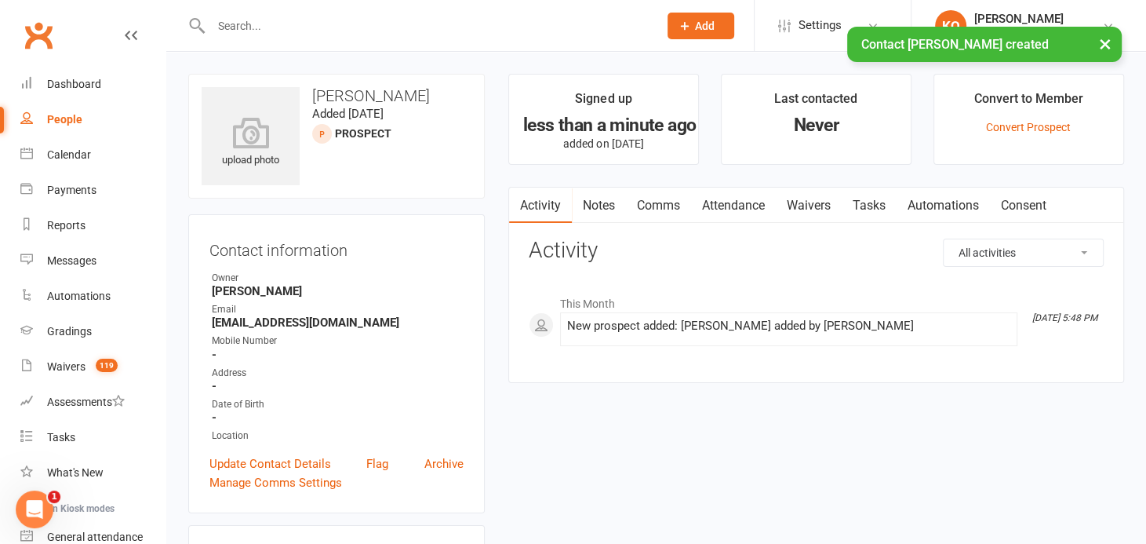
click at [595, 210] on link "Notes" at bounding box center [599, 205] width 54 height 36
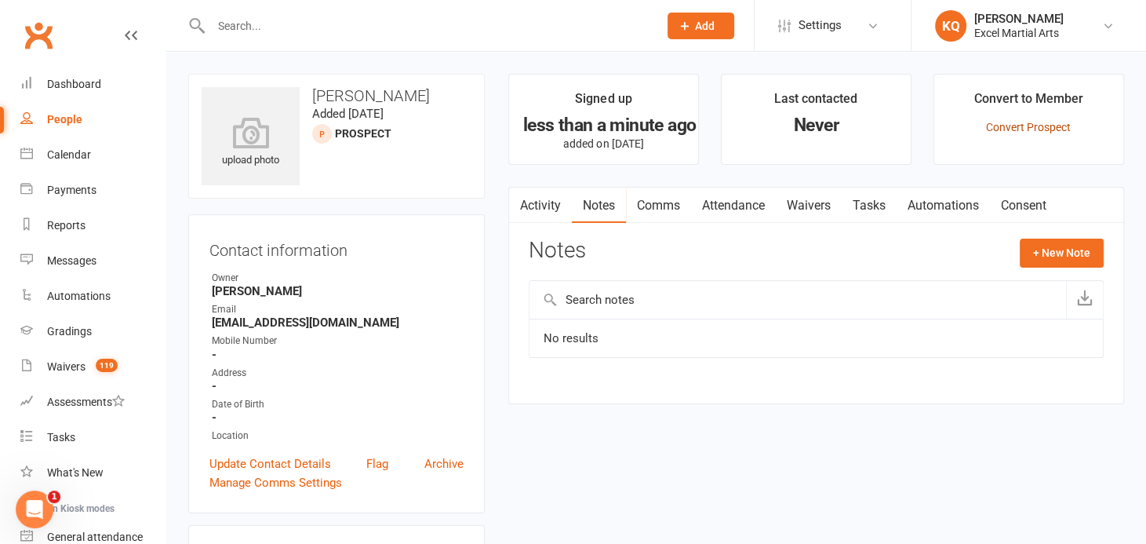
click at [1059, 125] on link "Convert Prospect" at bounding box center [1028, 127] width 85 height 13
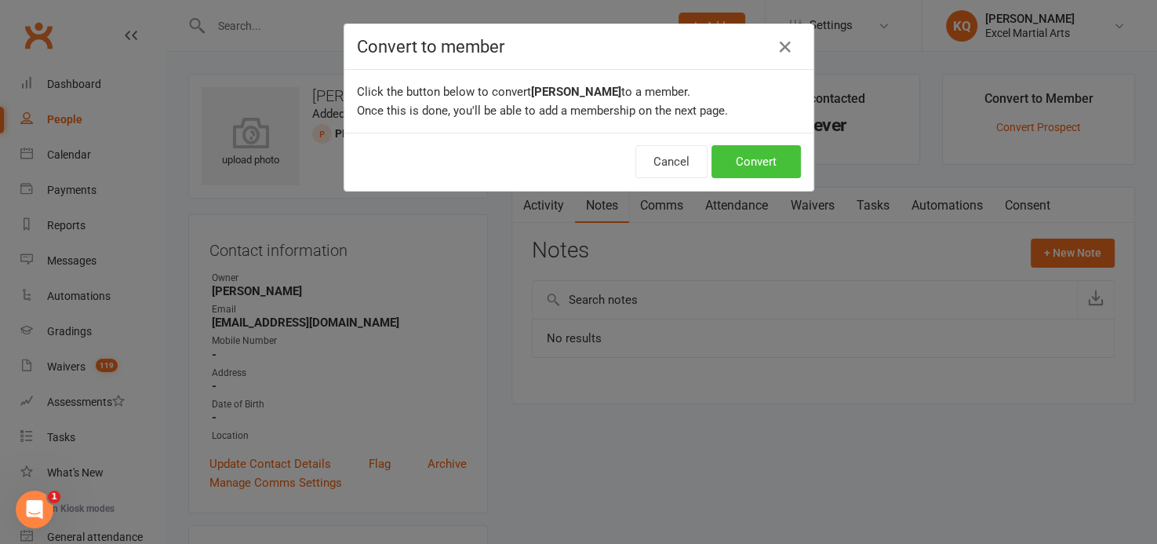
click at [736, 158] on button "Convert" at bounding box center [755, 161] width 89 height 33
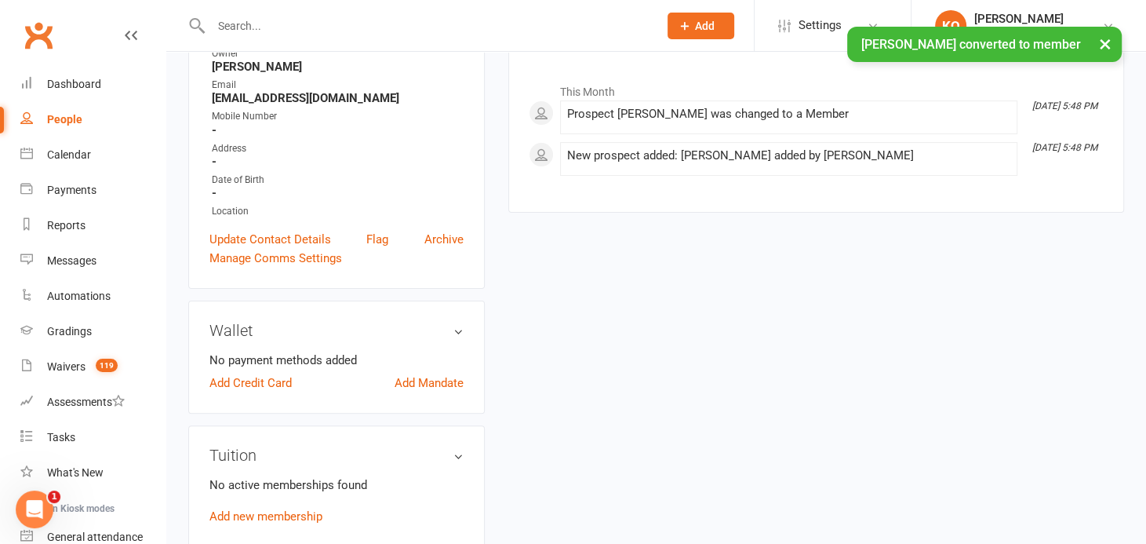
scroll to position [285, 0]
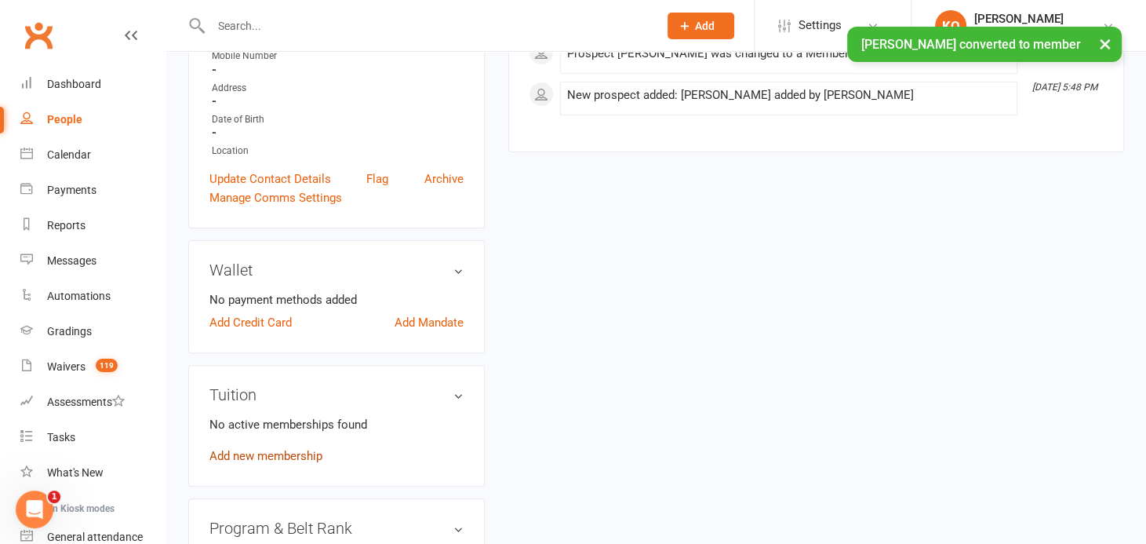
click at [266, 451] on link "Add new membership" at bounding box center [265, 456] width 113 height 14
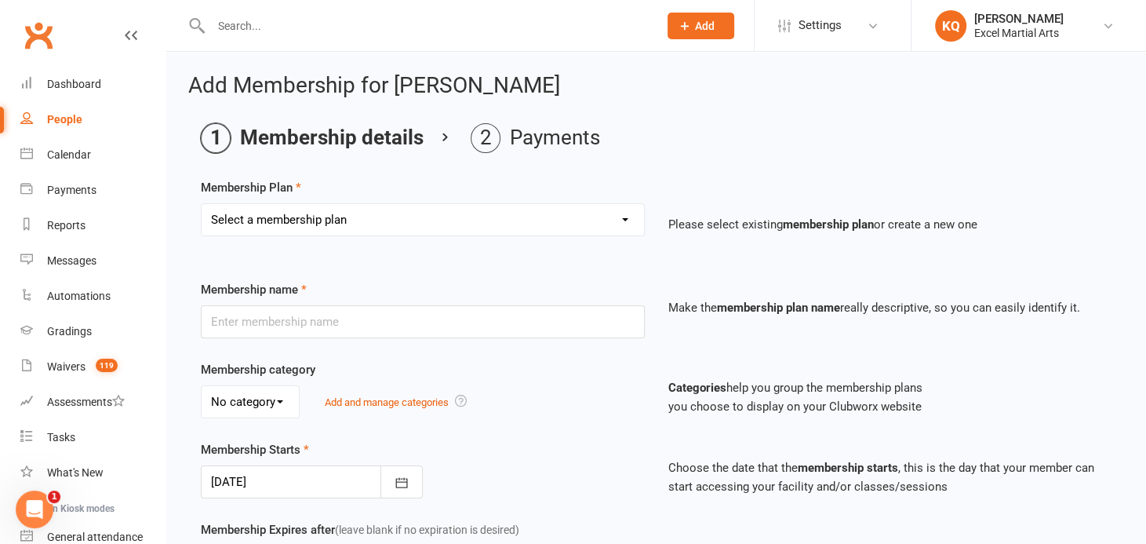
click at [309, 220] on select "Select a membership plan Create new Membership Plan EE Sibling Pass [2 Wk] EE -…" at bounding box center [423, 219] width 442 height 31
select select "43"
click at [202, 204] on select "Select a membership plan Create new Membership Plan EE Sibling Pass [2 Wk] EE -…" at bounding box center [423, 219] width 442 height 31
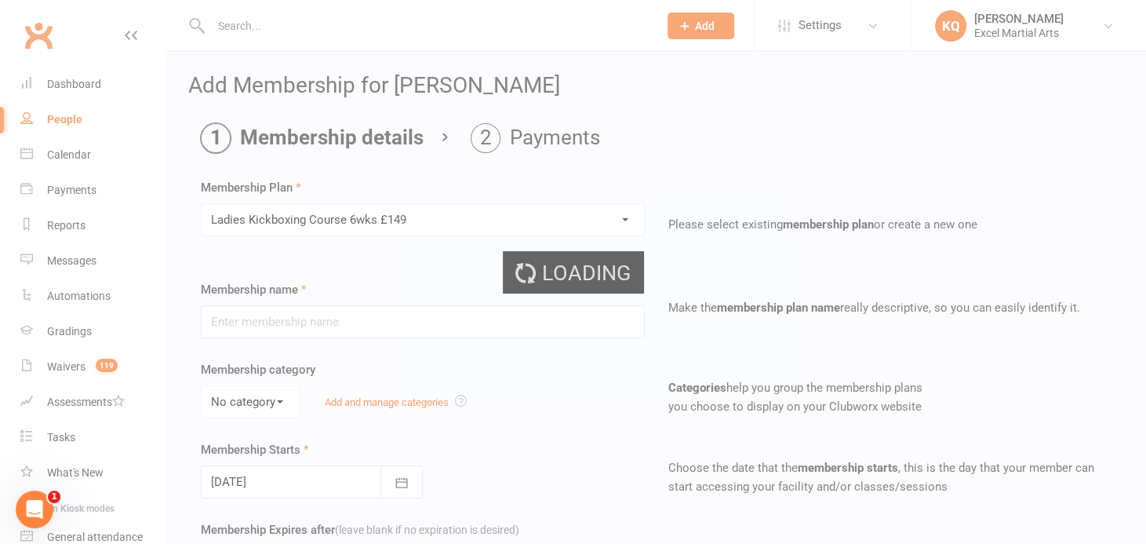
type input "[DEMOGRAPHIC_DATA] Kickboxing Course 6wks £149"
select select "3"
type input "6"
select select "1"
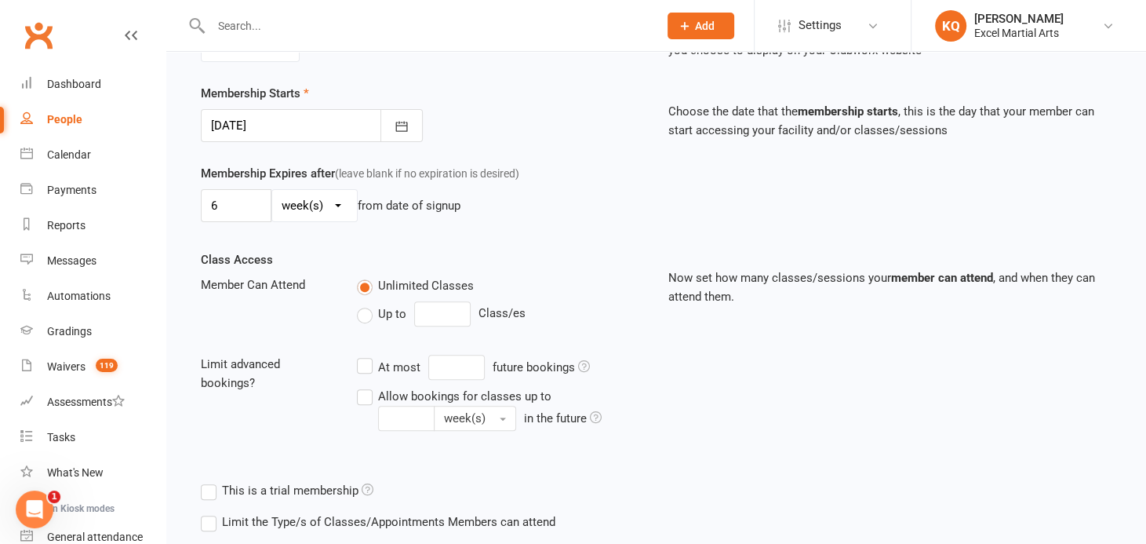
scroll to position [479, 0]
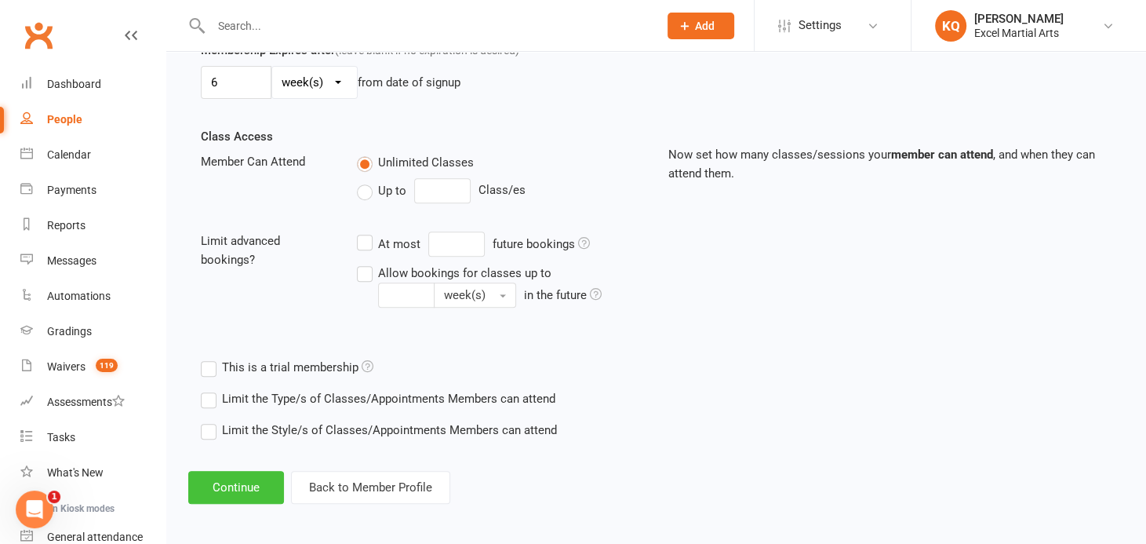
click at [224, 482] on button "Continue" at bounding box center [236, 487] width 96 height 33
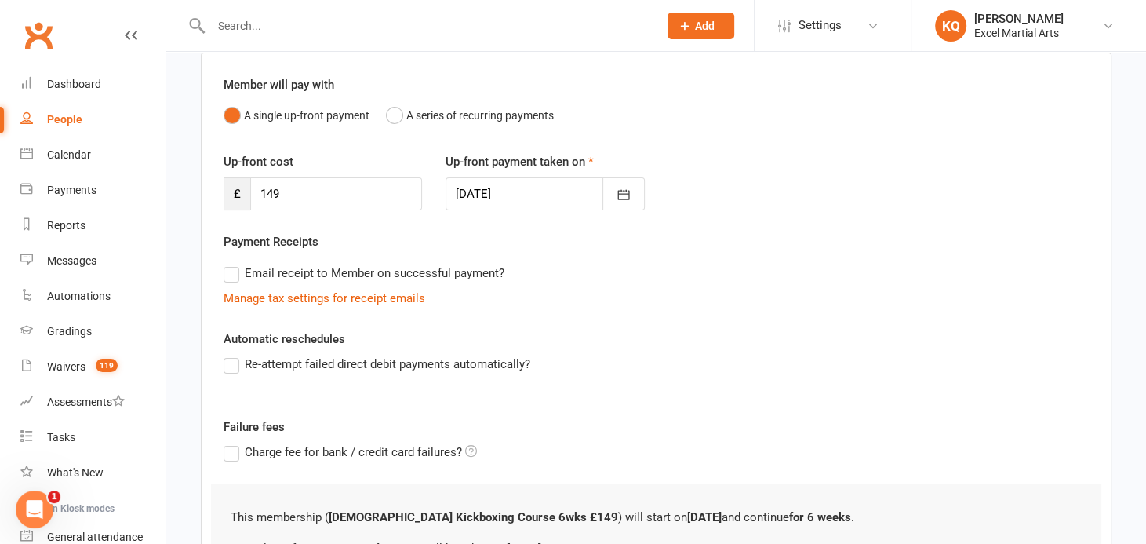
scroll to position [308, 0]
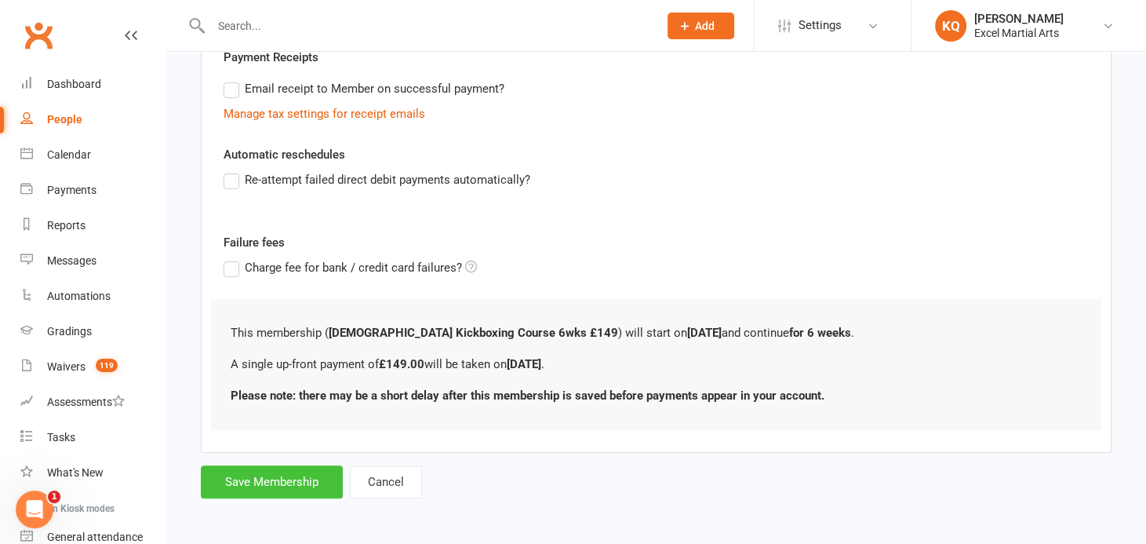
click at [293, 480] on button "Save Membership" at bounding box center [272, 481] width 142 height 33
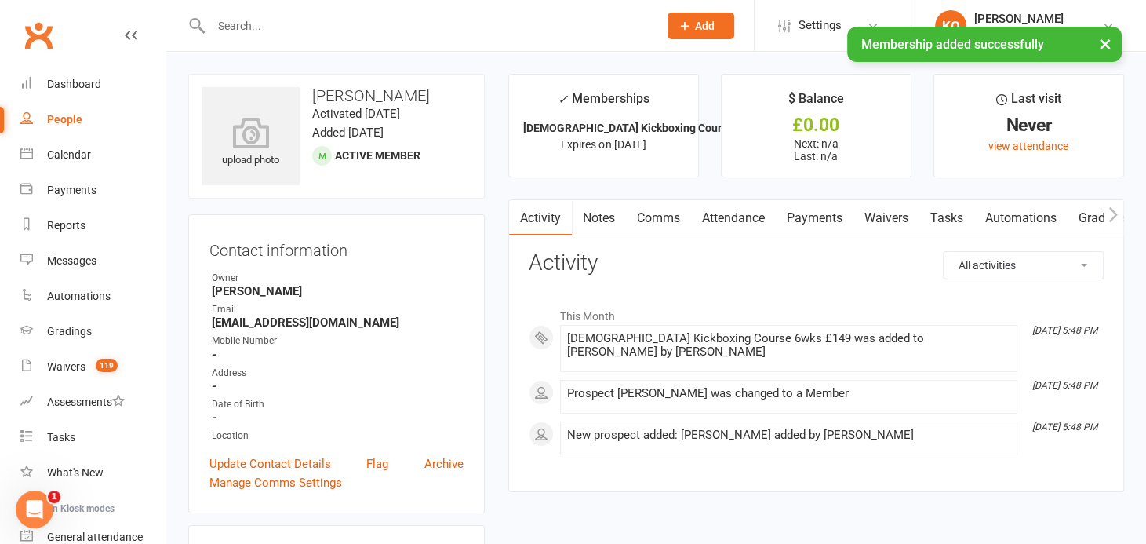
click at [823, 216] on link "Payments" at bounding box center [815, 218] width 78 height 36
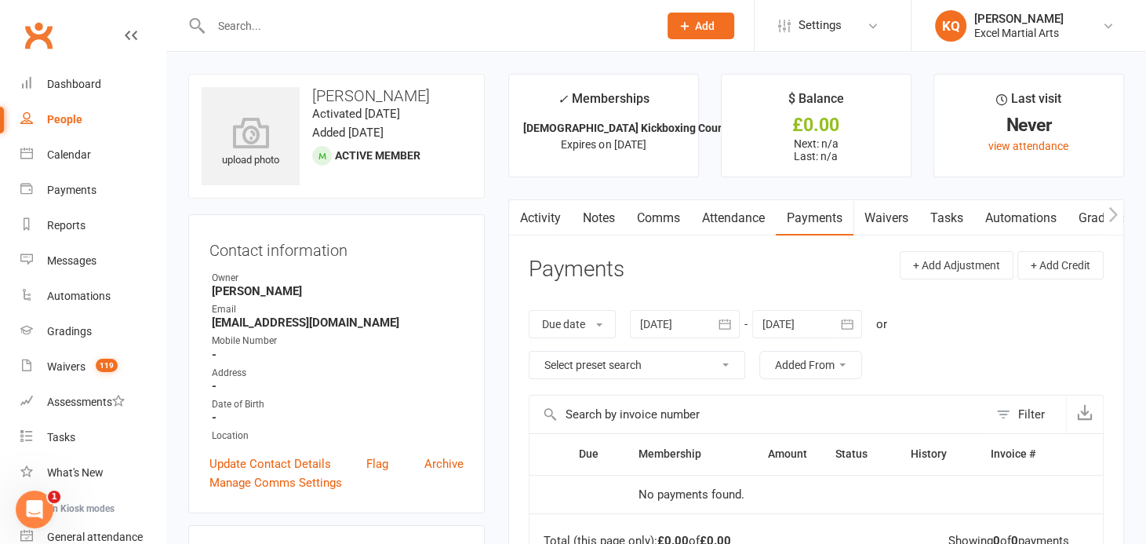
click at [562, 218] on link "Activity" at bounding box center [540, 218] width 63 height 36
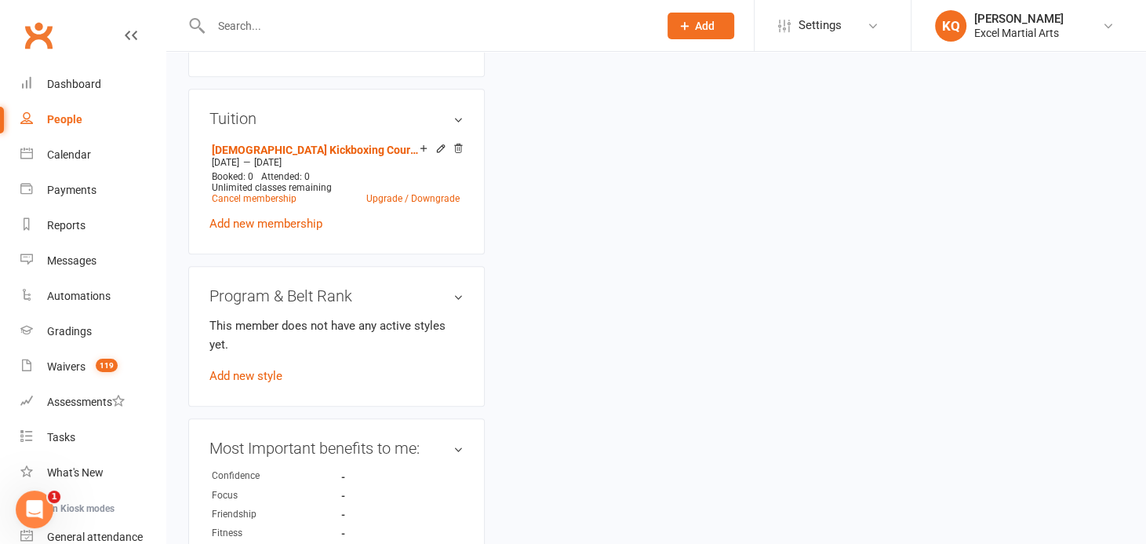
scroll to position [570, 0]
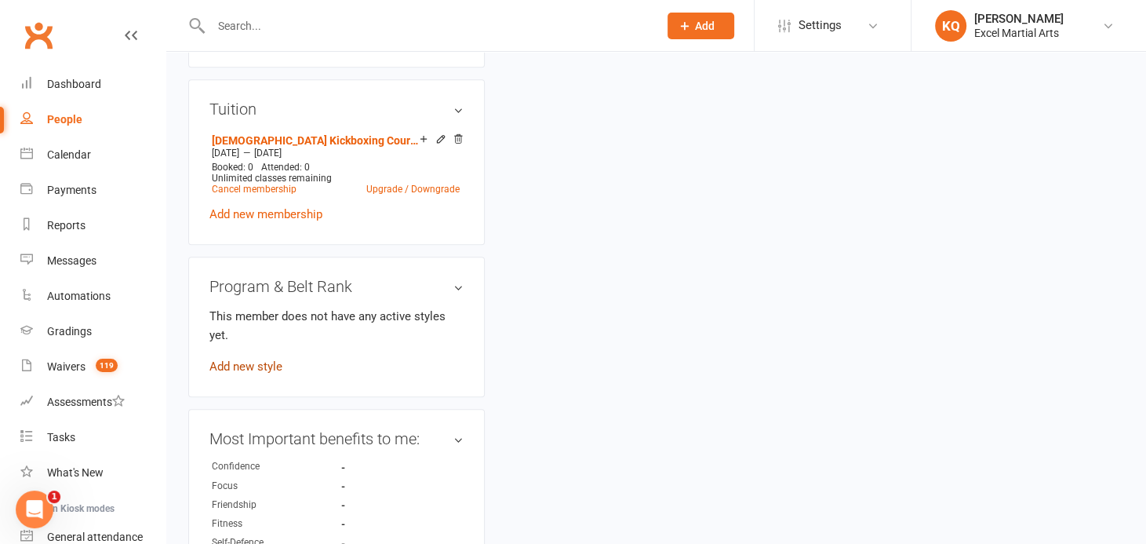
click at [239, 361] on link "Add new style" at bounding box center [245, 366] width 73 height 14
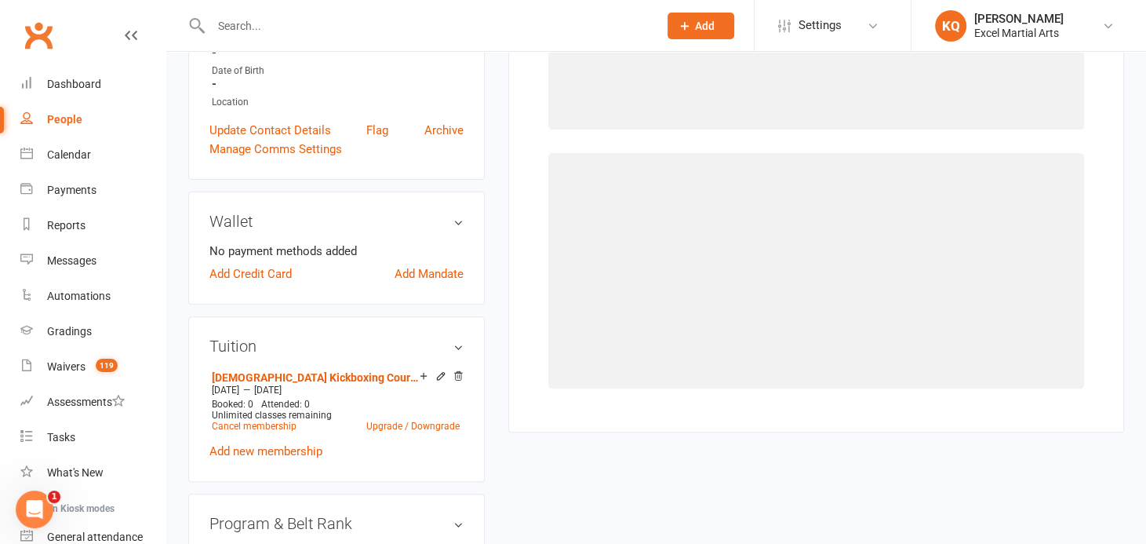
scroll to position [120, 0]
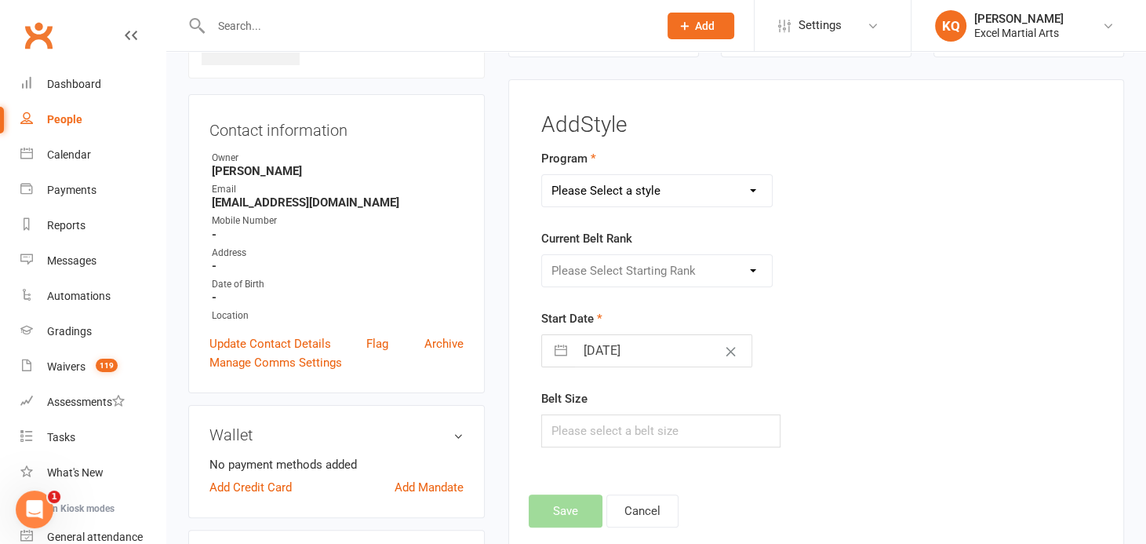
click at [566, 192] on select "Please Select a style Adults & Teens Juniors Ministrike" at bounding box center [657, 190] width 230 height 31
select select "1540"
click at [542, 175] on select "Please Select a style Adults & Teens Juniors Ministrike" at bounding box center [657, 190] width 230 height 31
click at [582, 265] on select "Please Select Starting Rank Excel Experience White Belt Yellow Belt Orange Belt…" at bounding box center [657, 270] width 230 height 31
select select "14923"
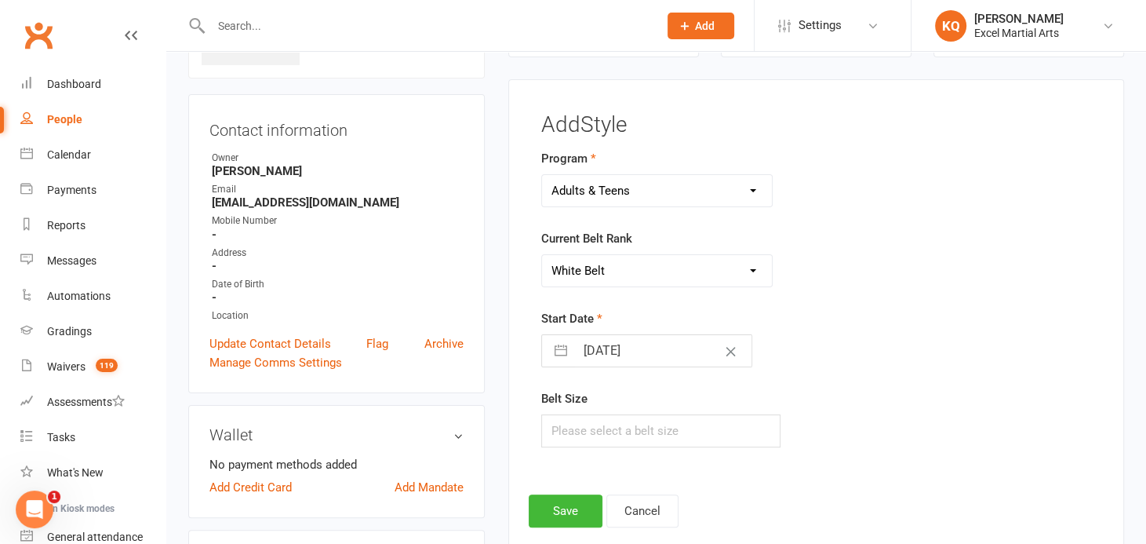
click at [542, 255] on select "Please Select Starting Rank Excel Experience White Belt Yellow Belt Orange Belt…" at bounding box center [657, 270] width 230 height 31
click at [563, 518] on button "Save" at bounding box center [566, 510] width 74 height 33
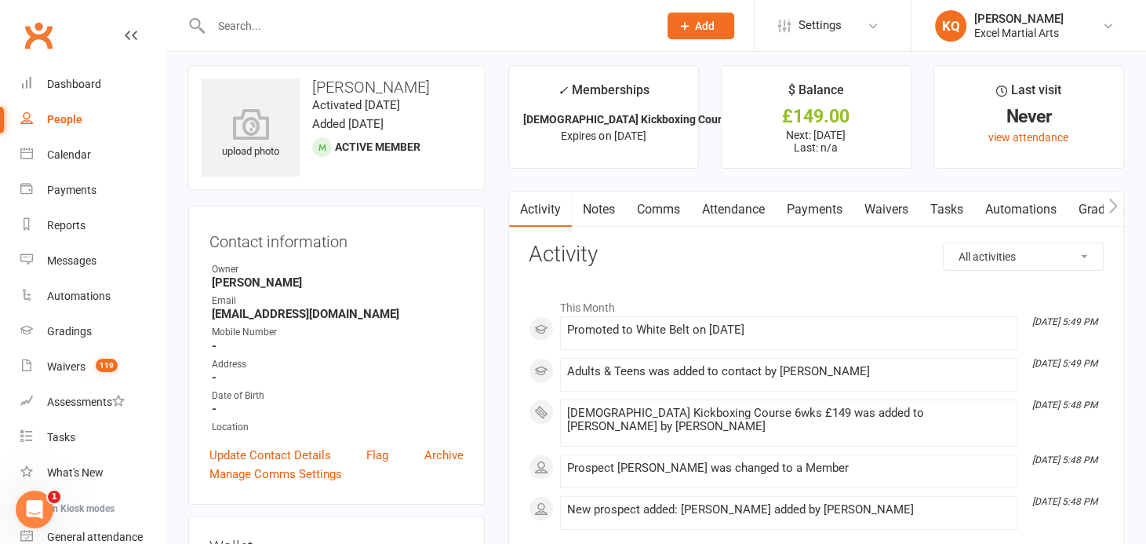
scroll to position [0, 0]
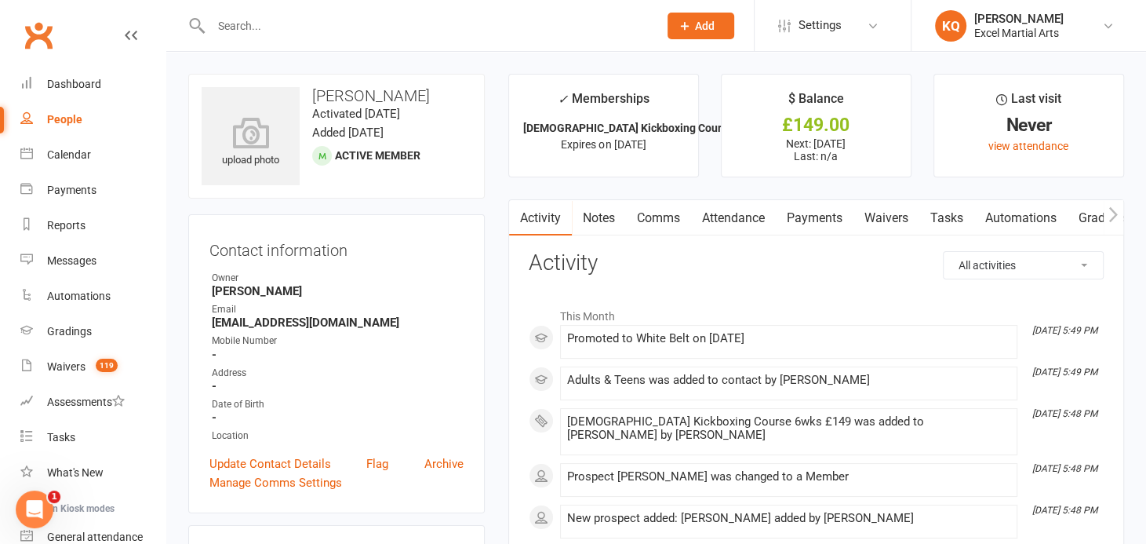
click at [599, 219] on link "Notes" at bounding box center [599, 218] width 54 height 36
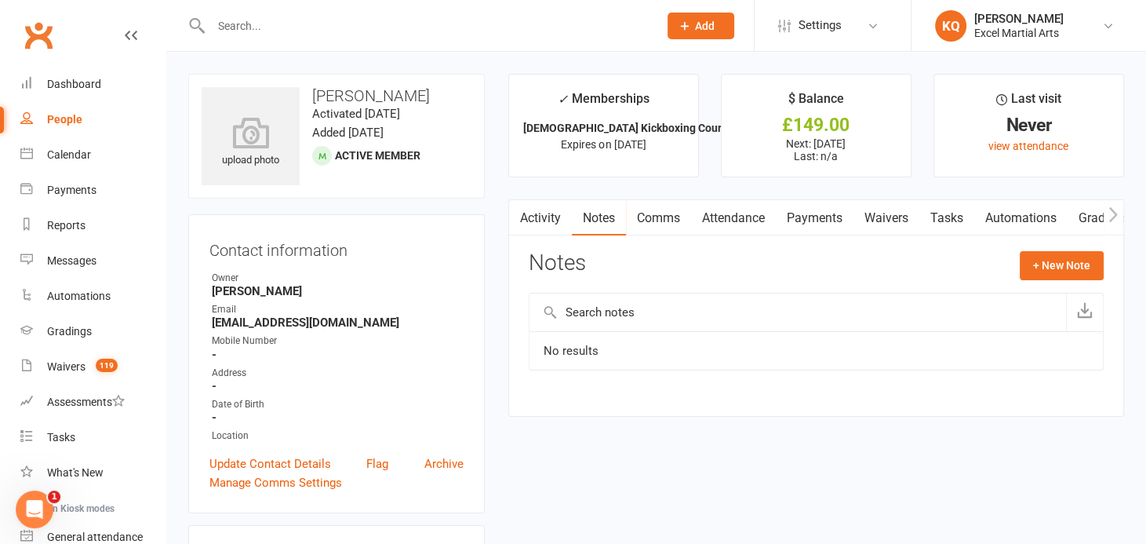
click at [667, 216] on link "Comms" at bounding box center [658, 218] width 65 height 36
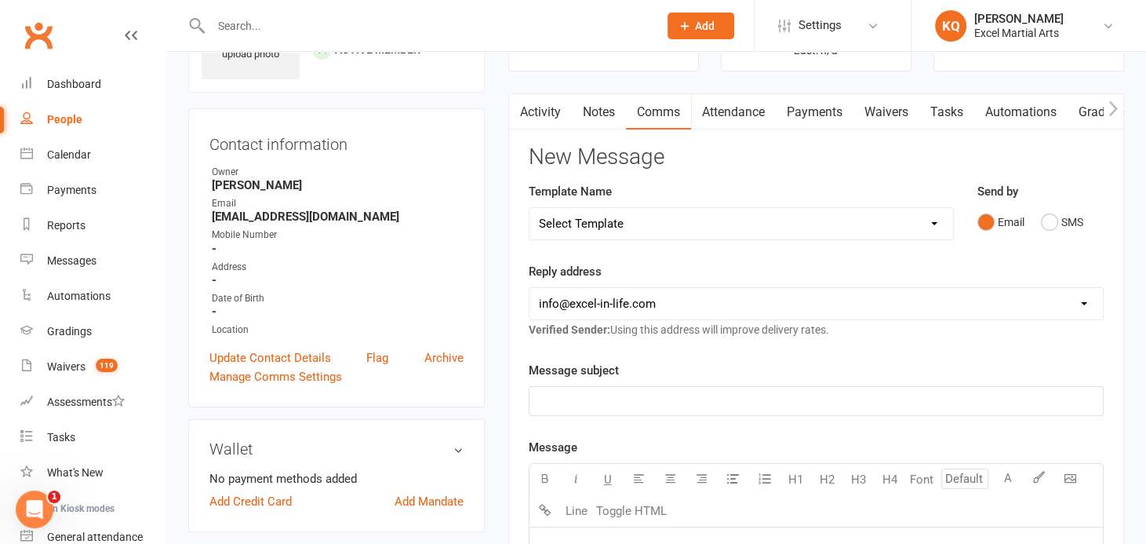
scroll to position [213, 0]
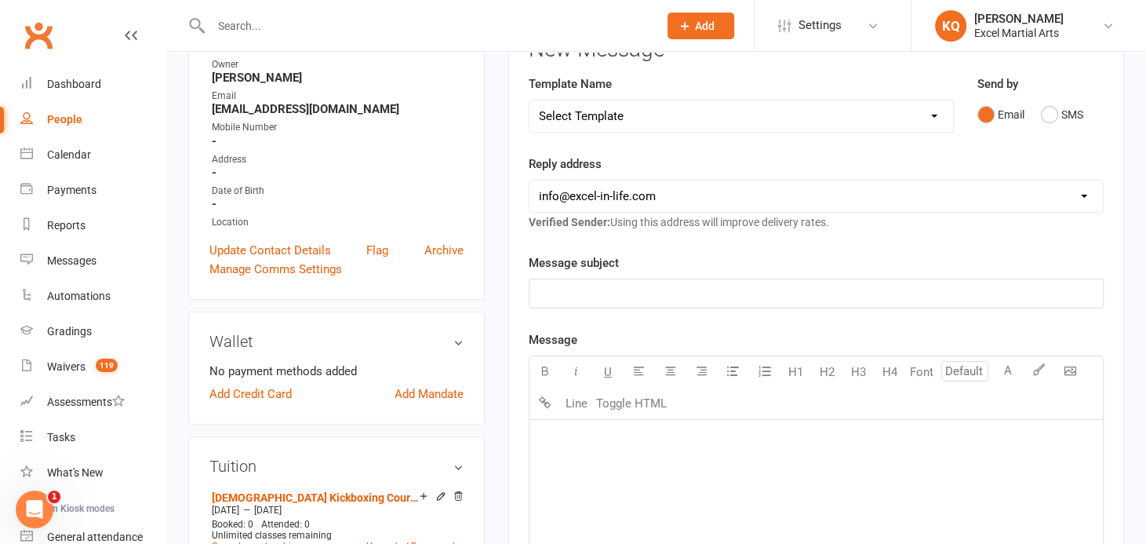
click at [649, 461] on div "﻿" at bounding box center [815, 537] width 573 height 235
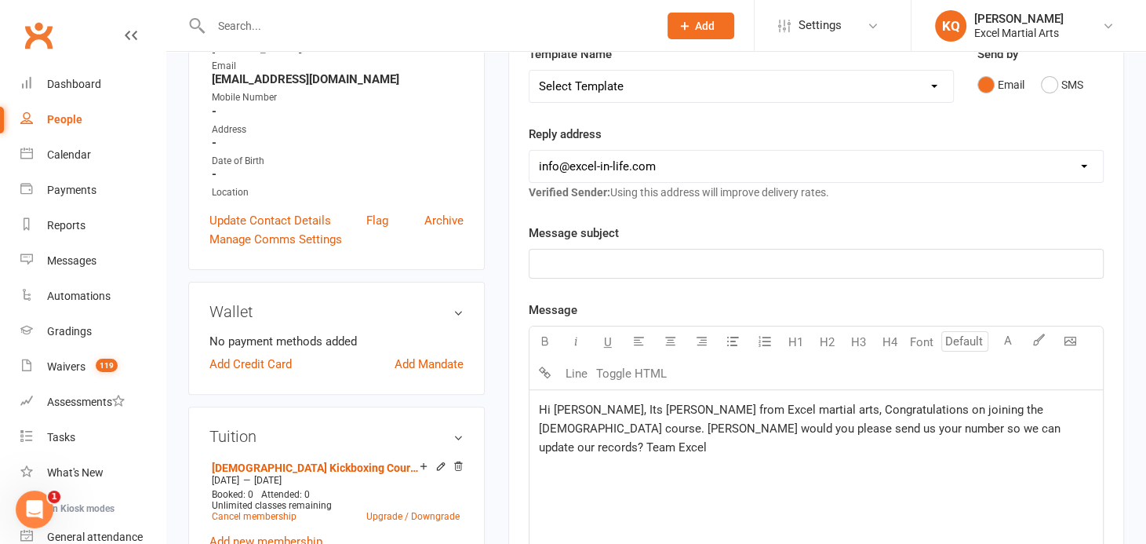
scroll to position [0, 0]
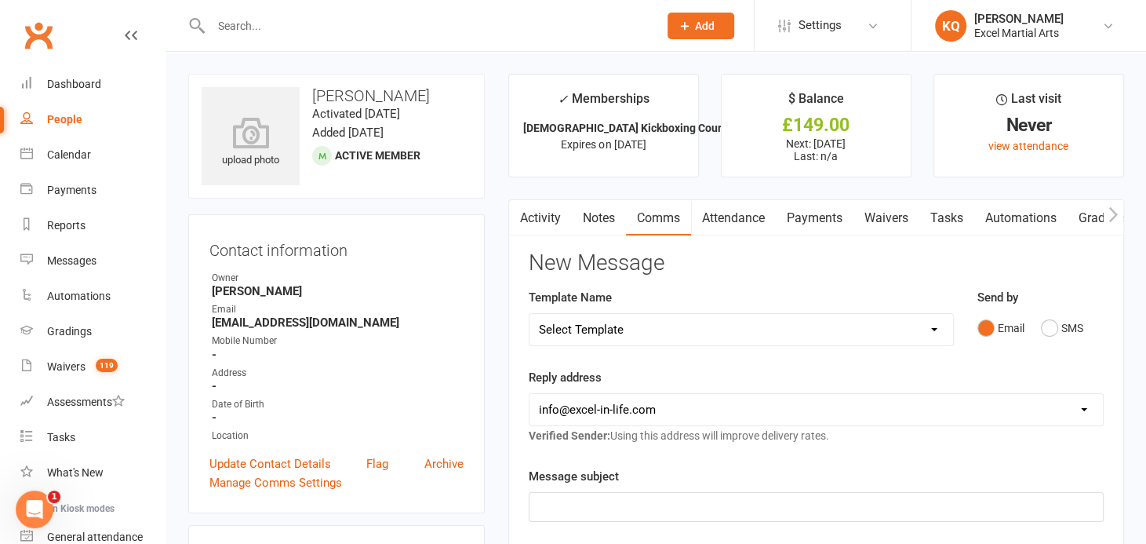
click at [576, 508] on p "﻿" at bounding box center [816, 506] width 555 height 19
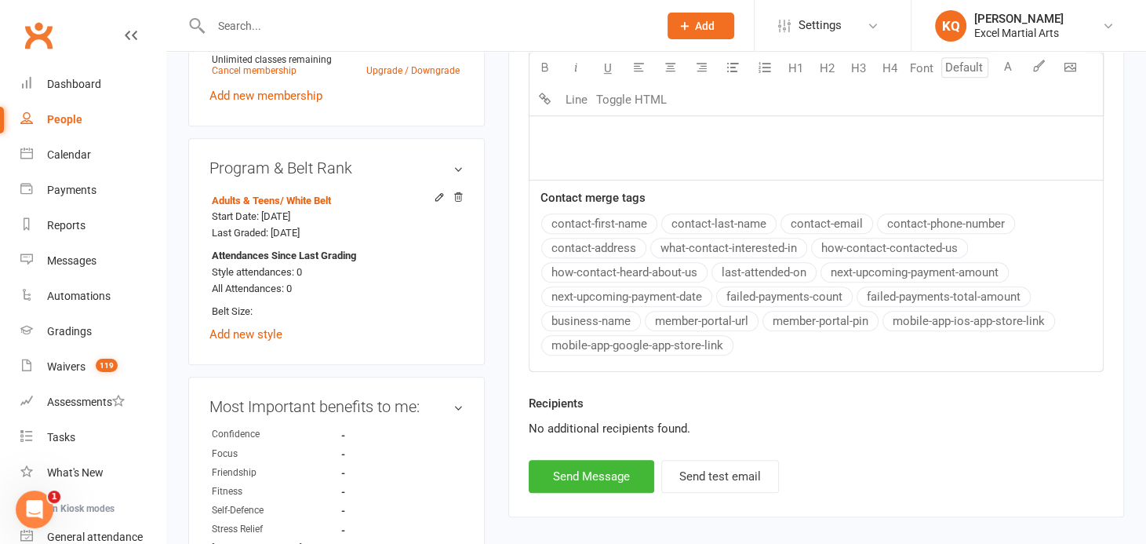
scroll to position [713, 0]
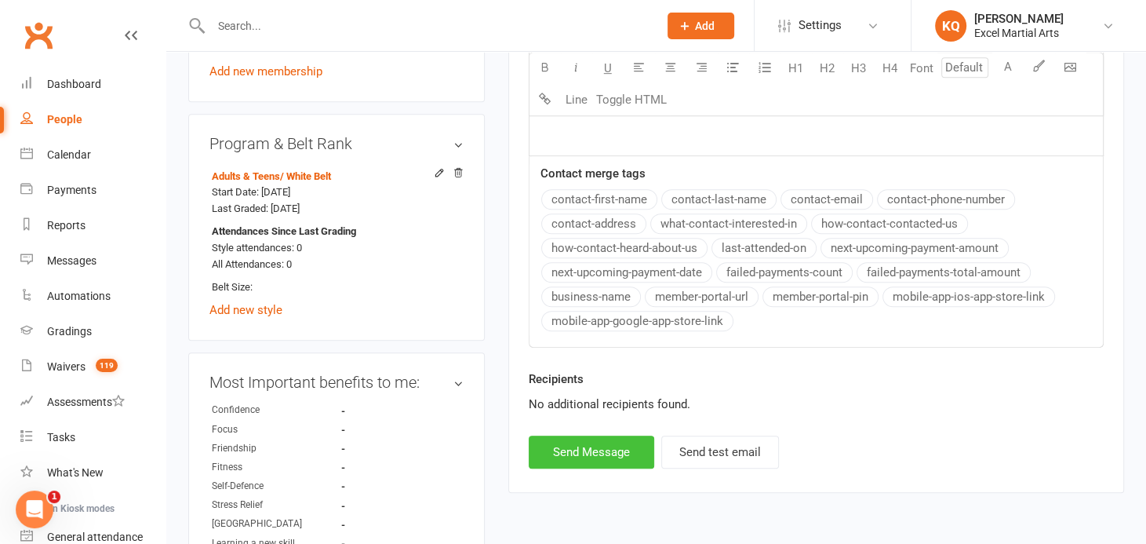
click at [589, 451] on button "Send Message" at bounding box center [591, 451] width 125 height 33
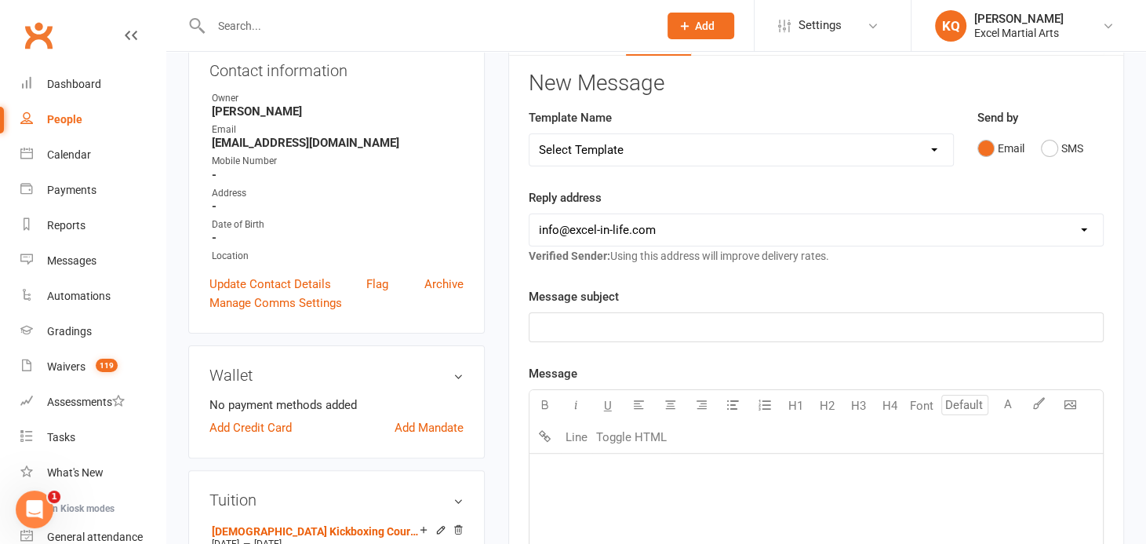
scroll to position [0, 0]
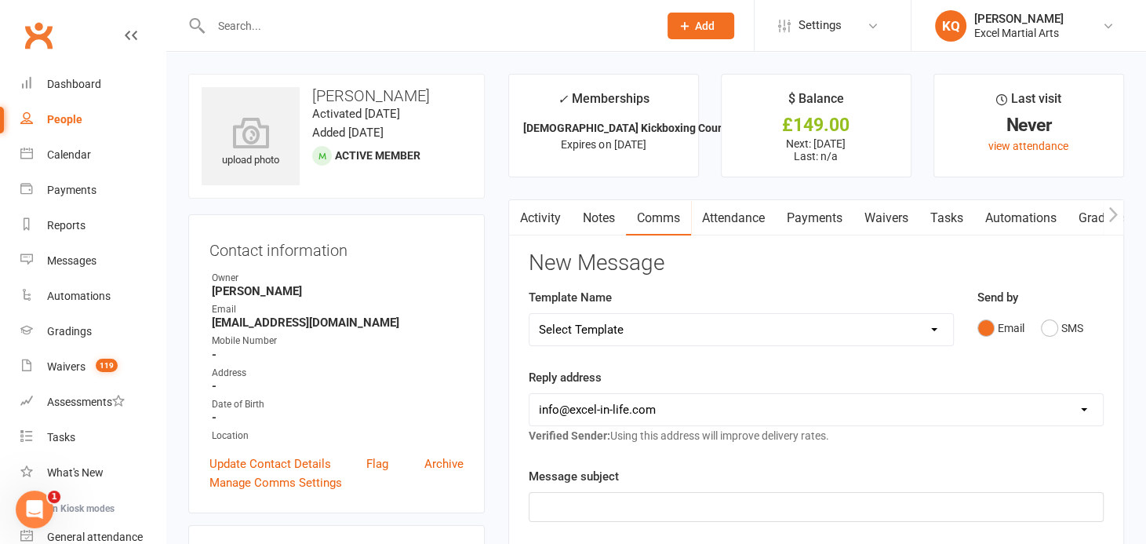
click at [531, 217] on link "Activity" at bounding box center [540, 218] width 63 height 36
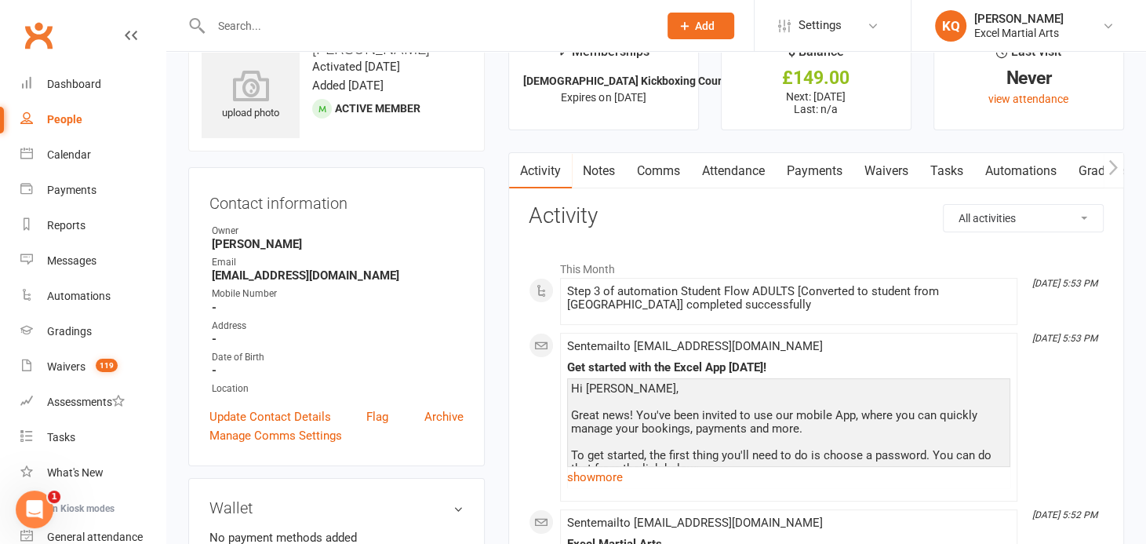
scroll to position [142, 0]
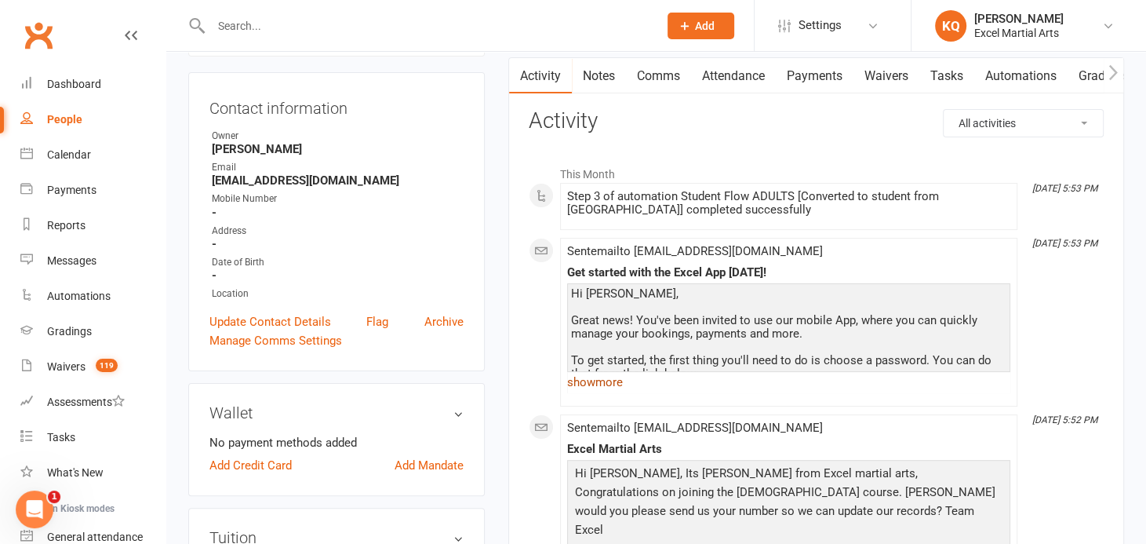
click at [580, 384] on link "show more" at bounding box center [788, 382] width 443 height 22
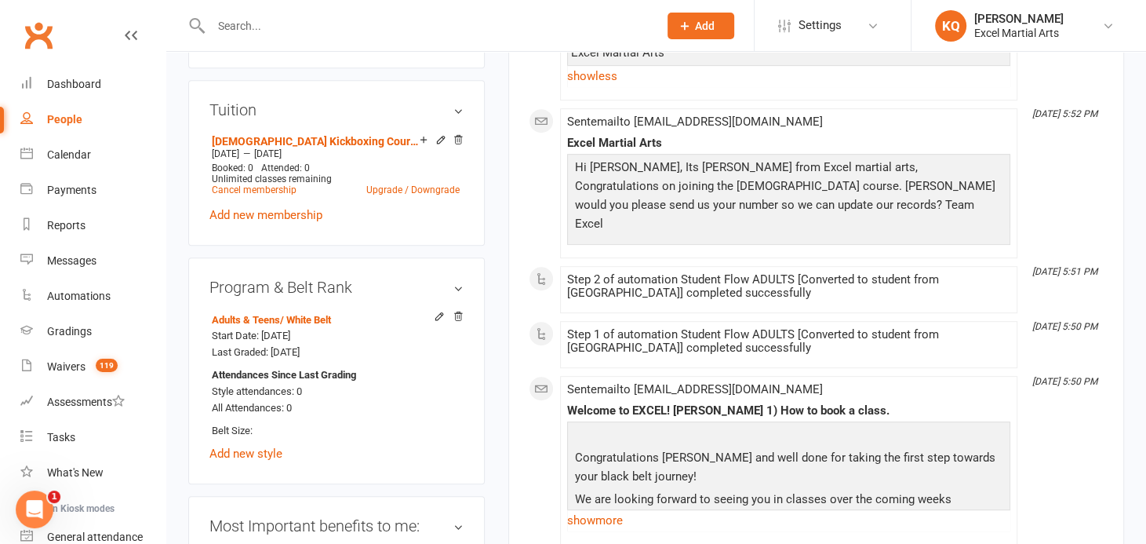
scroll to position [570, 0]
click at [587, 508] on link "show more" at bounding box center [788, 519] width 443 height 22
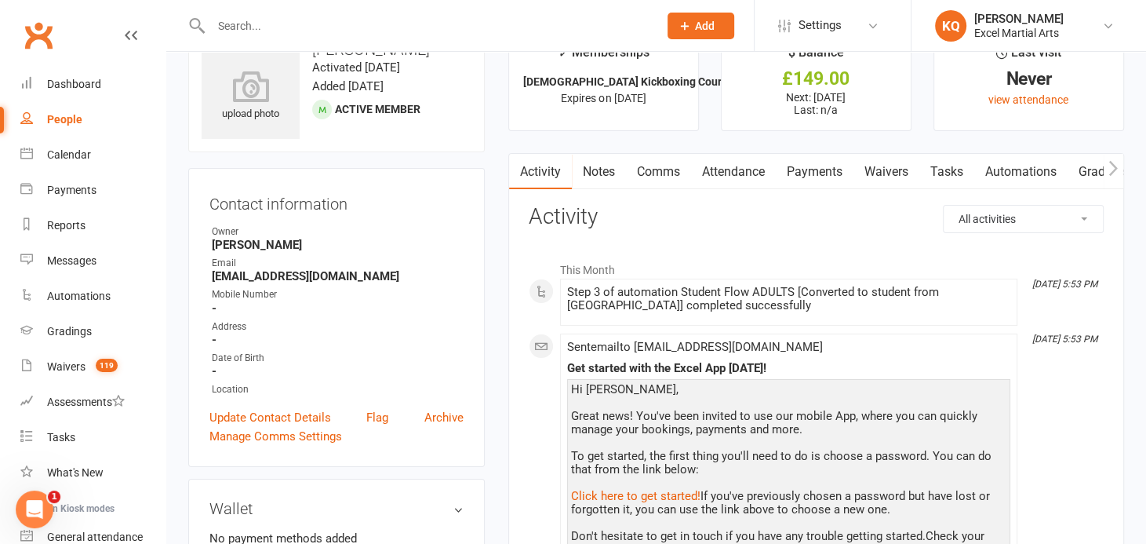
scroll to position [0, 0]
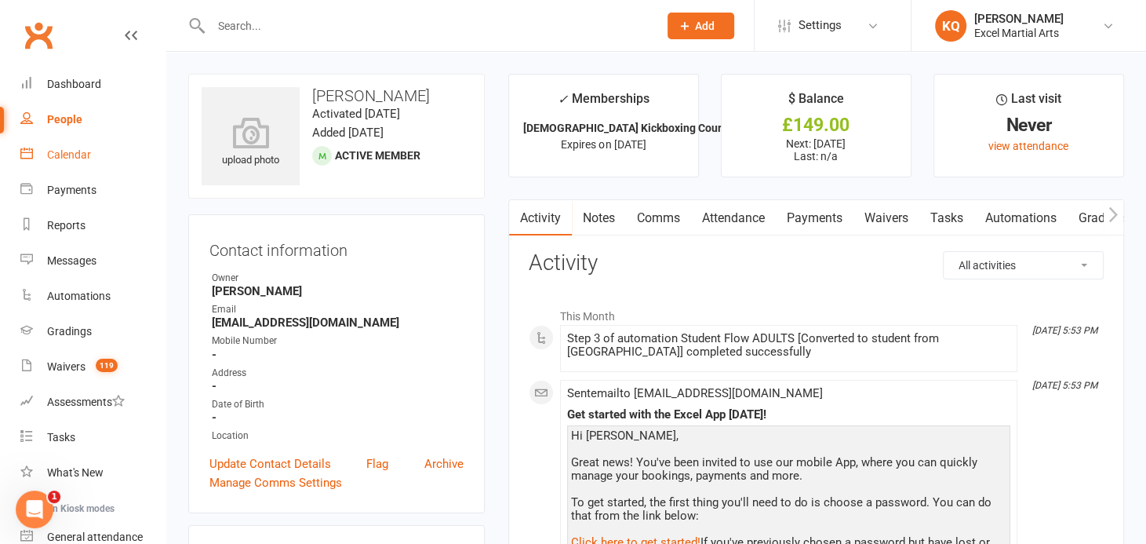
click at [60, 159] on div "Calendar" at bounding box center [69, 154] width 44 height 13
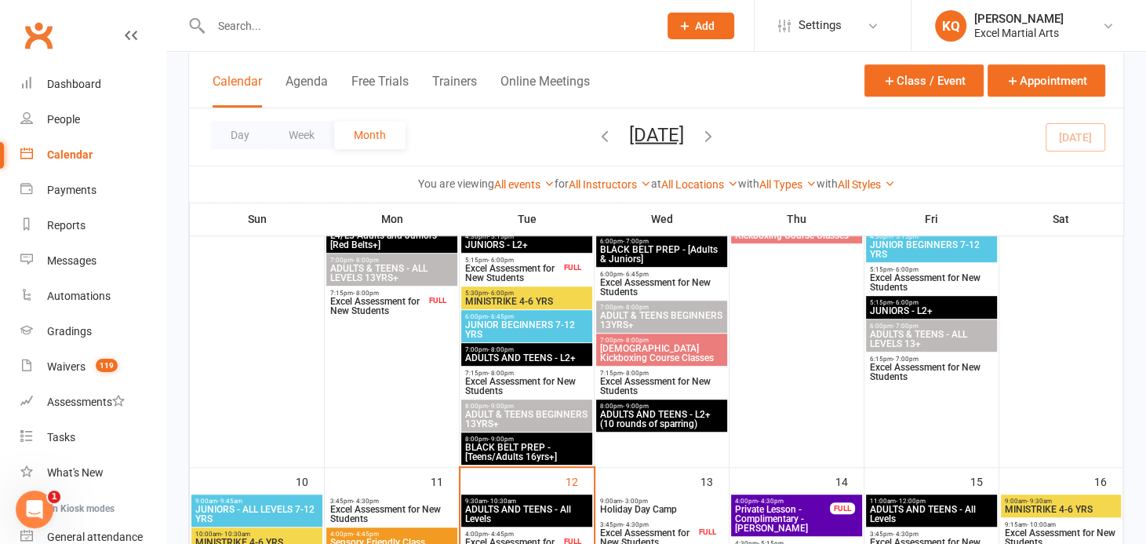
scroll to position [926, 0]
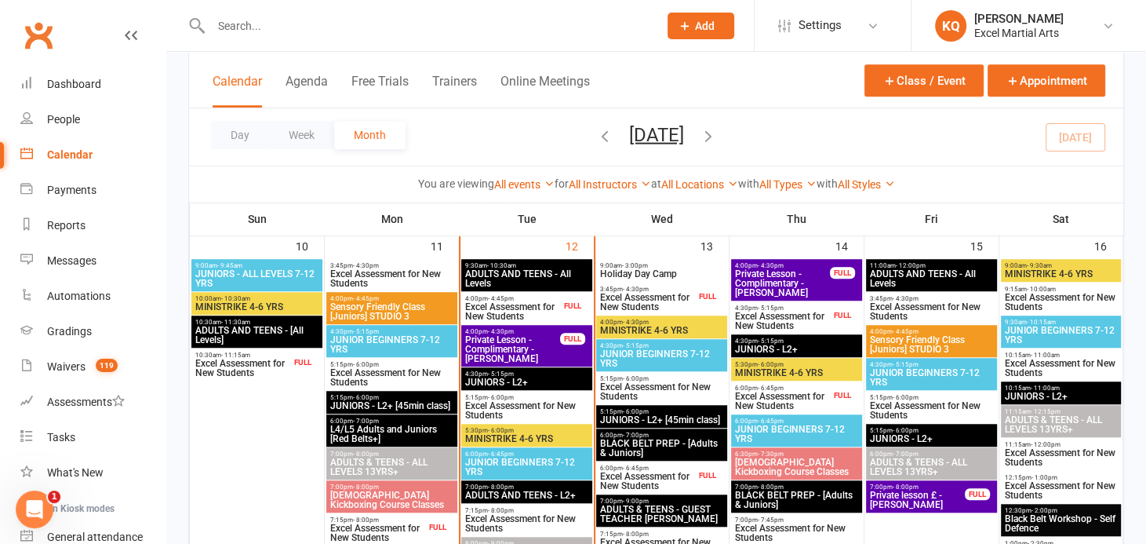
click at [807, 327] on span "Excel Assessment for New Students" at bounding box center [782, 320] width 96 height 19
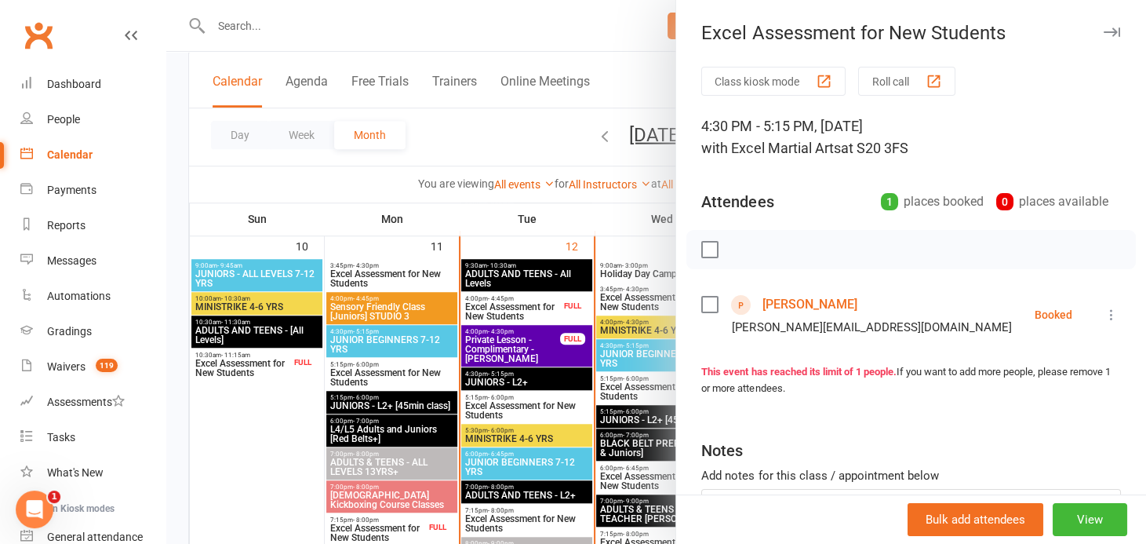
click at [1102, 25] on button "button" at bounding box center [1111, 32] width 19 height 19
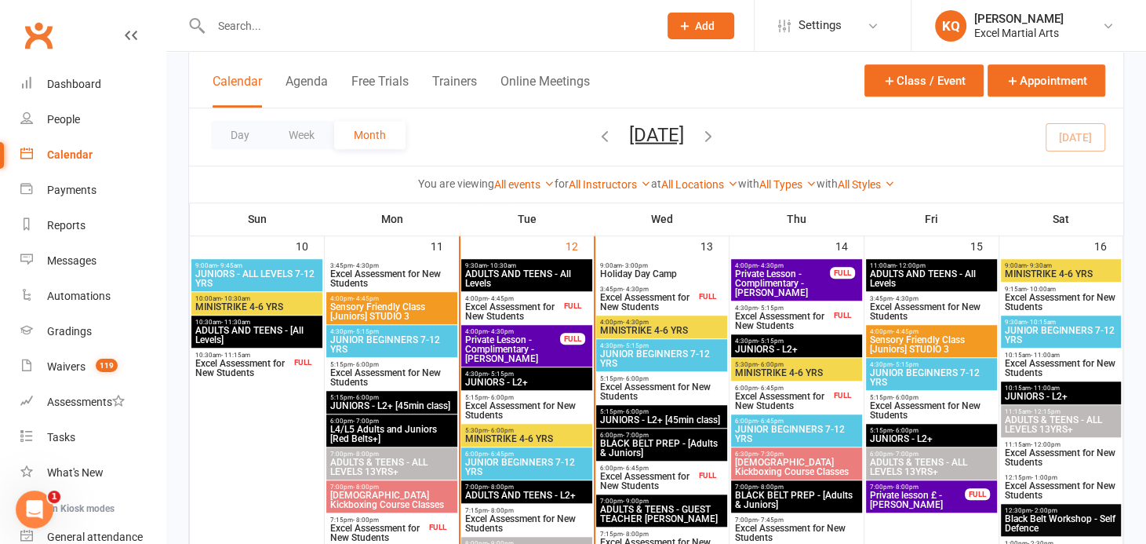
click at [806, 394] on span "Excel Assessment for New Students" at bounding box center [782, 400] width 96 height 19
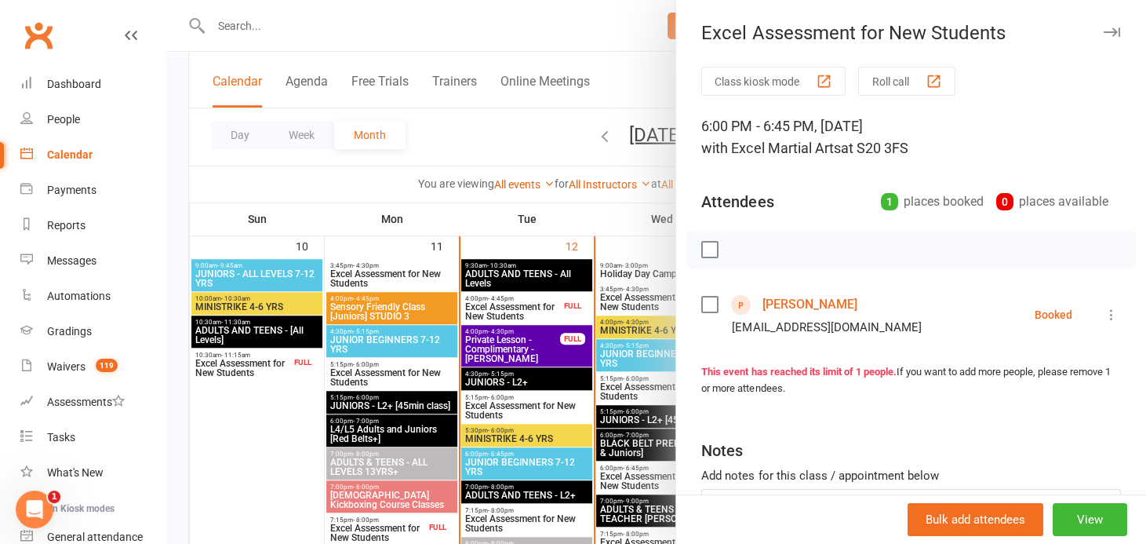
click at [783, 305] on link "[PERSON_NAME]" at bounding box center [809, 304] width 95 height 25
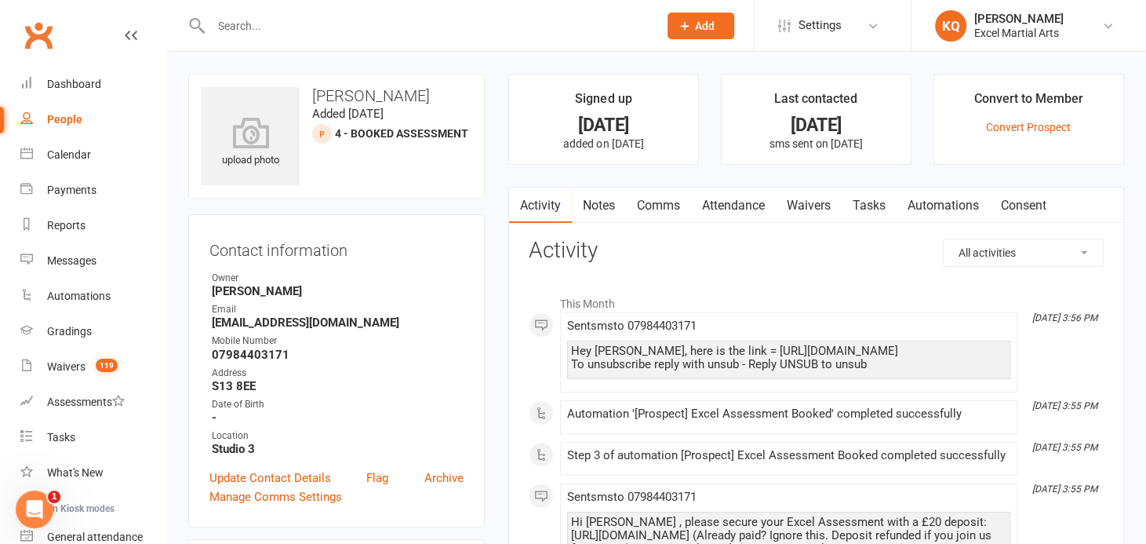
click at [599, 208] on link "Notes" at bounding box center [599, 205] width 54 height 36
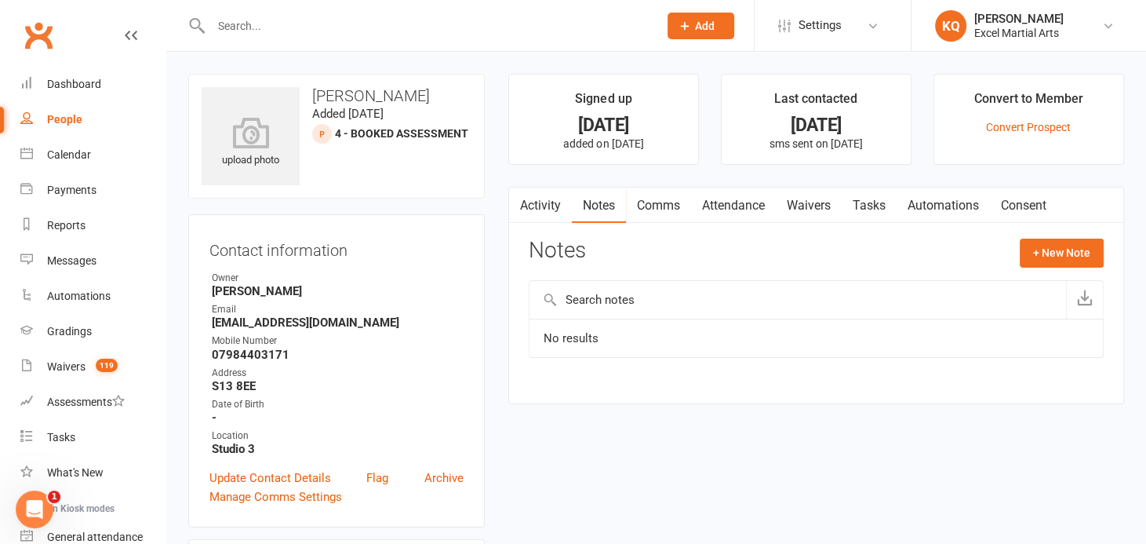
click at [534, 213] on link "Activity" at bounding box center [540, 205] width 63 height 36
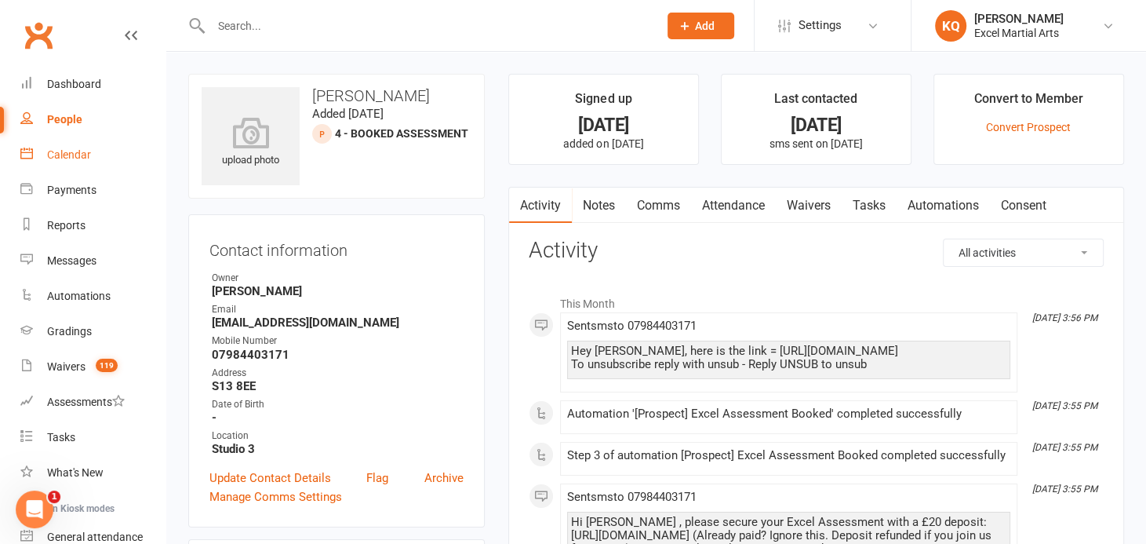
click at [54, 163] on link "Calendar" at bounding box center [92, 154] width 145 height 35
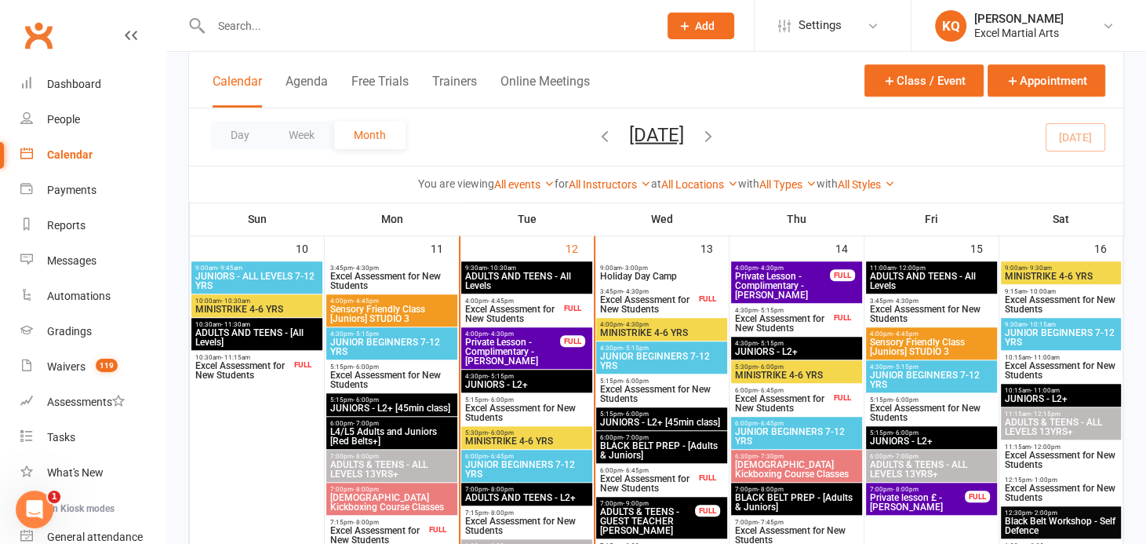
scroll to position [926, 0]
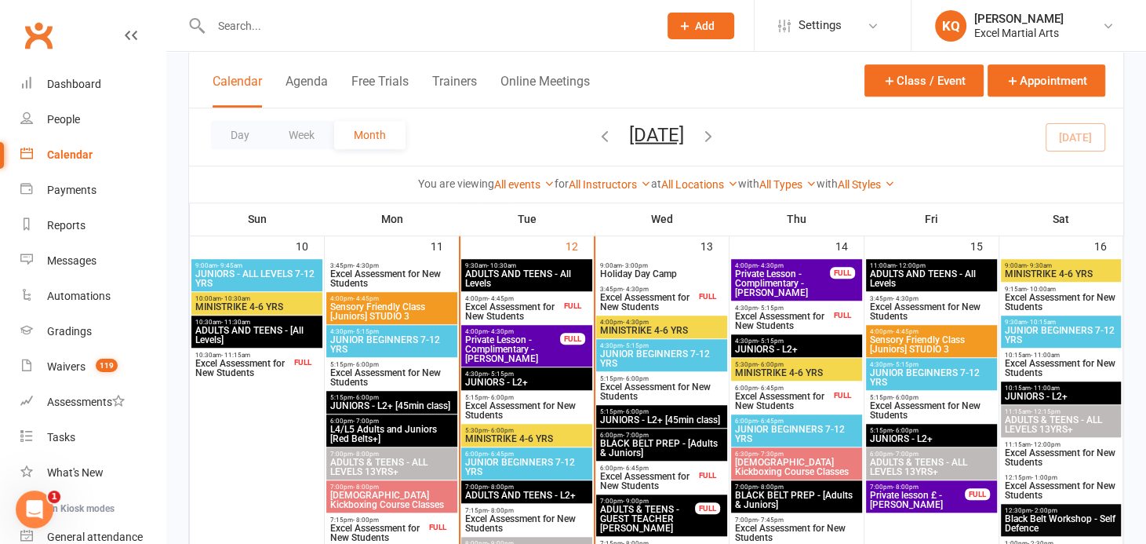
click at [1043, 485] on span "Excel Assessment for New Students" at bounding box center [1061, 490] width 115 height 19
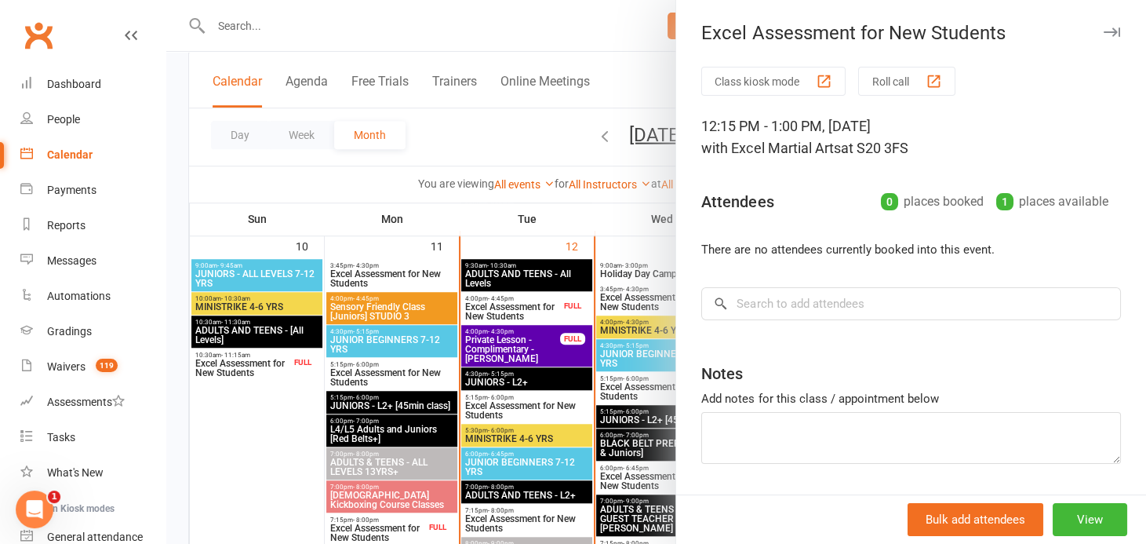
click at [1102, 29] on div "Excel Assessment for New Students" at bounding box center [911, 33] width 470 height 22
click at [1104, 30] on icon "button" at bounding box center [1112, 31] width 16 height 9
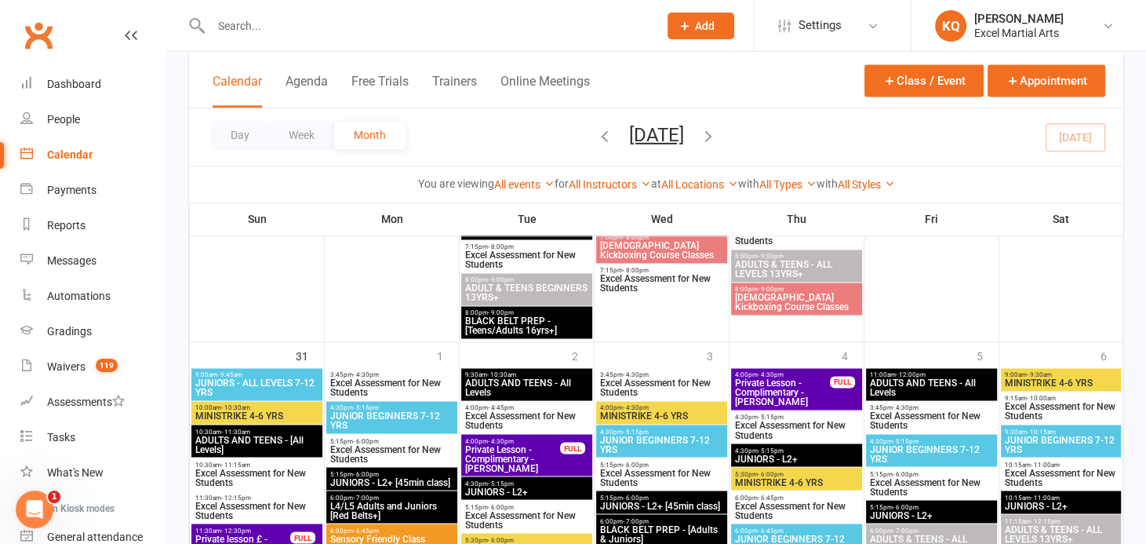
scroll to position [1967, 0]
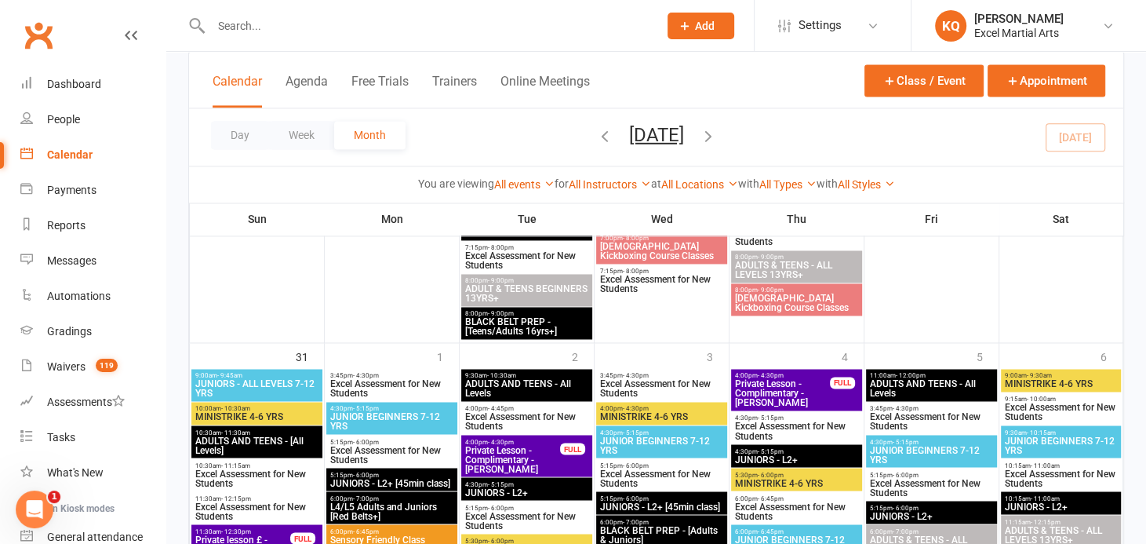
click at [718, 22] on button "Add" at bounding box center [700, 26] width 67 height 27
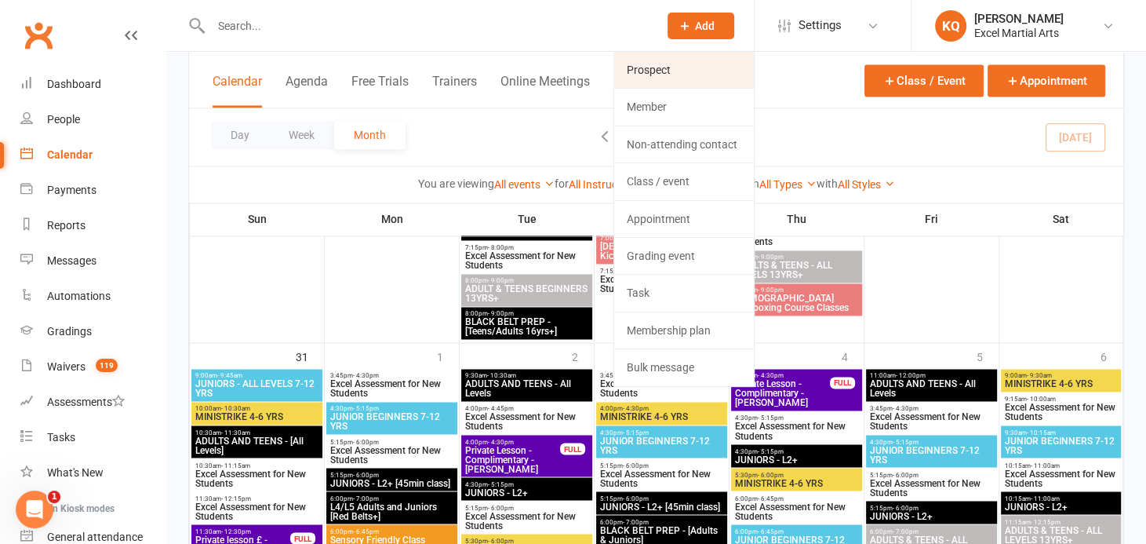
click at [689, 67] on link "Prospect" at bounding box center [684, 70] width 140 height 36
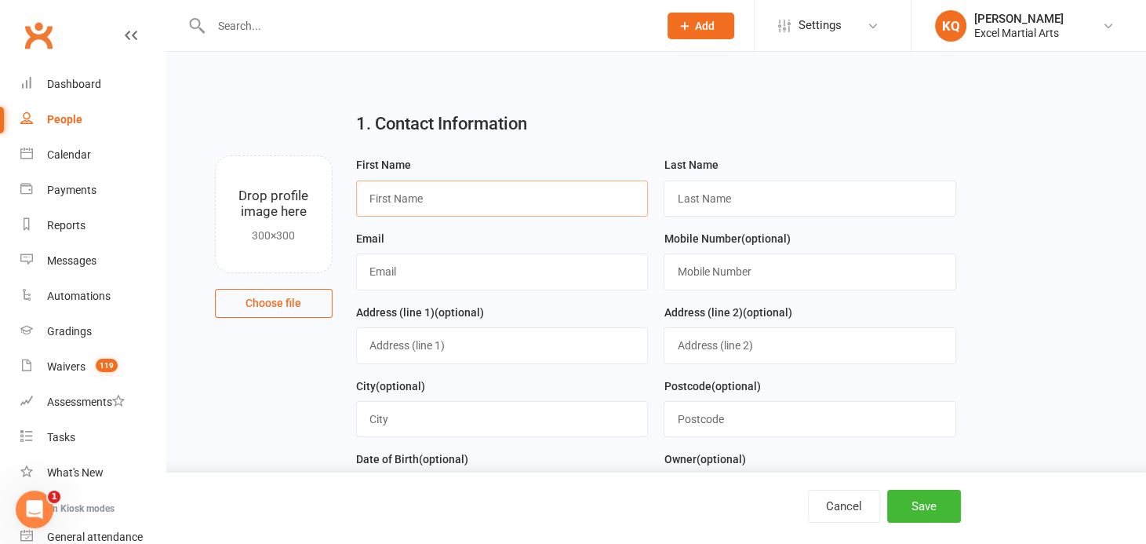
click at [385, 192] on input "text" at bounding box center [502, 198] width 293 height 36
type input "[PERSON_NAME]"
click at [689, 199] on input "text" at bounding box center [810, 198] width 293 height 36
type input "[PERSON_NAME]"
click at [507, 276] on input "text" at bounding box center [502, 271] width 293 height 36
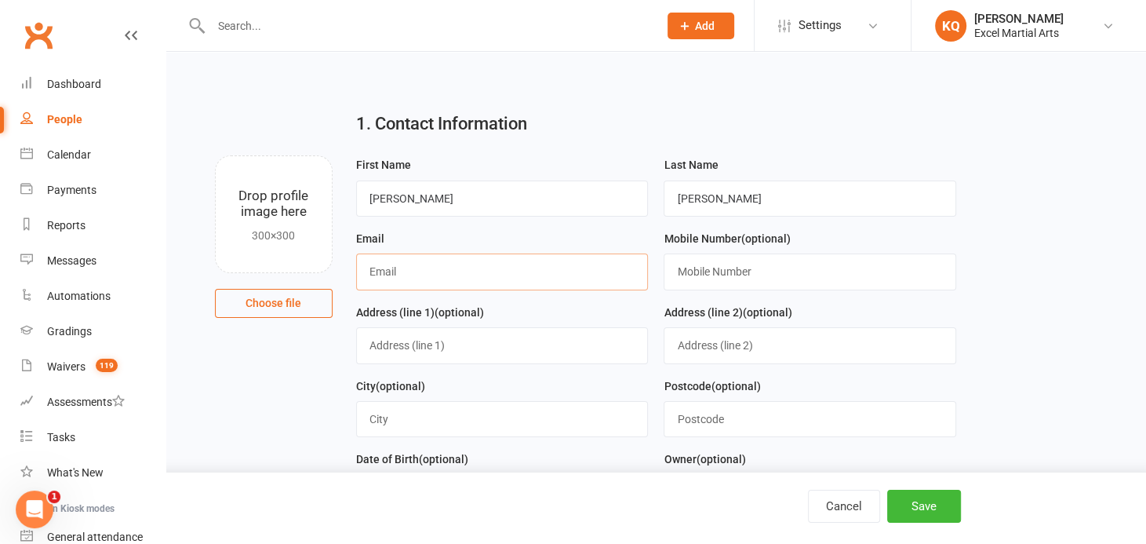
click at [456, 278] on input "text" at bounding box center [502, 271] width 293 height 36
paste input "[EMAIL_ADDRESS]"
type input "[EMAIL_ADDRESS][DOMAIN_NAME]"
click at [716, 280] on input "text" at bounding box center [810, 271] width 293 height 36
paste input "7495254350"
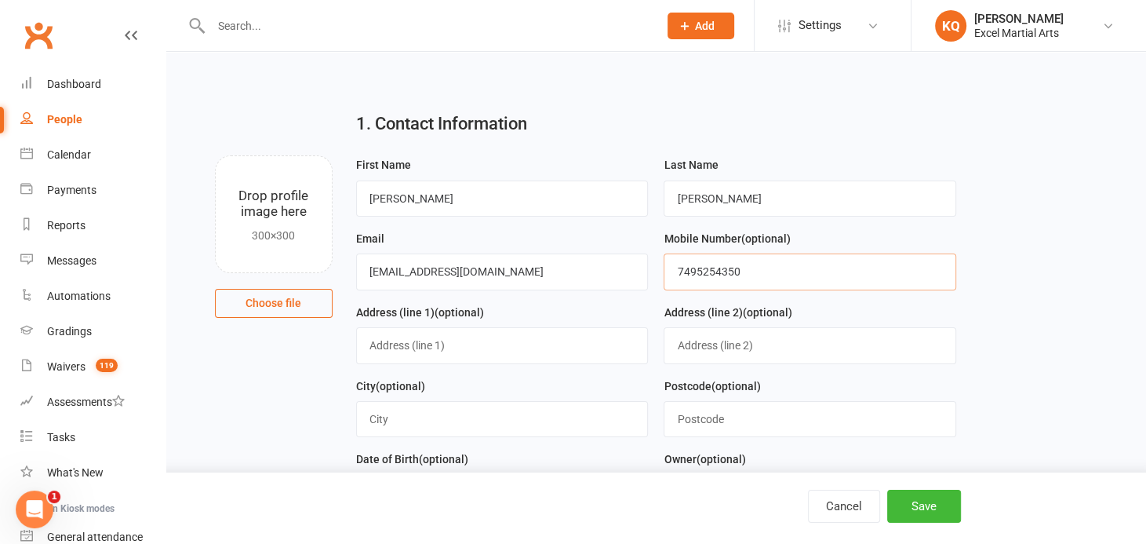
click at [672, 270] on input "7495254350" at bounding box center [810, 271] width 293 height 36
type input "07495254350"
click at [375, 352] on input "text" at bounding box center [502, 345] width 293 height 36
type input "[STREET_ADDRESS]"
click at [449, 427] on input "text" at bounding box center [502, 419] width 293 height 36
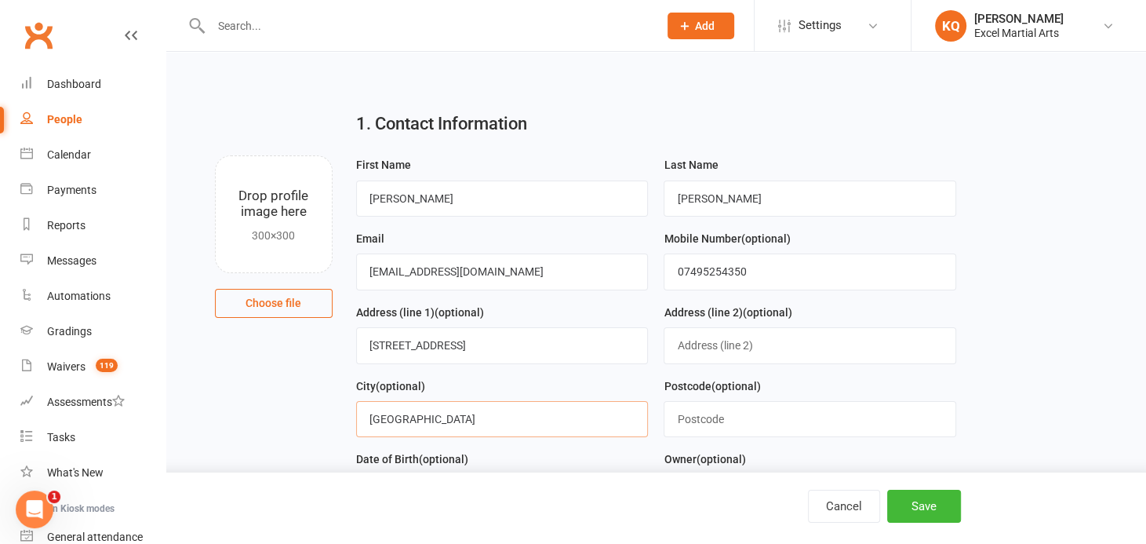
type input "[GEOGRAPHIC_DATA]"
click at [731, 421] on input "text" at bounding box center [810, 419] width 293 height 36
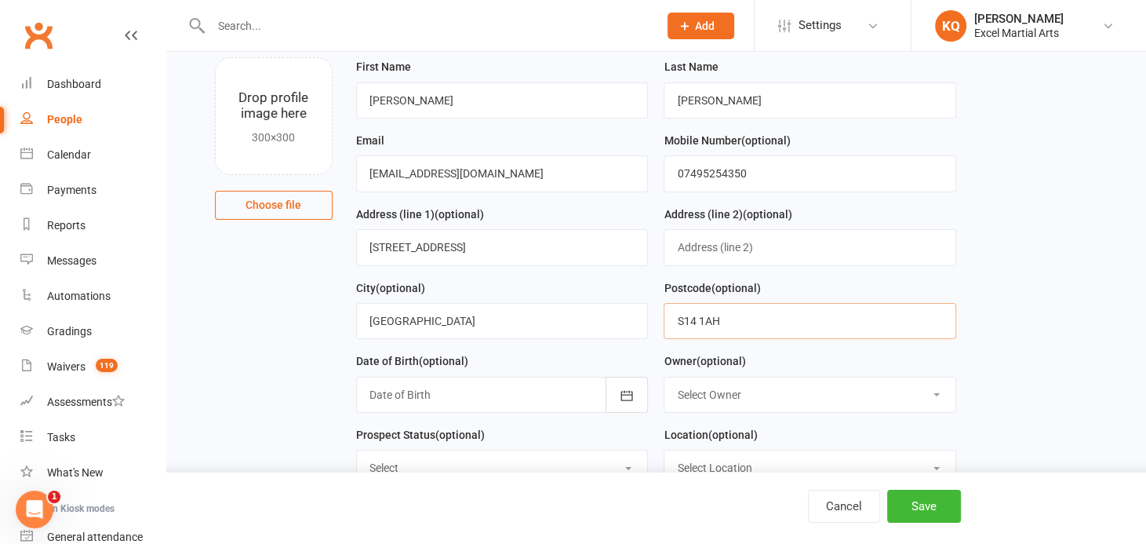
scroll to position [213, 0]
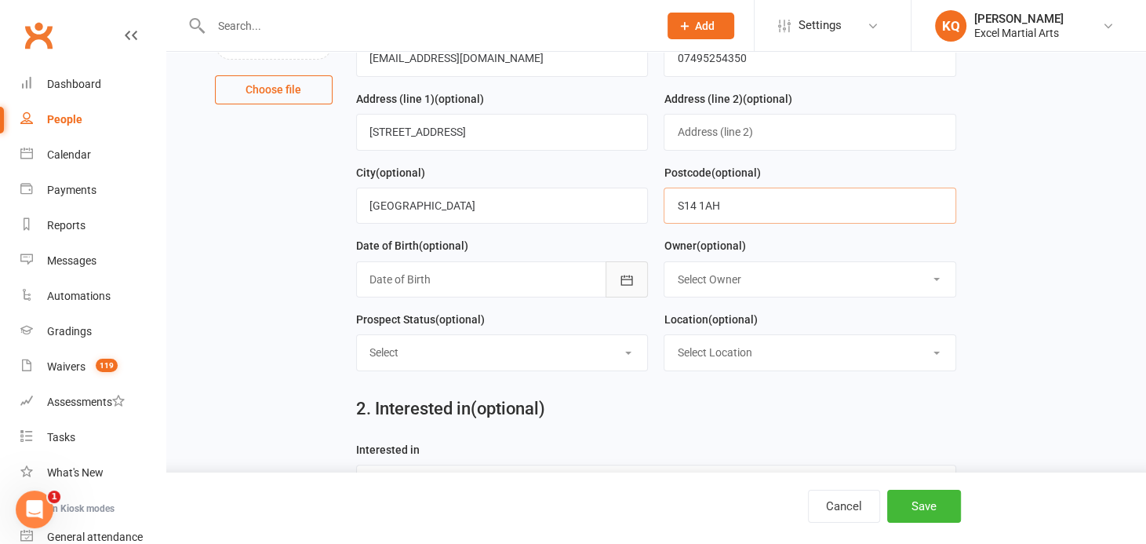
type input "S14 1AH"
click at [634, 274] on icon "button" at bounding box center [627, 280] width 16 height 16
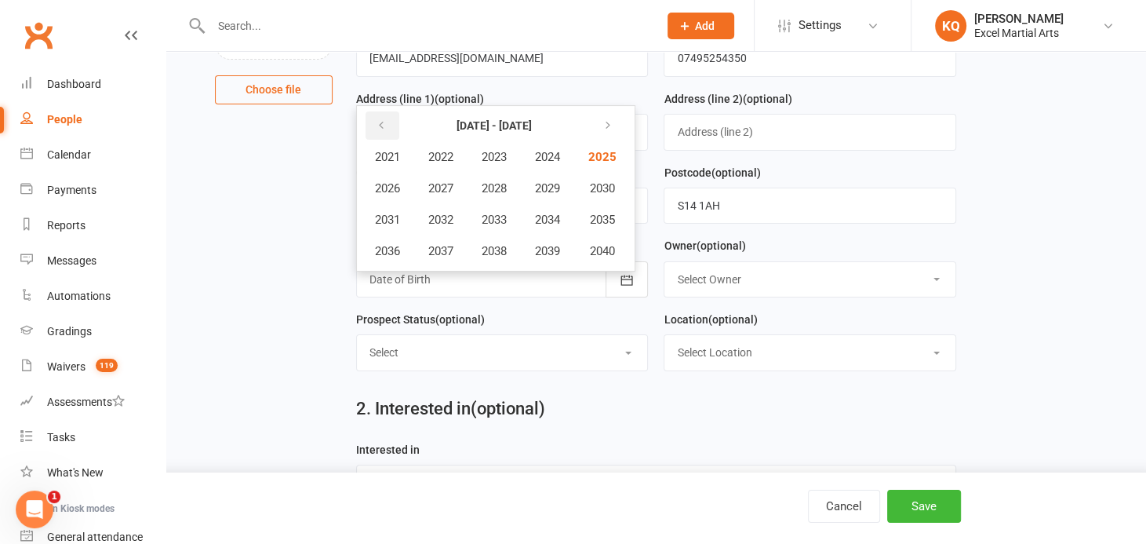
click at [378, 111] on button "button" at bounding box center [382, 125] width 34 height 28
click at [391, 125] on button "button" at bounding box center [382, 125] width 34 height 28
click at [449, 156] on span "1982" at bounding box center [440, 157] width 25 height 14
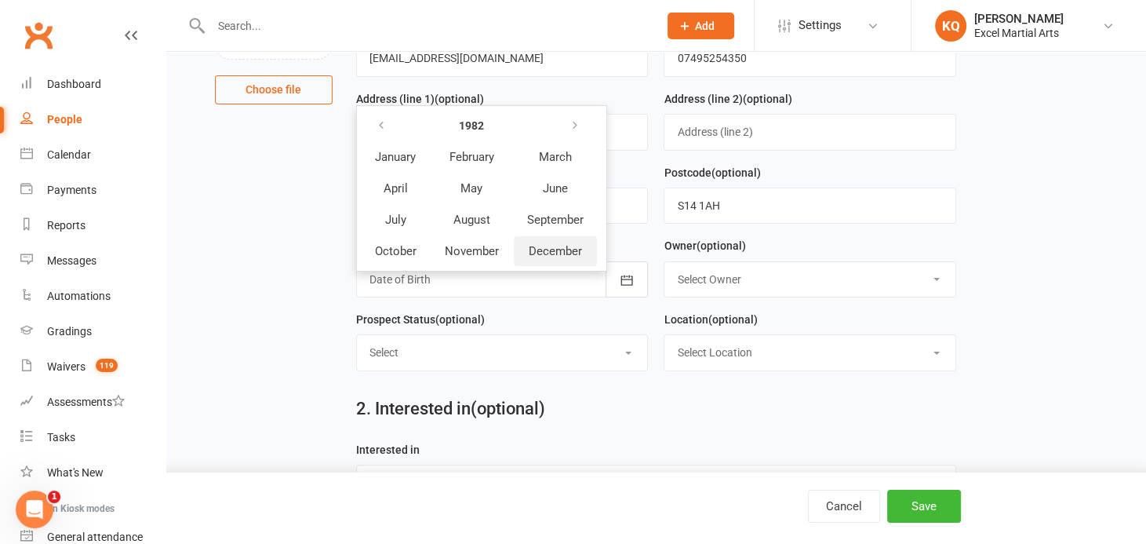
click at [569, 244] on span "December" at bounding box center [555, 251] width 53 height 14
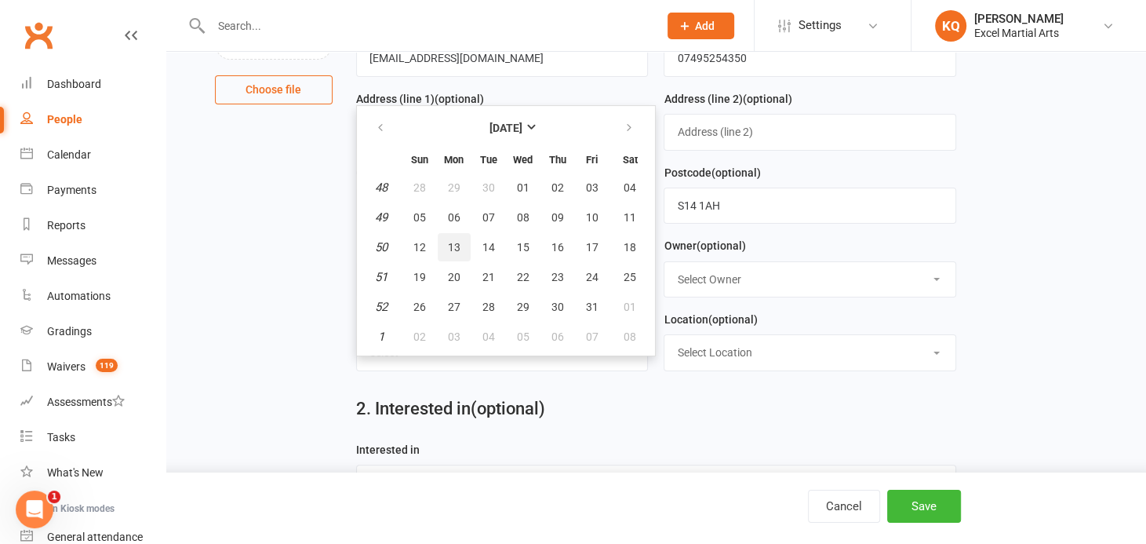
click at [448, 245] on span "13" at bounding box center [454, 247] width 13 height 13
type input "[DATE]"
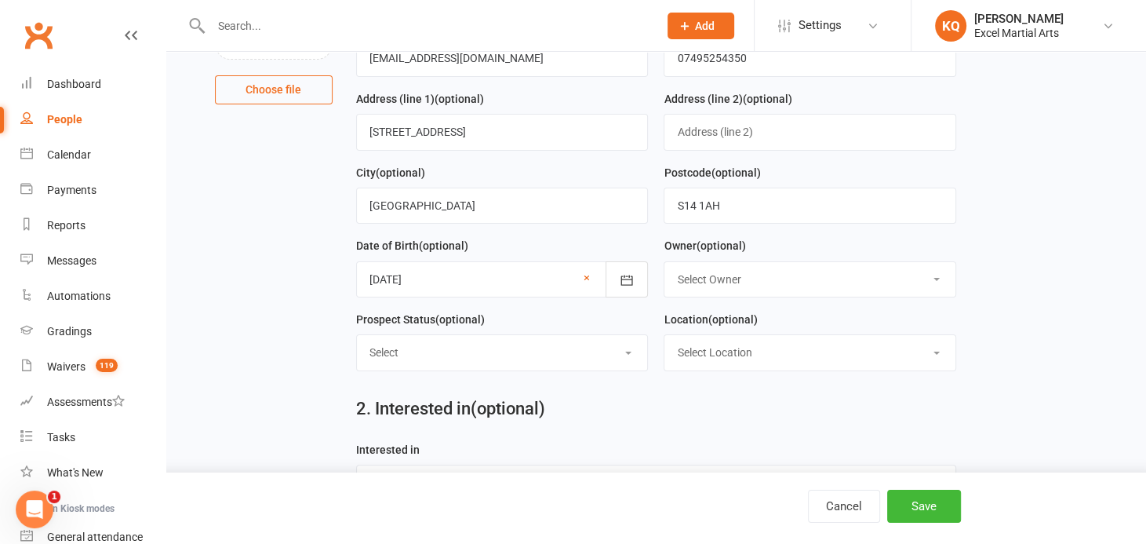
click at [694, 278] on select "Select Owner Excel Martial Arts [PERSON_NAME] [PERSON_NAME] [PERSON_NAME] [PERS…" at bounding box center [809, 279] width 291 height 35
select select "1"
click at [664, 262] on select "Select Owner Excel Martial Arts [PERSON_NAME] [PERSON_NAME] [PERSON_NAME] [PERS…" at bounding box center [809, 279] width 291 height 35
click at [521, 353] on select "Select 1 - Enquiry Received 1a- Event Enquiry Received 2 - Contact Attempted 3 …" at bounding box center [502, 352] width 291 height 35
select select "4 - Booked Assessment"
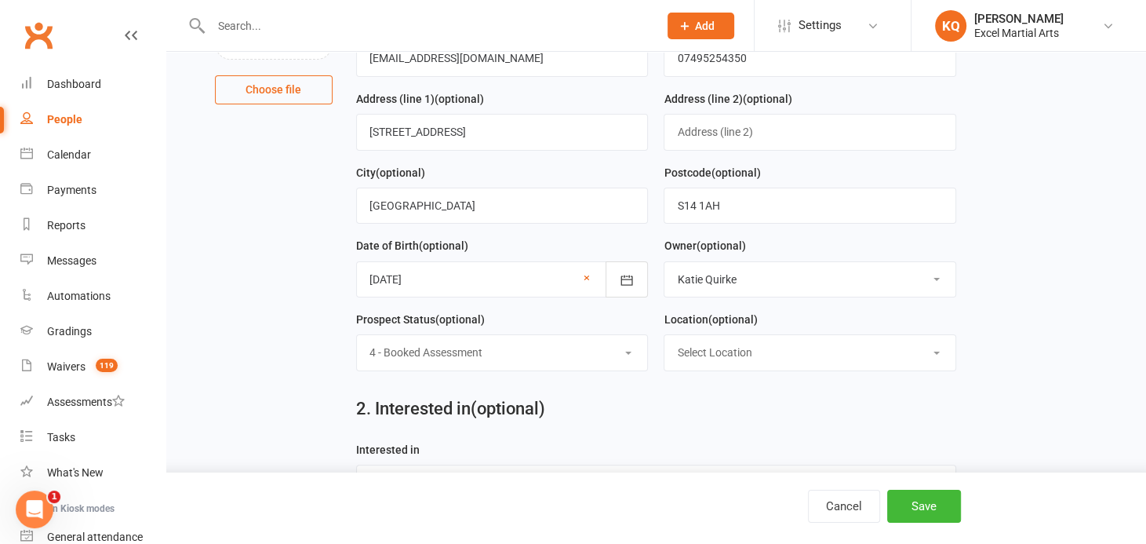
click at [357, 335] on select "Select 1 - Enquiry Received 1a- Event Enquiry Received 2 - Contact Attempted 3 …" at bounding box center [502, 352] width 291 height 35
click at [737, 357] on select "Select Location Phone call Phone call Rothervalley S20 3FS Studio 3" at bounding box center [809, 352] width 291 height 35
select select "4"
click at [664, 335] on select "Select Location Phone call Phone call Rothervalley S20 3FS Studio 3" at bounding box center [809, 352] width 291 height 35
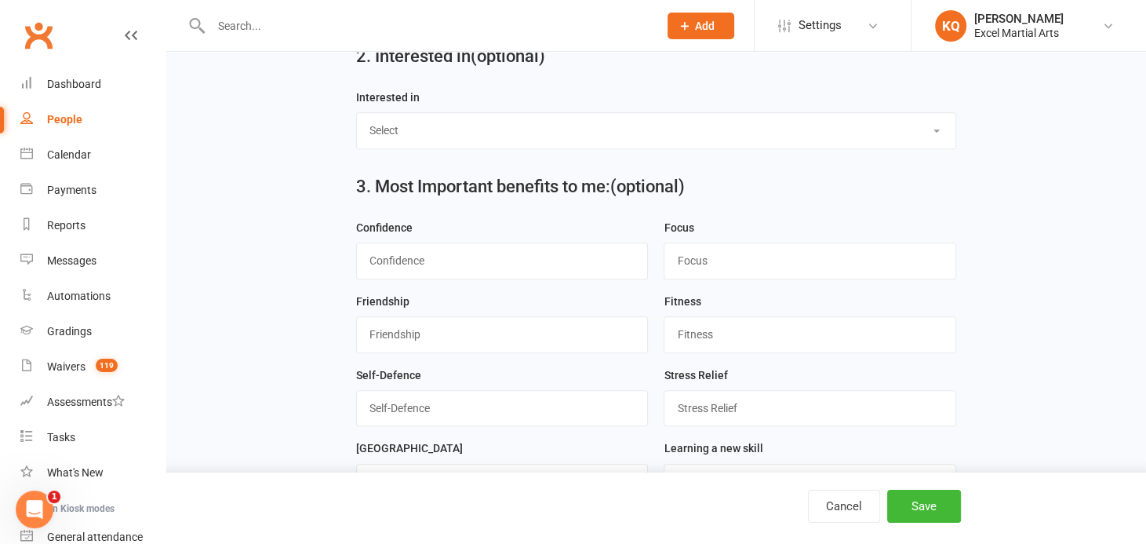
scroll to position [570, 0]
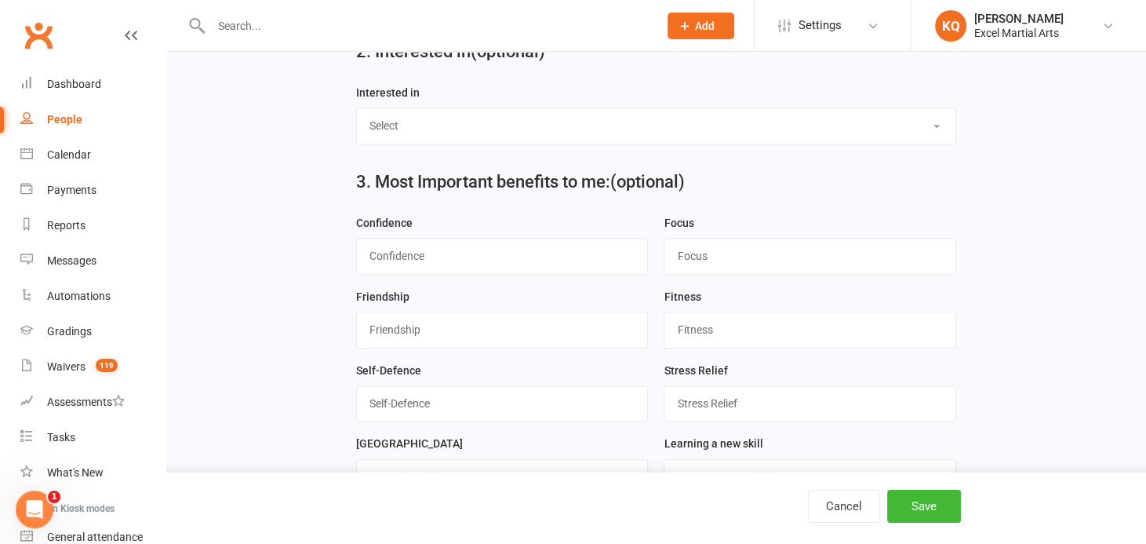
click at [484, 122] on select "Select Ministrike Juniors Adults/Teens Yoga Birthday Parties" at bounding box center [656, 125] width 598 height 35
select select "Adults/Teens"
click at [357, 108] on select "Select Ministrike Juniors Adults/Teens Yoga Birthday Parties" at bounding box center [656, 125] width 598 height 35
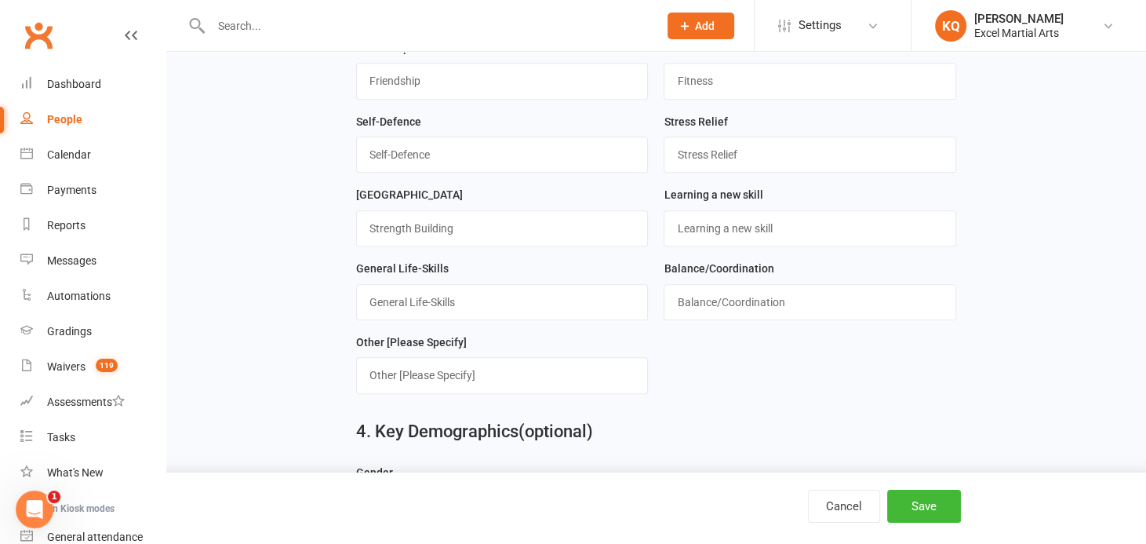
scroll to position [855, 0]
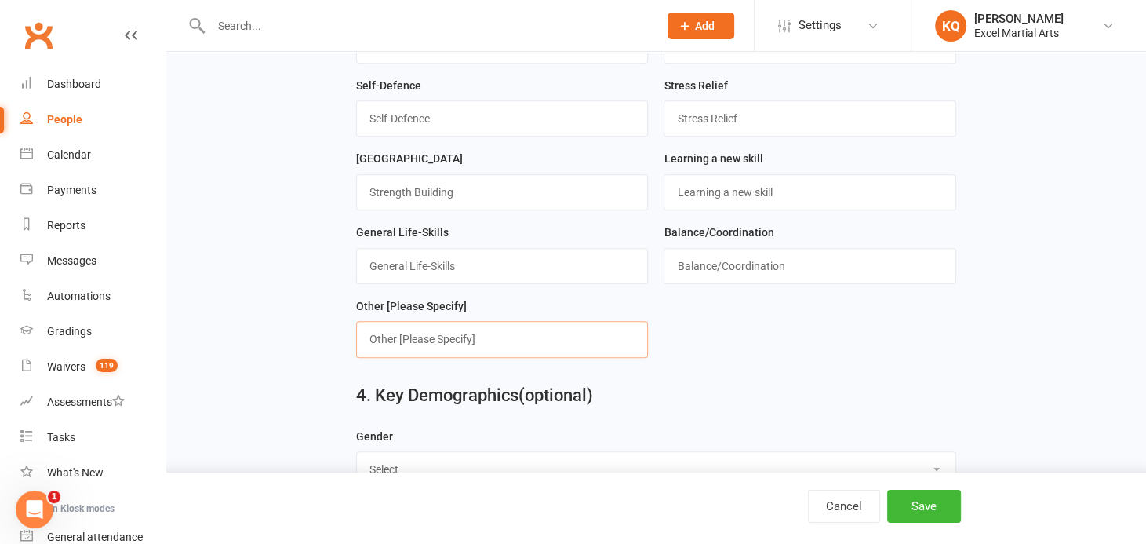
click at [388, 338] on input "text" at bounding box center [502, 339] width 293 height 36
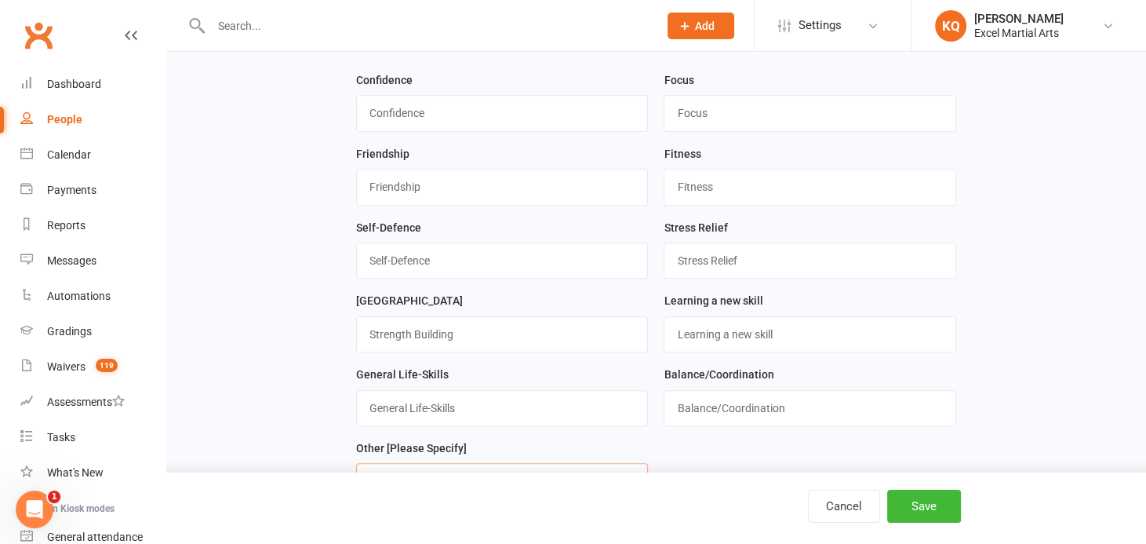
scroll to position [642, 0]
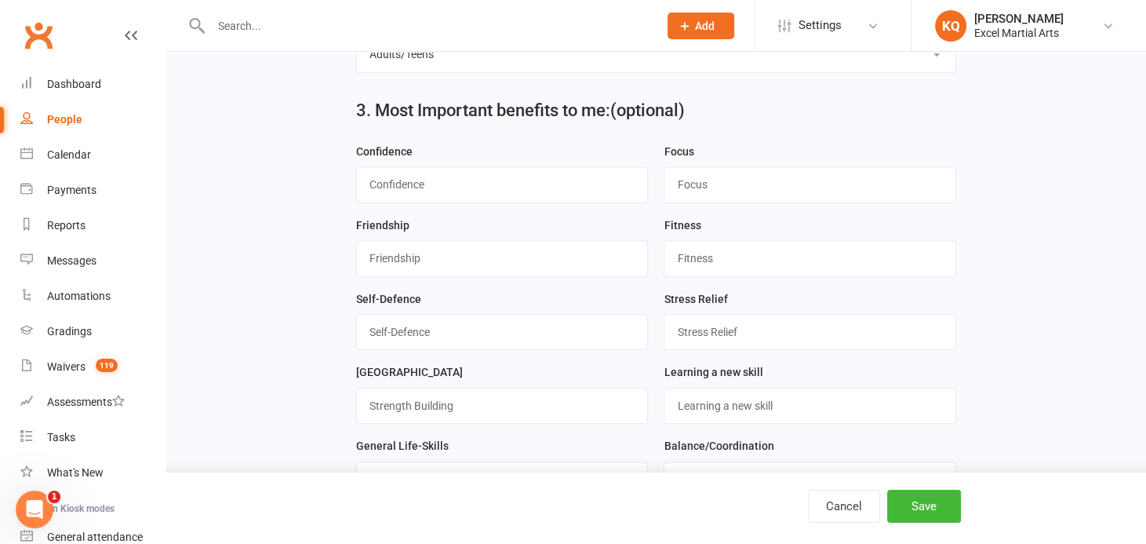
type input "Weight loss"
click at [714, 253] on input "string" at bounding box center [810, 258] width 293 height 36
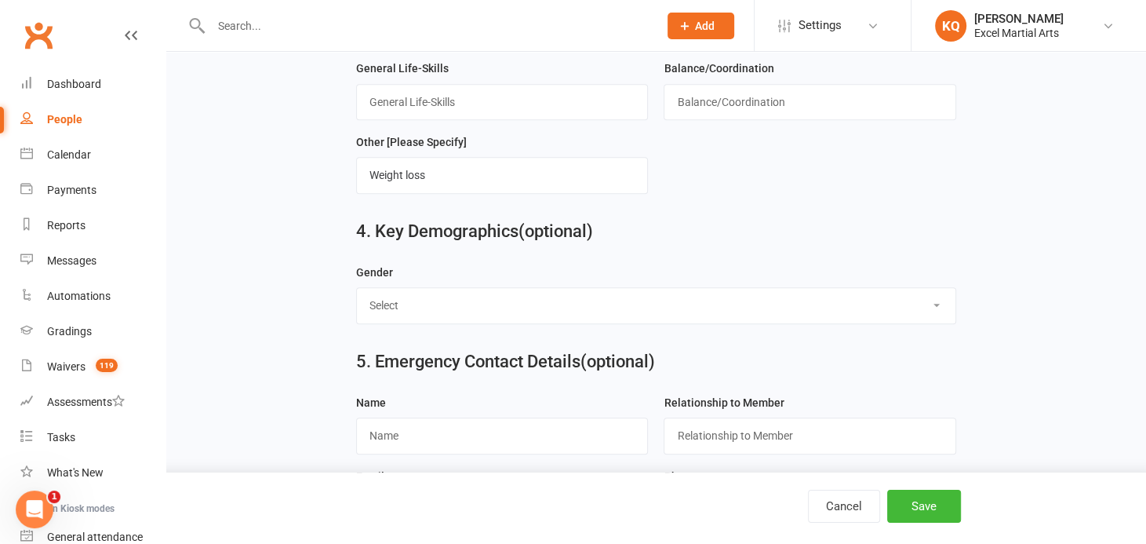
scroll to position [1140, 0]
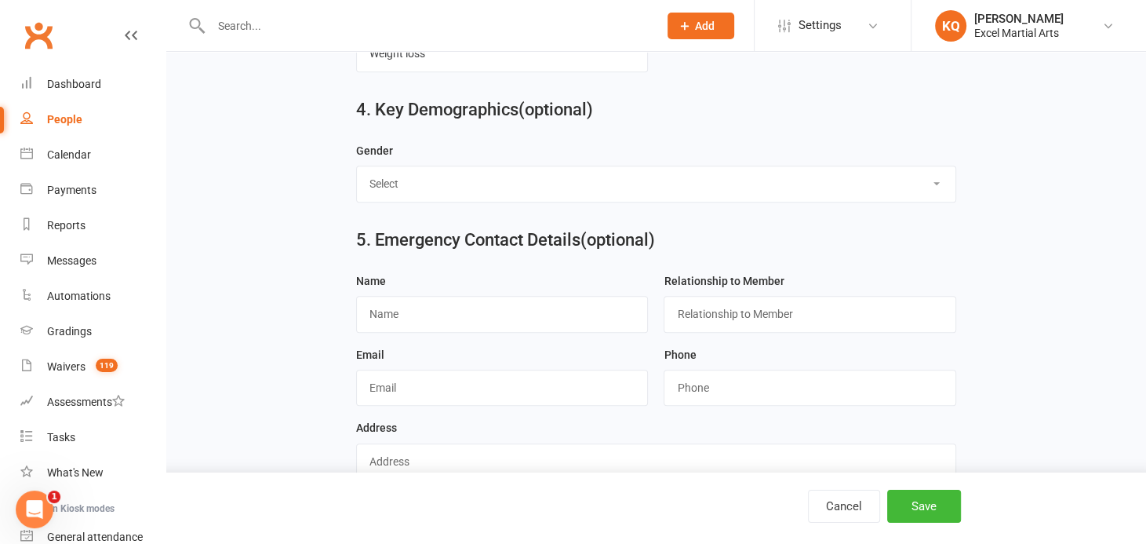
type input "1"
click at [383, 176] on select "Select [DEMOGRAPHIC_DATA] [DEMOGRAPHIC_DATA]" at bounding box center [656, 183] width 598 height 35
select select "[DEMOGRAPHIC_DATA]"
click at [357, 166] on select "Select [DEMOGRAPHIC_DATA] [DEMOGRAPHIC_DATA]" at bounding box center [656, 183] width 598 height 35
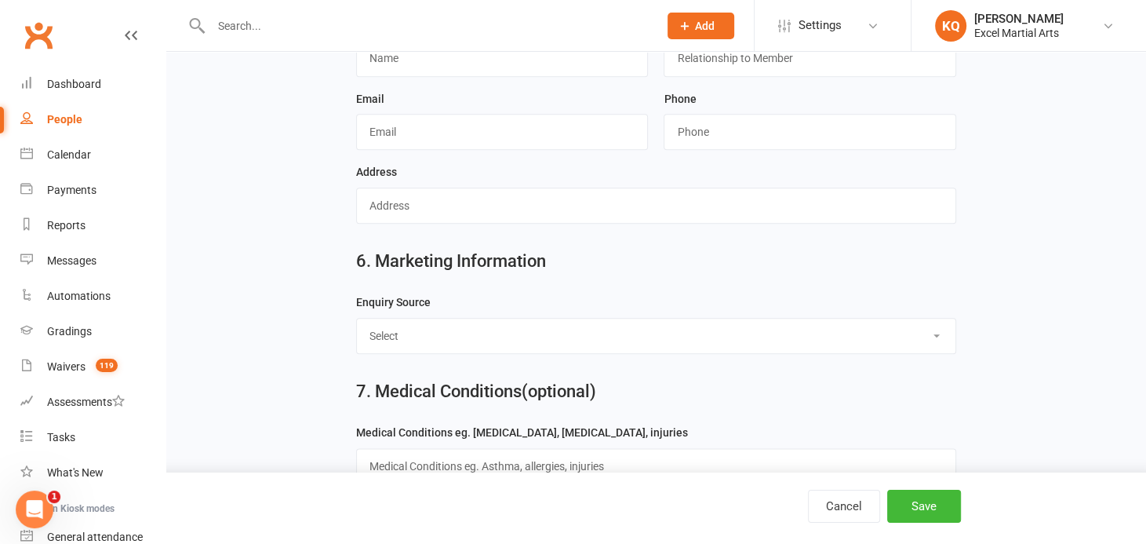
scroll to position [1426, 0]
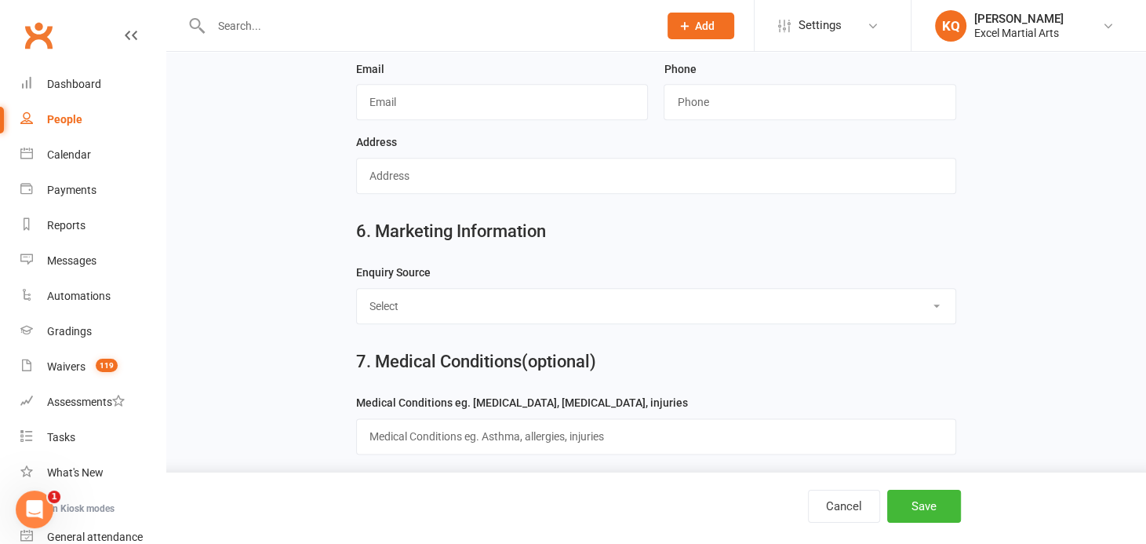
click at [442, 305] on select "Select Birthday Party Coach/Staff Referral Dance Driven by/Walk In Event [Commu…" at bounding box center [656, 306] width 598 height 35
select select "Facebook [Advert]"
click at [357, 289] on select "Select Birthday Party Coach/Staff Referral Dance Driven by/Walk In Event [Commu…" at bounding box center [656, 306] width 598 height 35
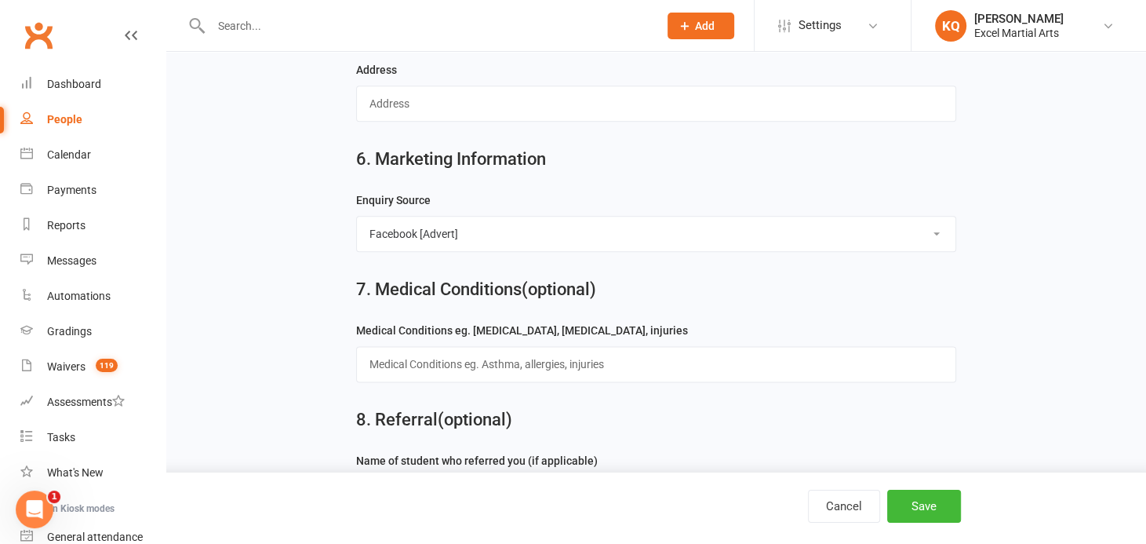
scroll to position [1555, 0]
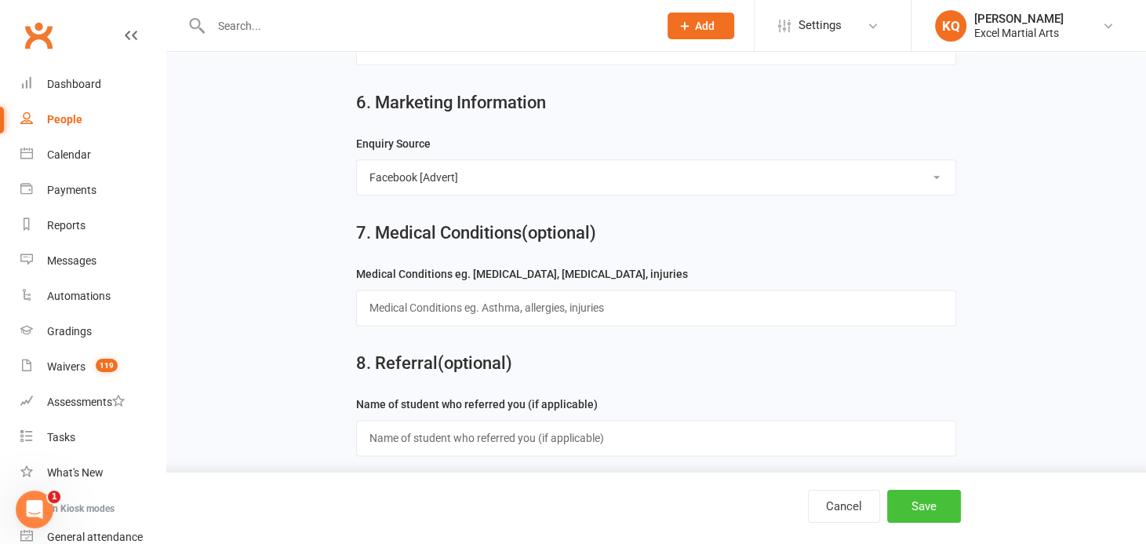
click at [936, 512] on button "Save" at bounding box center [924, 505] width 74 height 33
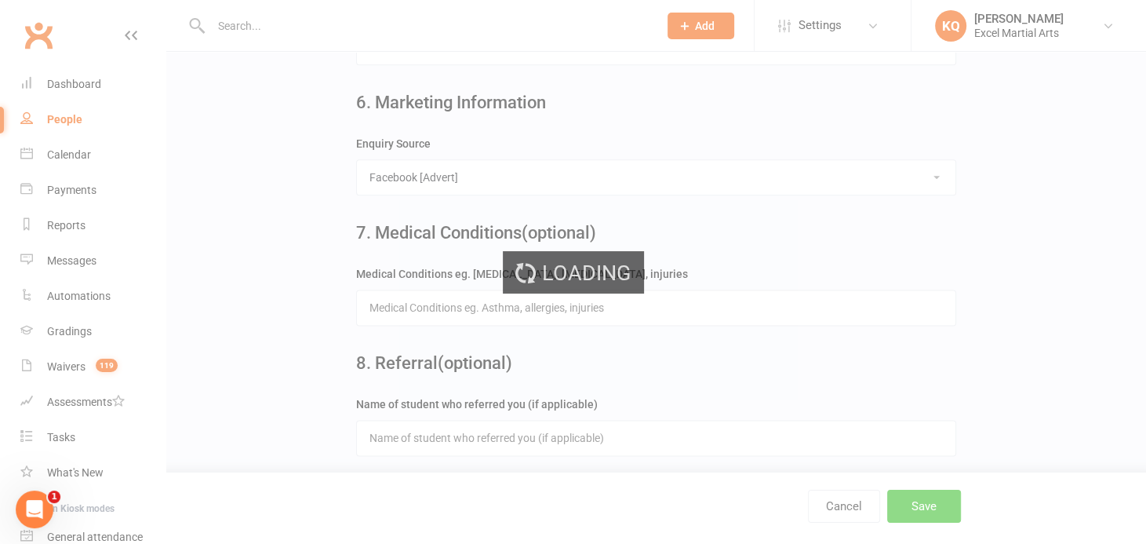
scroll to position [0, 0]
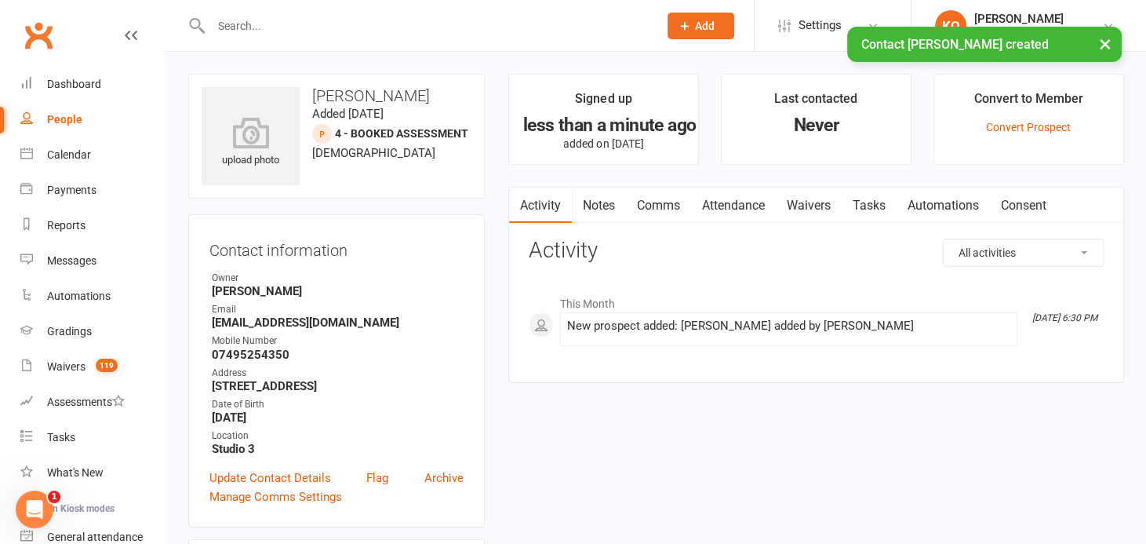
click at [730, 204] on link "Attendance" at bounding box center [733, 205] width 85 height 36
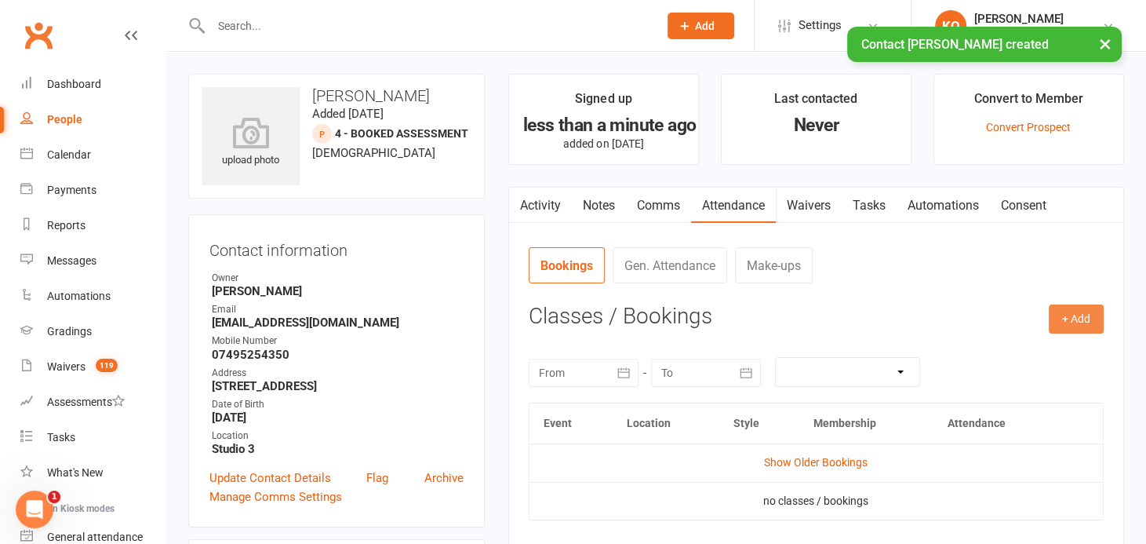
click at [1078, 313] on button "+ Add" at bounding box center [1076, 318] width 55 height 28
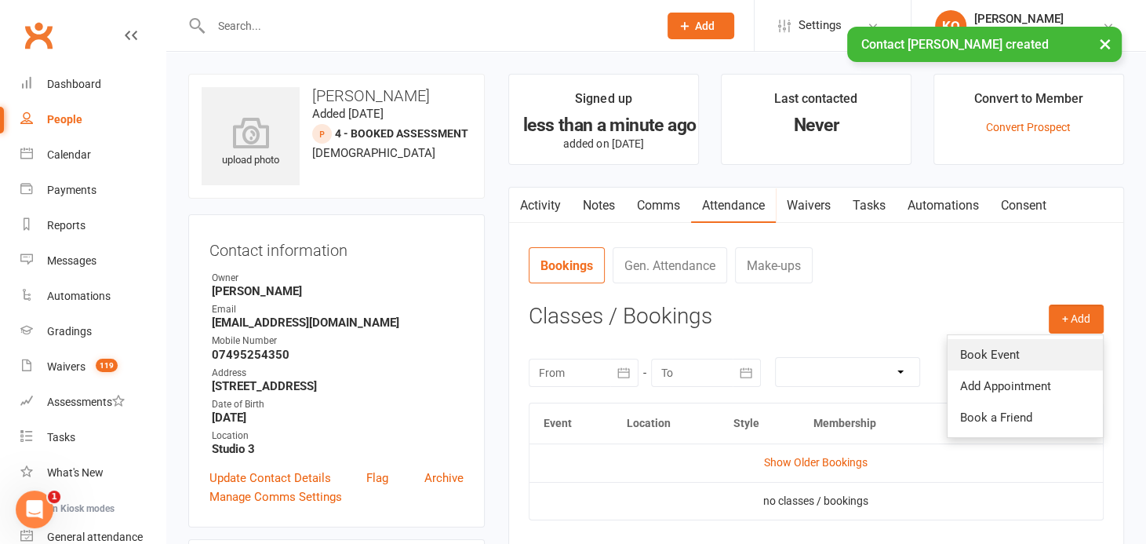
click at [1046, 350] on link "Book Event" at bounding box center [1024, 354] width 155 height 31
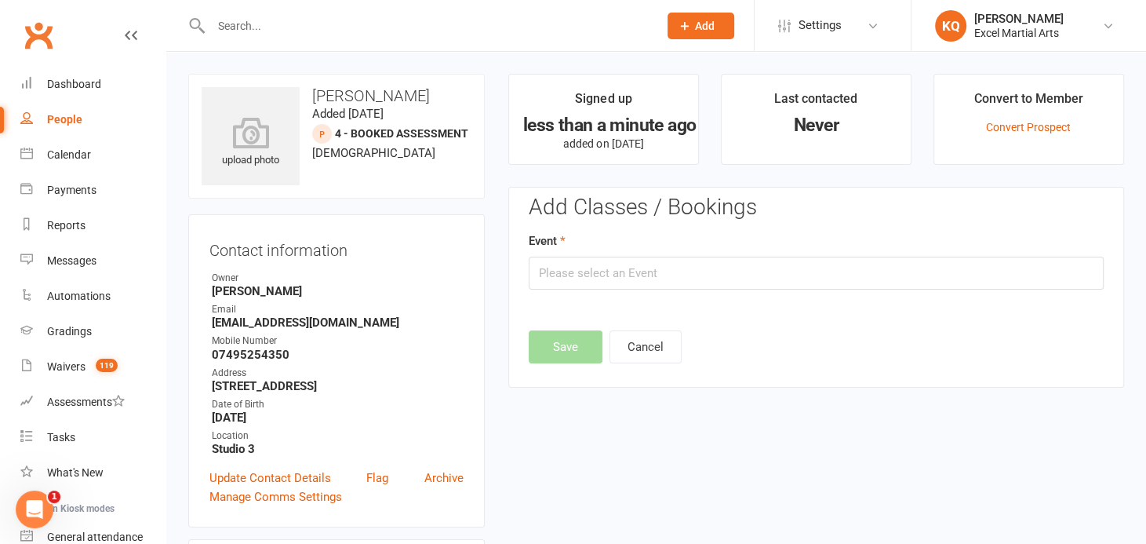
scroll to position [107, 0]
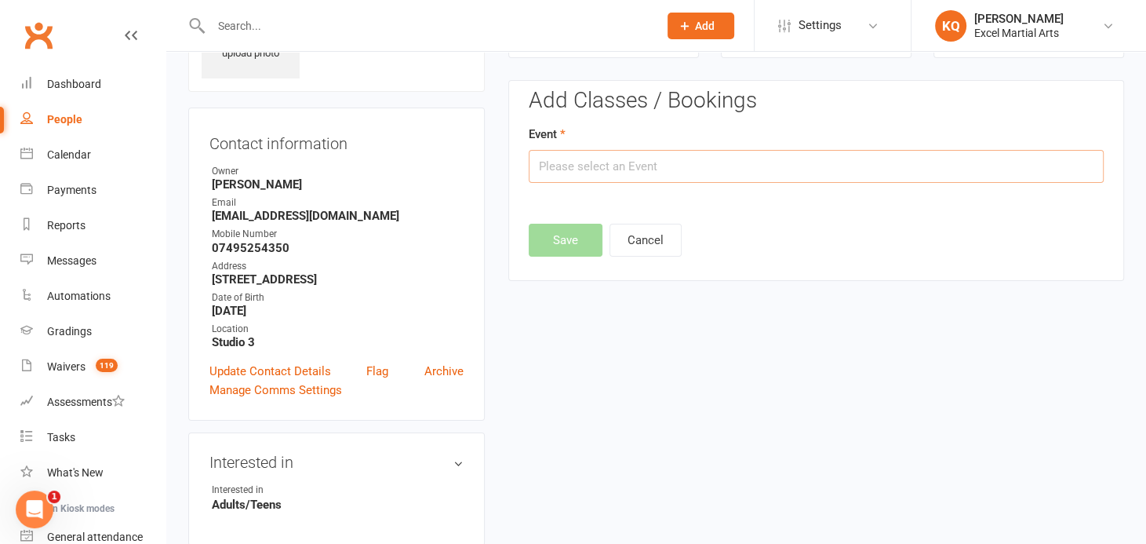
click at [699, 172] on input "text" at bounding box center [816, 166] width 575 height 33
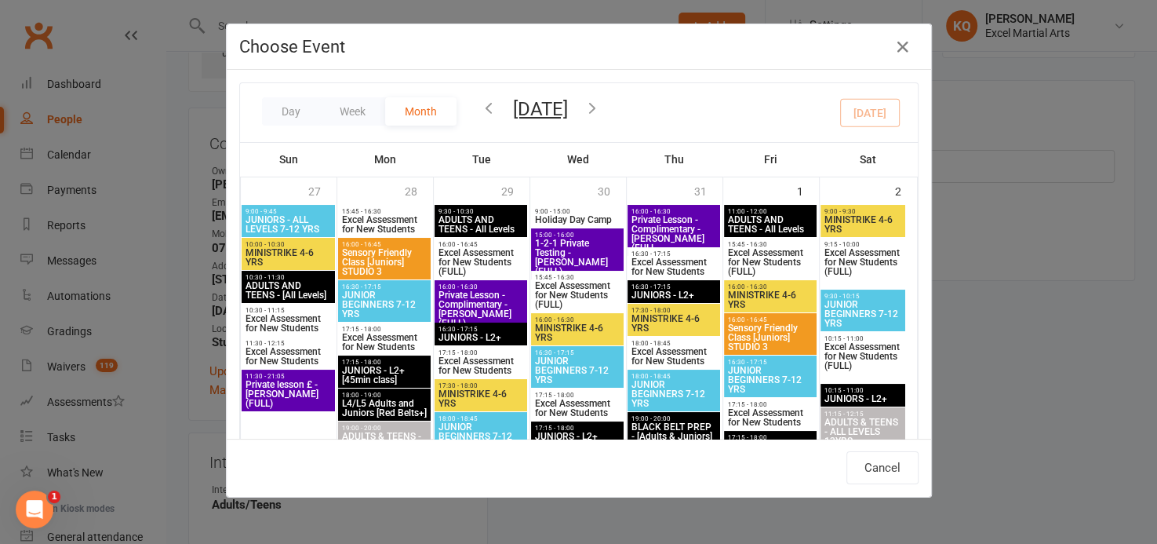
click at [601, 109] on icon "button" at bounding box center [592, 107] width 17 height 17
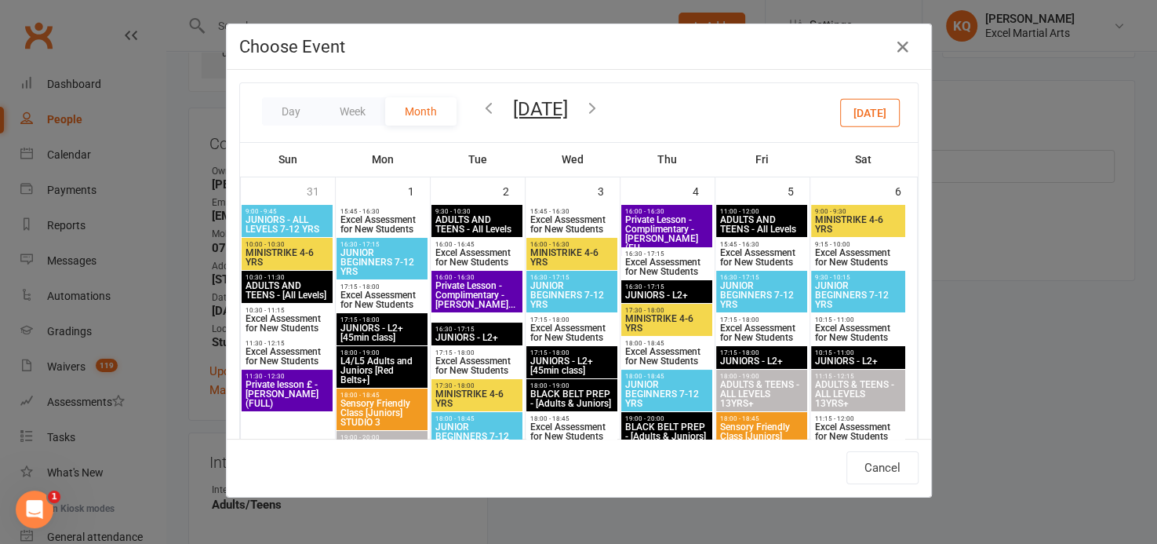
click at [554, 331] on span "Excel Assessment for New Students" at bounding box center [571, 332] width 85 height 19
type input "Excel Assessment for New Students - [DATE] 5:15:00 PM"
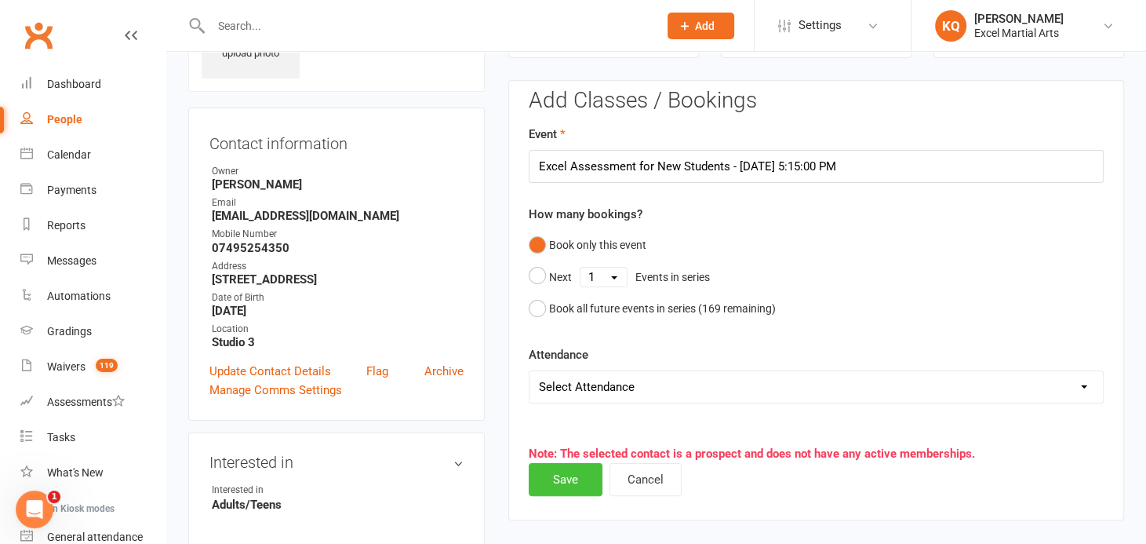
click at [547, 482] on button "Save" at bounding box center [566, 479] width 74 height 33
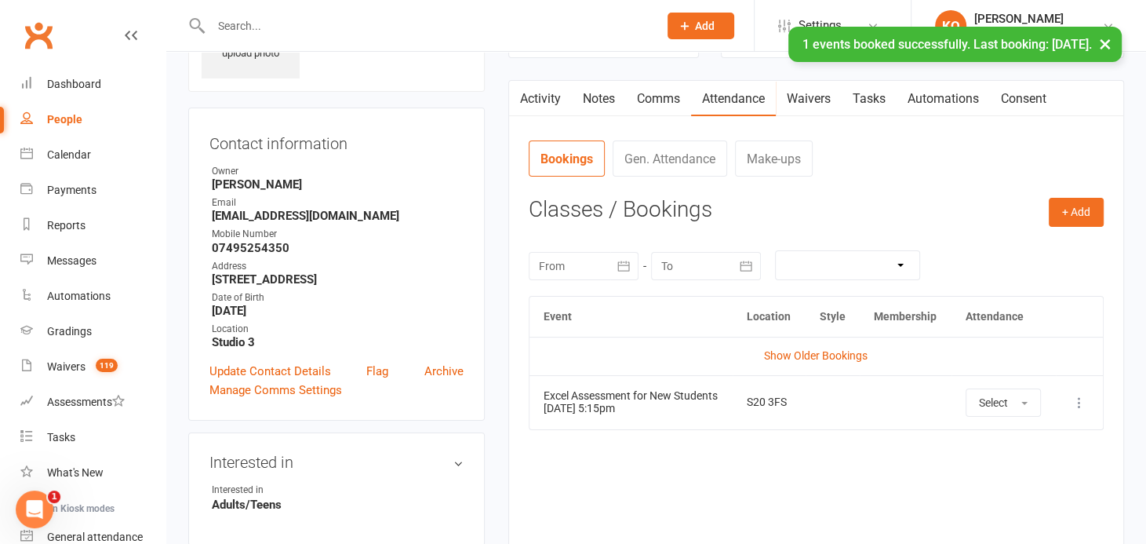
click at [543, 98] on link "Activity" at bounding box center [540, 99] width 63 height 36
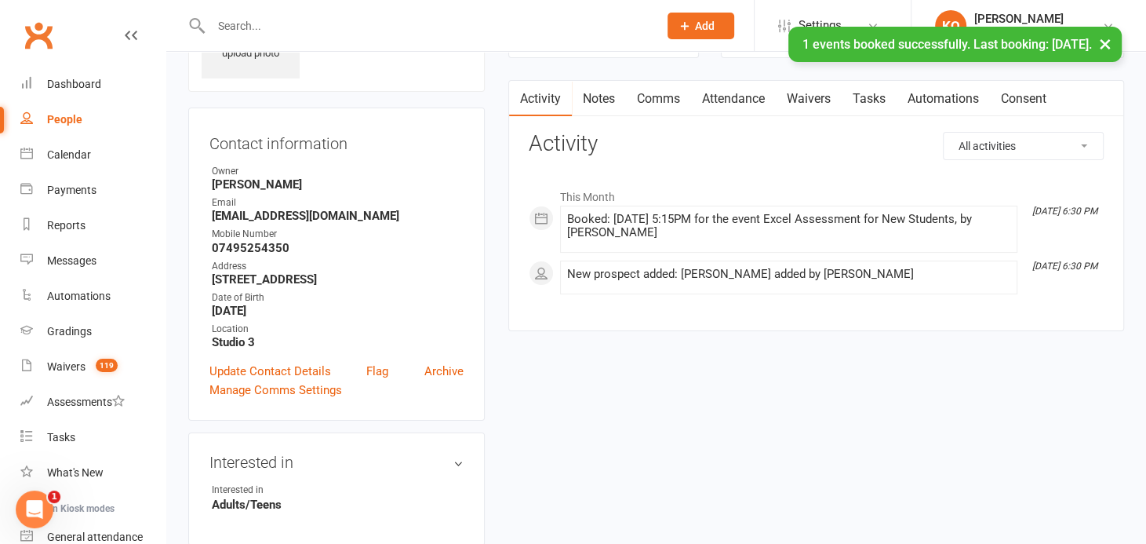
click at [613, 93] on link "Notes" at bounding box center [599, 99] width 54 height 36
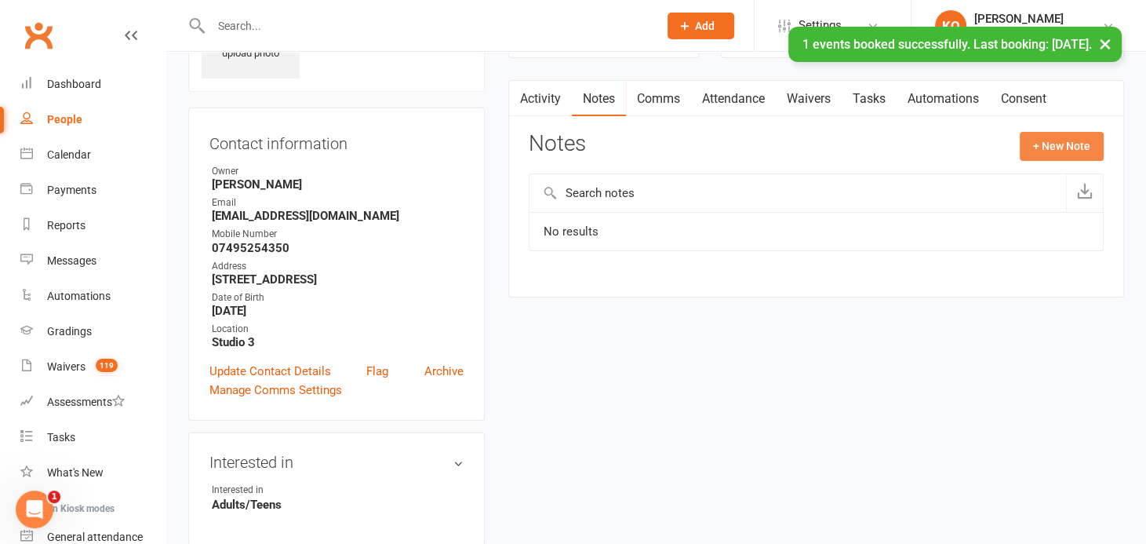
click at [1048, 150] on button "+ New Note" at bounding box center [1062, 146] width 84 height 28
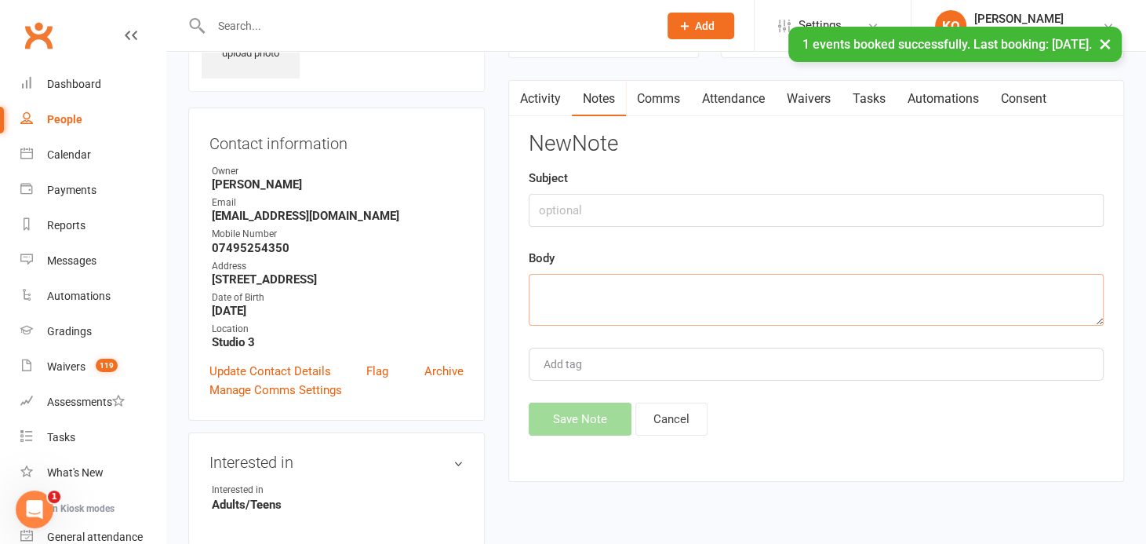
click at [672, 288] on textarea at bounding box center [816, 300] width 575 height 52
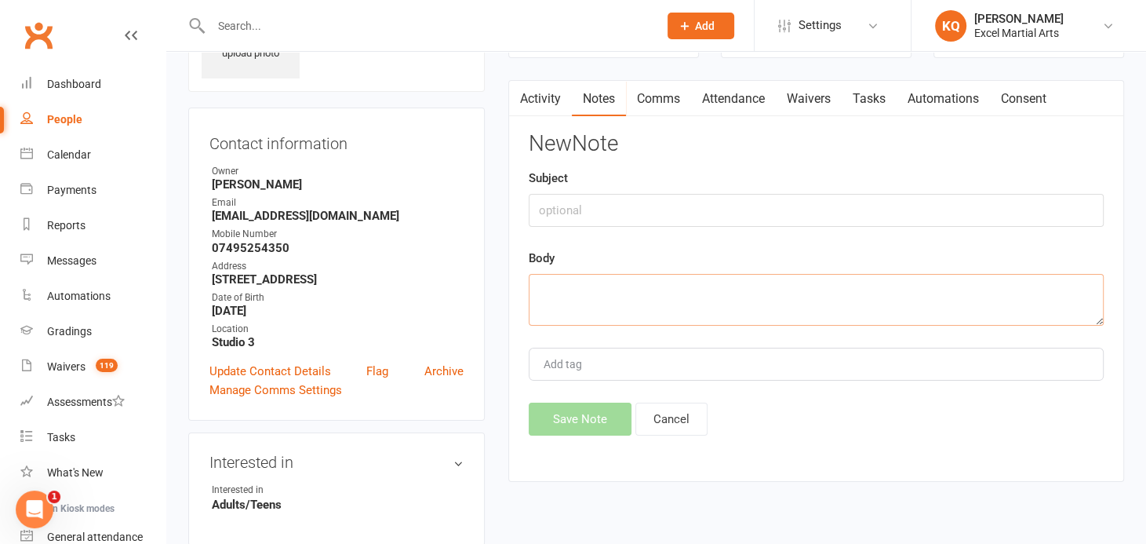
paste textarea "7495254350"
type textarea "7495254350"
drag, startPoint x: 663, startPoint y: 296, endPoint x: 530, endPoint y: 291, distance: 132.6
click at [530, 291] on textarea "7495254350" at bounding box center [816, 300] width 575 height 52
click at [570, 304] on textarea at bounding box center [816, 300] width 575 height 52
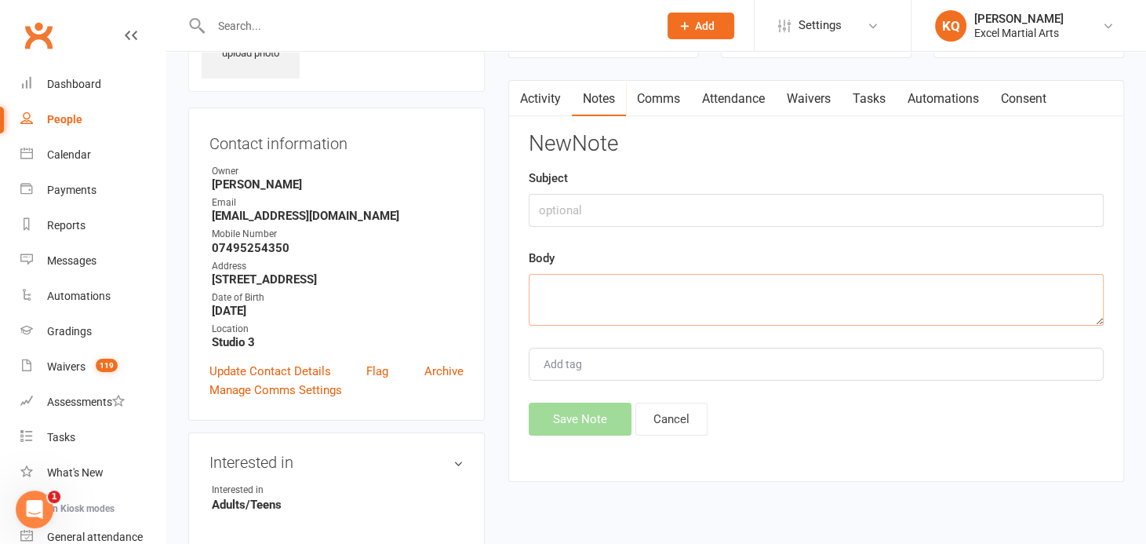
paste textarea "[PERSON_NAME] has booked an assessment on the [DATE] 5.15pm. [PERSON_NAME] is p…"
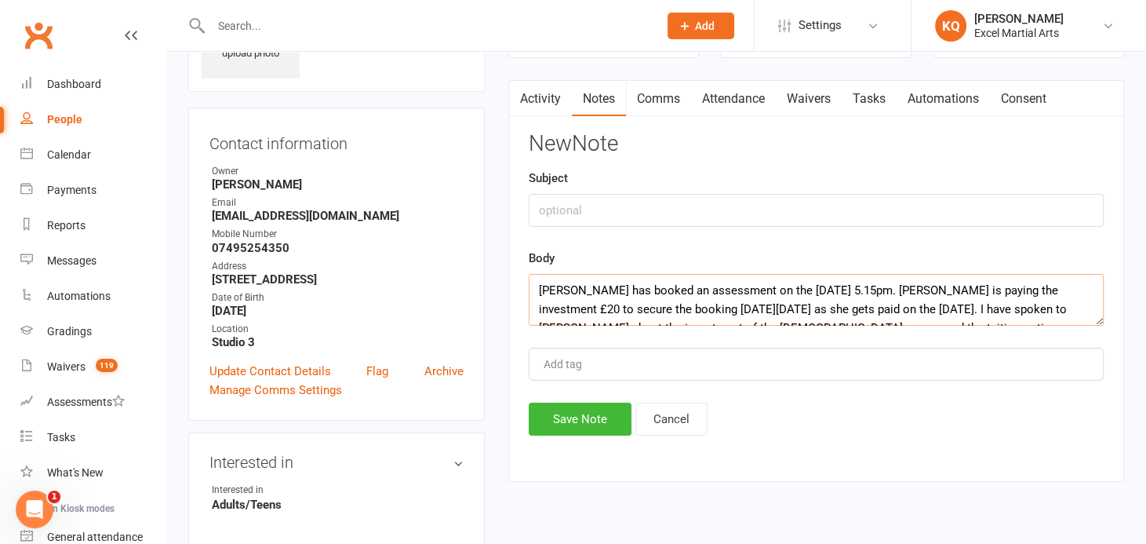
scroll to position [28, 0]
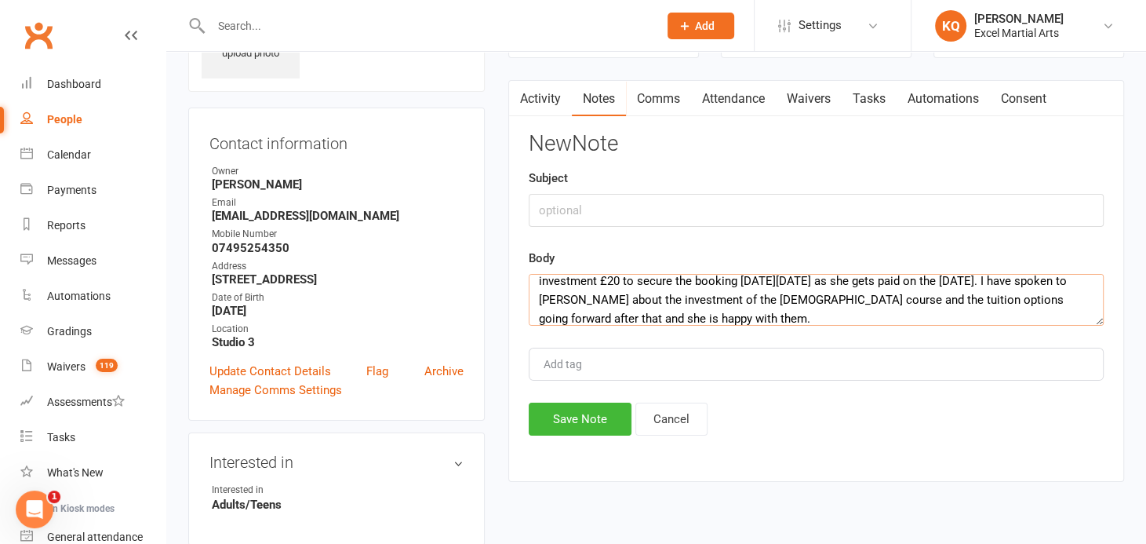
type textarea "[PERSON_NAME] has booked an assessment on the [DATE] 5.15pm. [PERSON_NAME] is p…"
click at [571, 221] on input "text" at bounding box center [816, 210] width 575 height 33
type input "Assessment notes"
click at [576, 419] on button "Save Note" at bounding box center [580, 418] width 103 height 33
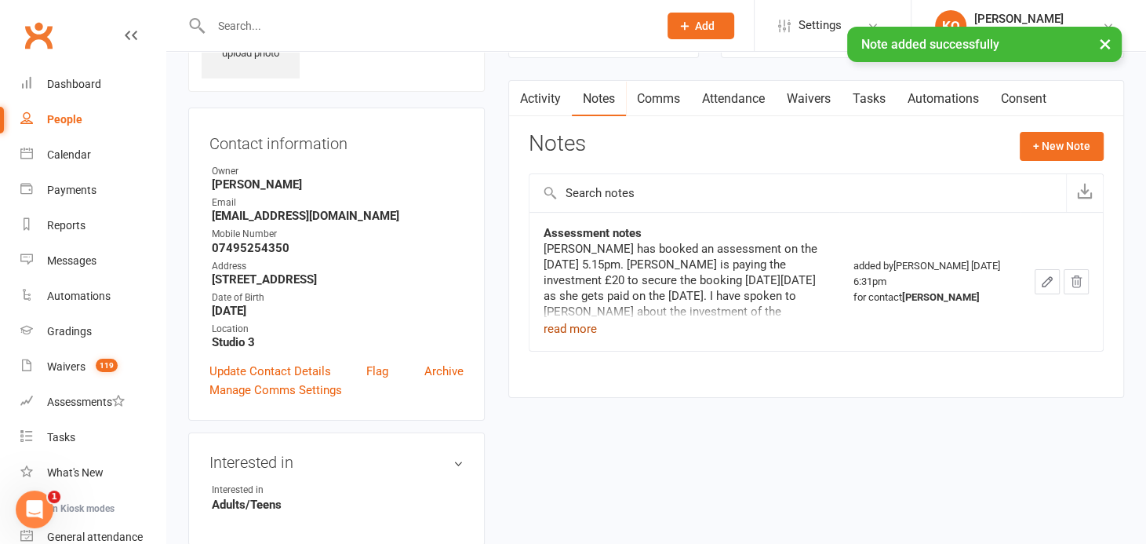
click at [559, 329] on button "read more" at bounding box center [570, 328] width 53 height 19
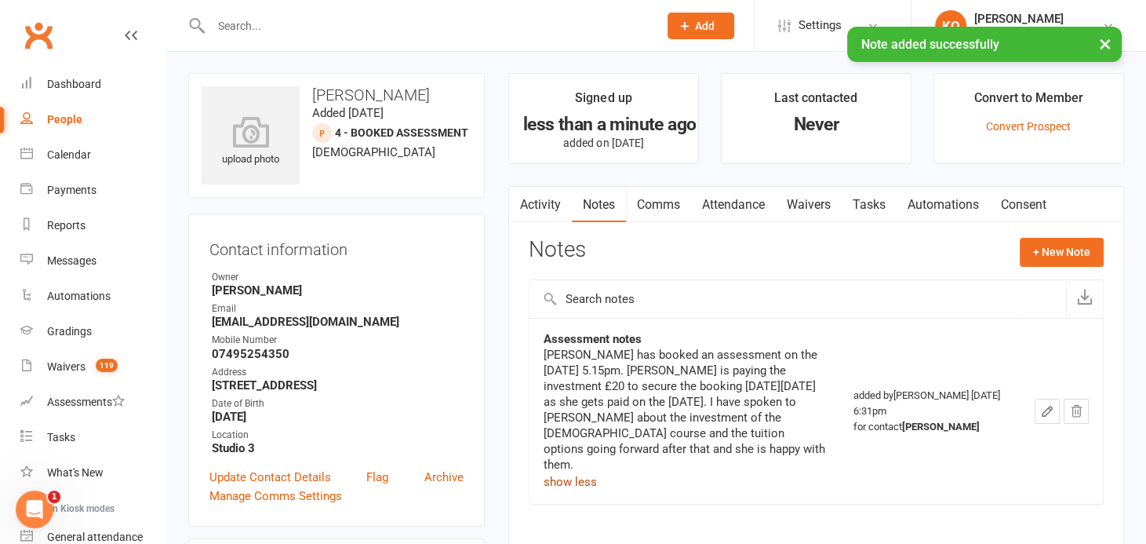
scroll to position [0, 0]
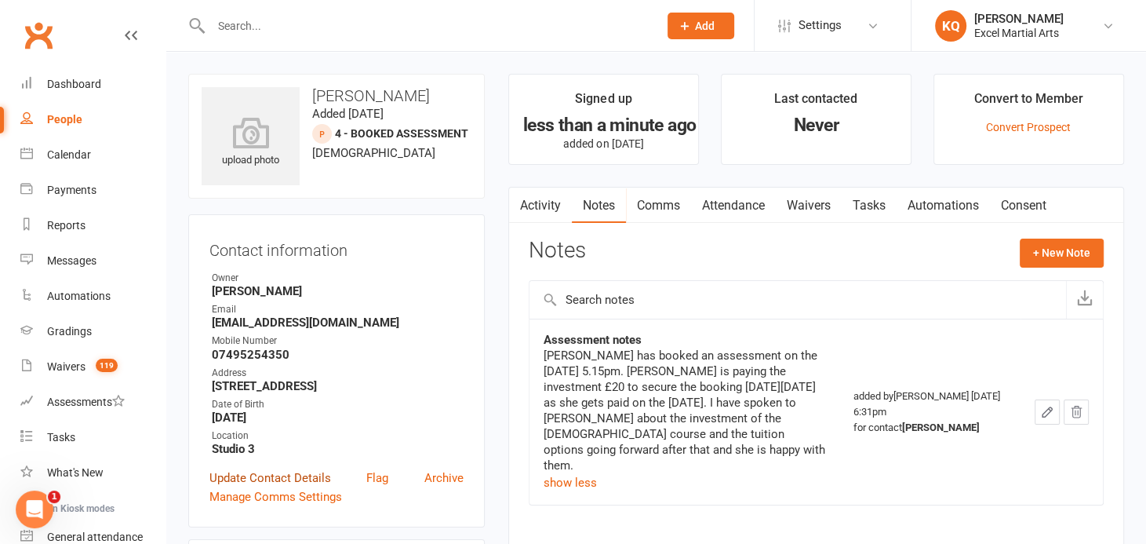
click at [255, 477] on link "Update Contact Details" at bounding box center [270, 477] width 122 height 19
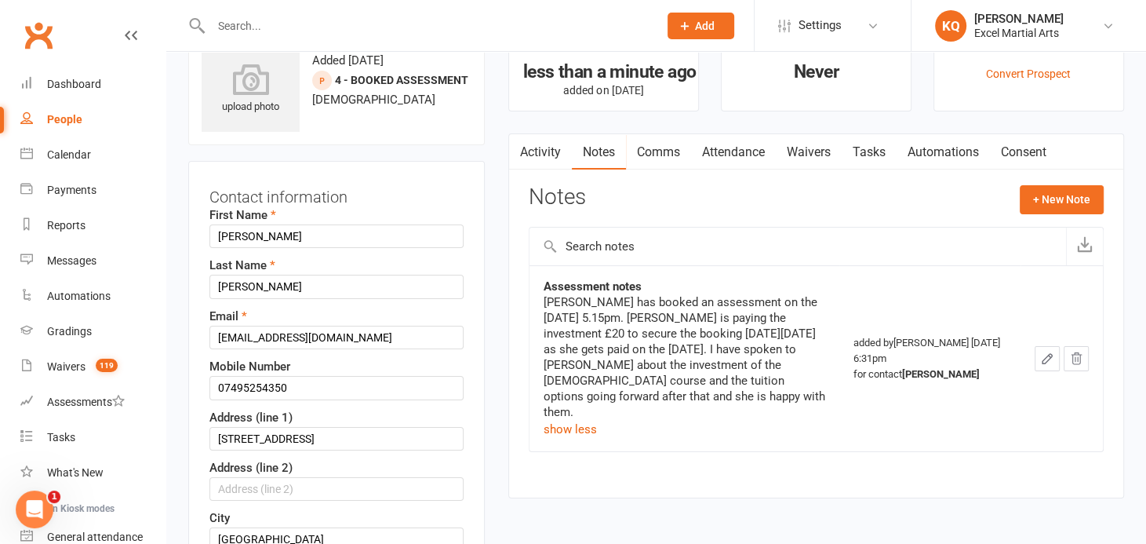
scroll to position [74, 0]
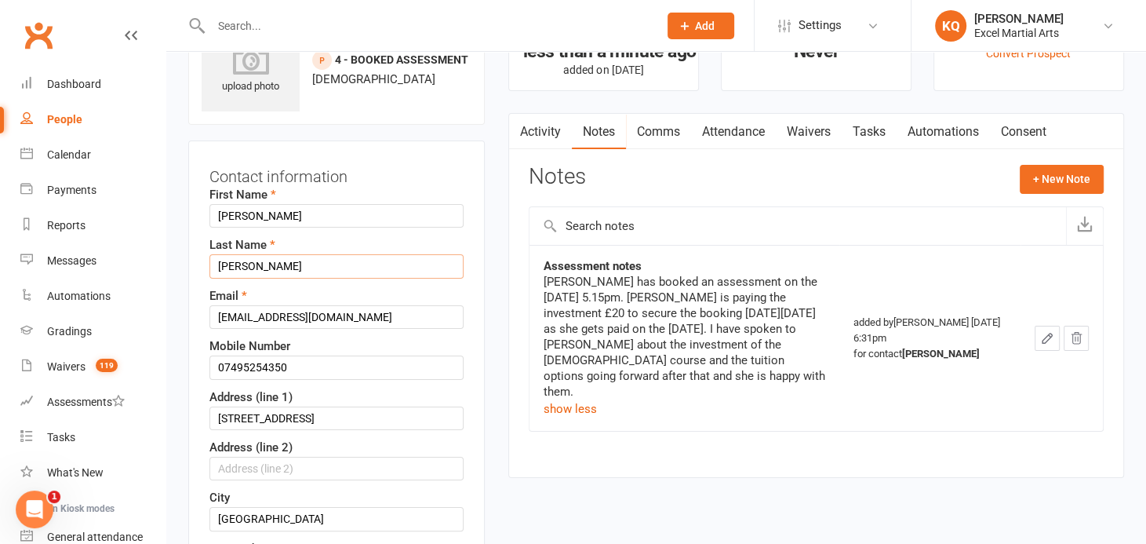
click at [280, 263] on input "[PERSON_NAME]" at bounding box center [336, 266] width 254 height 24
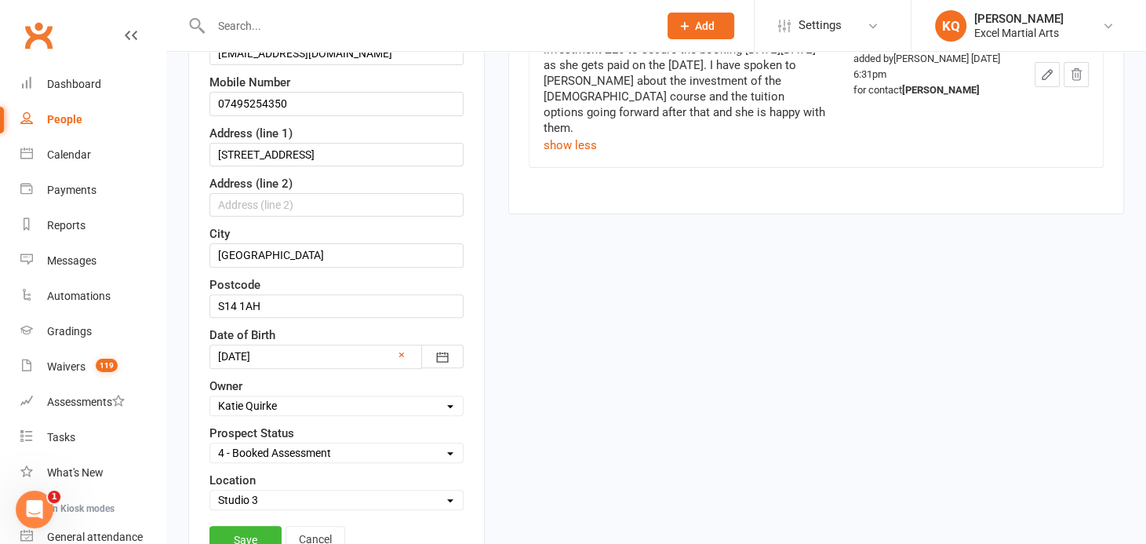
scroll to position [358, 0]
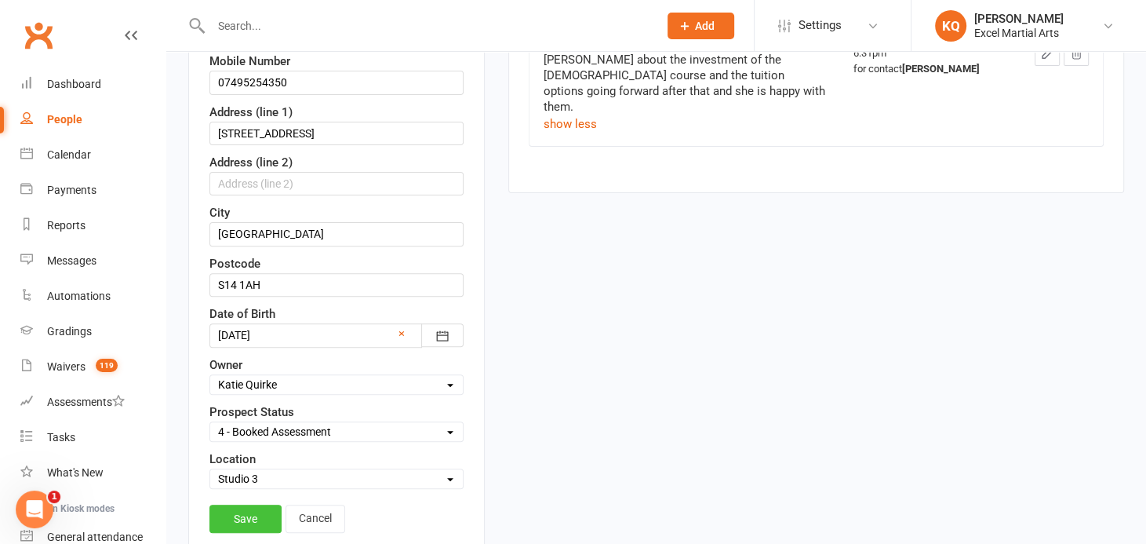
type input "[PERSON_NAME]"
click at [242, 522] on link "Save" at bounding box center [245, 518] width 72 height 28
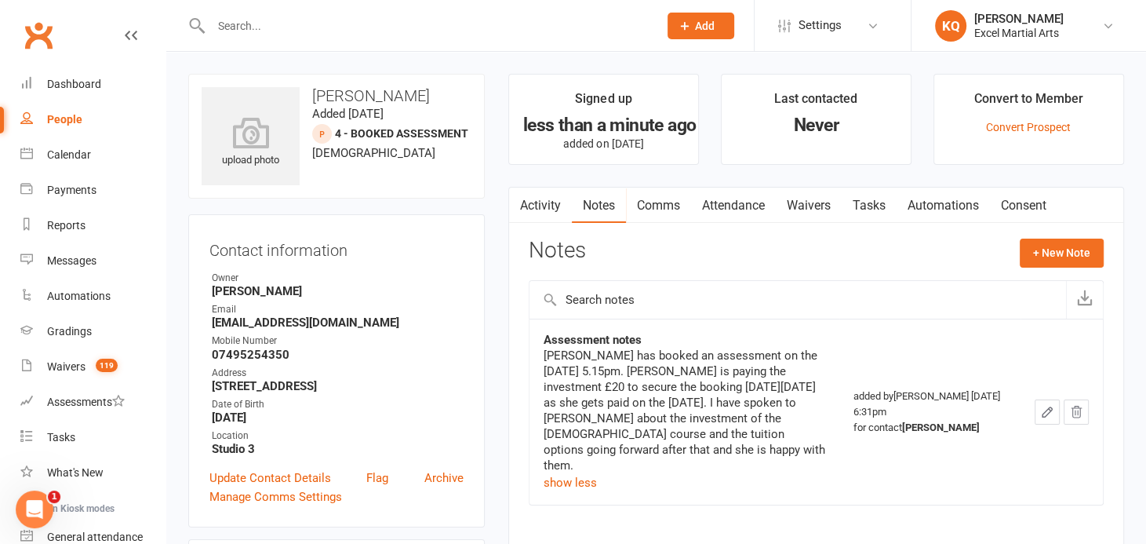
scroll to position [0, 0]
click at [528, 200] on link "Activity" at bounding box center [540, 205] width 63 height 36
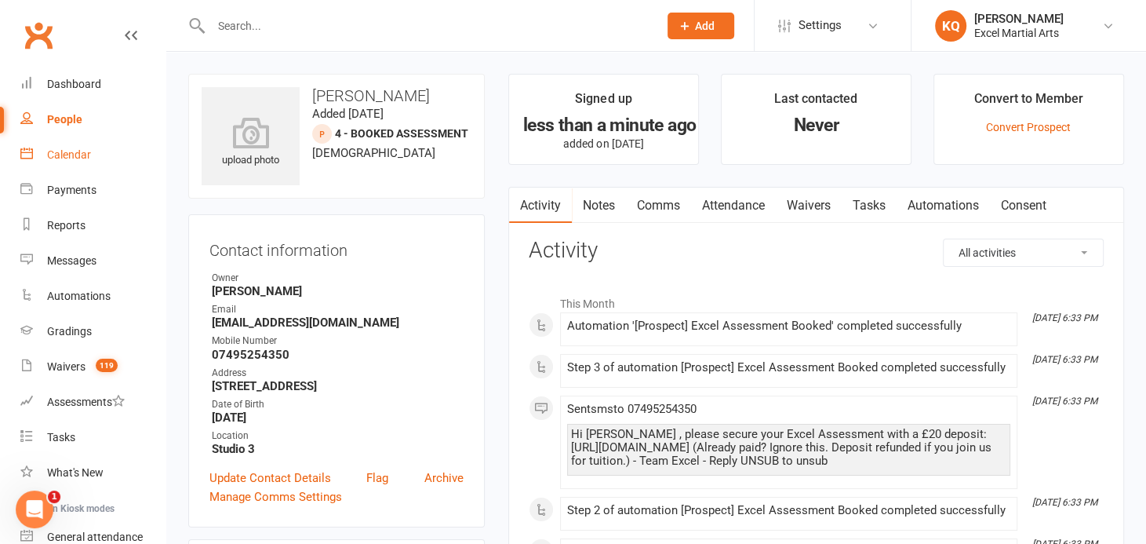
click at [52, 150] on div "Calendar" at bounding box center [69, 154] width 44 height 13
